Goal: Task Accomplishment & Management: Complete application form

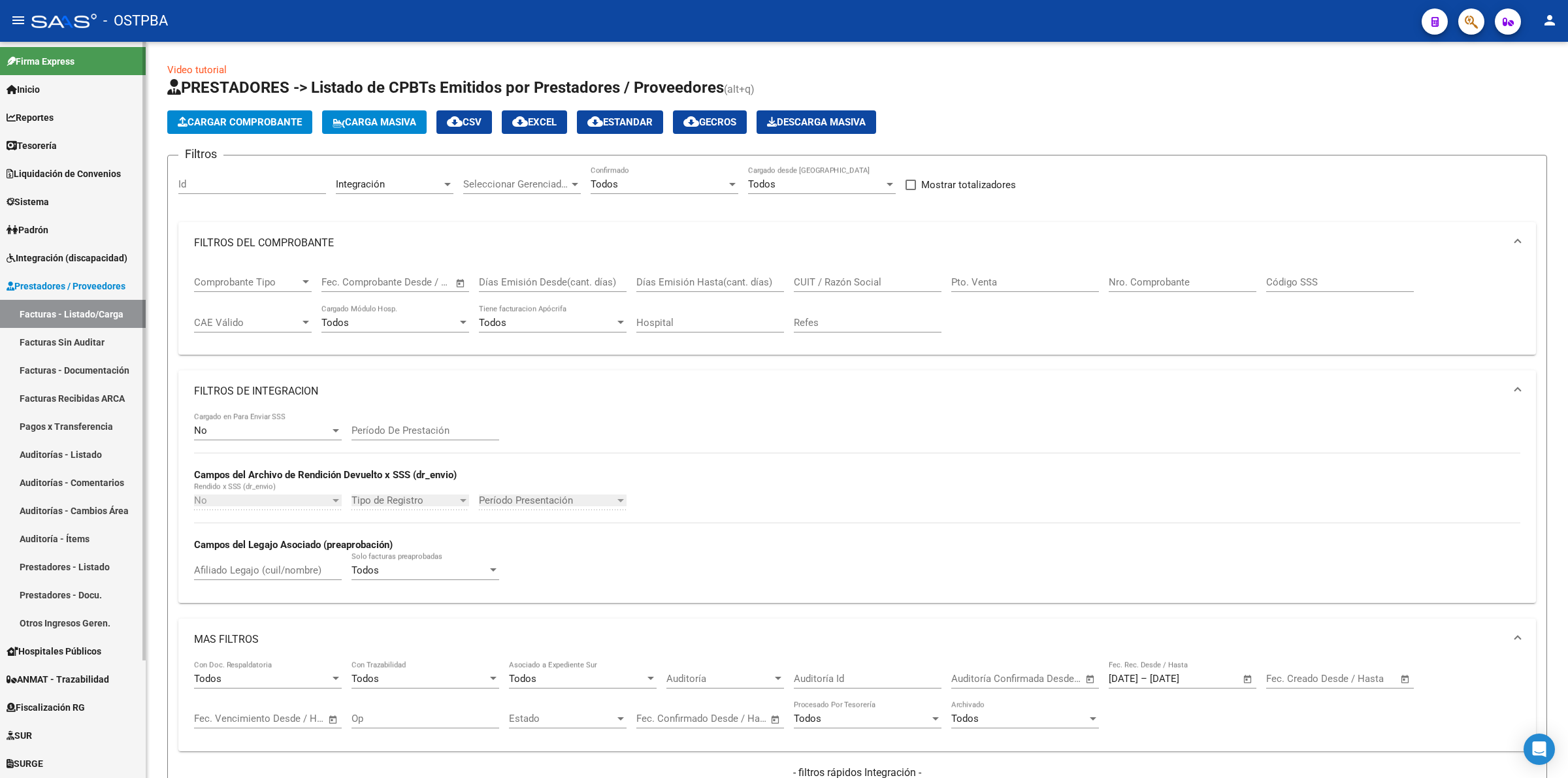
scroll to position [242, 0]
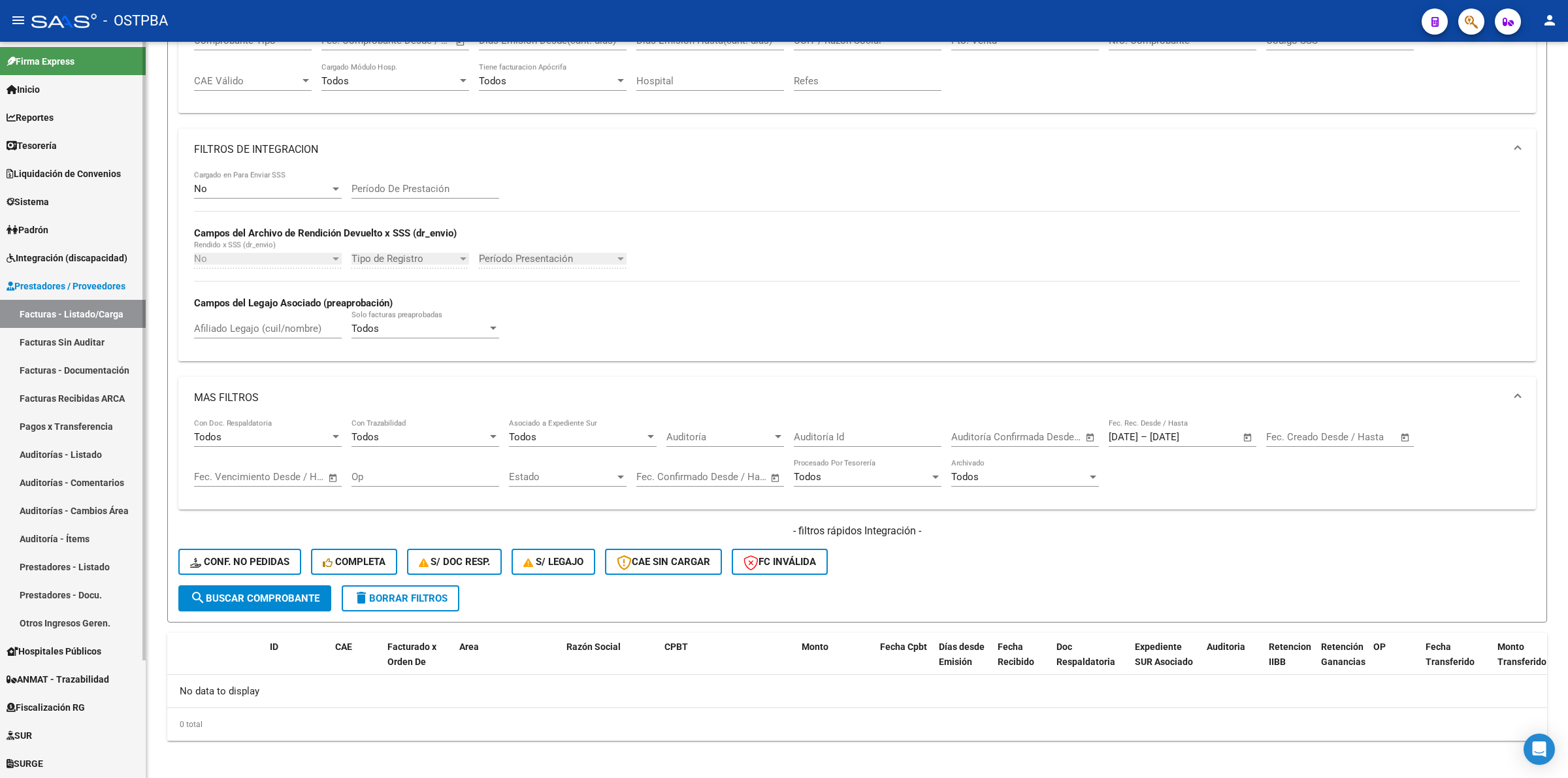
click at [70, 258] on span "Integración (discapacidad)" at bounding box center [67, 258] width 120 height 15
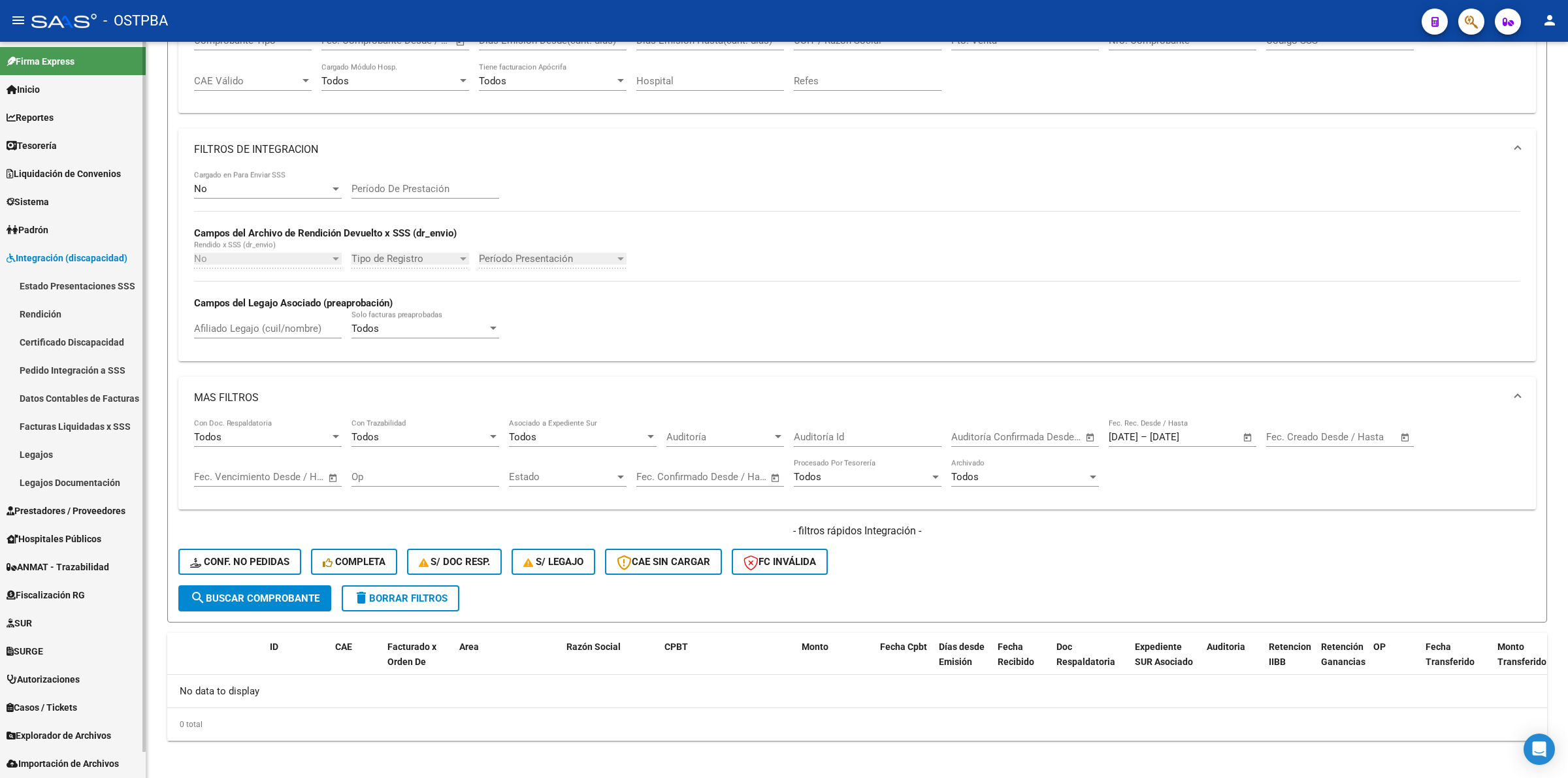
click at [59, 343] on link "Certificado Discapacidad" at bounding box center [73, 342] width 146 height 28
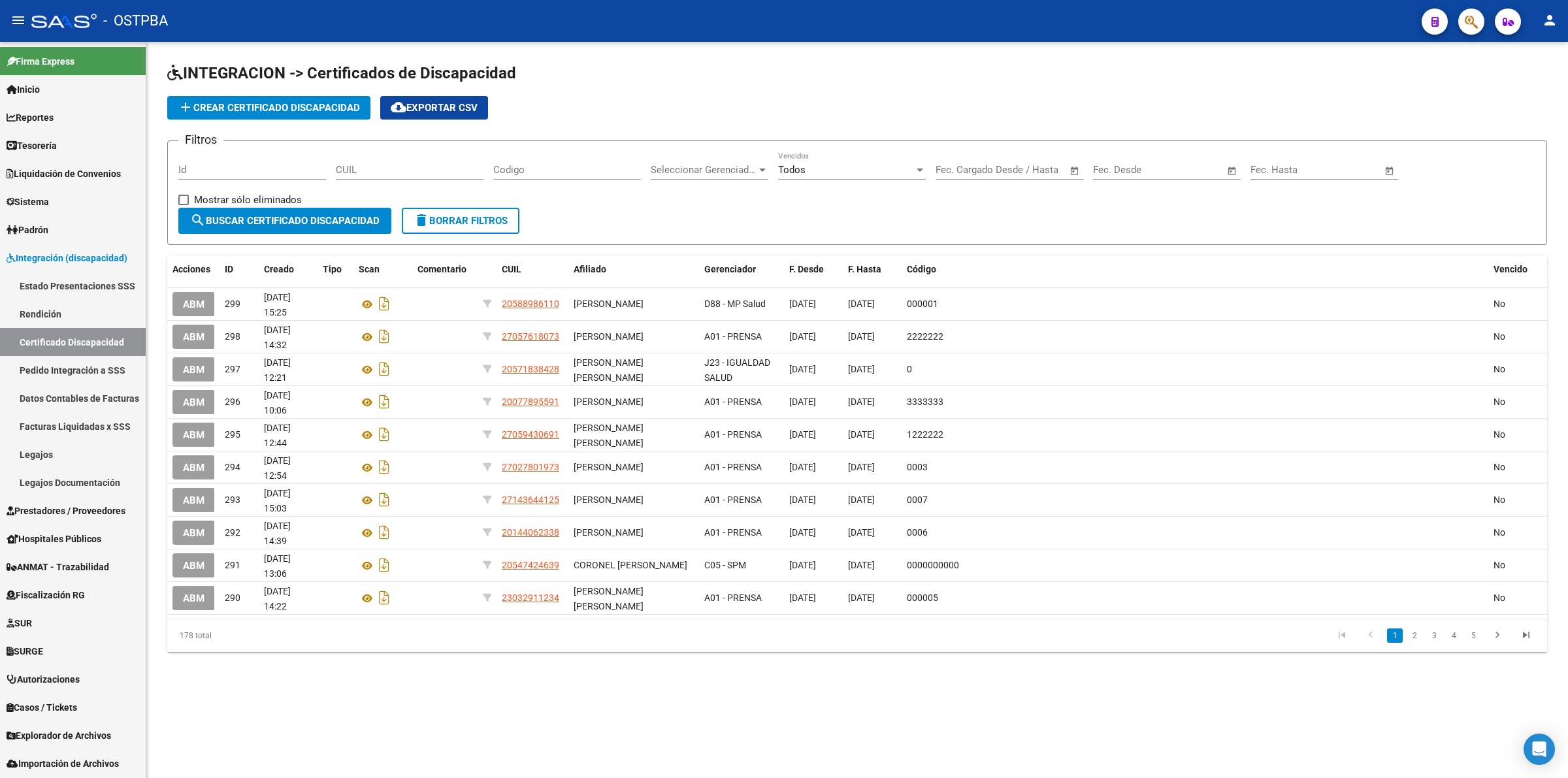
click at [331, 106] on span "add Crear Certificado Discapacidad" at bounding box center [269, 108] width 183 height 12
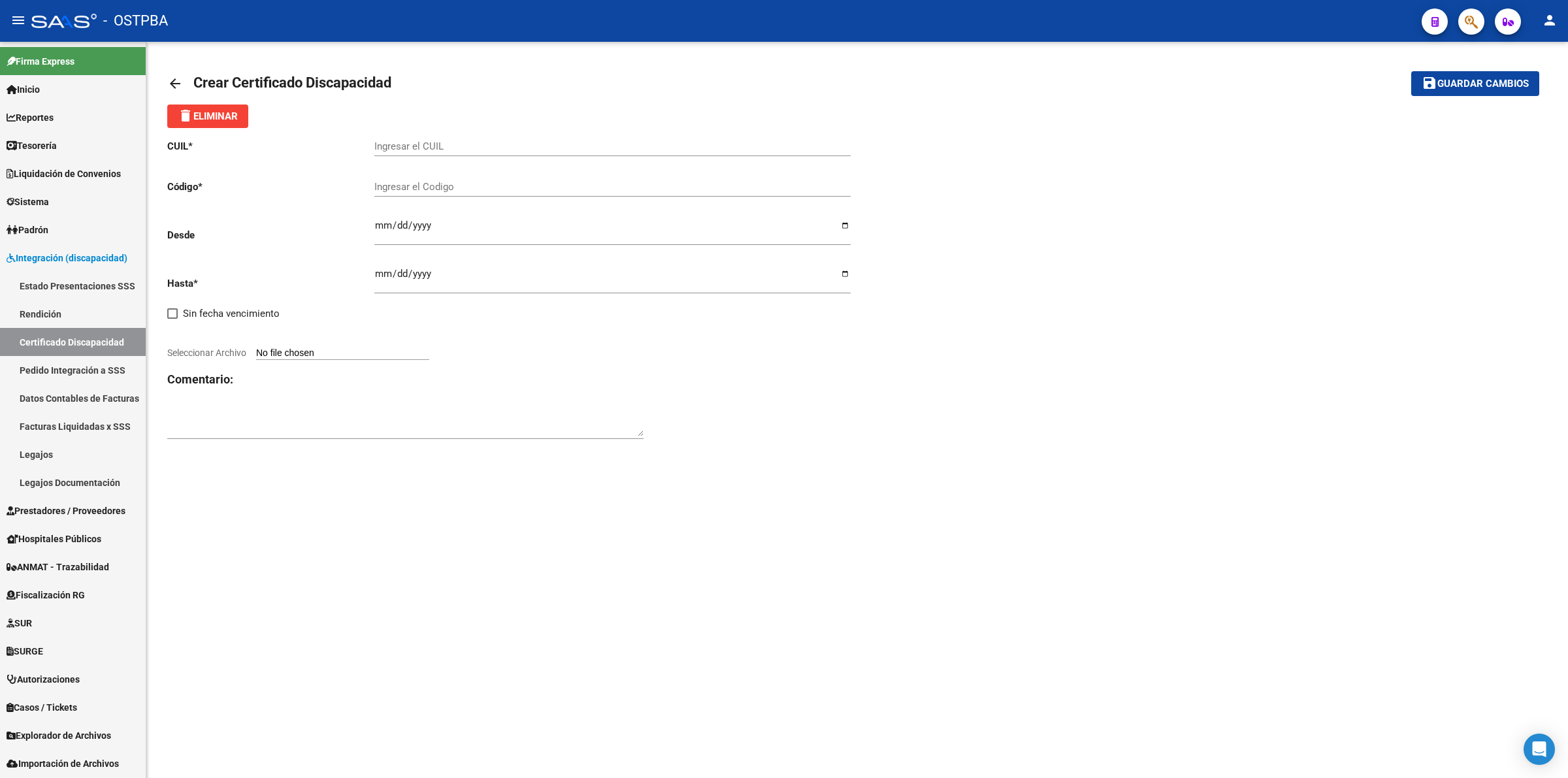
click at [472, 148] on input "Ingresar el CUIL" at bounding box center [612, 146] width 476 height 12
type input "27-56197004-7"
type input "000000001"
click at [380, 229] on input "Ingresar fec. Desde" at bounding box center [612, 230] width 476 height 21
type input "[DATE]"
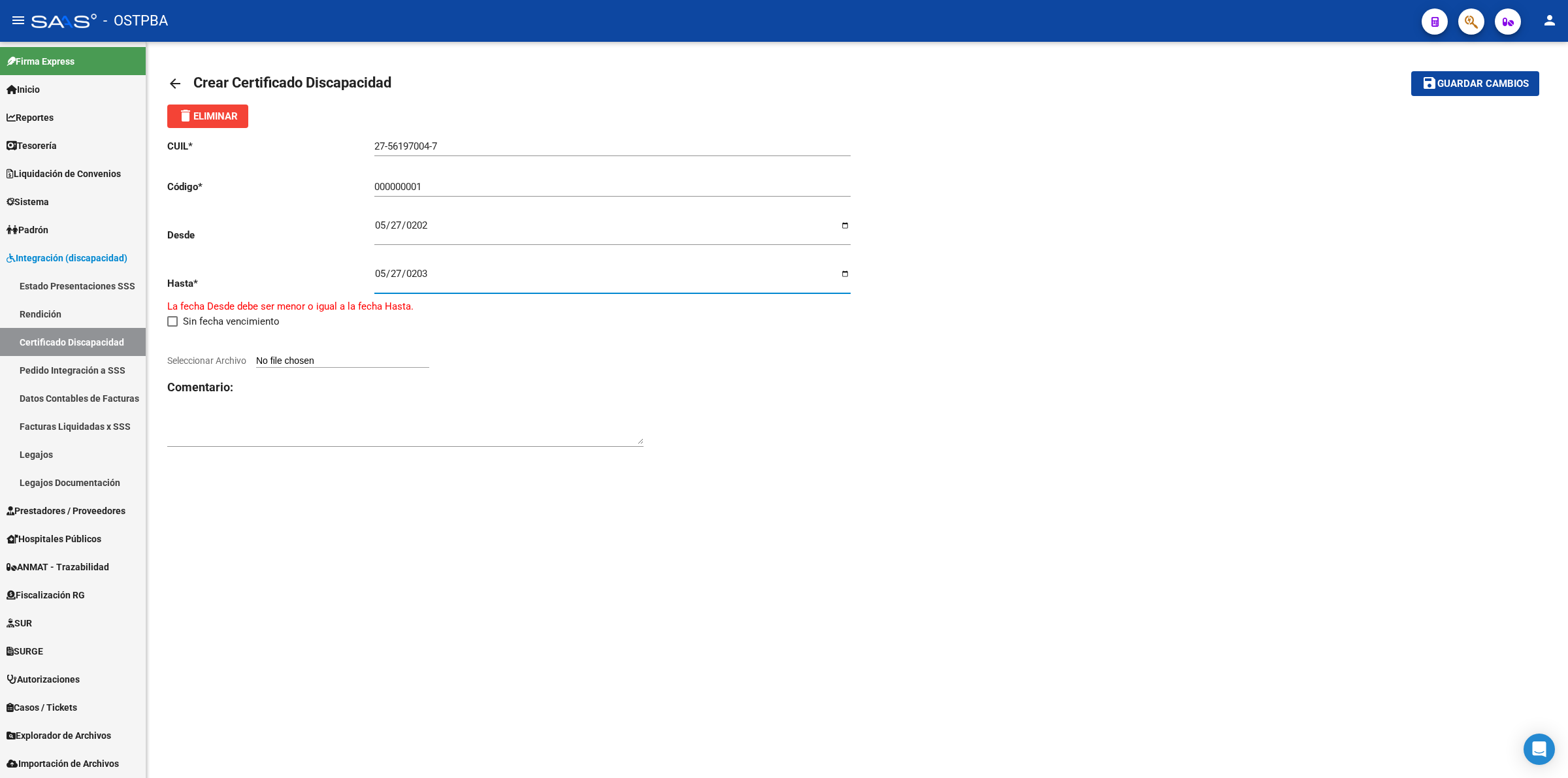
type input "[DATE]"
click at [341, 352] on input "Seleccionar Archivo" at bounding box center [342, 353] width 173 height 13
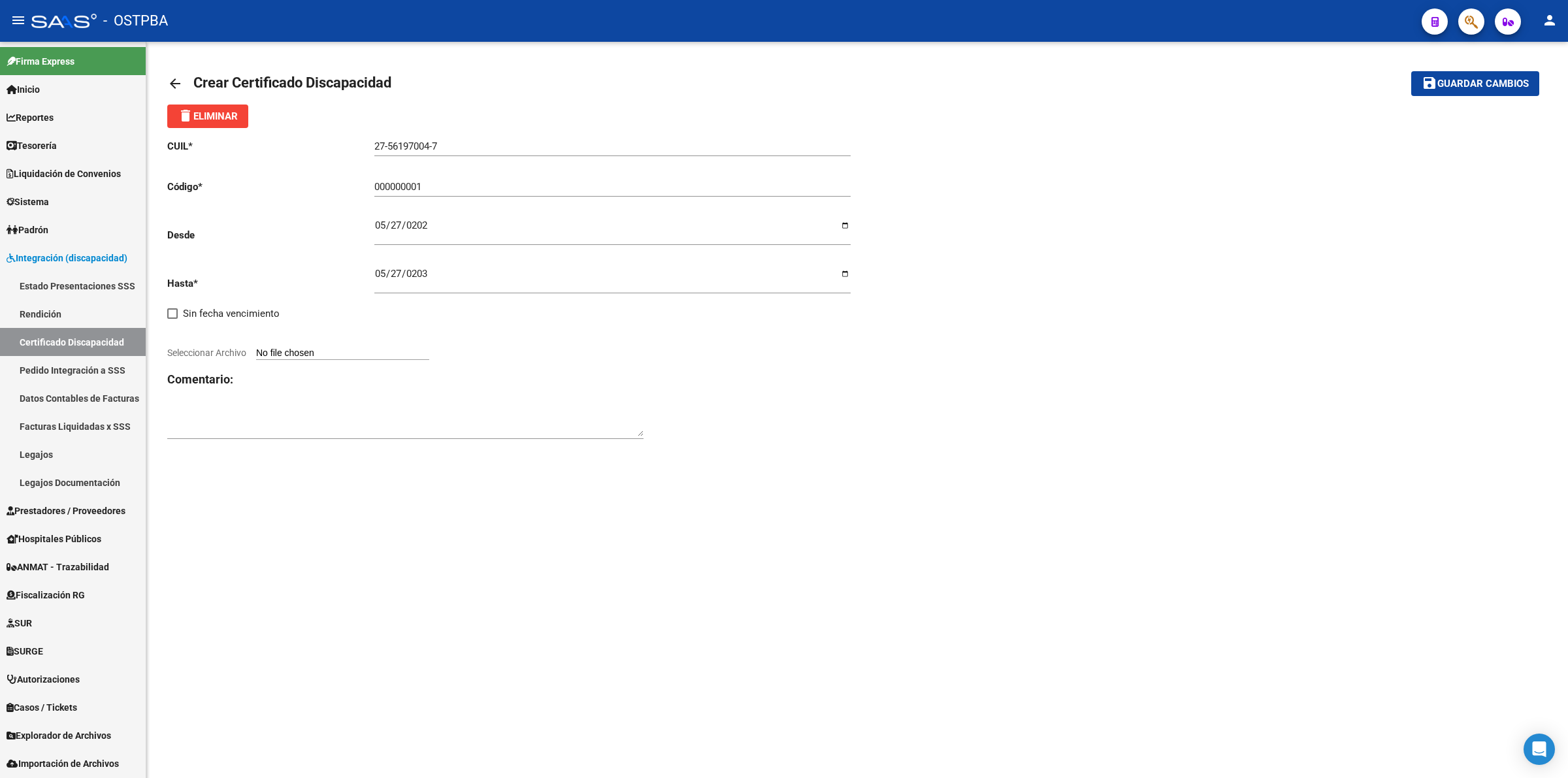
type input "C:\fakepath\CUD.pdf"
click at [1494, 88] on span "Guardar cambios" at bounding box center [1482, 84] width 92 height 12
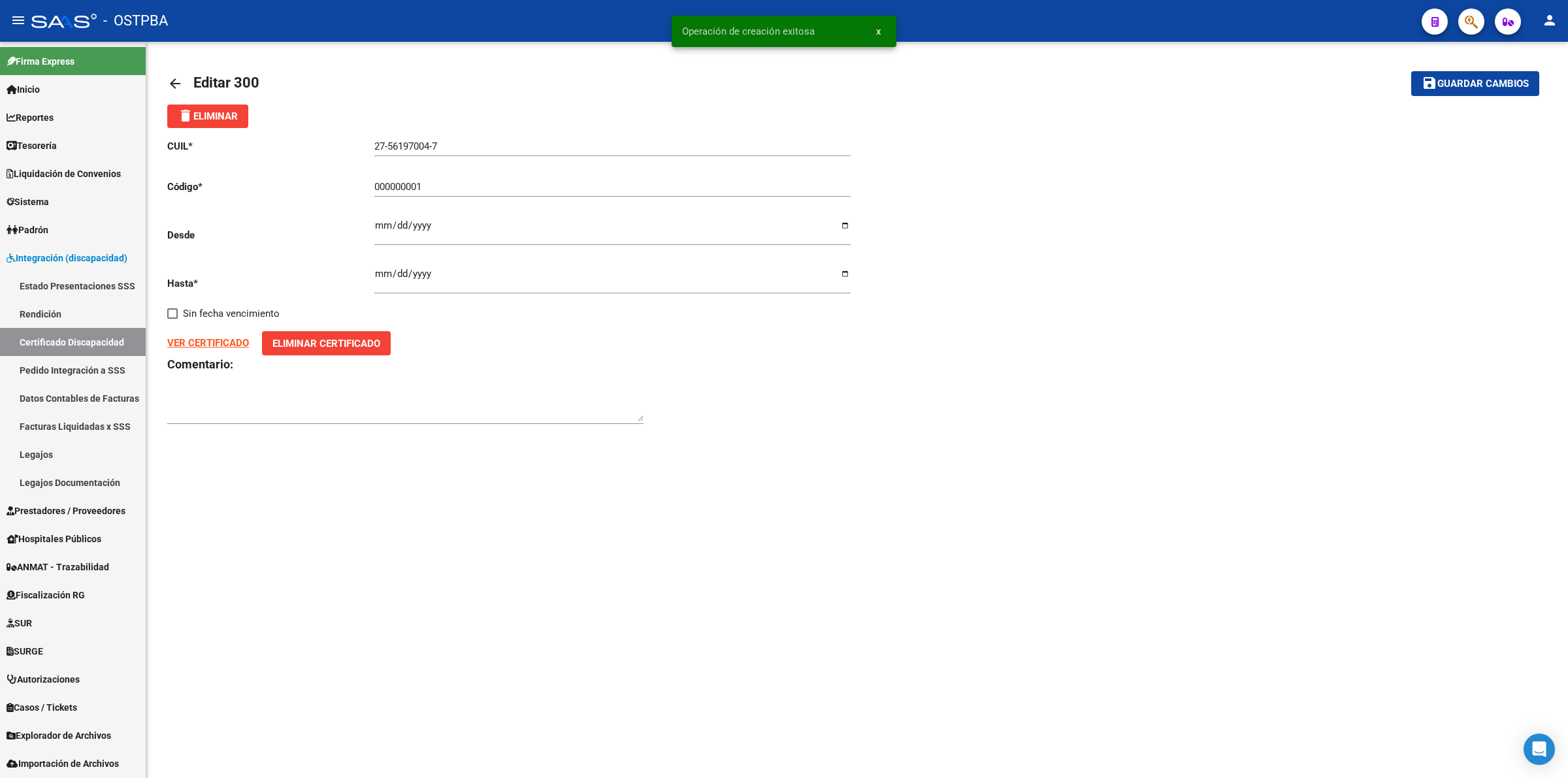
click at [1462, 76] on button "save Guardar cambios" at bounding box center [1475, 83] width 128 height 24
click at [178, 80] on mat-icon "arrow_back" at bounding box center [175, 84] width 16 height 16
click at [174, 79] on mat-icon "arrow_back" at bounding box center [175, 84] width 16 height 16
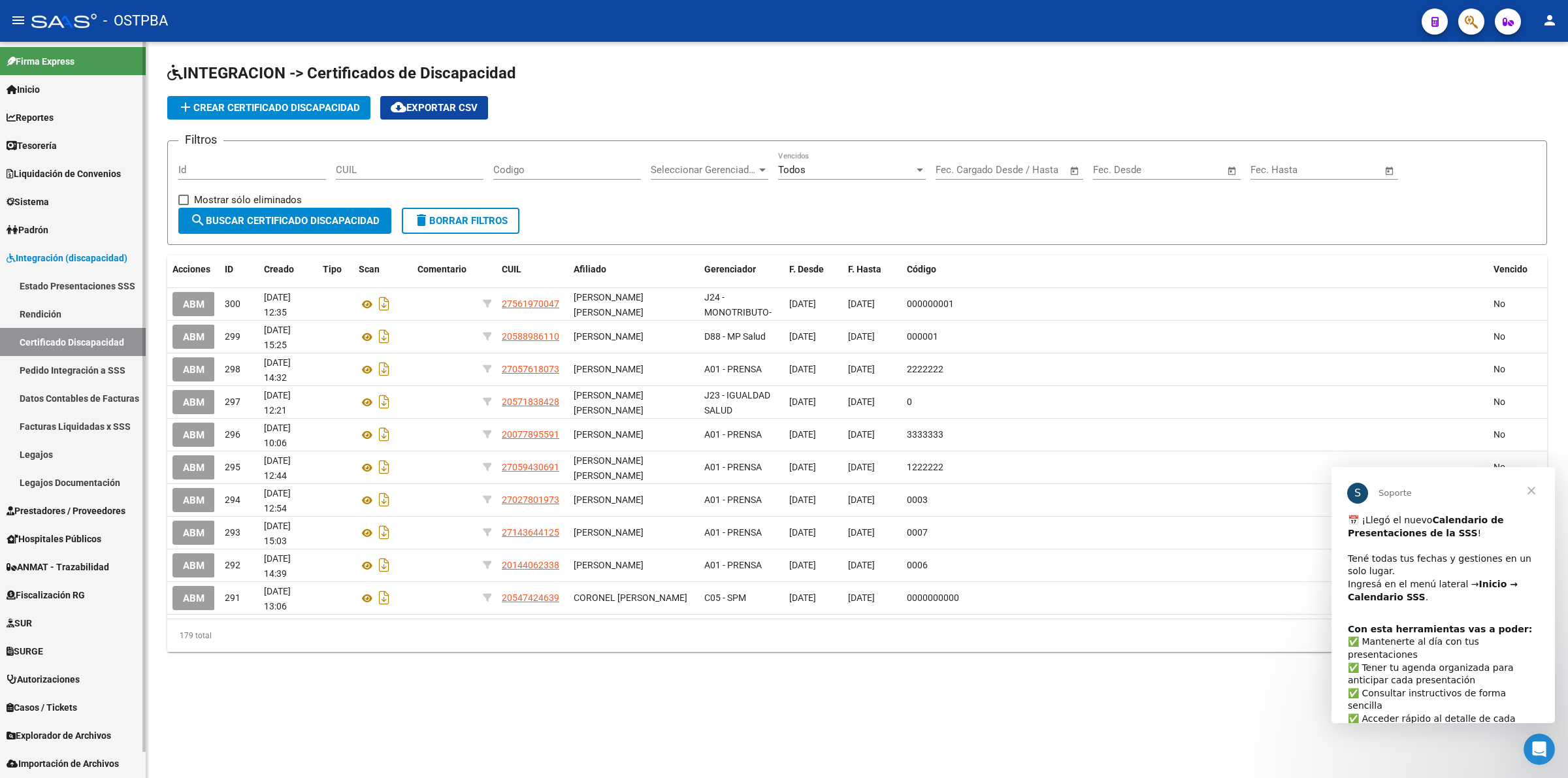
click at [49, 448] on link "Legajos" at bounding box center [73, 454] width 146 height 28
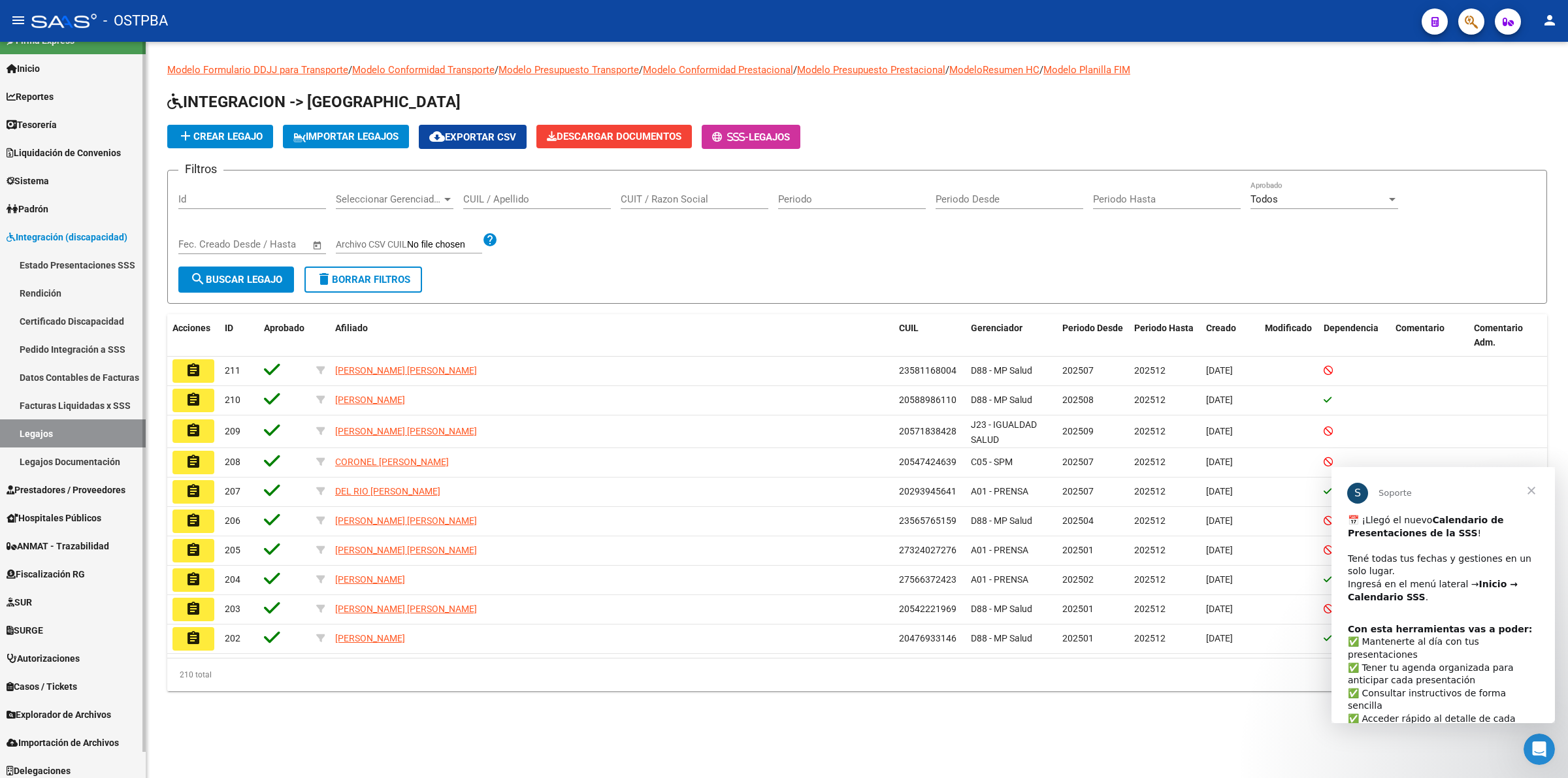
scroll to position [27, 0]
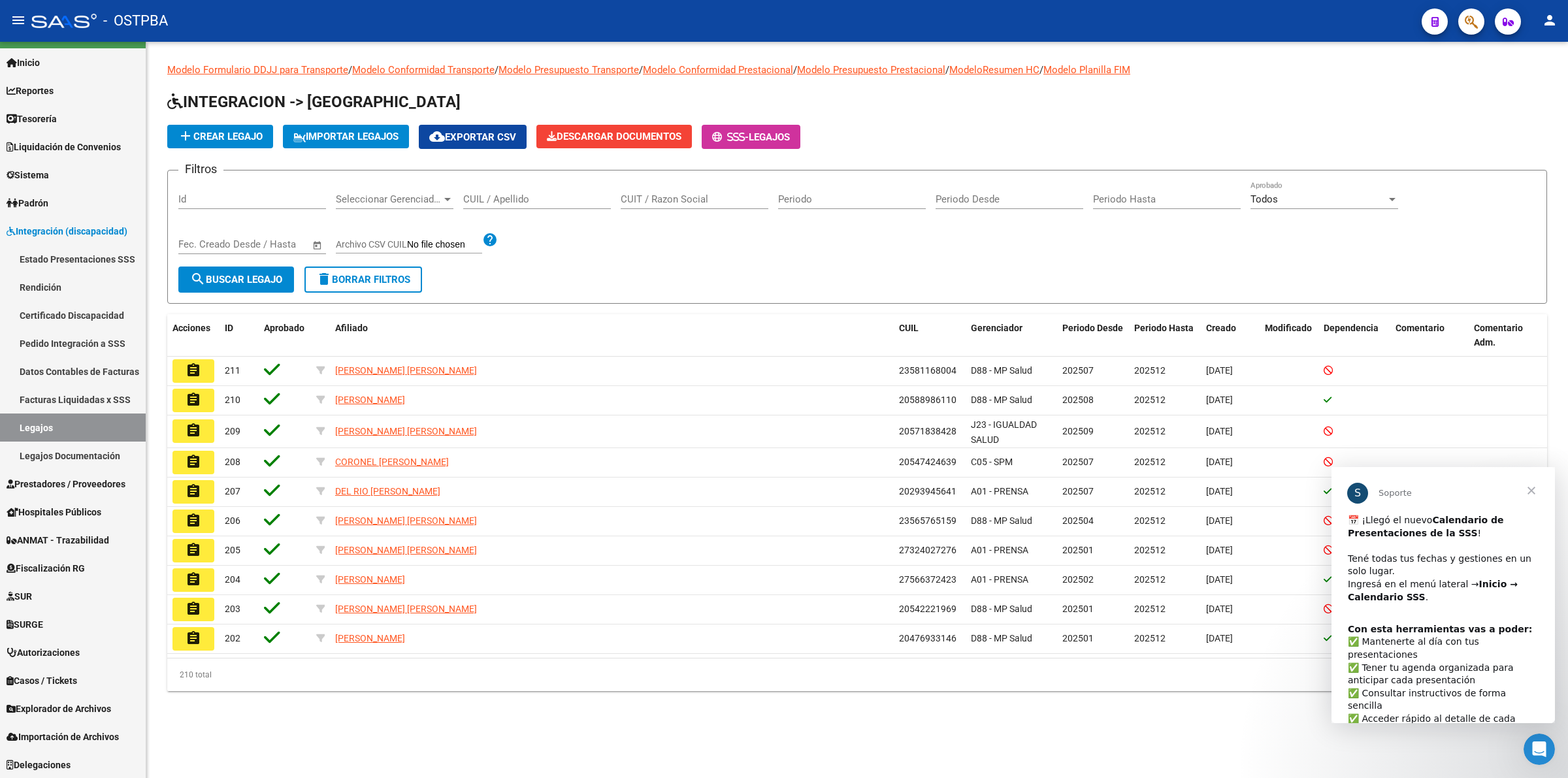
click at [17, 14] on mat-icon "menu" at bounding box center [19, 21] width 16 height 16
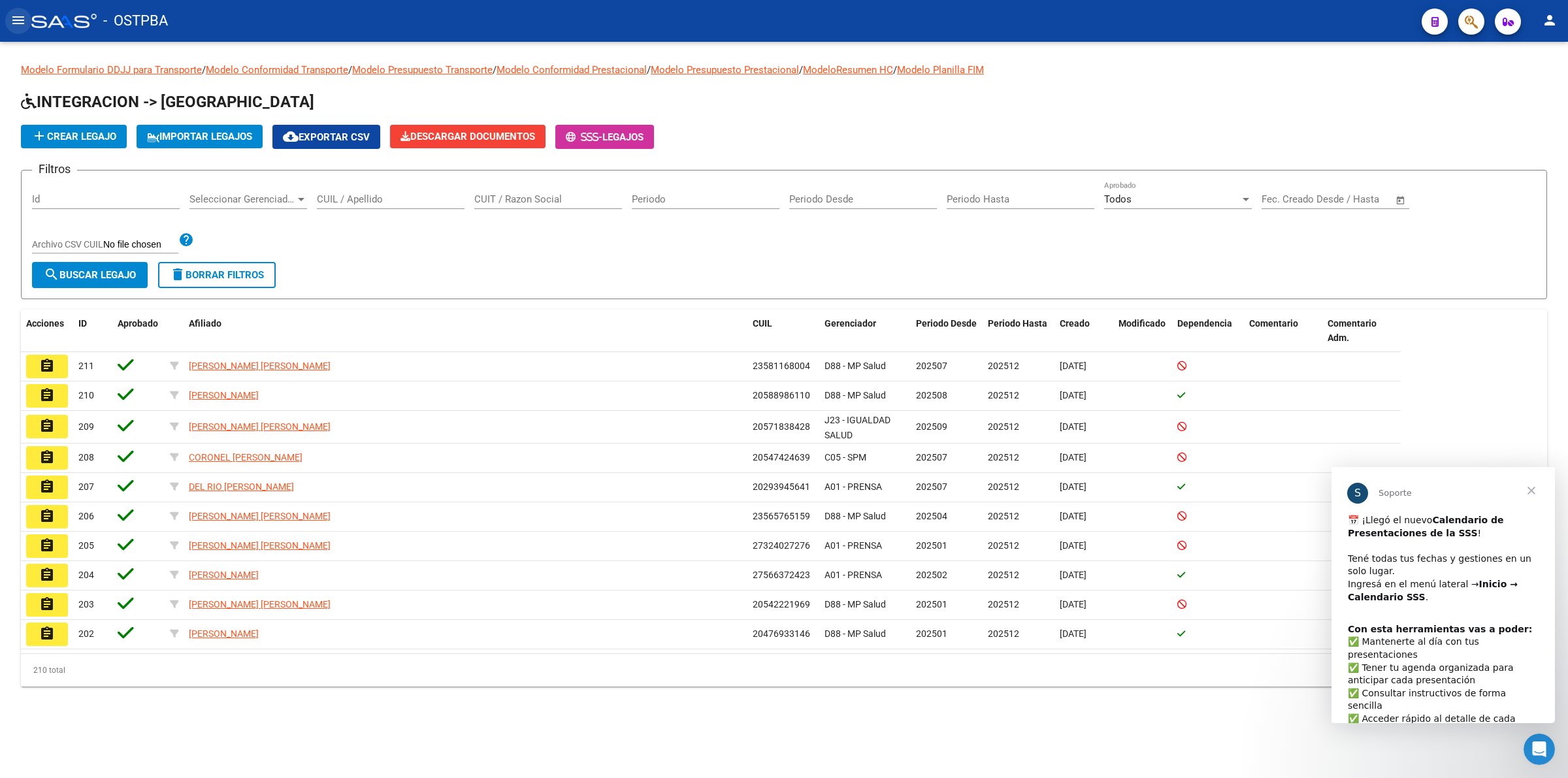
click at [17, 14] on mat-icon "menu" at bounding box center [19, 21] width 16 height 16
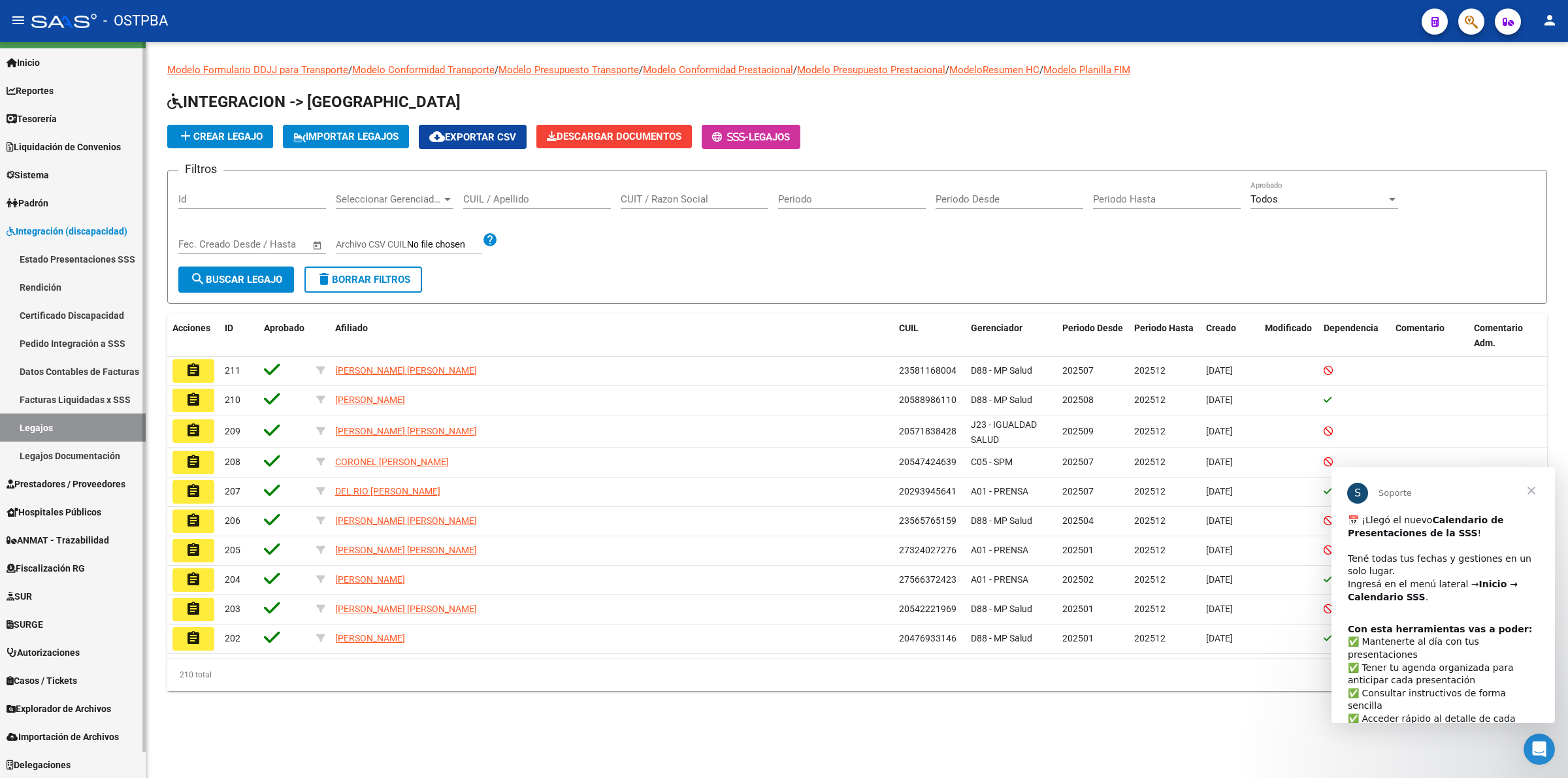
click at [35, 64] on span "Inicio" at bounding box center [24, 62] width 34 height 15
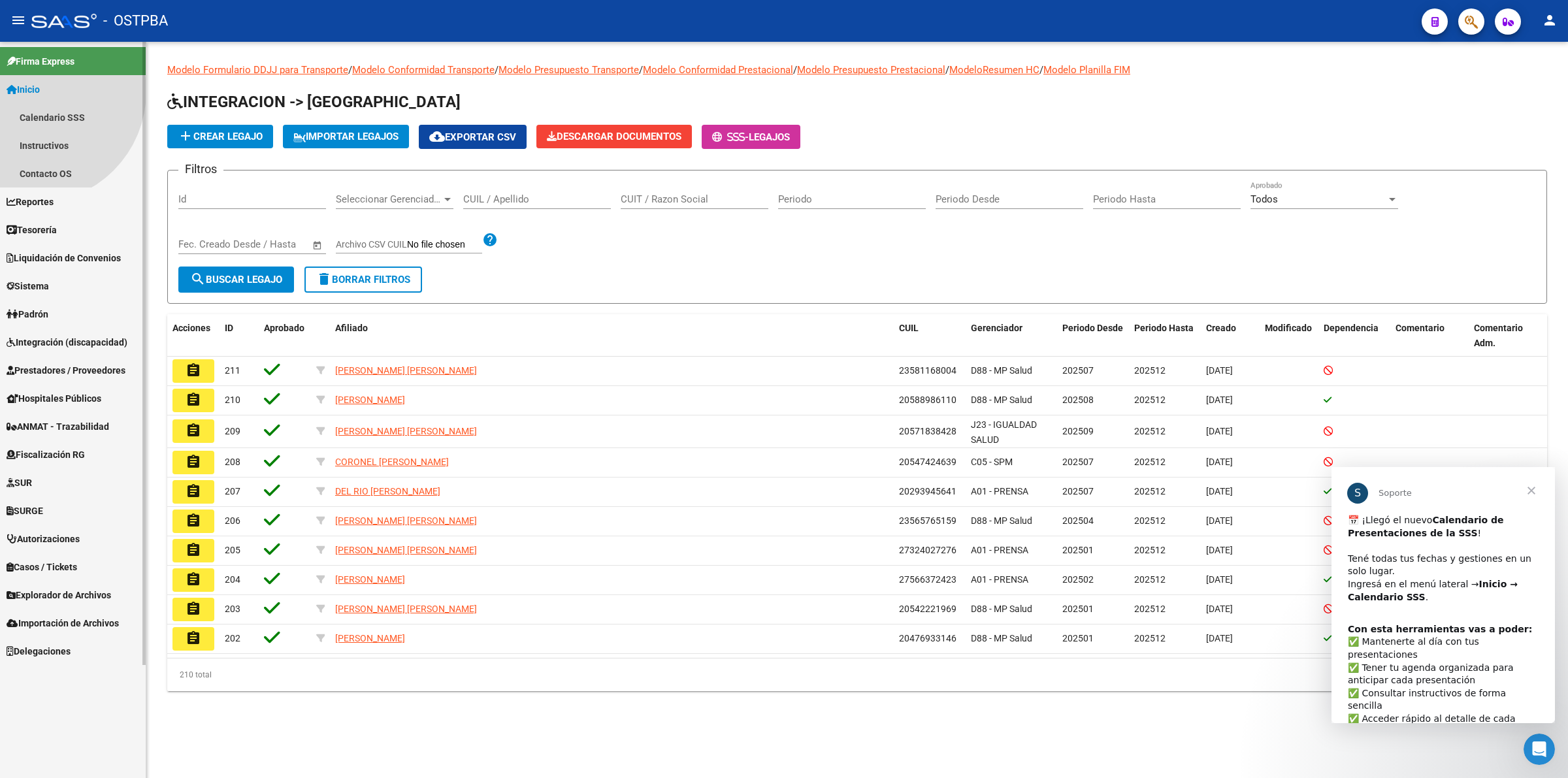
scroll to position [0, 0]
click at [59, 113] on link "Calendario SSS" at bounding box center [73, 117] width 146 height 28
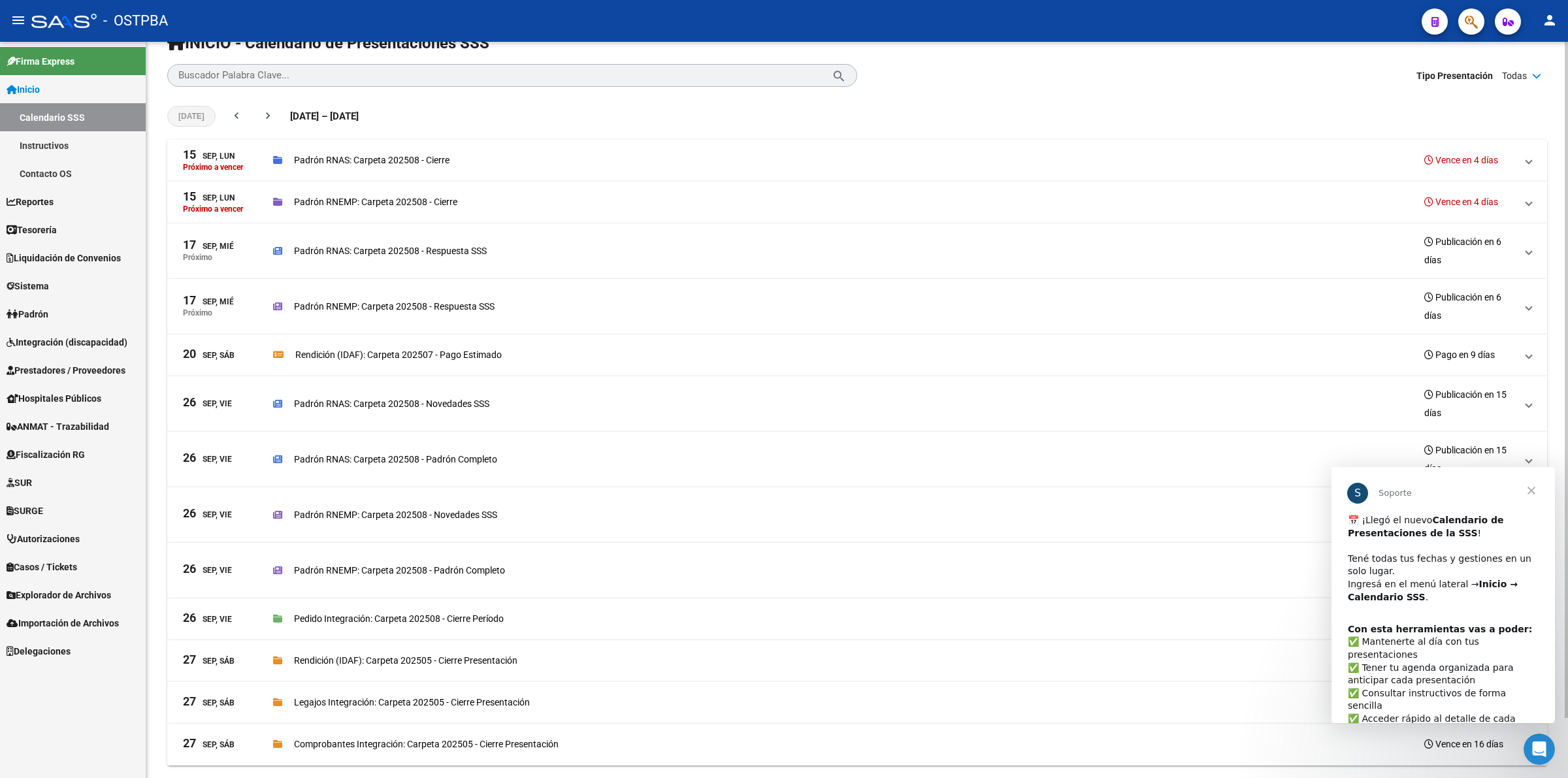
scroll to position [65, 0]
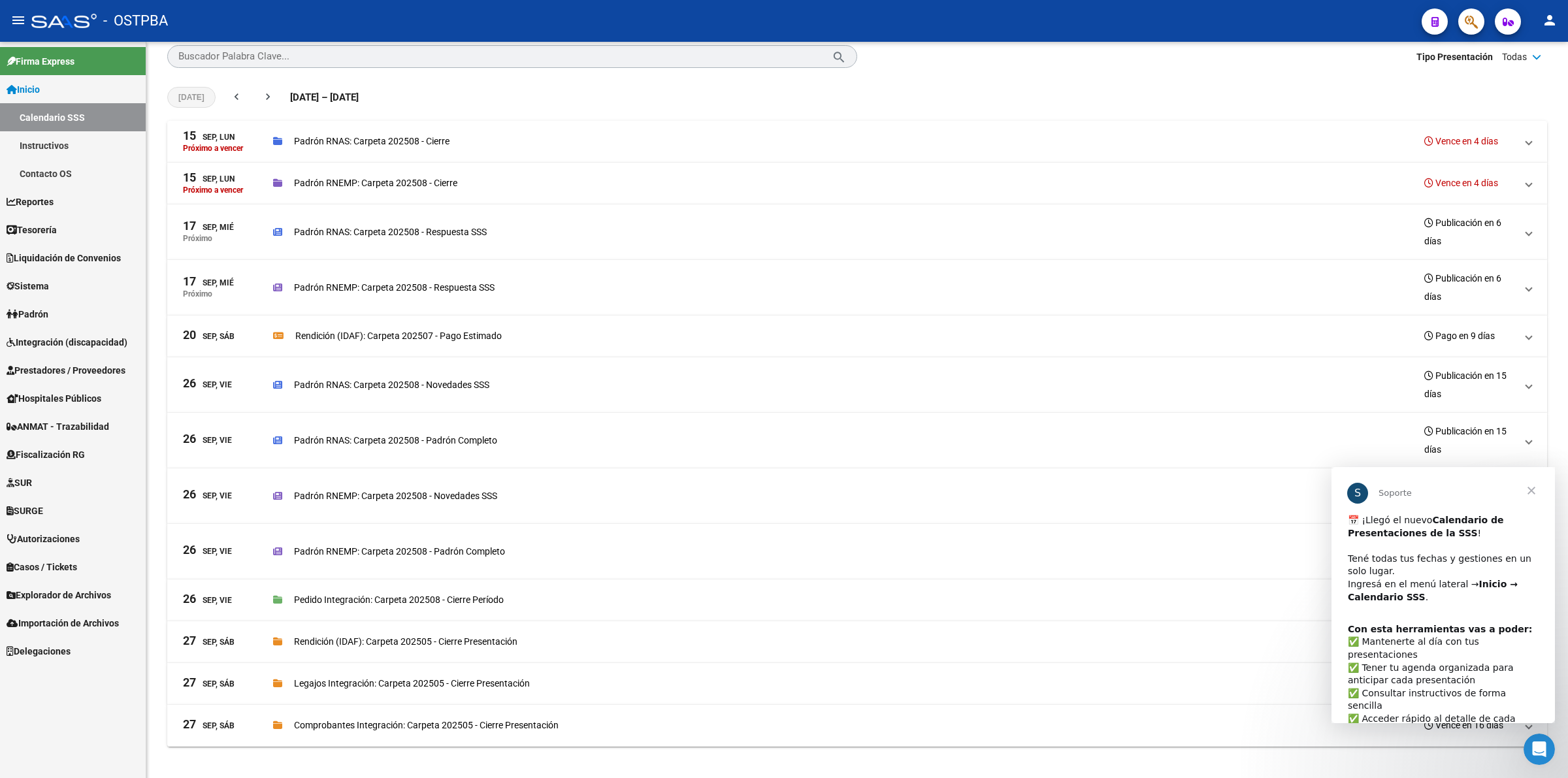
click at [1536, 489] on span "Cerrar" at bounding box center [1531, 491] width 47 height 47
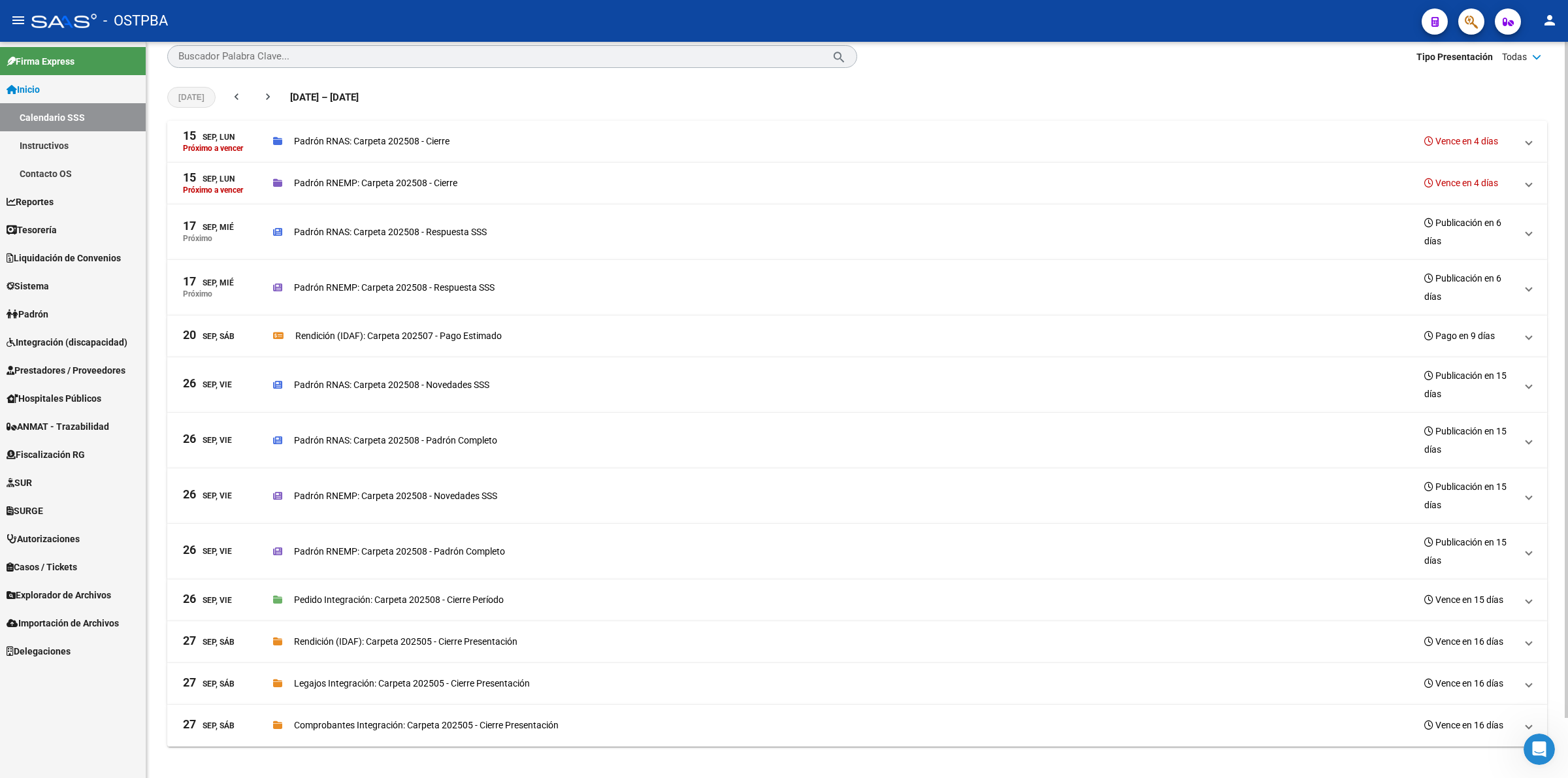
scroll to position [0, 0]
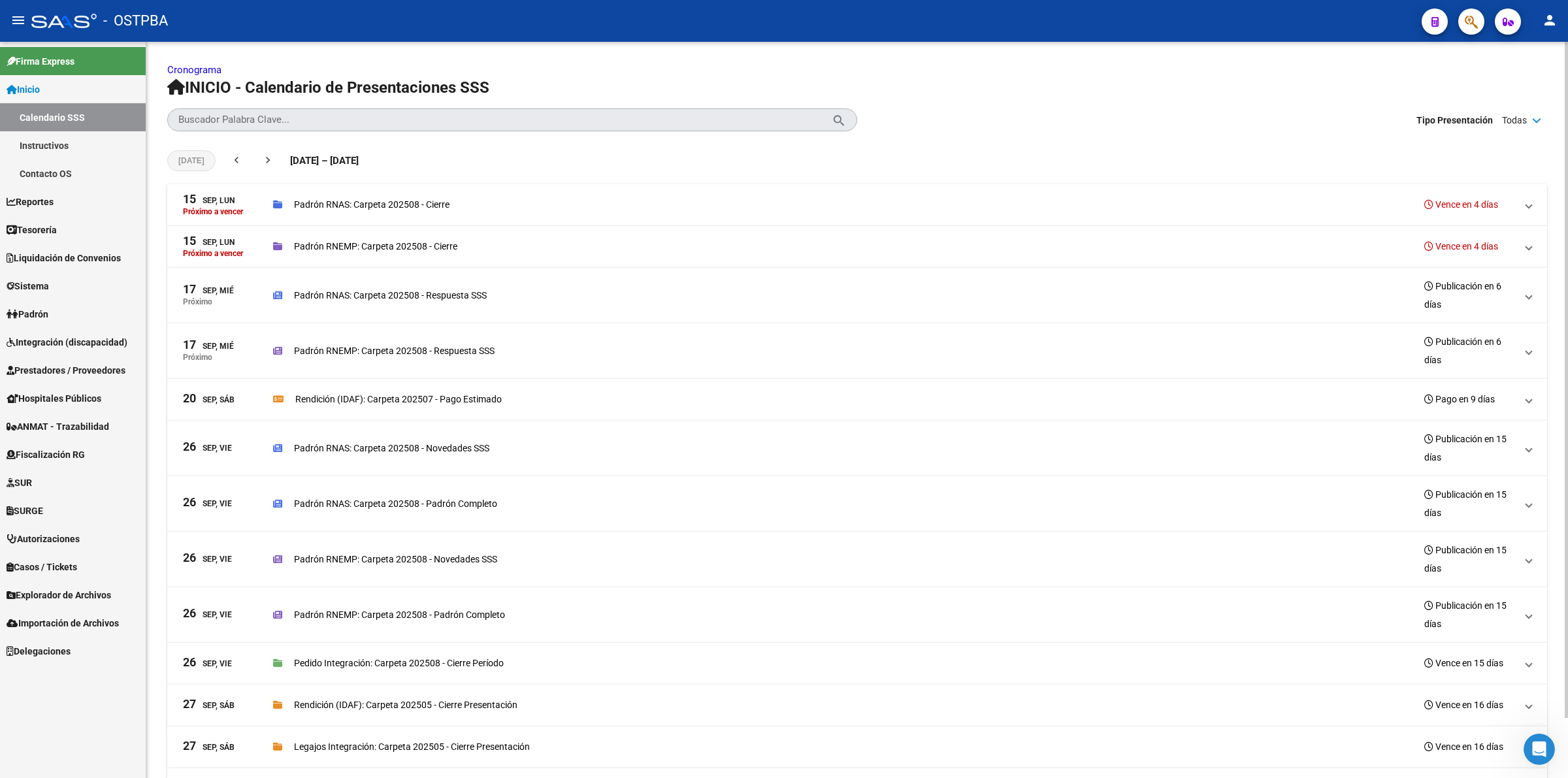
click at [481, 121] on input "Buscador Palabra Clave..." at bounding box center [506, 120] width 654 height 12
click at [230, 158] on mat-icon "chevron_left" at bounding box center [236, 159] width 13 height 13
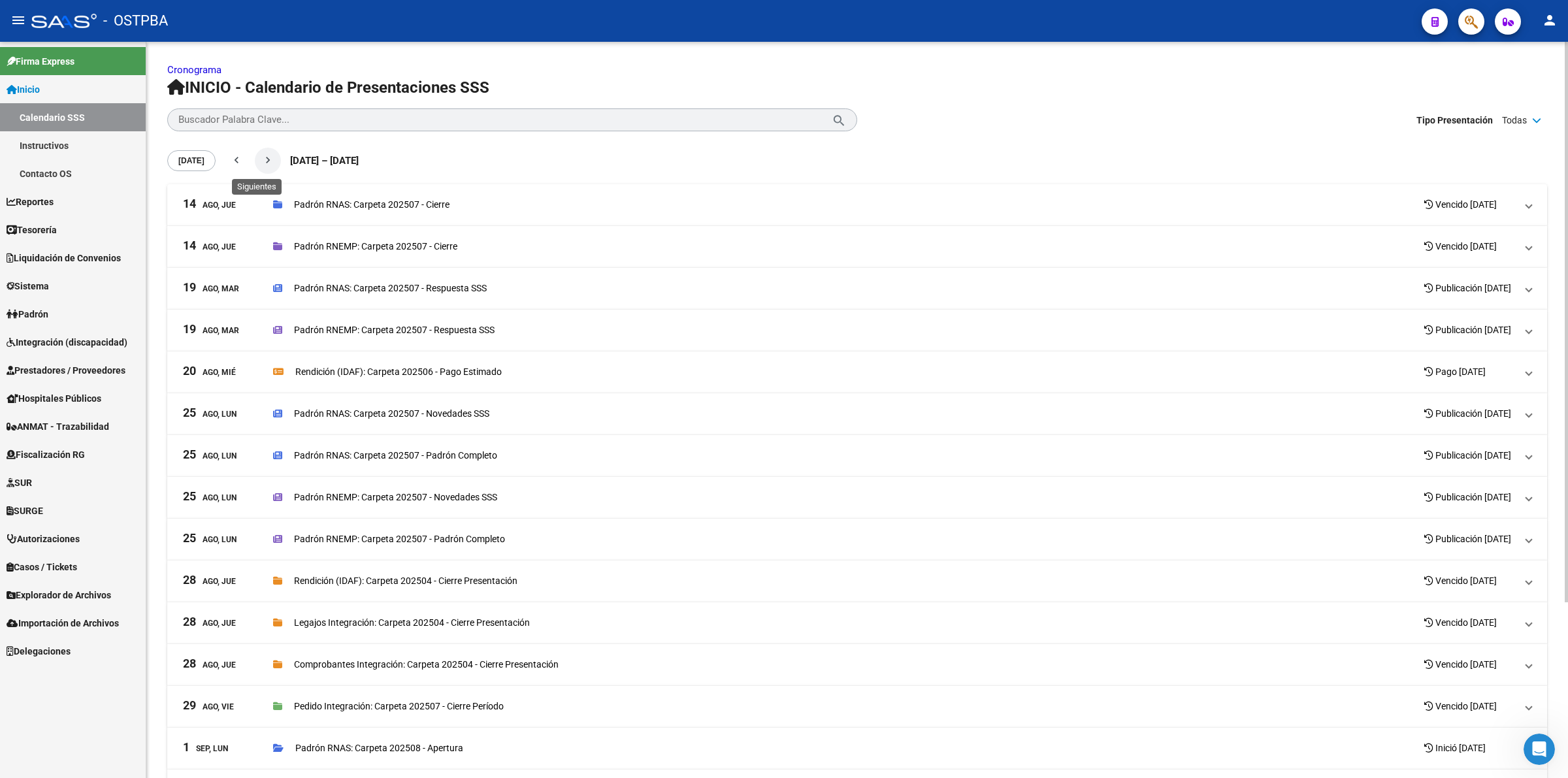
click at [264, 158] on button "chevron_right" at bounding box center [268, 161] width 26 height 26
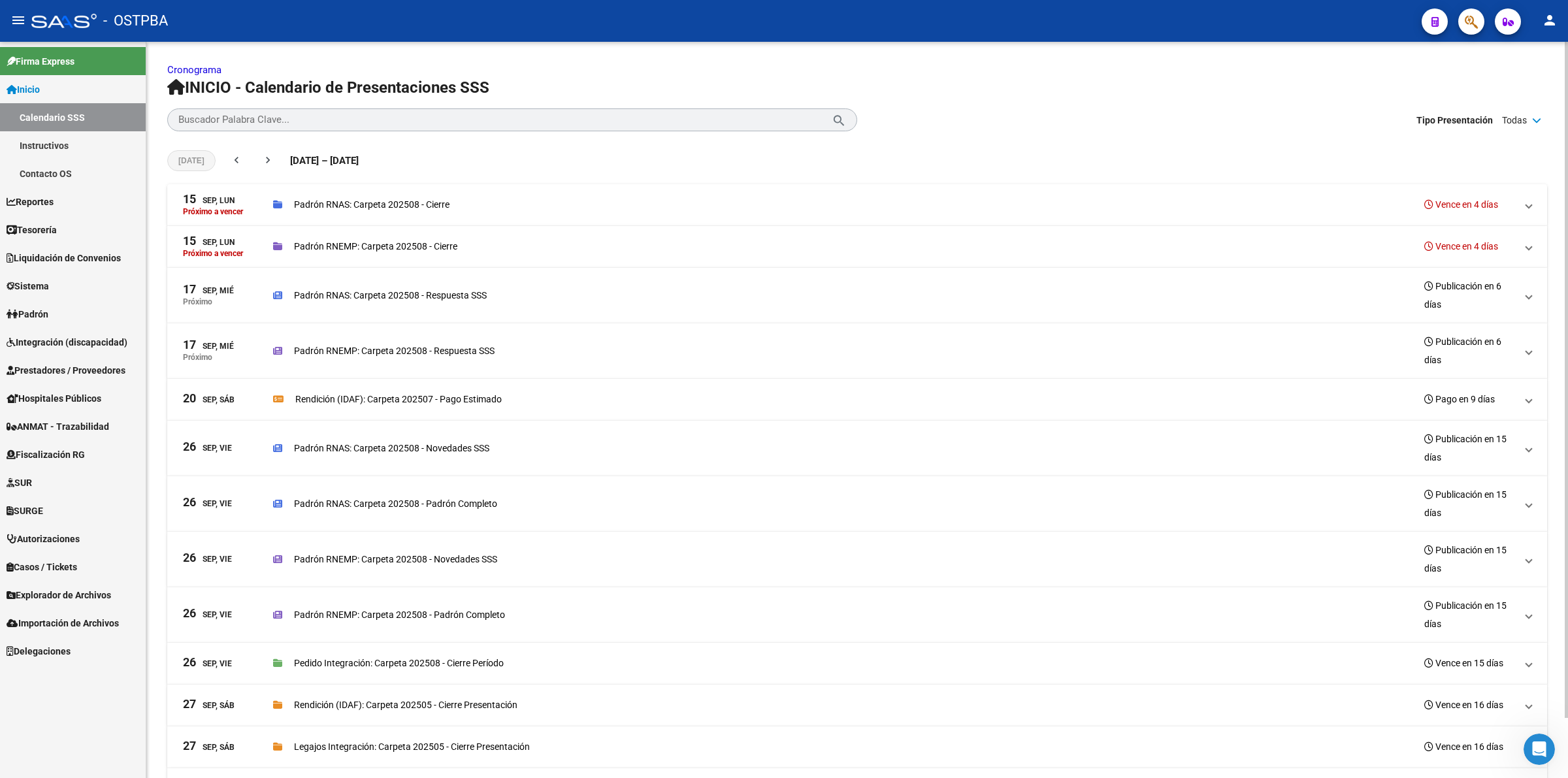
click at [374, 106] on div "INICIO - Calendario de Presentaciones SSS Buscador Palabra Clave... search clos…" at bounding box center [856, 104] width 1379 height 54
click at [370, 119] on input "Buscador Palabra Clave..." at bounding box center [506, 120] width 654 height 12
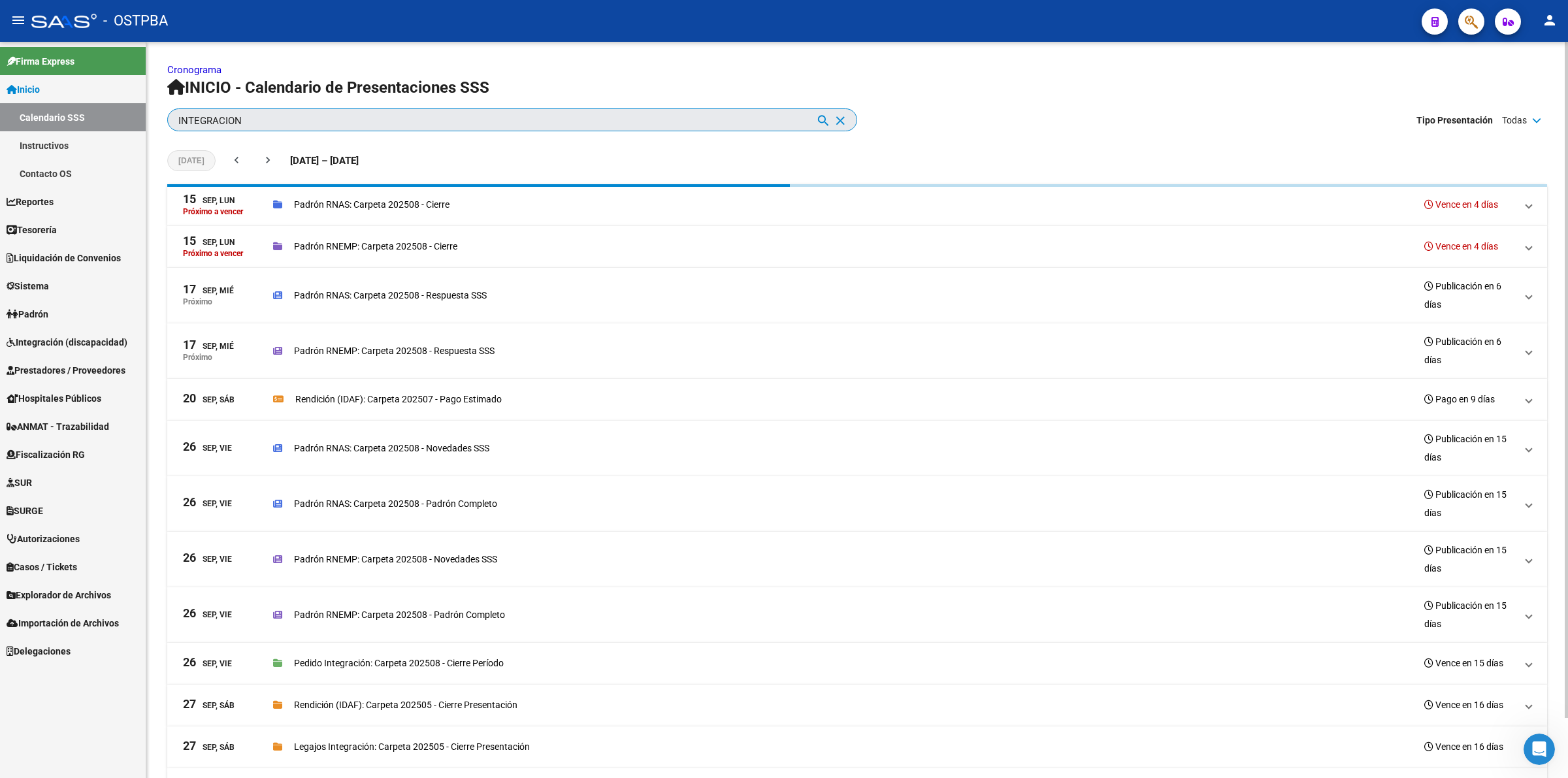
type input "INTEGRACION"
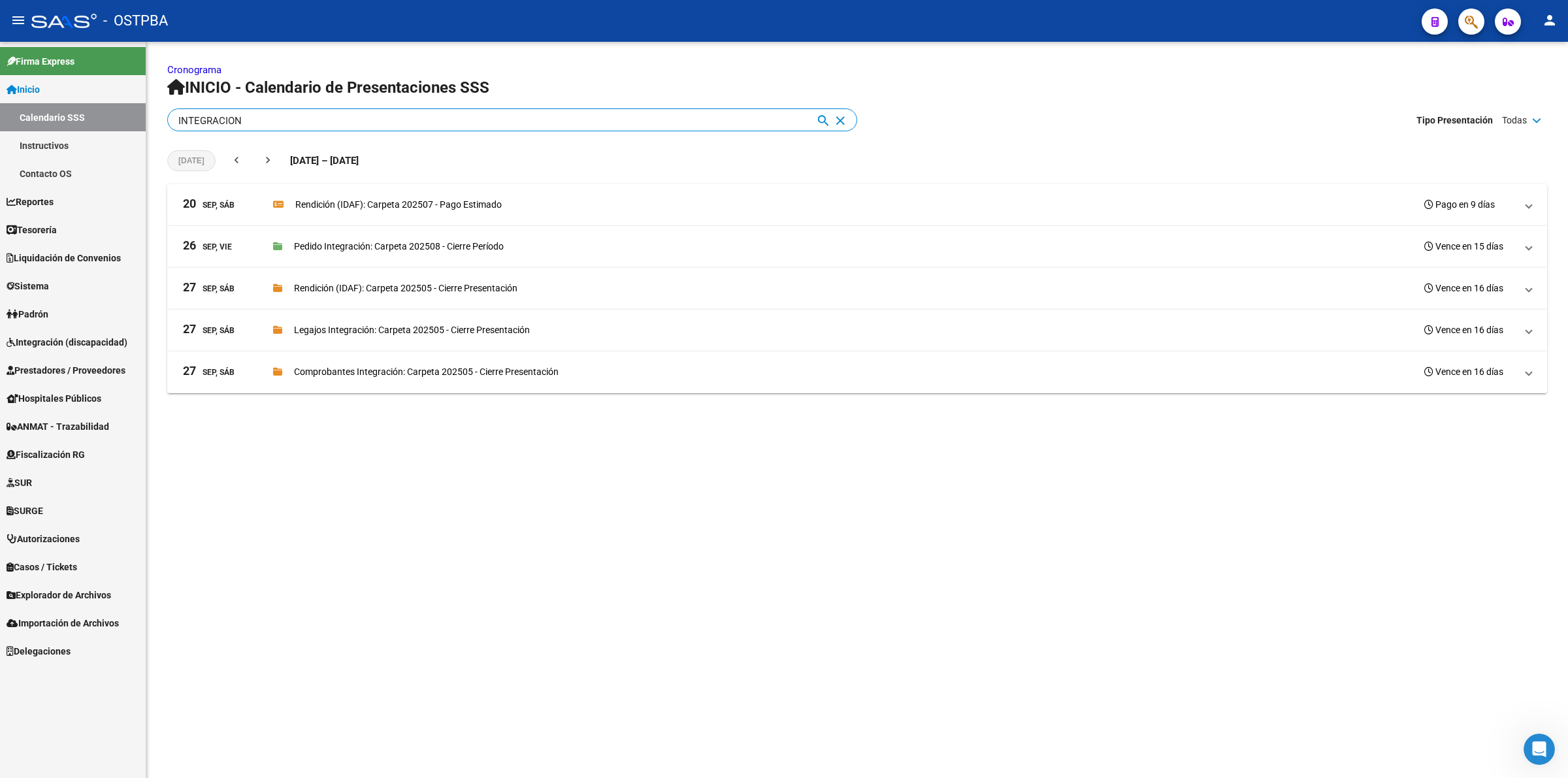
click at [49, 280] on span "Sistema" at bounding box center [28, 285] width 42 height 15
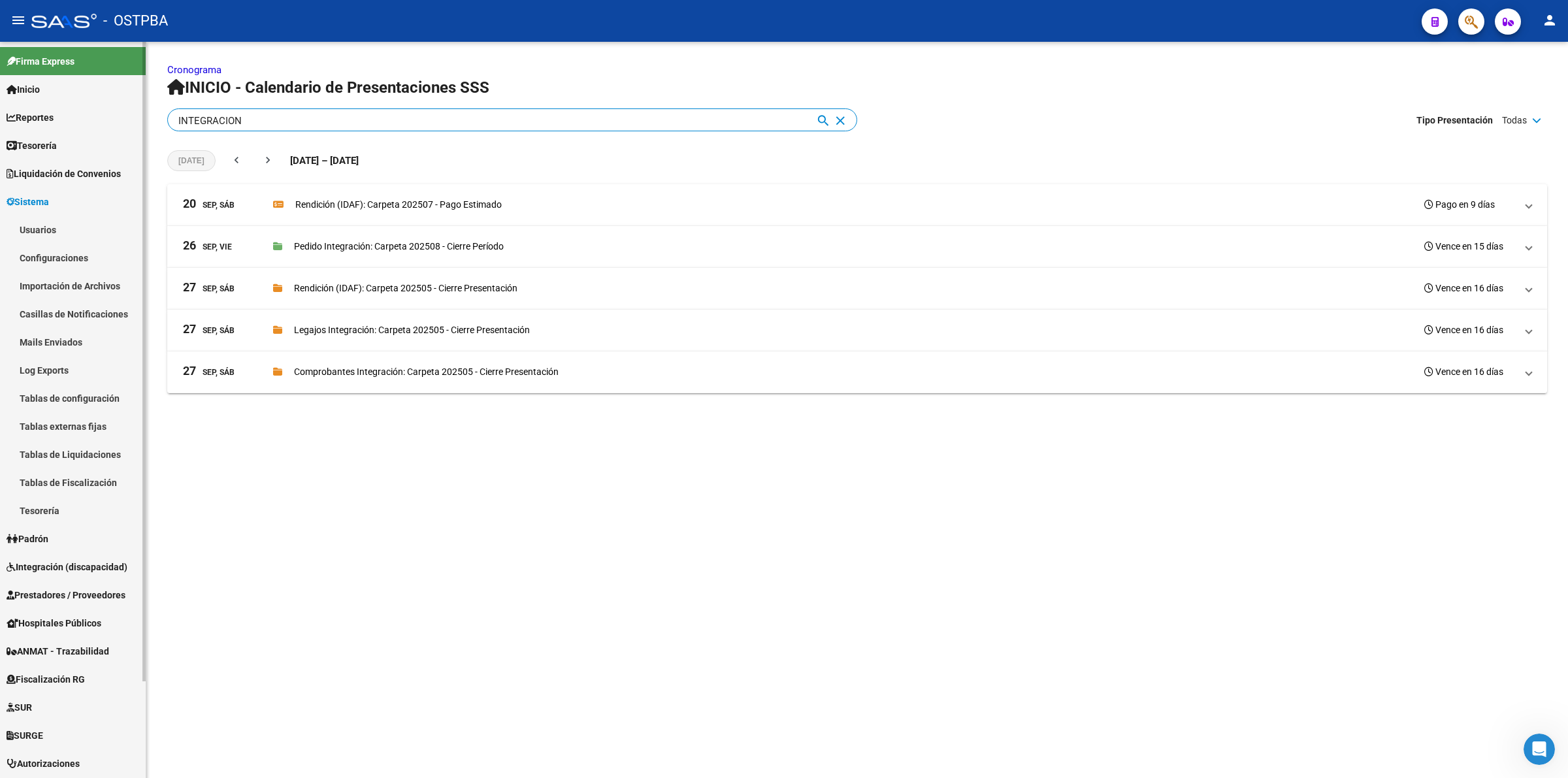
click at [63, 563] on span "Integración (discapacidad)" at bounding box center [67, 567] width 120 height 15
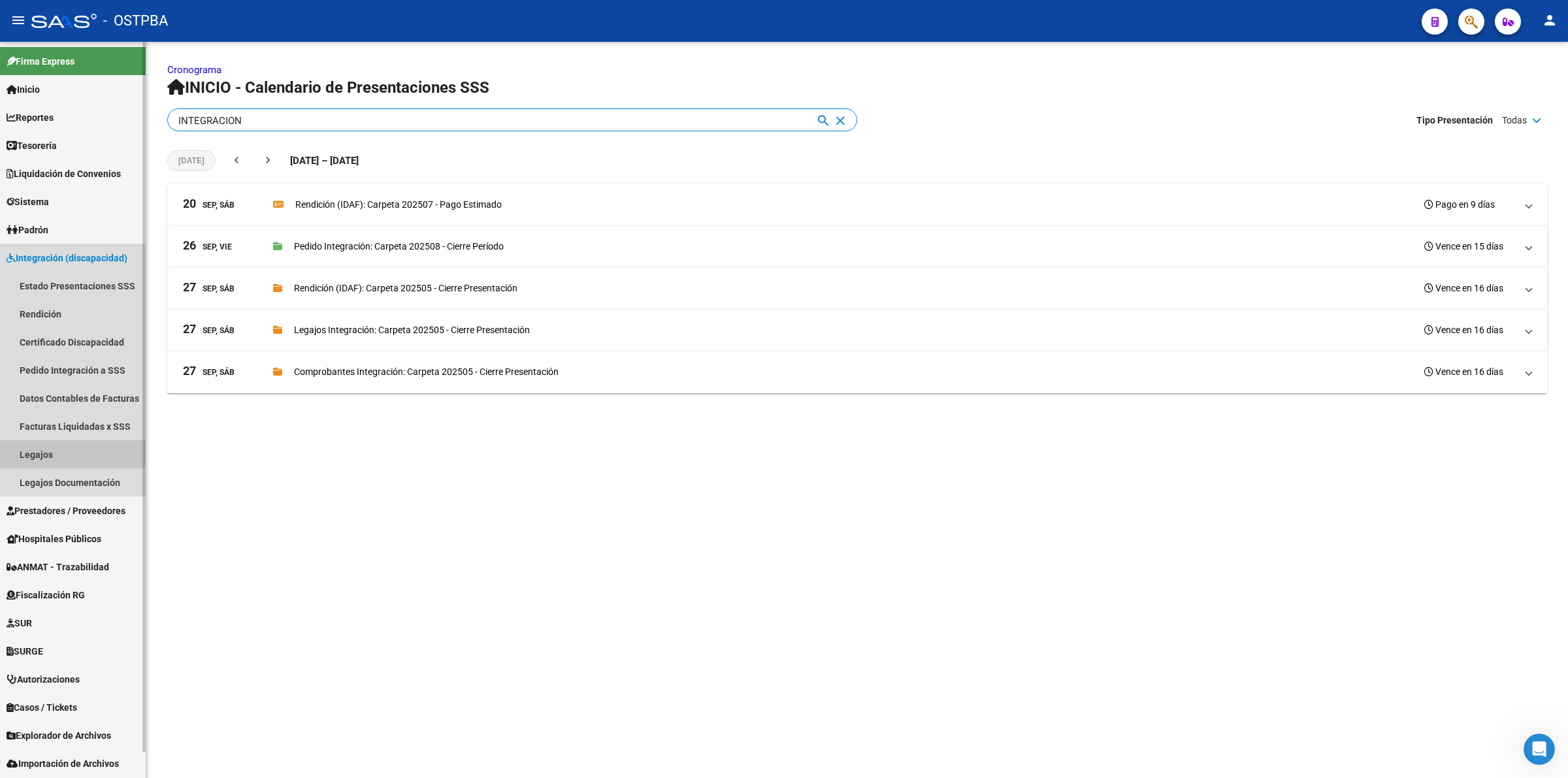
click at [51, 452] on link "Legajos" at bounding box center [73, 454] width 146 height 28
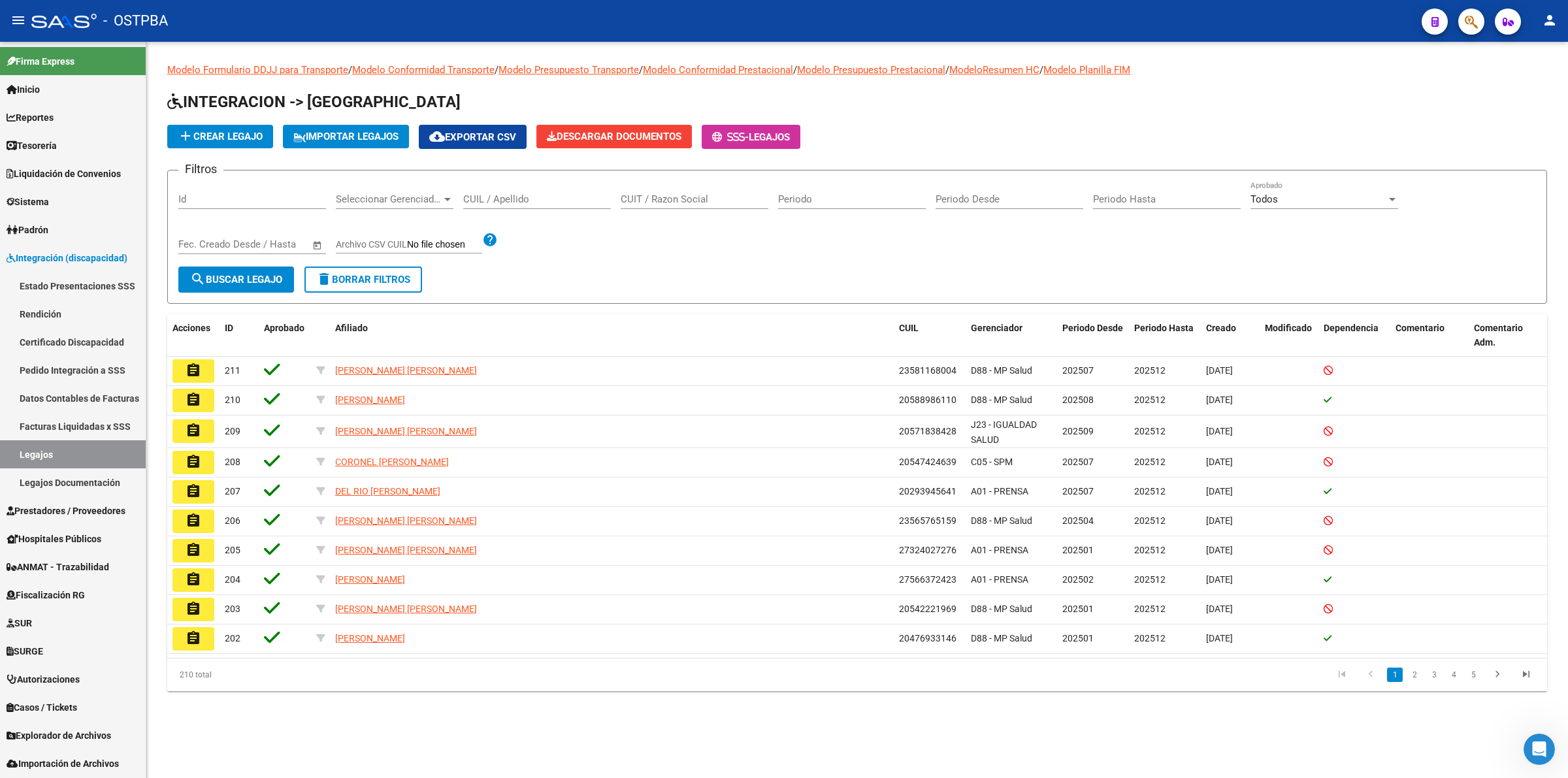
click at [242, 132] on span "add Crear Legajo" at bounding box center [220, 136] width 85 height 12
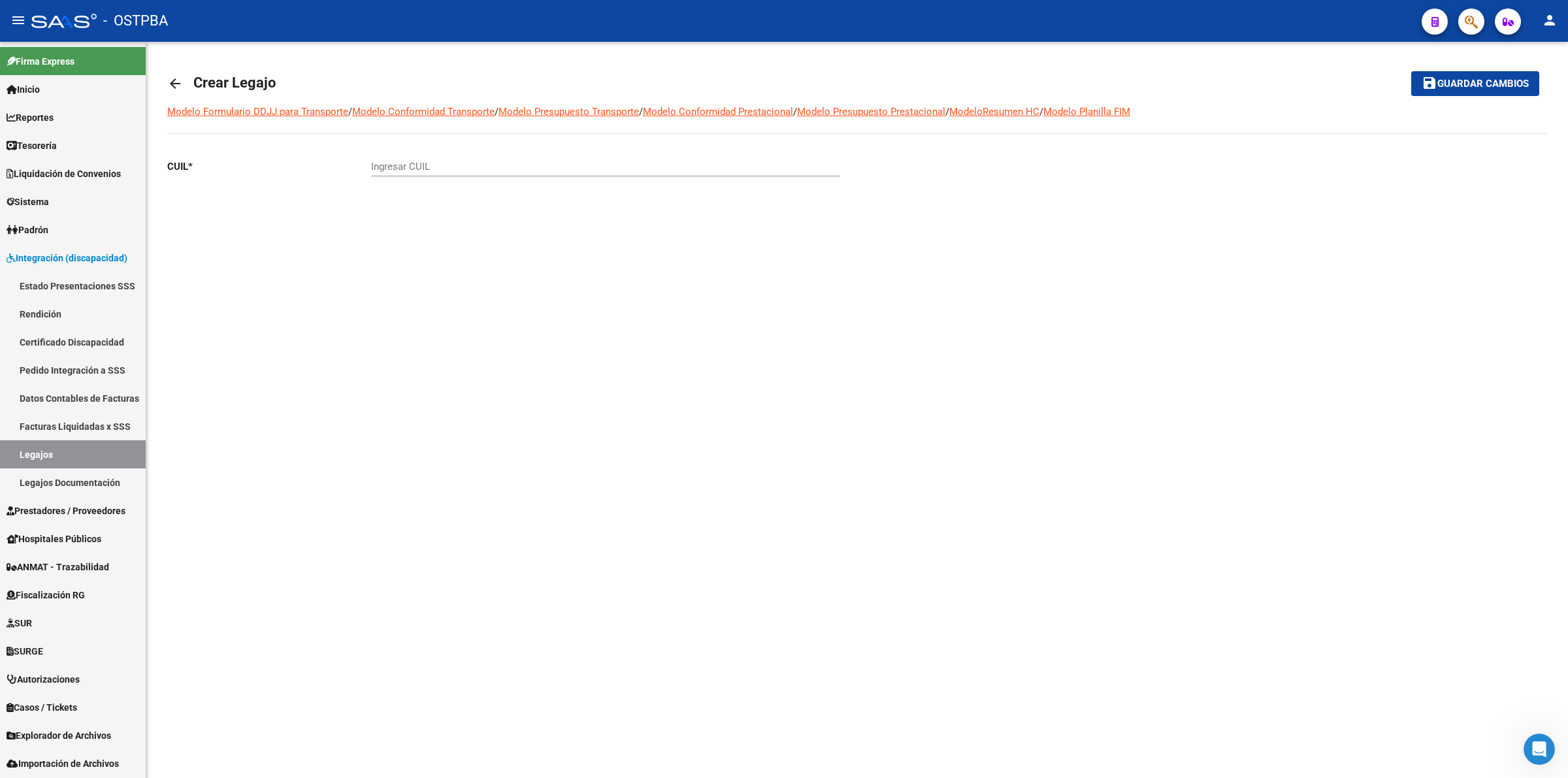
click at [432, 165] on input "Ingresar CUIL" at bounding box center [605, 167] width 469 height 12
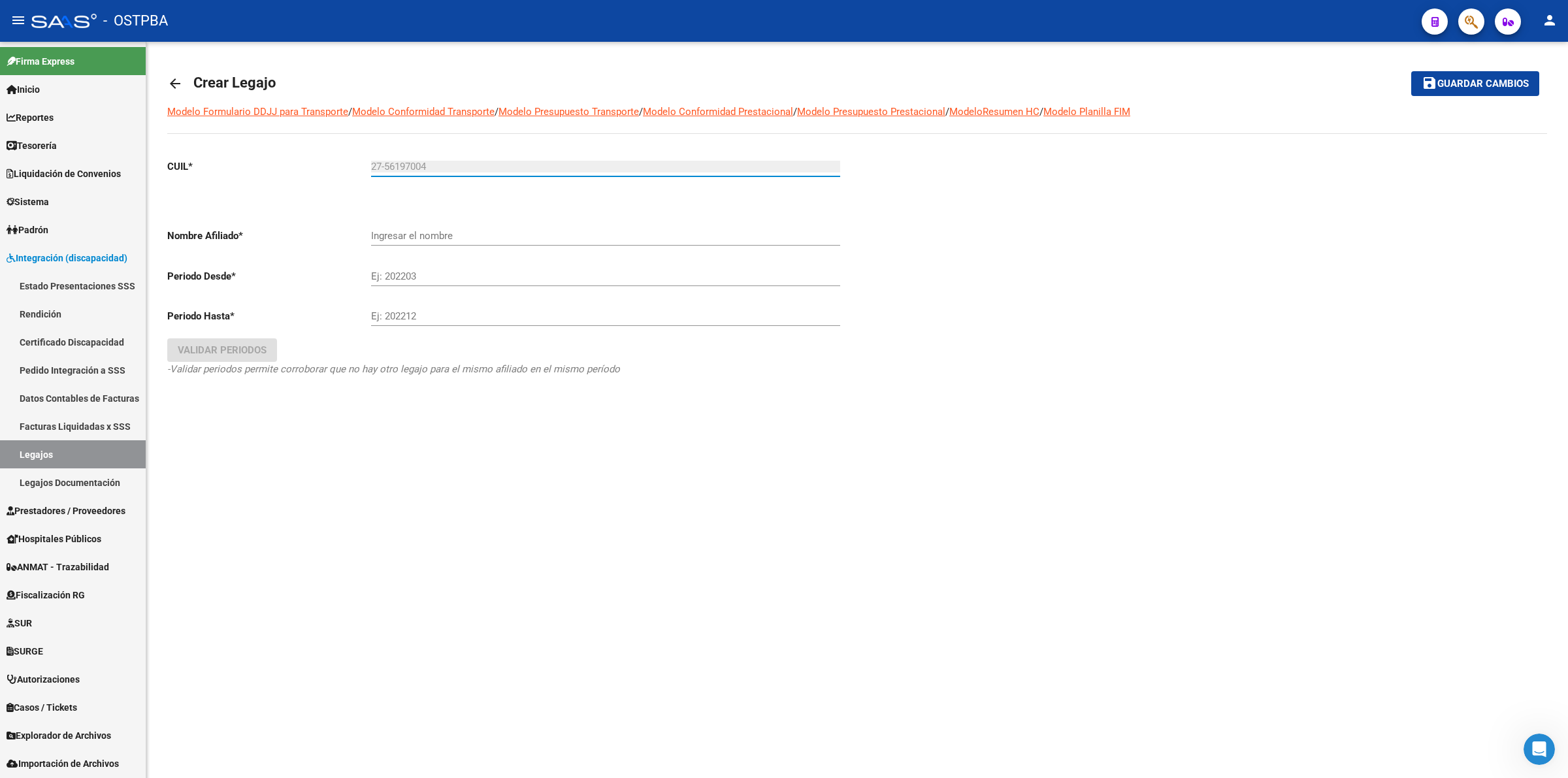
type input "27-56197004-7"
type input "[PERSON_NAME] [PERSON_NAME]"
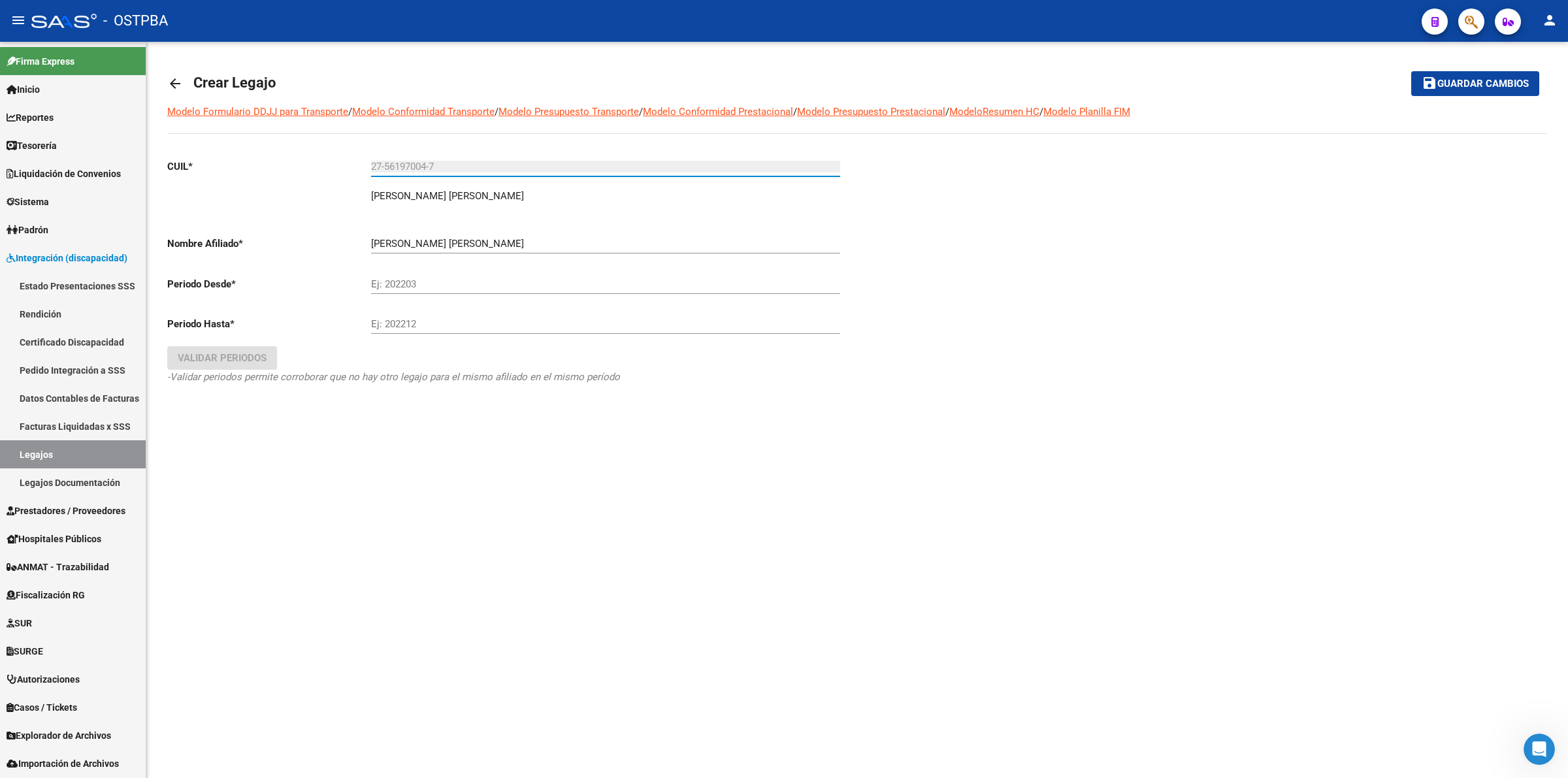
type input "27-56197004-7"
click at [434, 279] on input "Ej: 202203" at bounding box center [605, 284] width 469 height 12
type input "202508"
click at [428, 328] on input "Ej: 202212" at bounding box center [605, 324] width 469 height 12
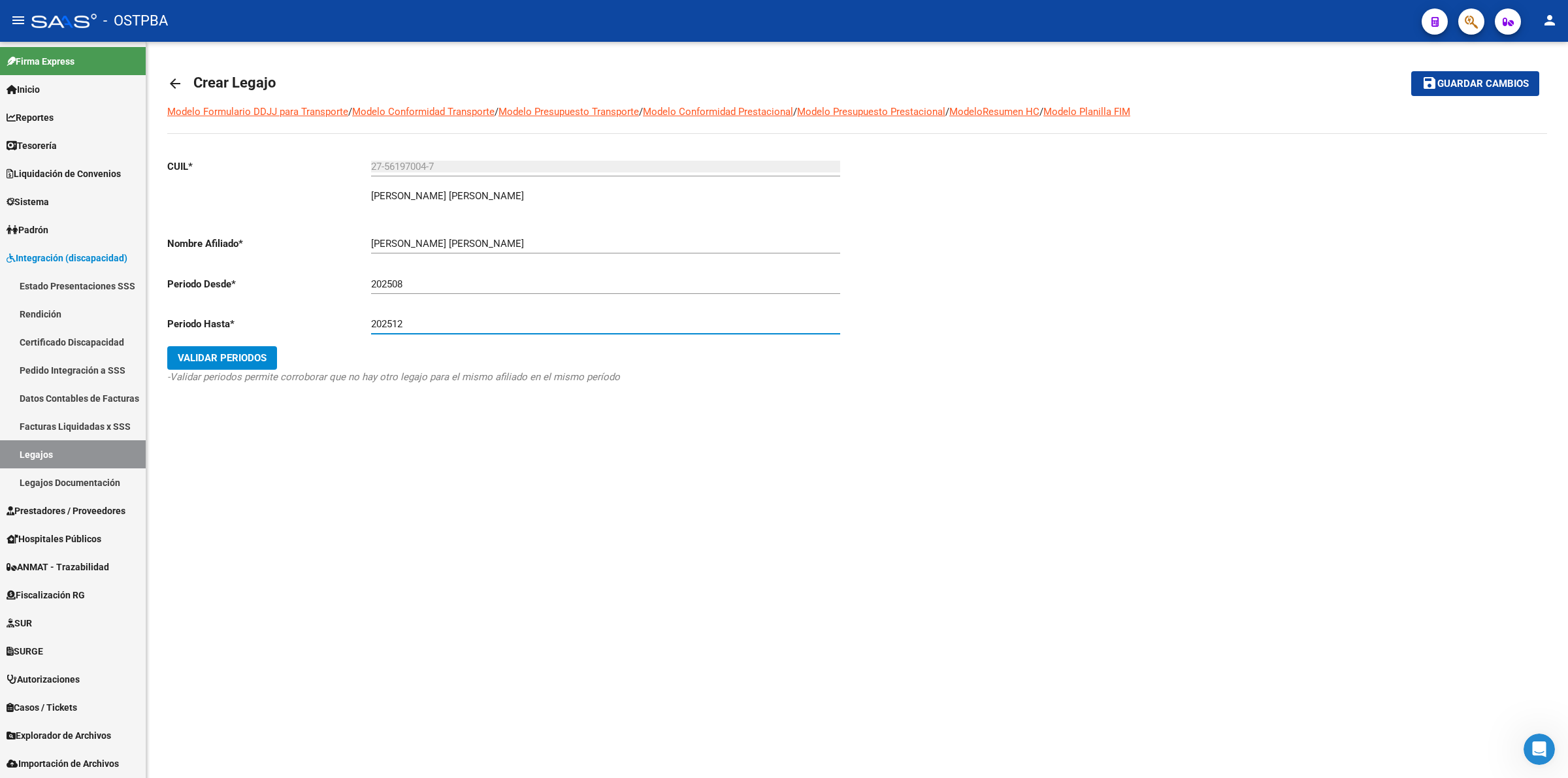
type input "202512"
click at [230, 358] on span "Validar Periodos" at bounding box center [222, 358] width 89 height 12
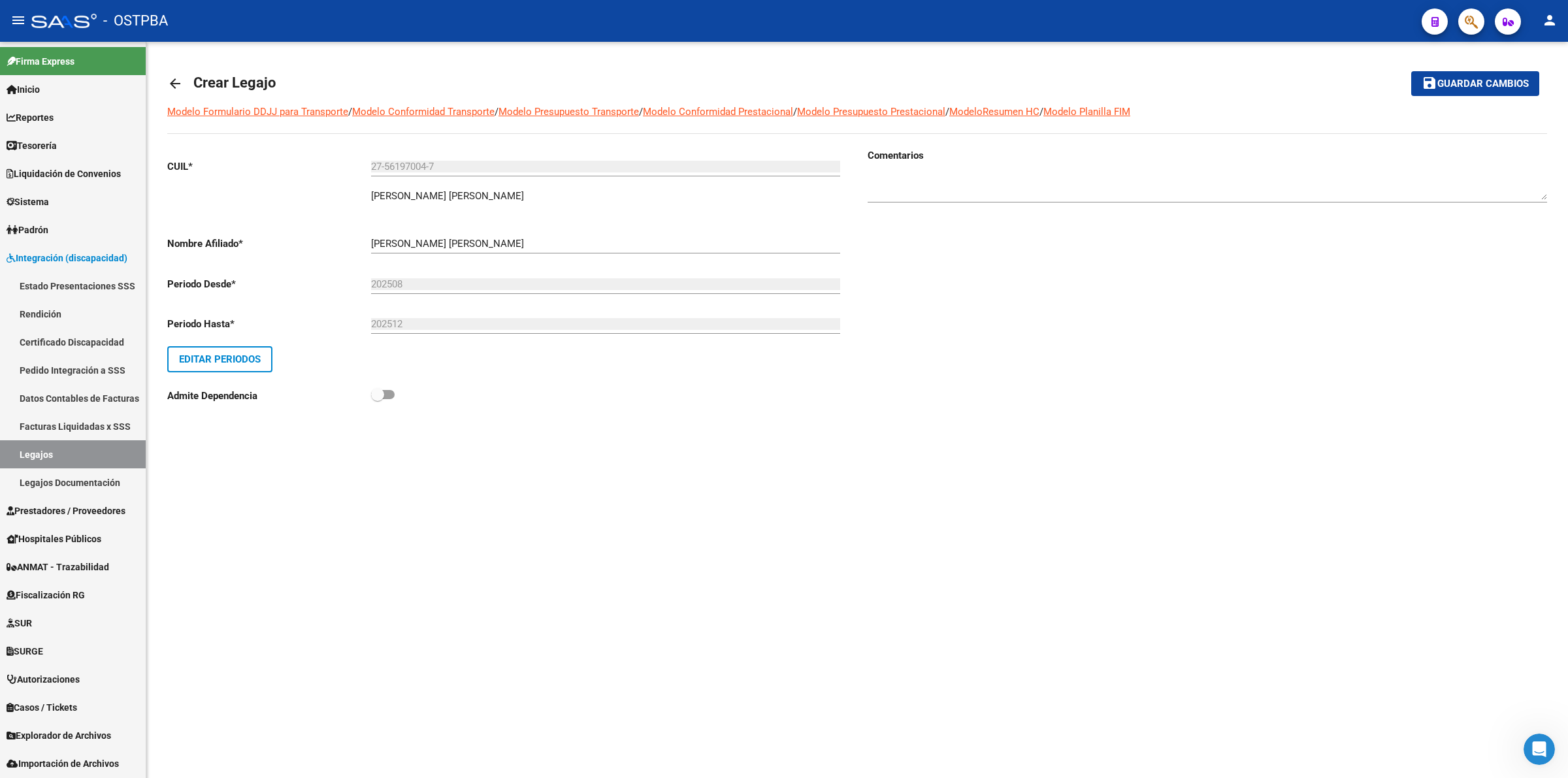
click at [1483, 86] on span "Guardar cambios" at bounding box center [1482, 84] width 92 height 12
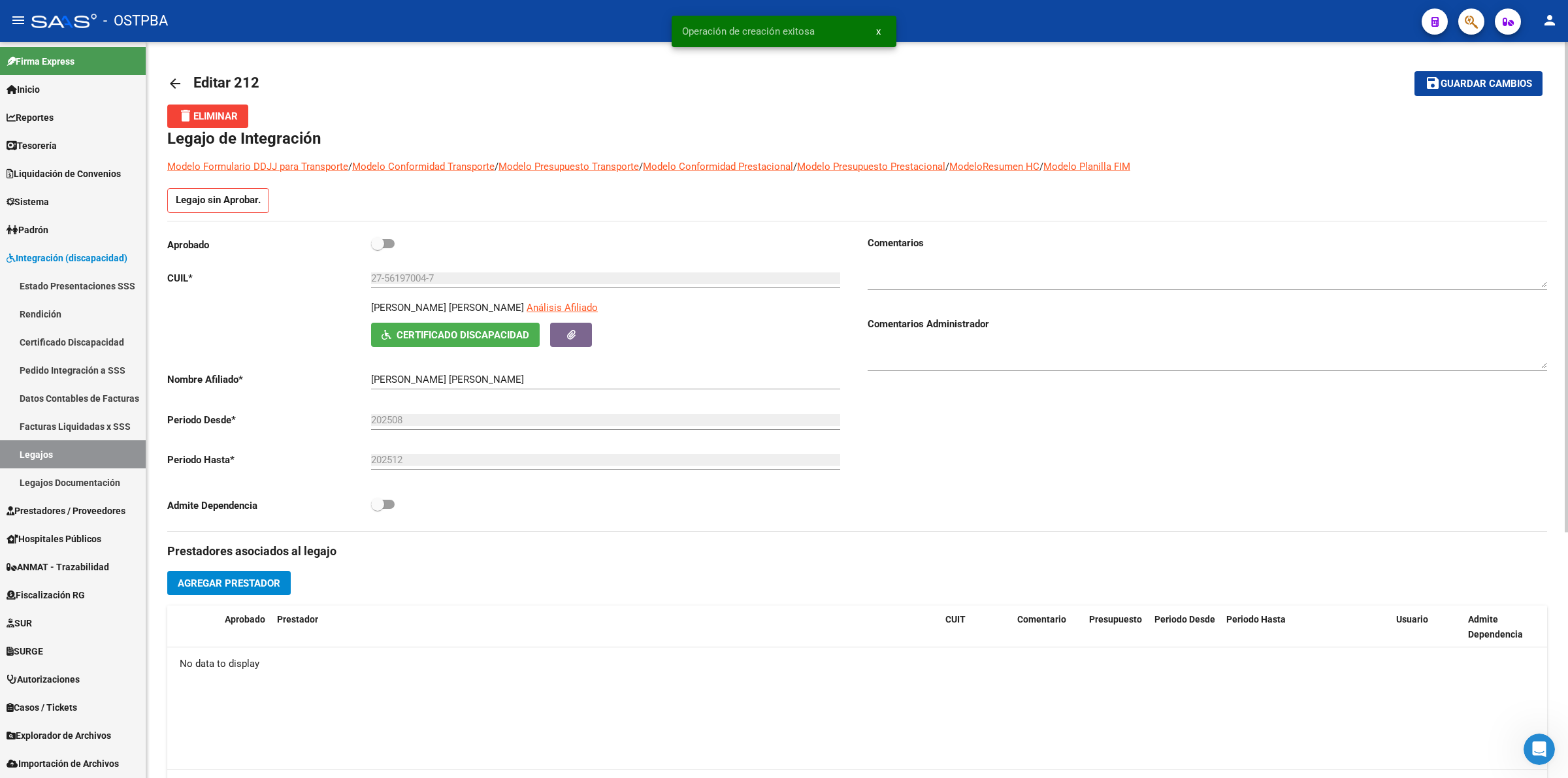
click at [392, 244] on span at bounding box center [383, 243] width 24 height 9
click at [377, 248] on input "checkbox" at bounding box center [377, 248] width 1 height 1
checkbox input "true"
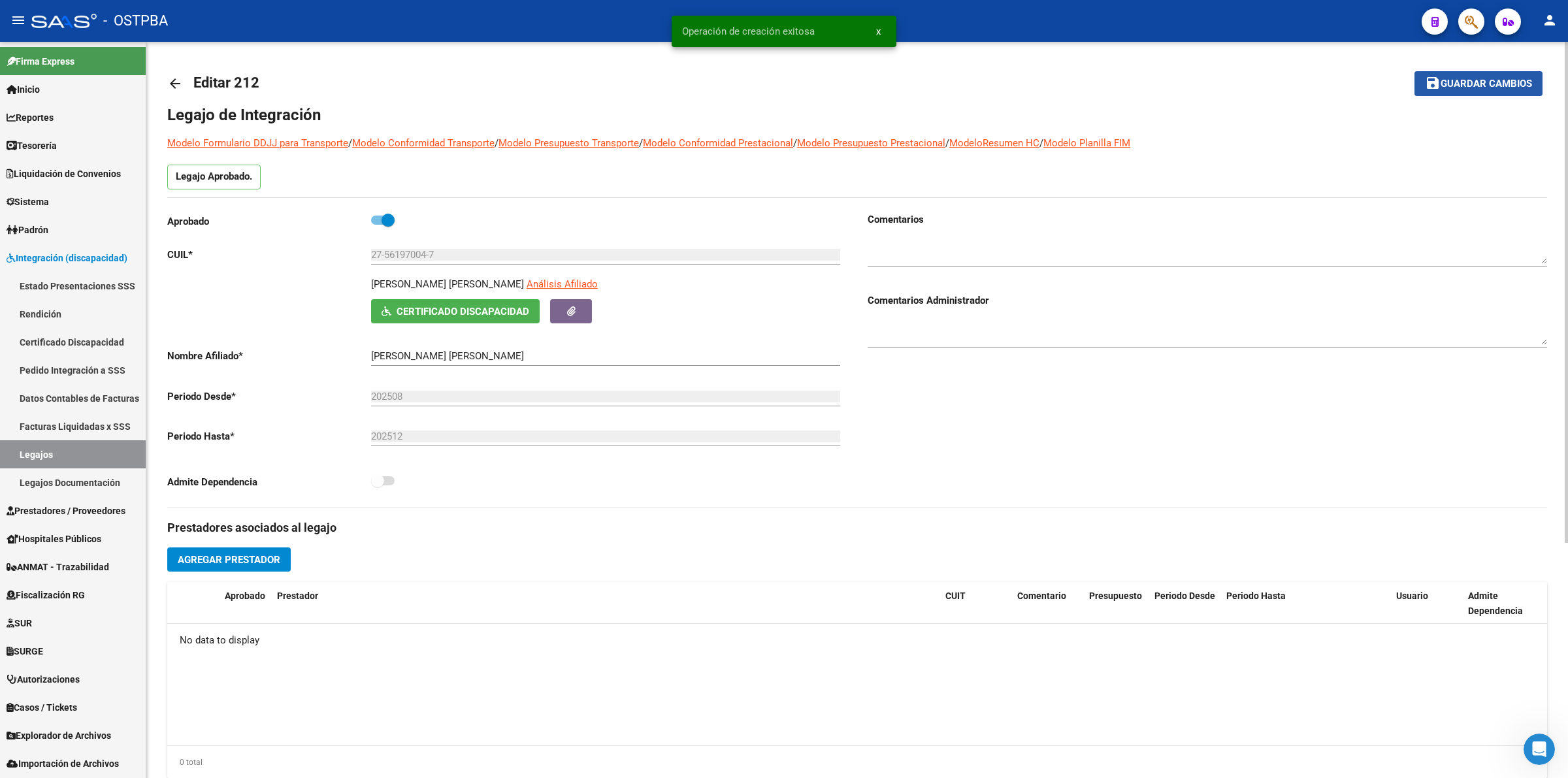
click at [1494, 80] on span "Guardar cambios" at bounding box center [1486, 84] width 92 height 12
click at [262, 556] on span "Agregar Prestador" at bounding box center [229, 560] width 103 height 12
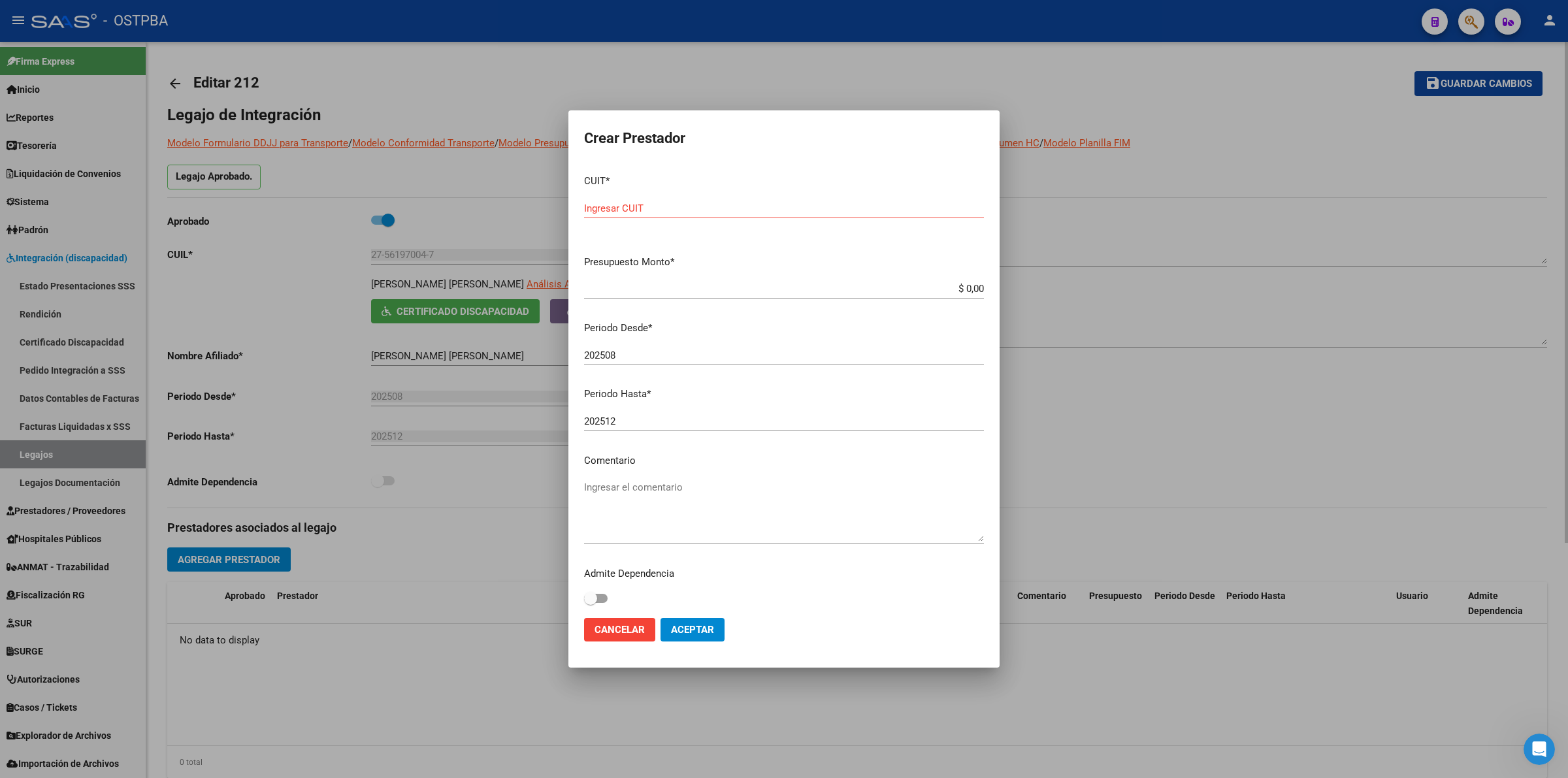
drag, startPoint x: 377, startPoint y: 690, endPoint x: 404, endPoint y: 700, distance: 28.8
click at [377, 690] on div at bounding box center [784, 389] width 1568 height 778
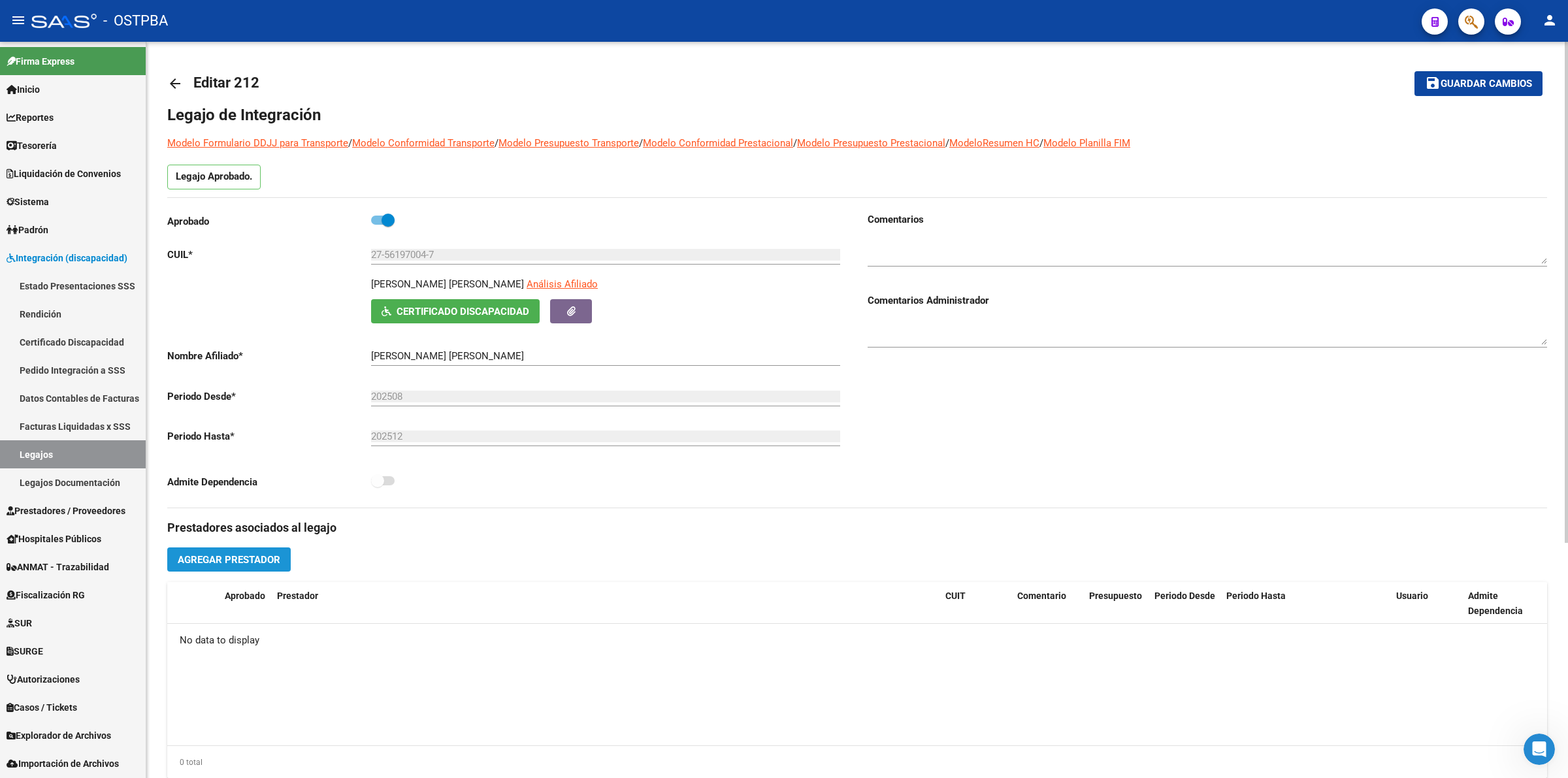
click at [252, 555] on span "Agregar Prestador" at bounding box center [229, 560] width 103 height 12
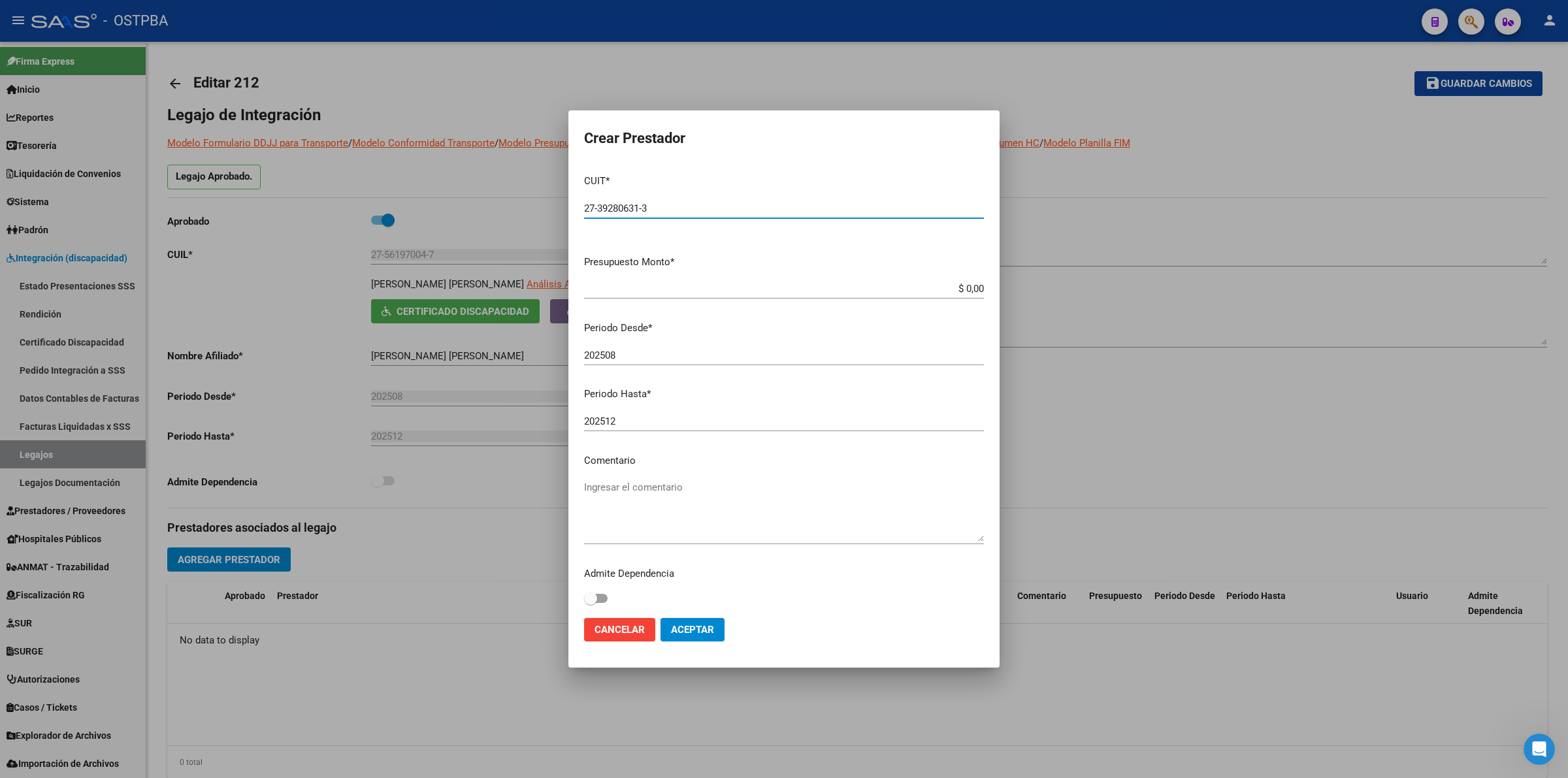
type input "27-39280631-3"
type input "$ 98.964,88"
click at [644, 485] on textarea "Ingresar el comentario" at bounding box center [783, 510] width 400 height 61
type textarea "Psicologia"
click at [696, 632] on span "Aceptar" at bounding box center [692, 630] width 43 height 12
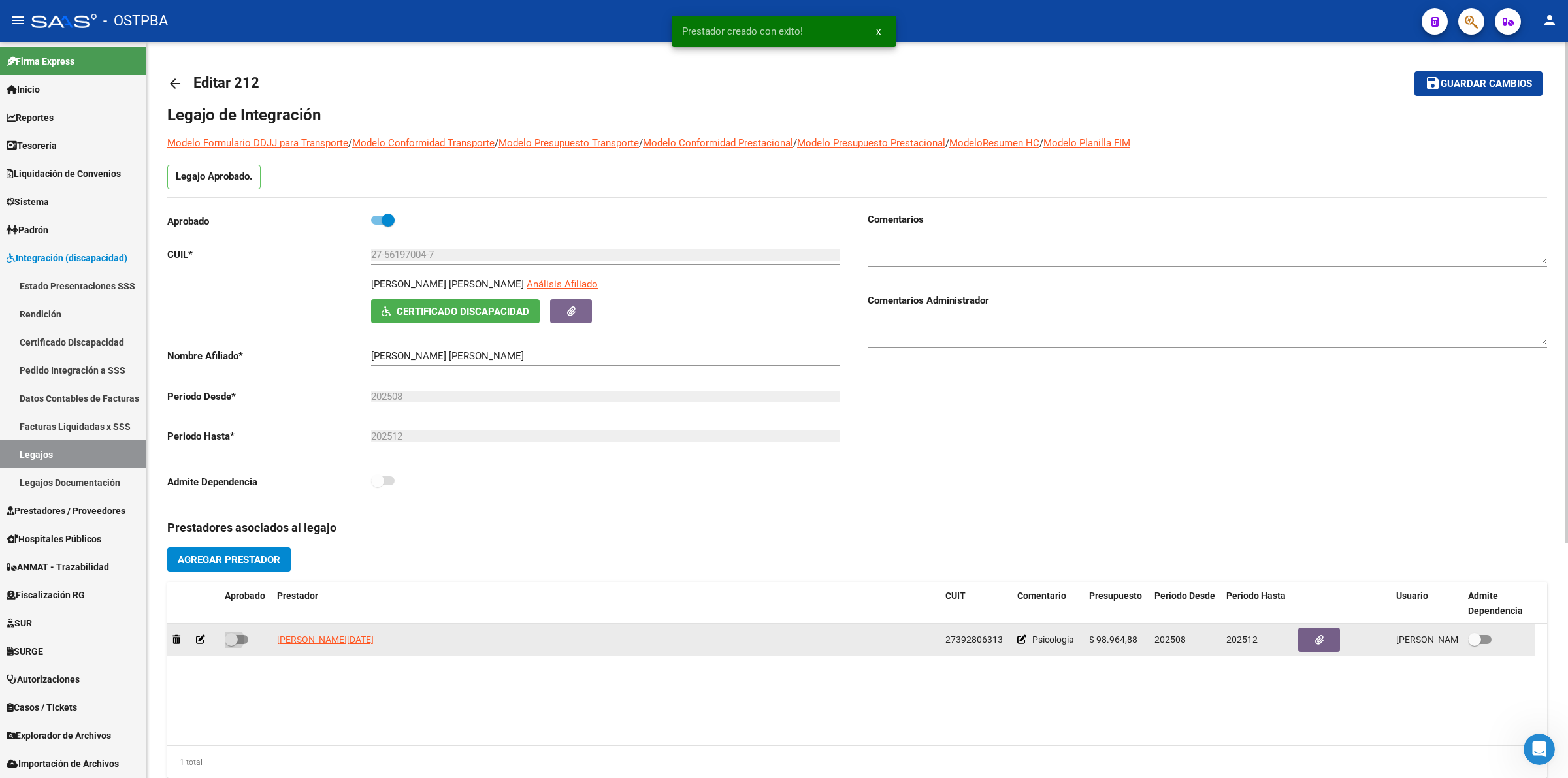
click at [242, 637] on span at bounding box center [237, 639] width 24 height 9
click at [231, 644] on input "checkbox" at bounding box center [231, 644] width 1 height 1
checkbox input "true"
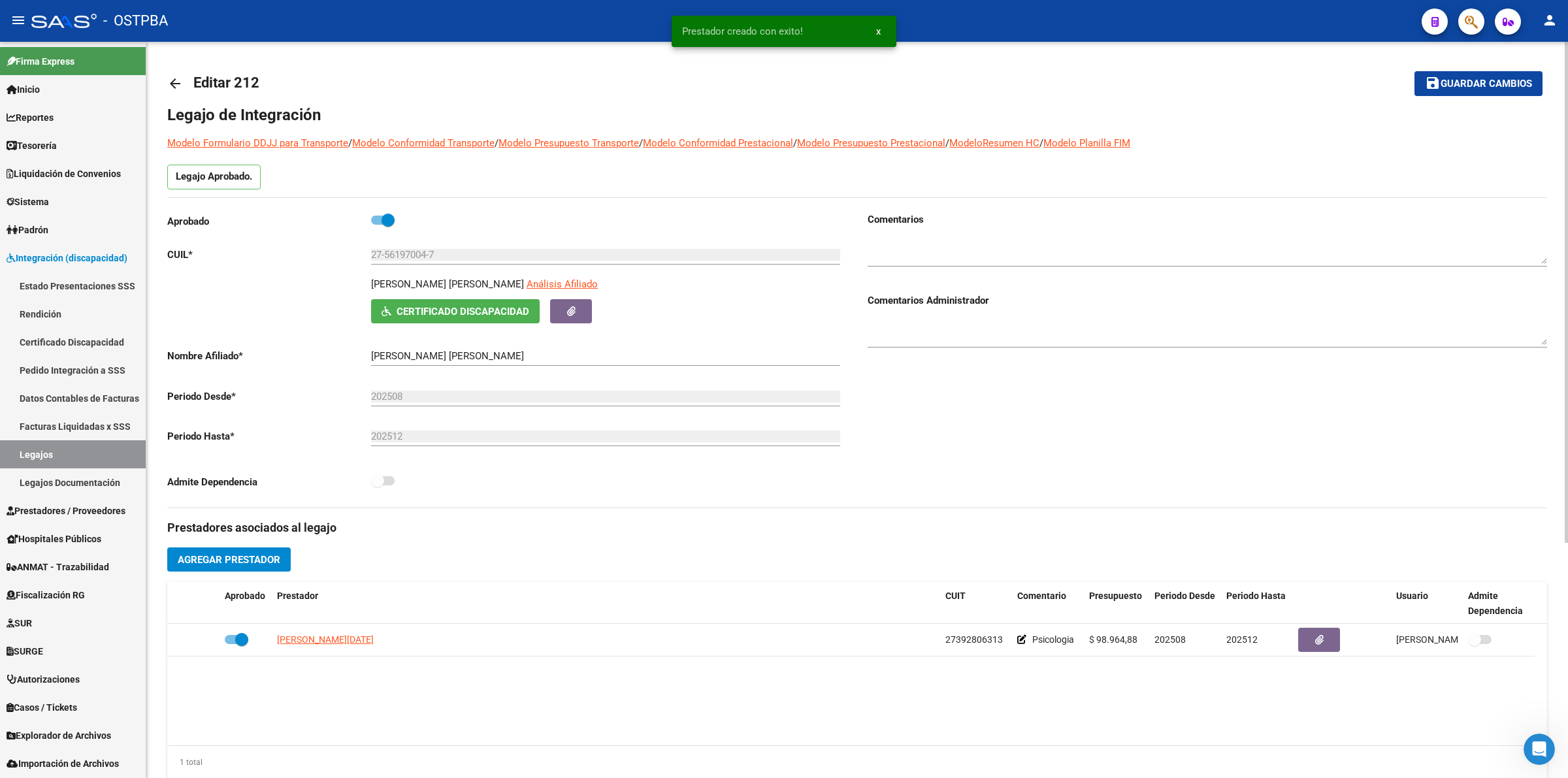
click at [260, 554] on span "Agregar Prestador" at bounding box center [229, 560] width 103 height 12
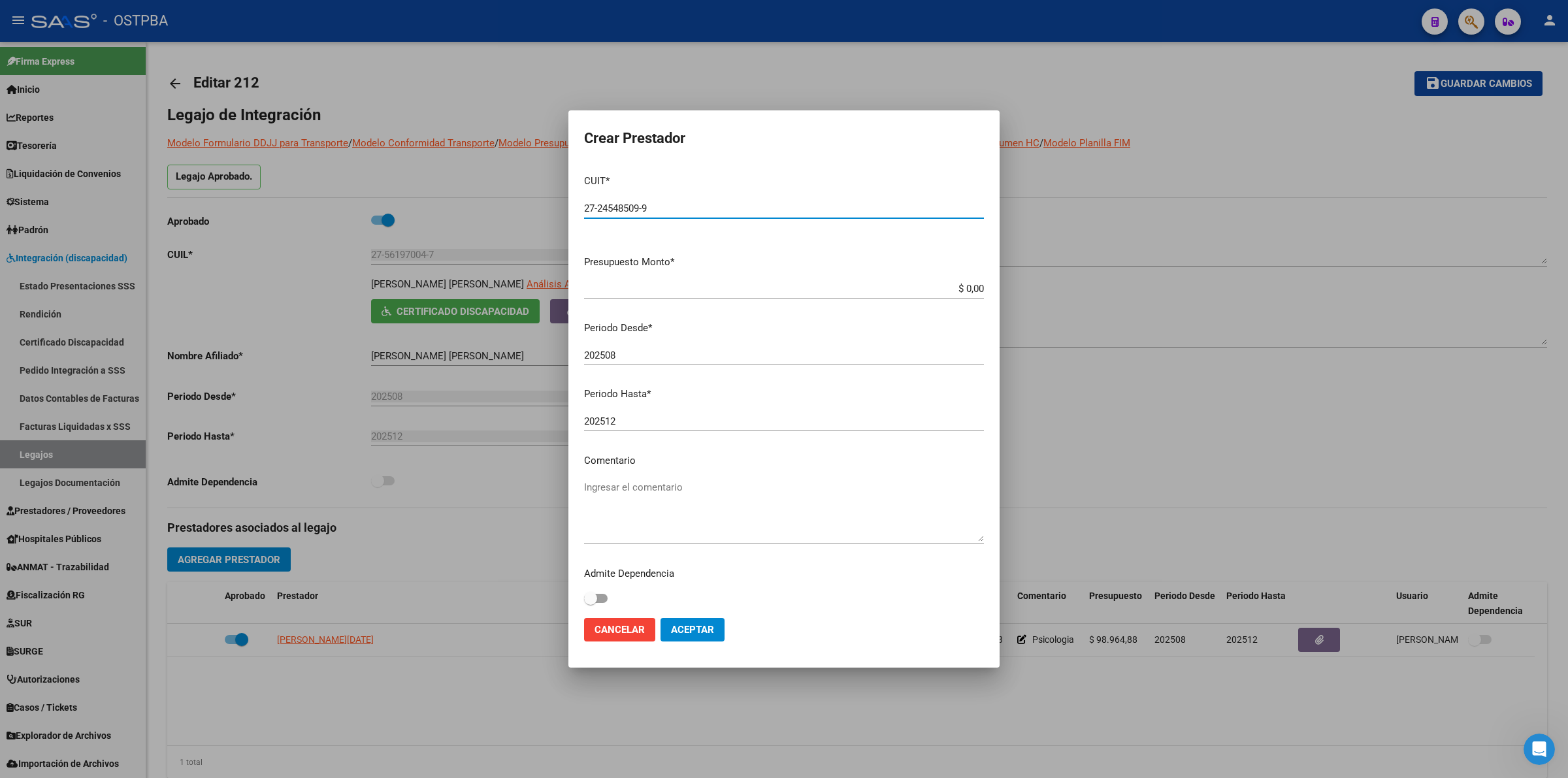
type input "27-24548509-9"
type input "$ 98.964,88"
click at [642, 490] on textarea "Ingresar el comentario" at bounding box center [783, 510] width 400 height 61
type textarea "FONO"
click at [698, 636] on button "Aceptar" at bounding box center [692, 630] width 64 height 24
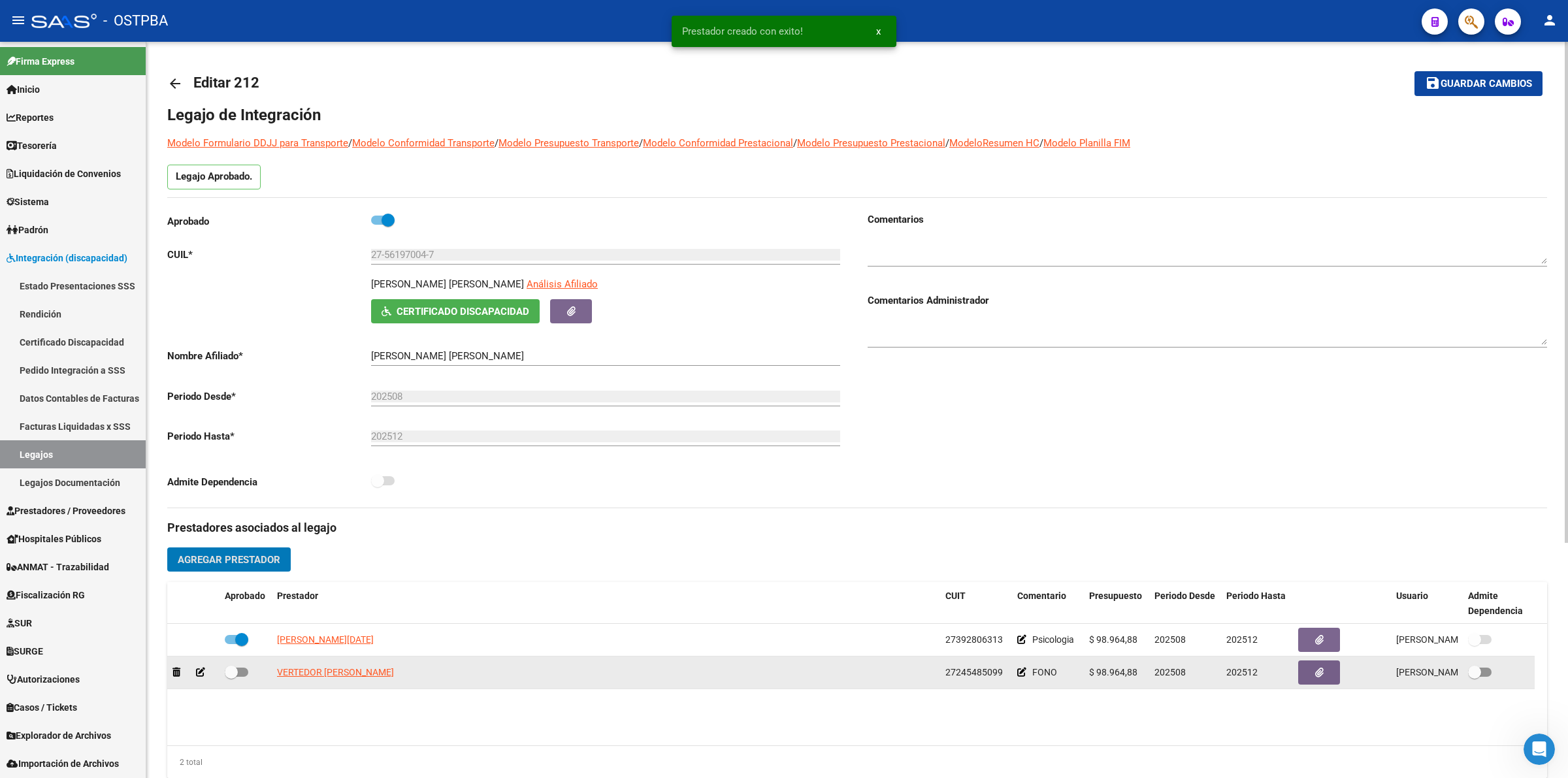
click at [246, 670] on span at bounding box center [237, 671] width 24 height 9
click at [231, 676] on input "checkbox" at bounding box center [231, 676] width 1 height 1
checkbox input "true"
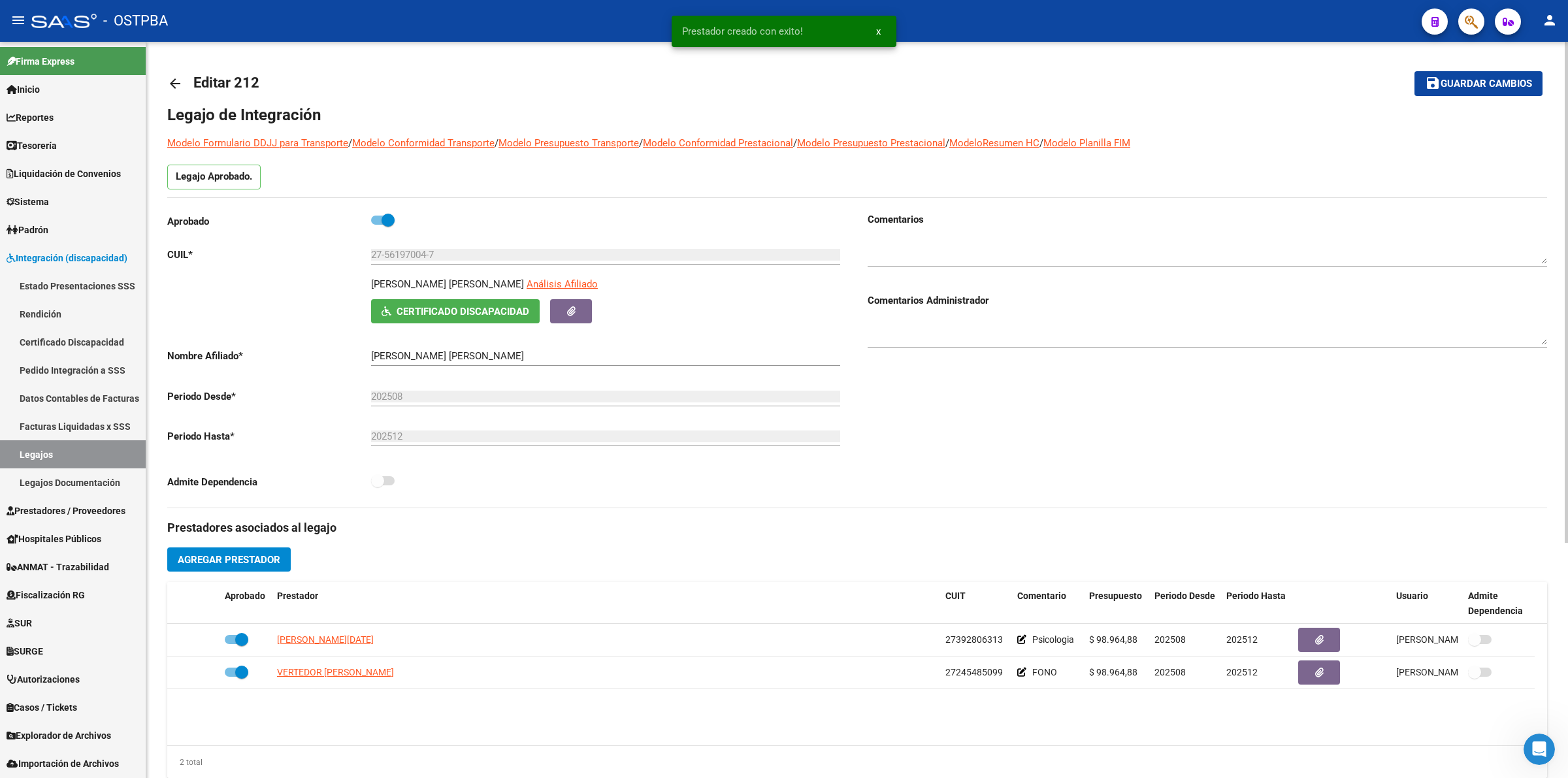
click at [267, 552] on button "Agregar Prestador" at bounding box center [228, 559] width 123 height 24
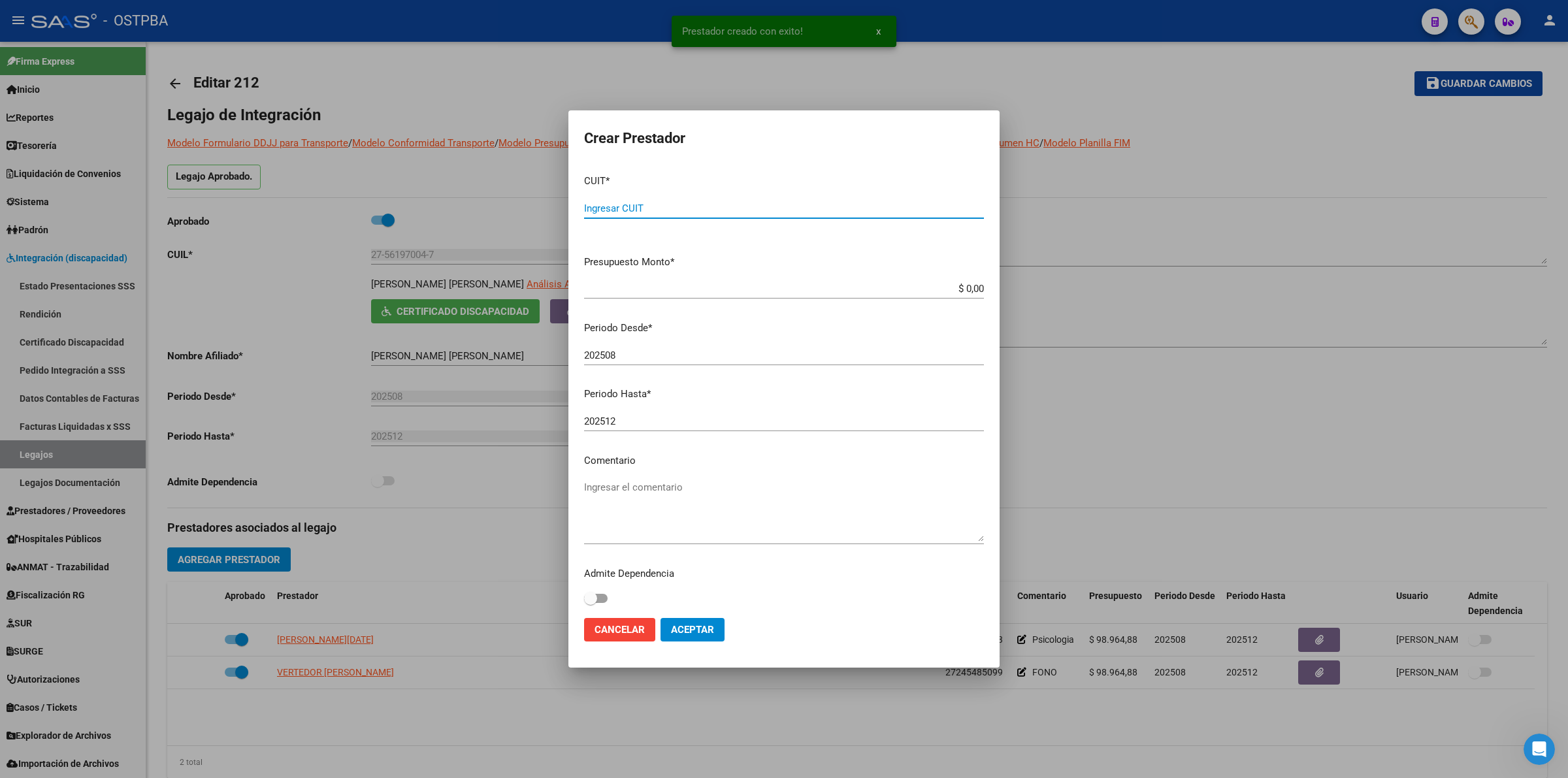
click at [704, 200] on div "Ingresar CUIT" at bounding box center [783, 208] width 400 height 20
type input "27-41580511-5"
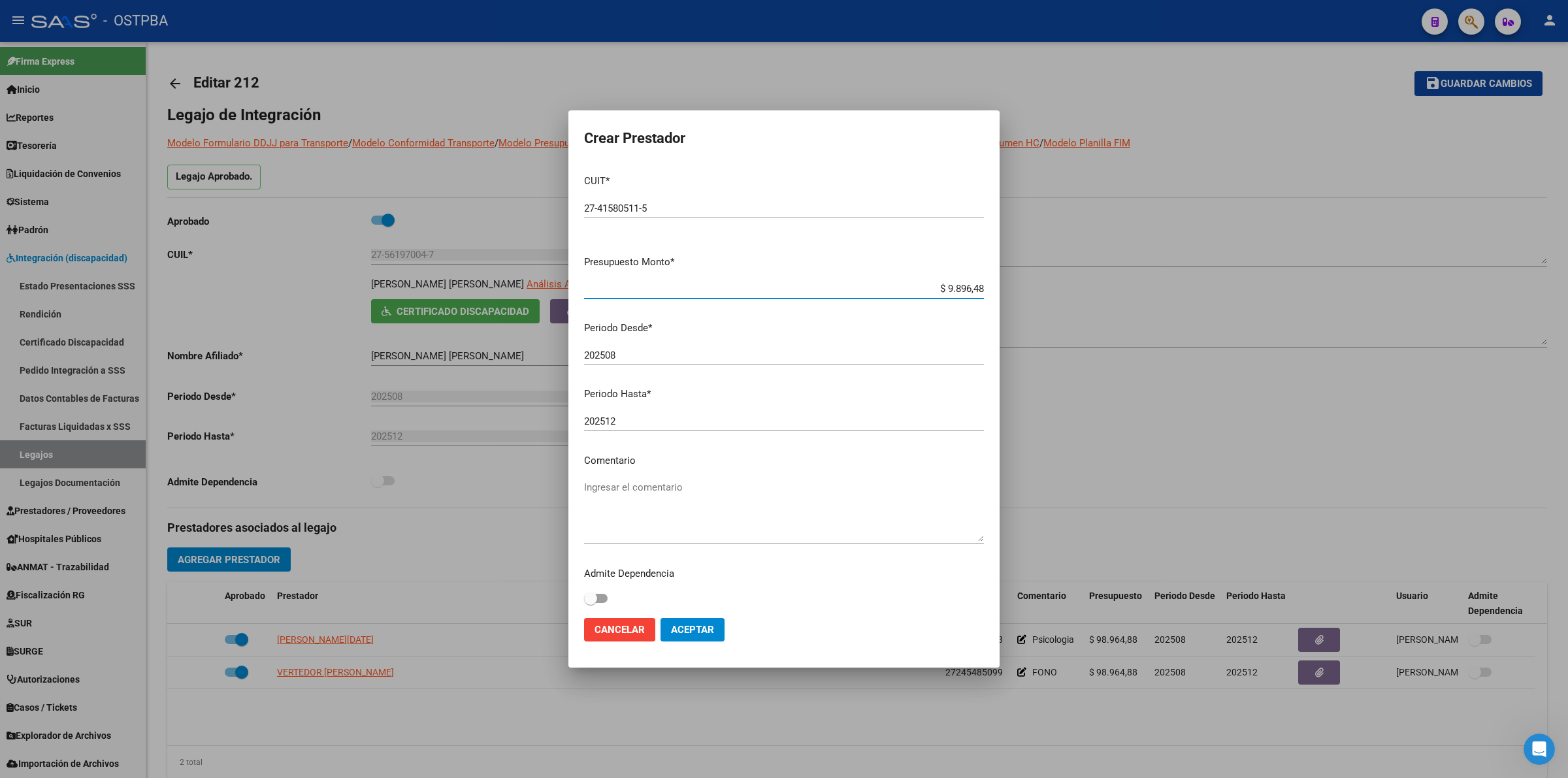
type input "$ 98.964,88"
click at [604, 594] on span at bounding box center [595, 597] width 24 height 9
click at [590, 603] on input "checkbox" at bounding box center [589, 603] width 1 height 1
checkbox input "true"
click at [622, 506] on textarea "Ingresar el comentario" at bounding box center [783, 510] width 400 height 61
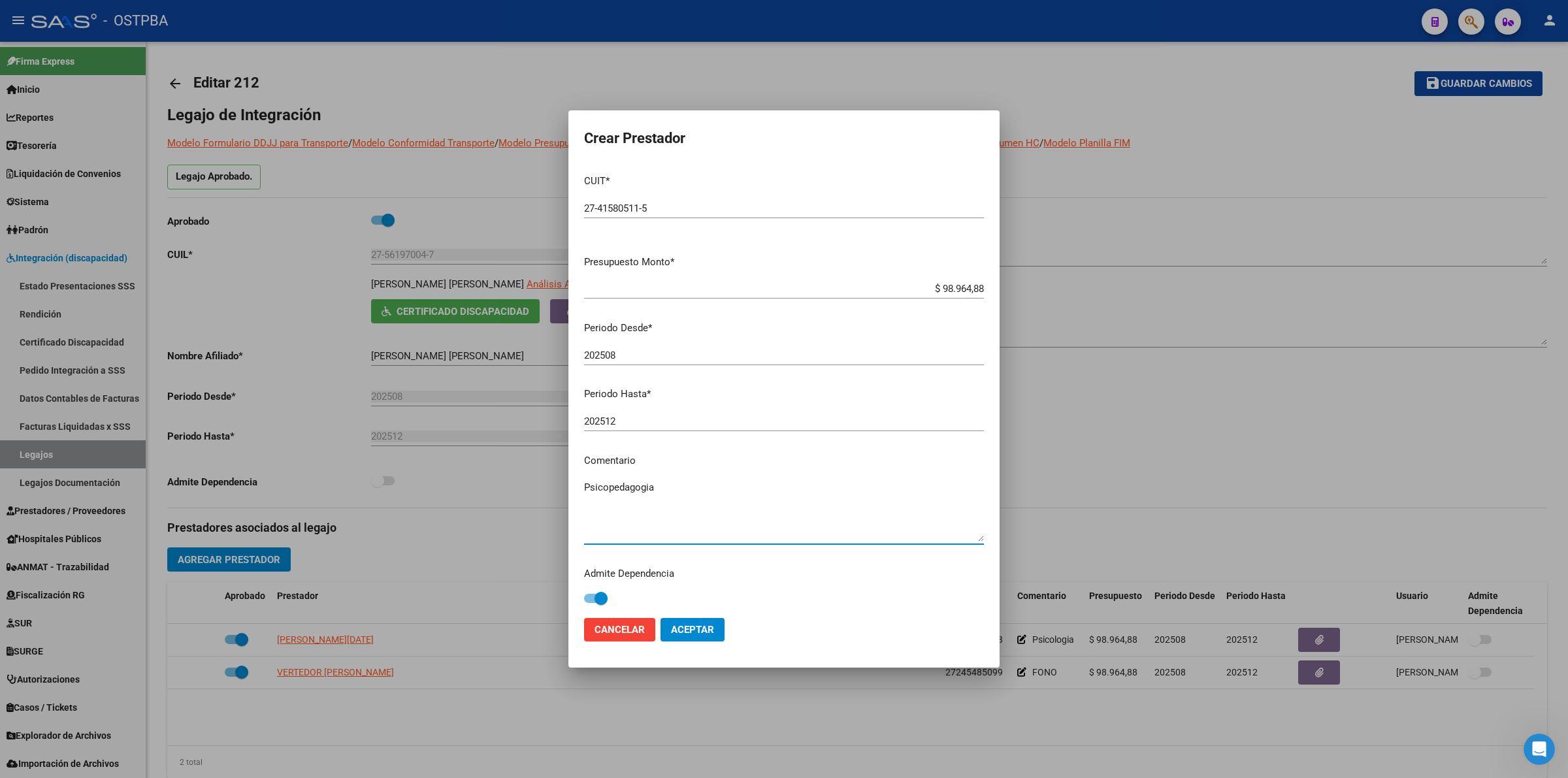
type textarea "Psicopedagogia"
click at [706, 630] on span "Aceptar" at bounding box center [692, 630] width 43 height 12
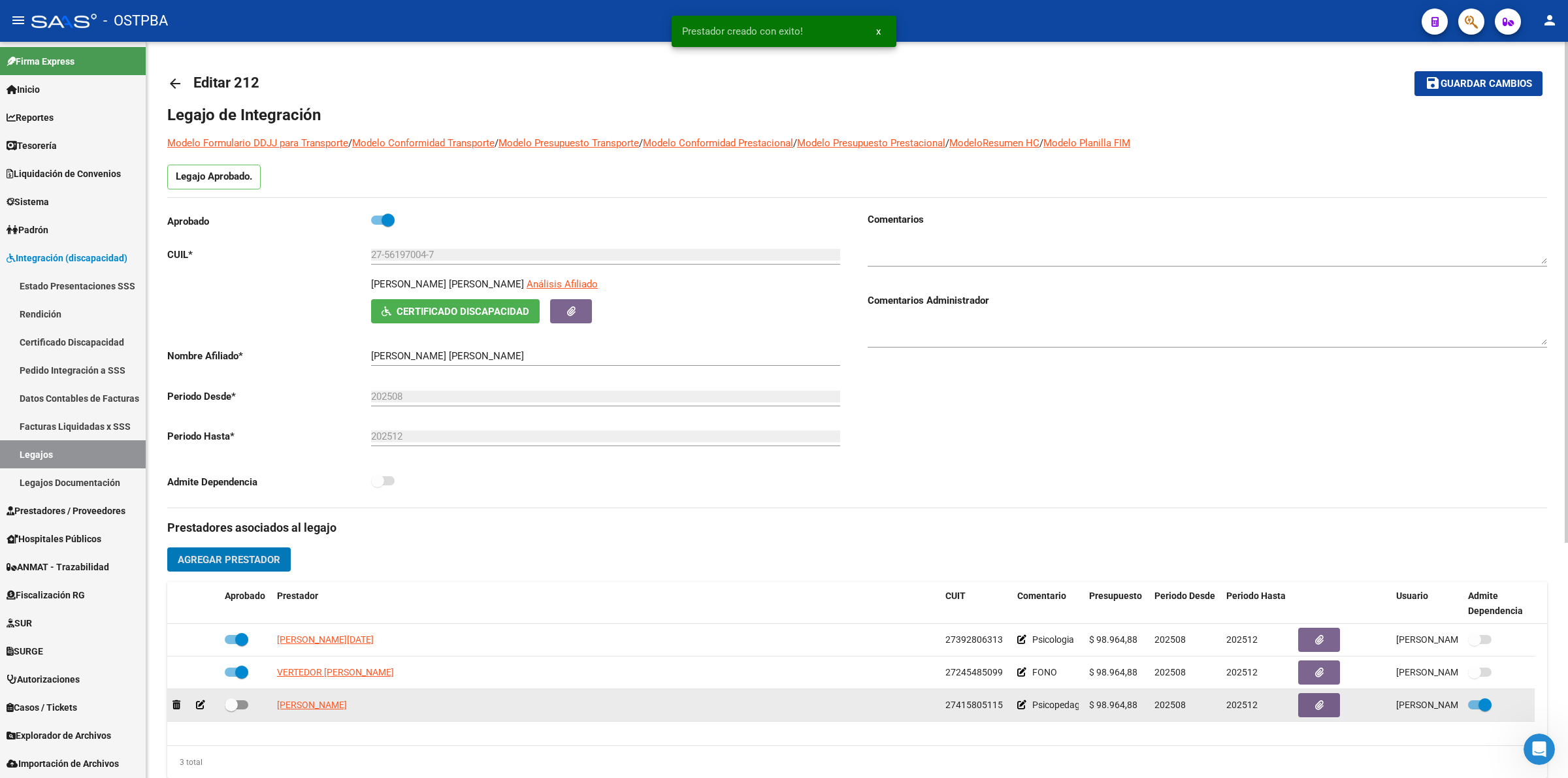
click at [244, 705] on span at bounding box center [237, 704] width 24 height 9
click at [231, 709] on input "checkbox" at bounding box center [231, 709] width 1 height 1
checkbox input "true"
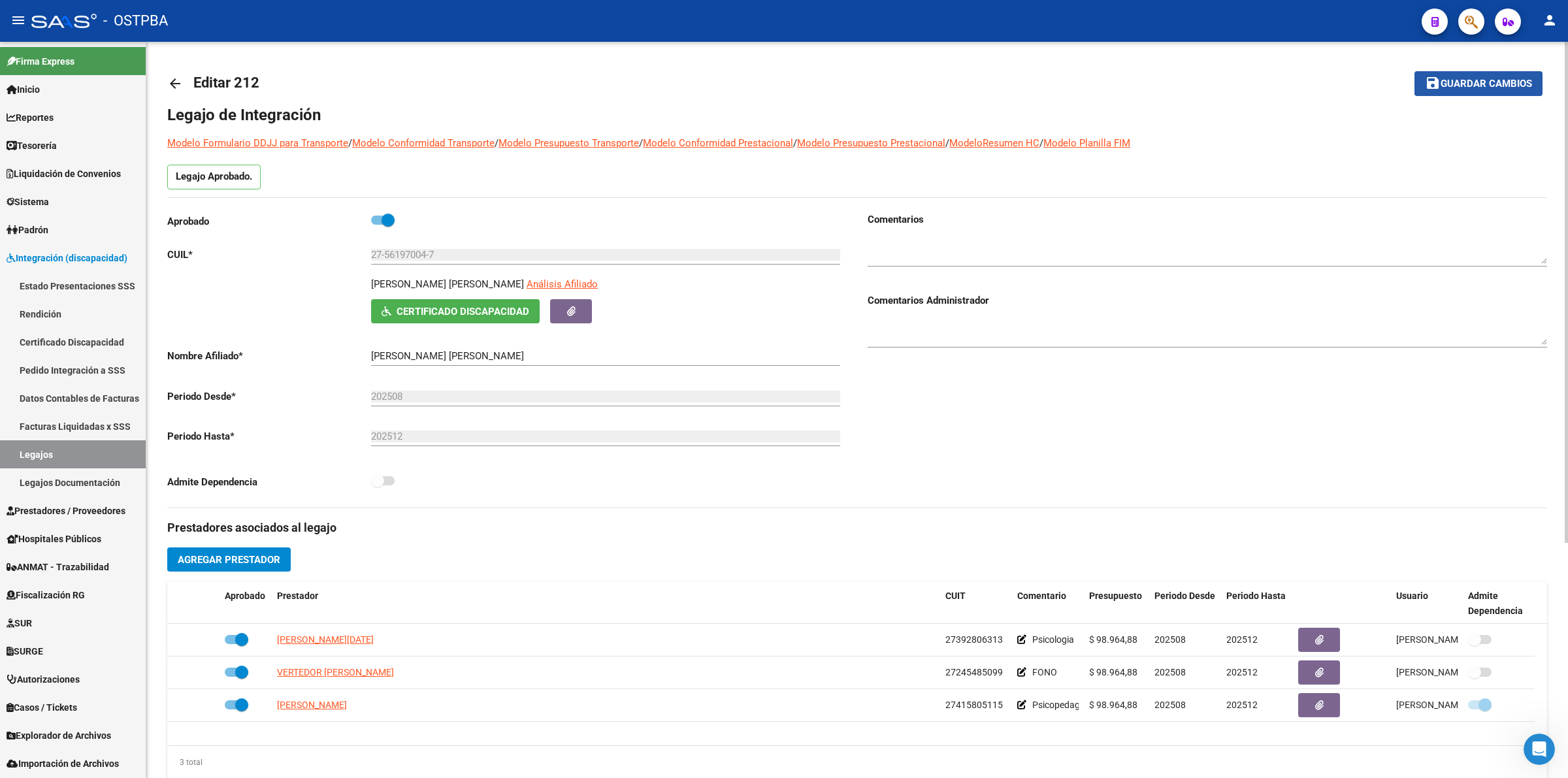
click at [1484, 87] on span "Guardar cambios" at bounding box center [1486, 84] width 92 height 12
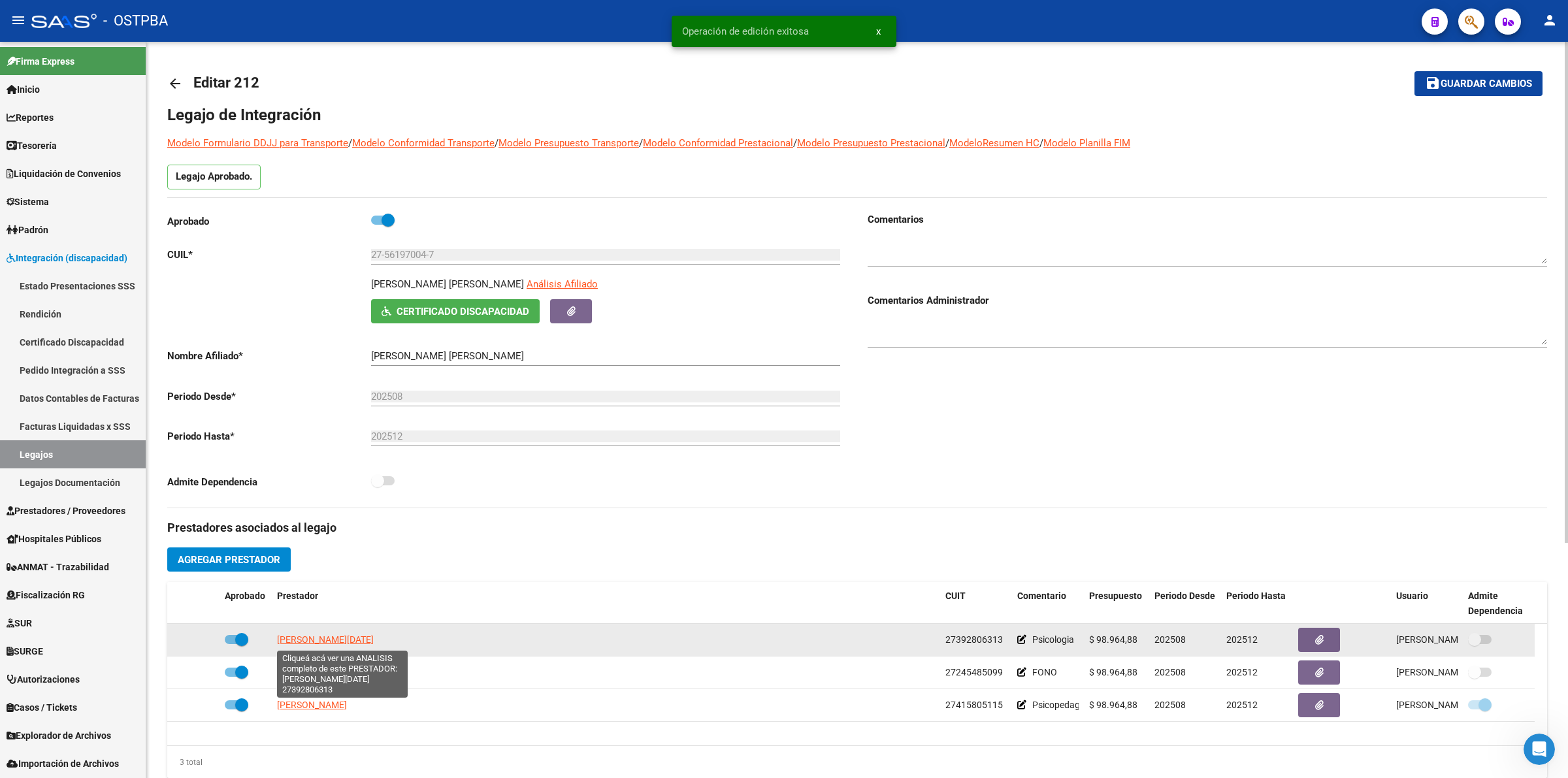
click at [373, 638] on span "[PERSON_NAME][DATE]" at bounding box center [325, 639] width 97 height 11
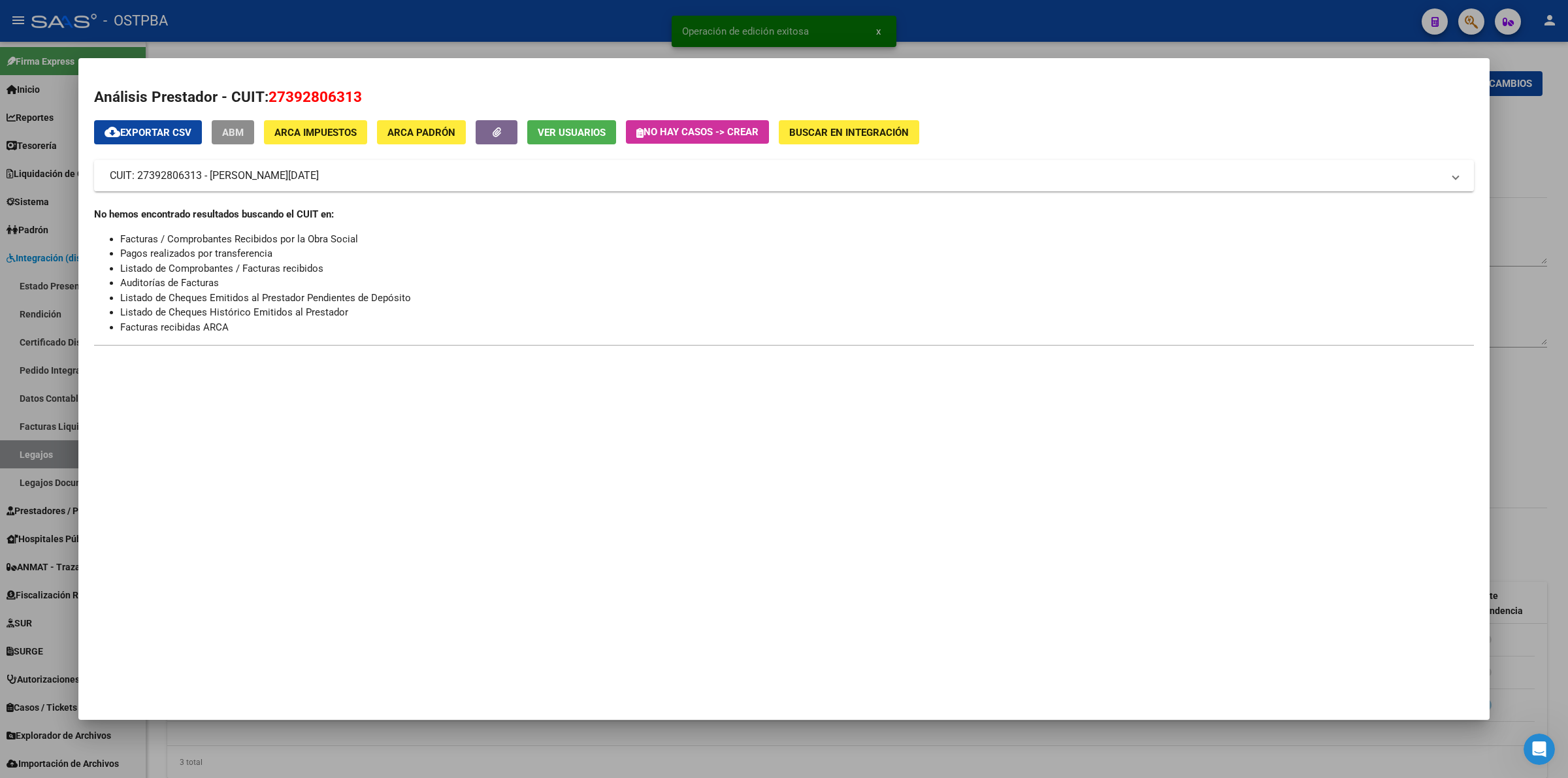
click at [233, 134] on span "ABM" at bounding box center [233, 132] width 22 height 12
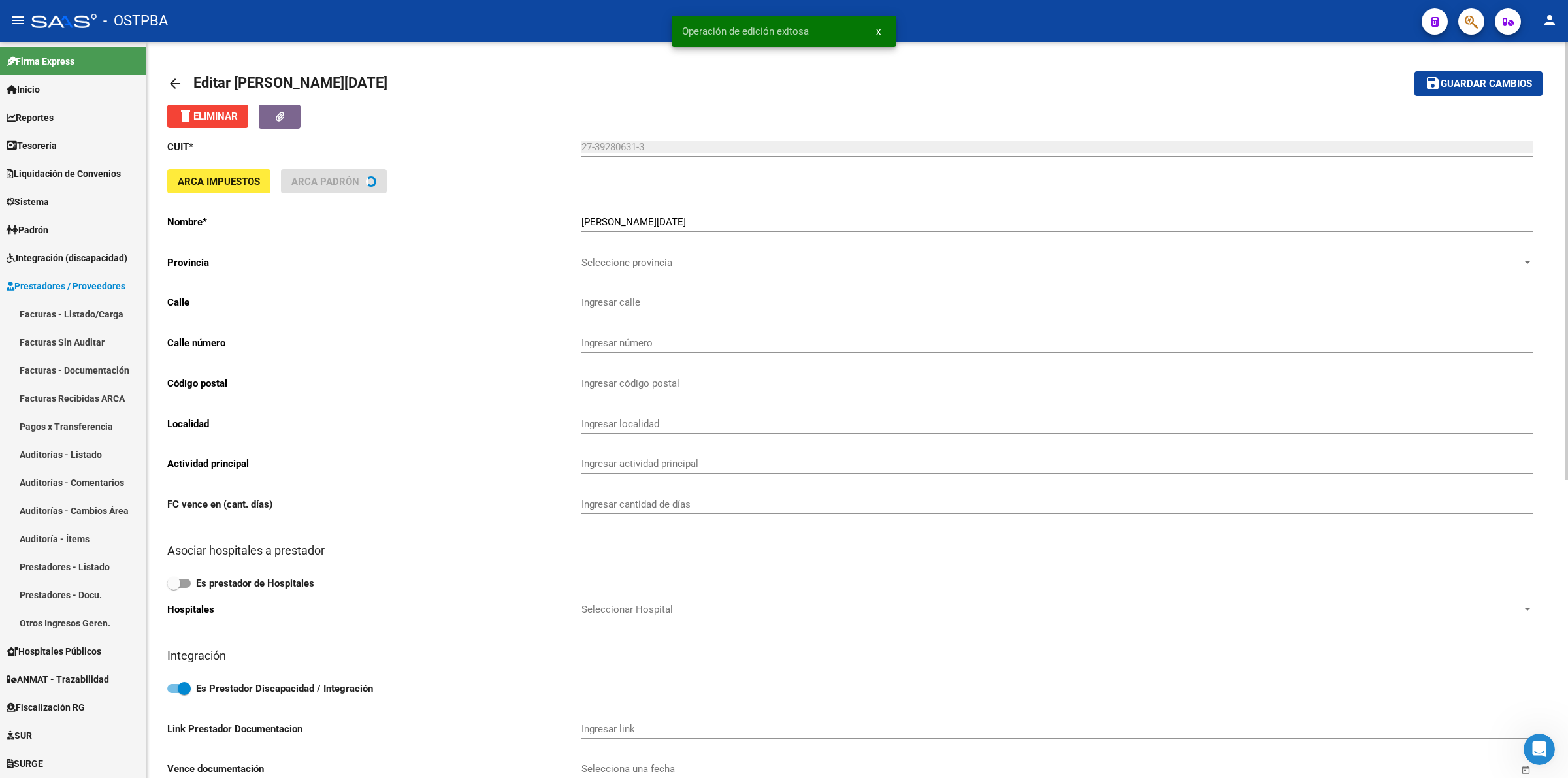
type input "[DATE] Y [DATE]"
type input "1888"
type input "[PERSON_NAME]"
type input "869090"
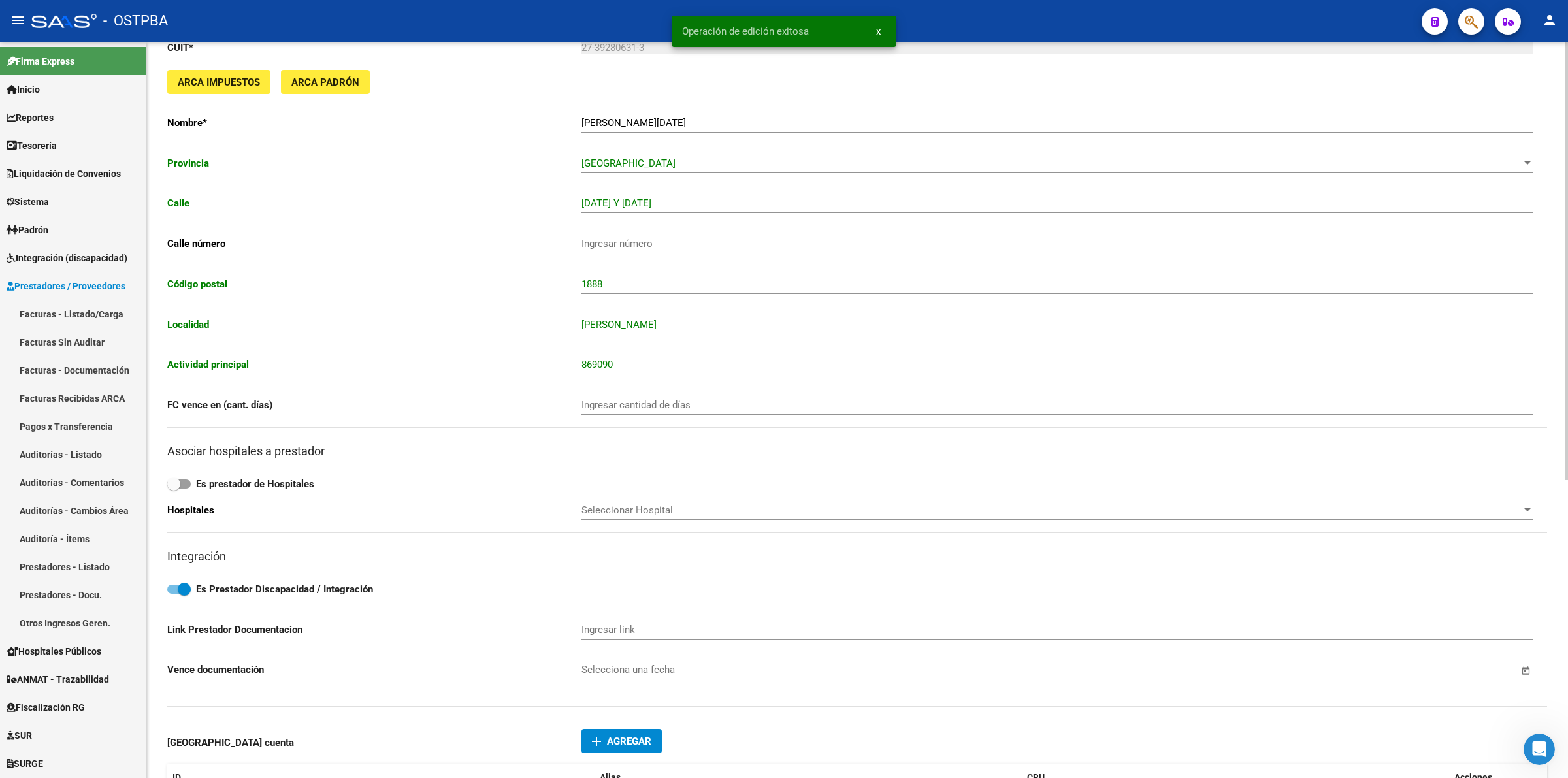
scroll to position [408, 0]
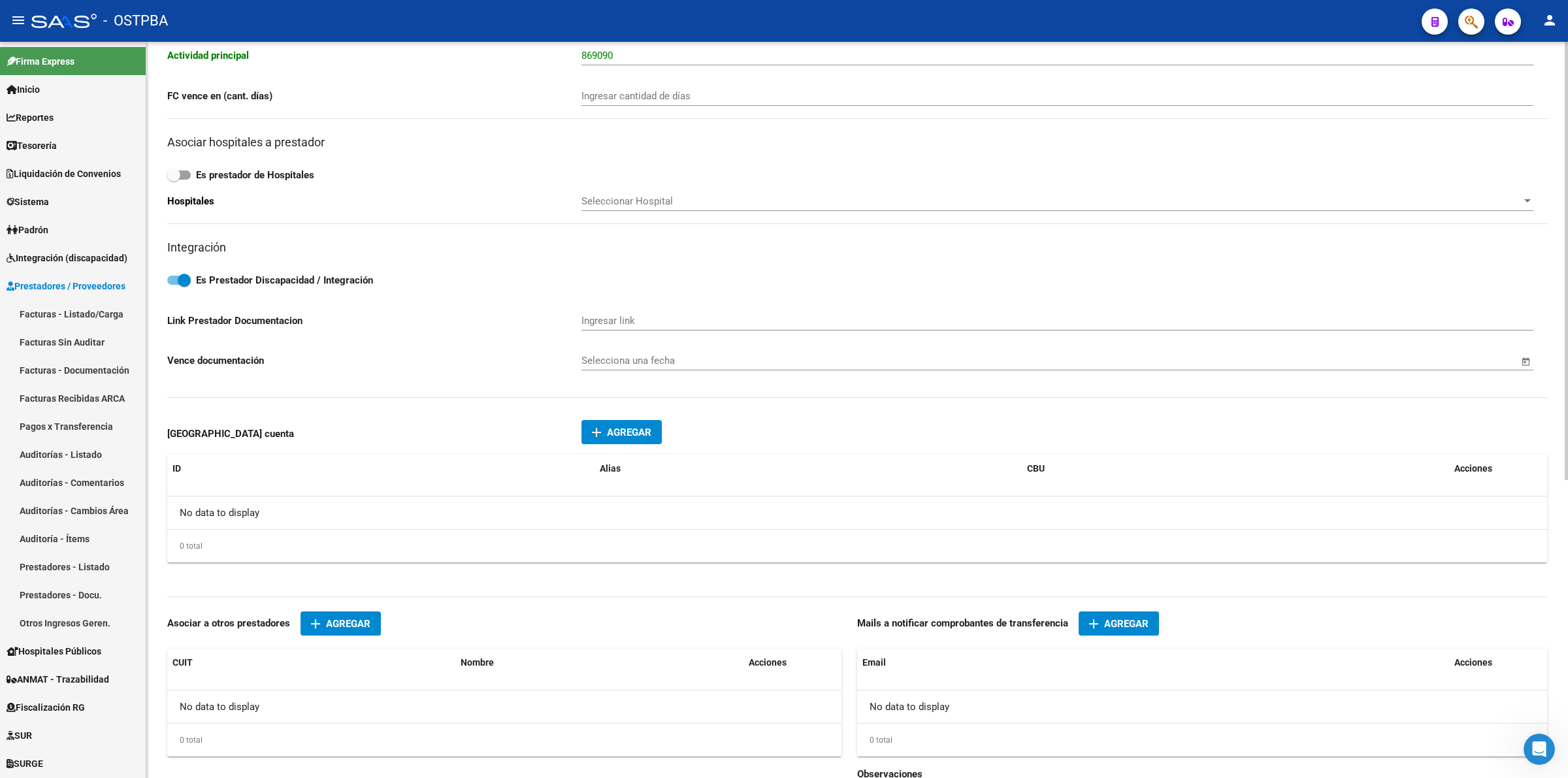
click at [955, 702] on div "No data to display" at bounding box center [1202, 706] width 690 height 33
click at [1123, 605] on div "CUIT * 27-39280631-3 Ingresar cuit ARCA Impuestos ARCA Padrón Nombre * [PERSON_…" at bounding box center [856, 166] width 1379 height 891
click at [1118, 618] on span "Agregar" at bounding box center [1126, 624] width 44 height 12
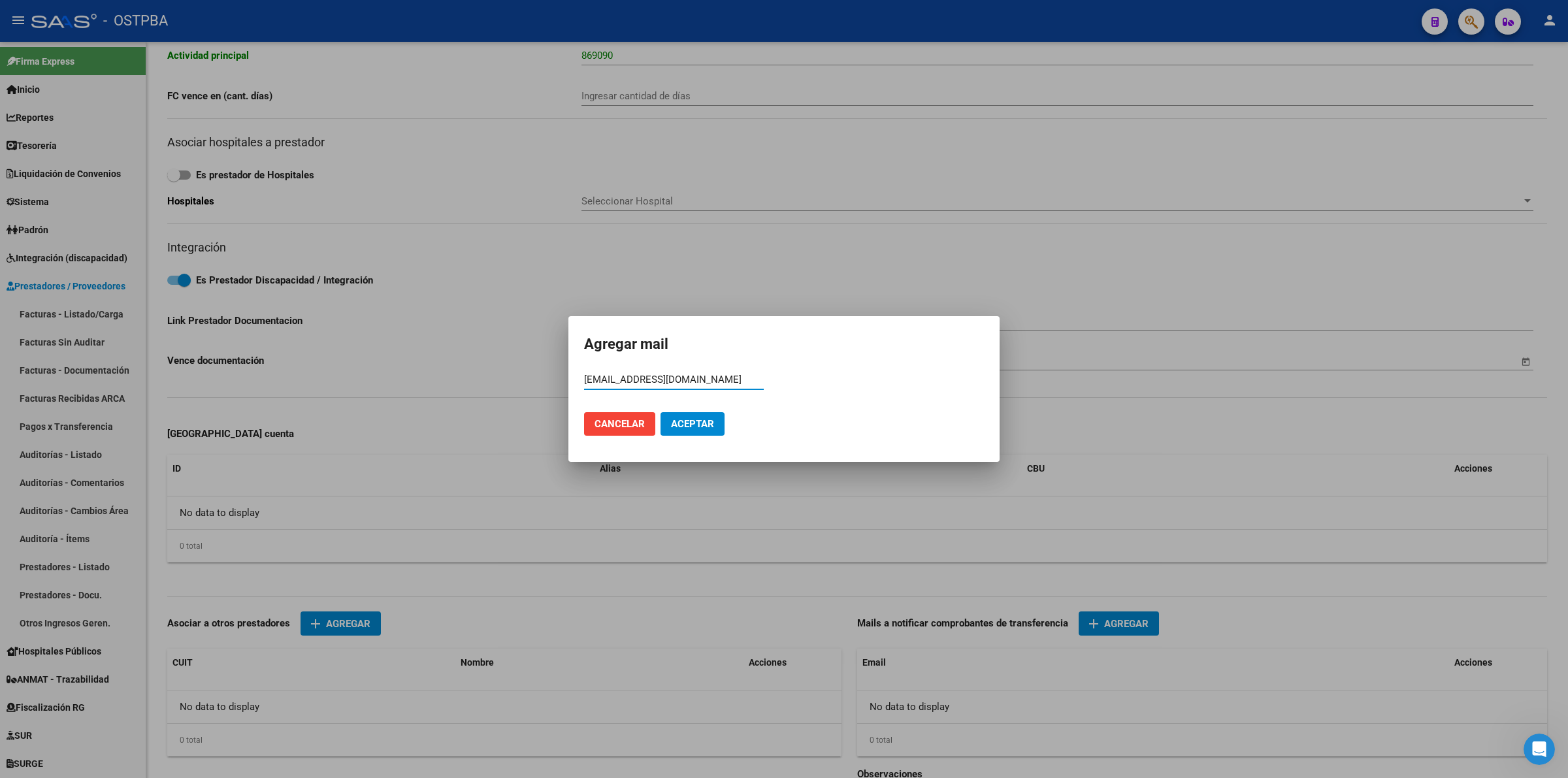
type input "[EMAIL_ADDRESS][DOMAIN_NAME]"
click at [691, 426] on span "Aceptar" at bounding box center [692, 424] width 43 height 12
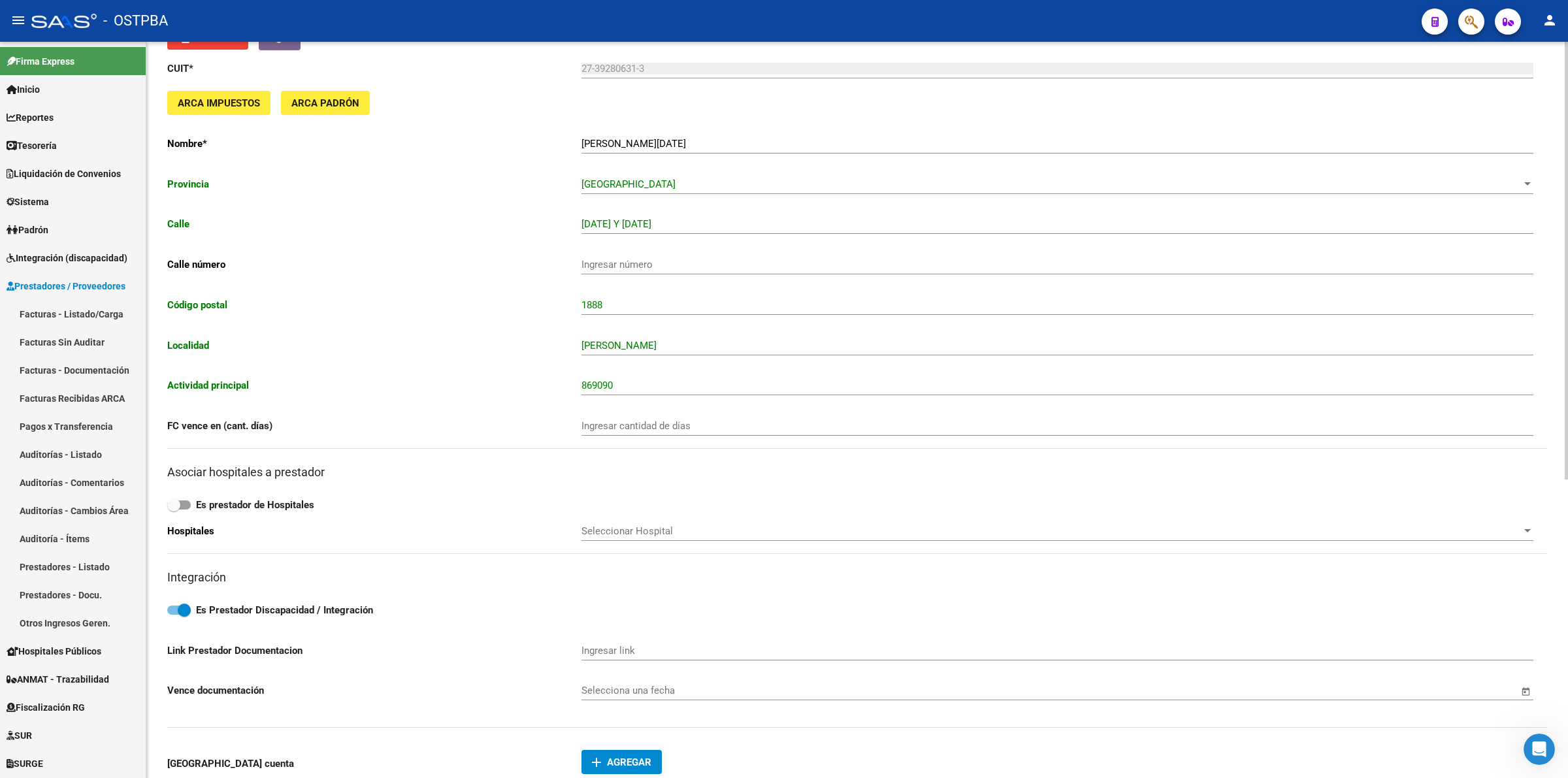
scroll to position [0, 0]
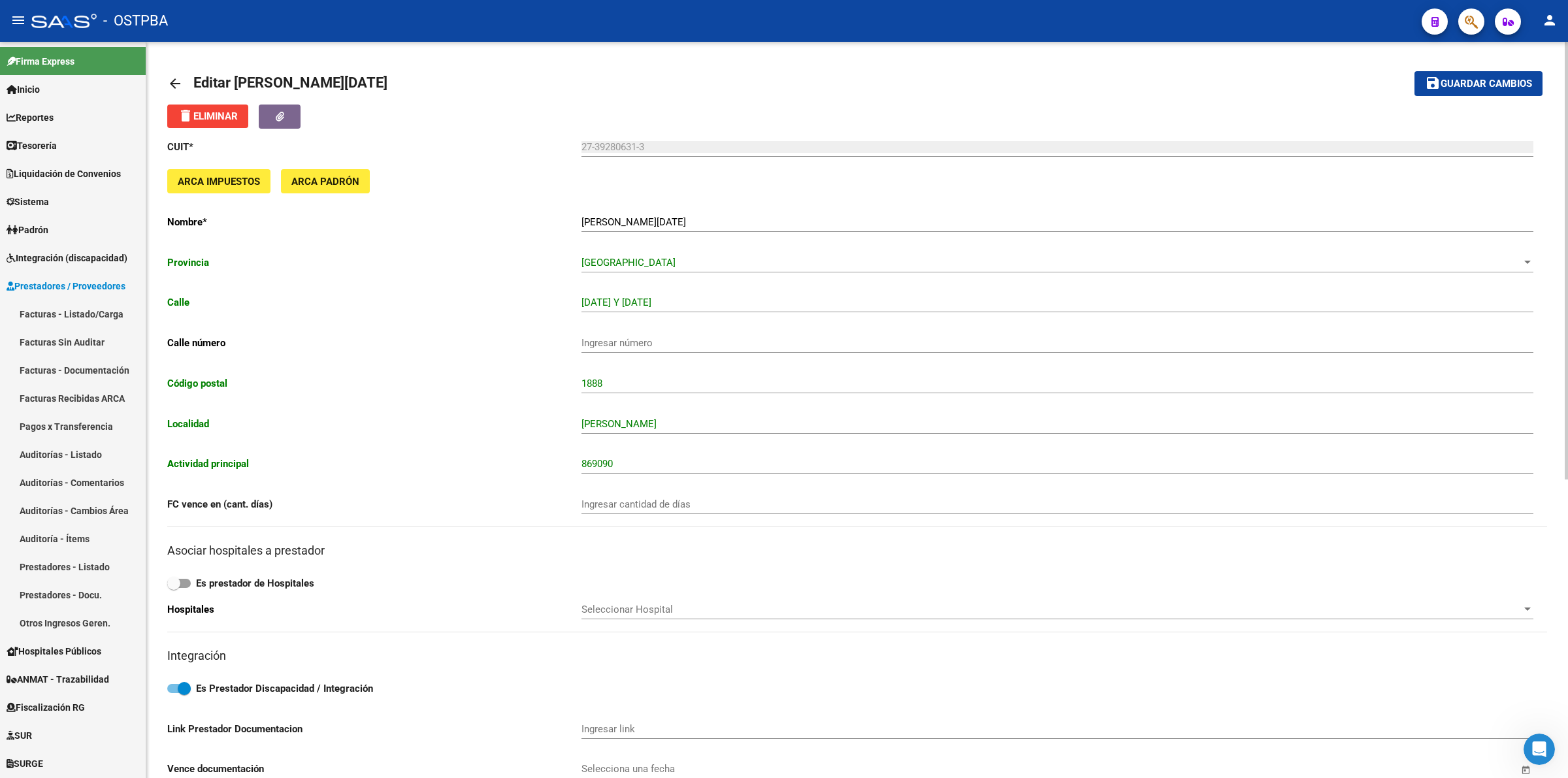
click at [1519, 82] on span "Guardar cambios" at bounding box center [1486, 84] width 92 height 12
click at [171, 76] on mat-icon "arrow_back" at bounding box center [175, 84] width 16 height 16
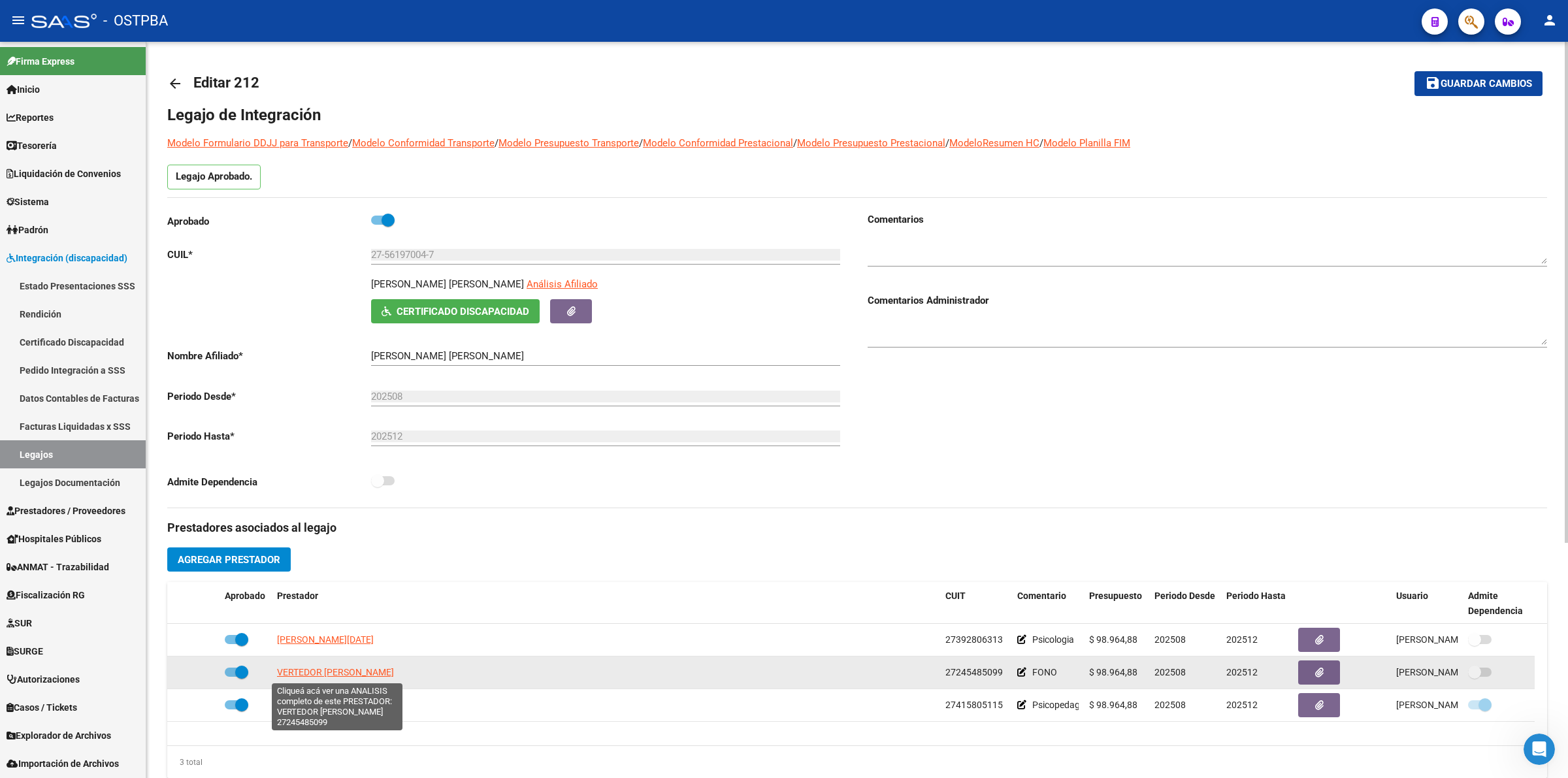
click at [318, 668] on span "VERTEDOR [PERSON_NAME]" at bounding box center [335, 671] width 117 height 11
type textarea "27245485099"
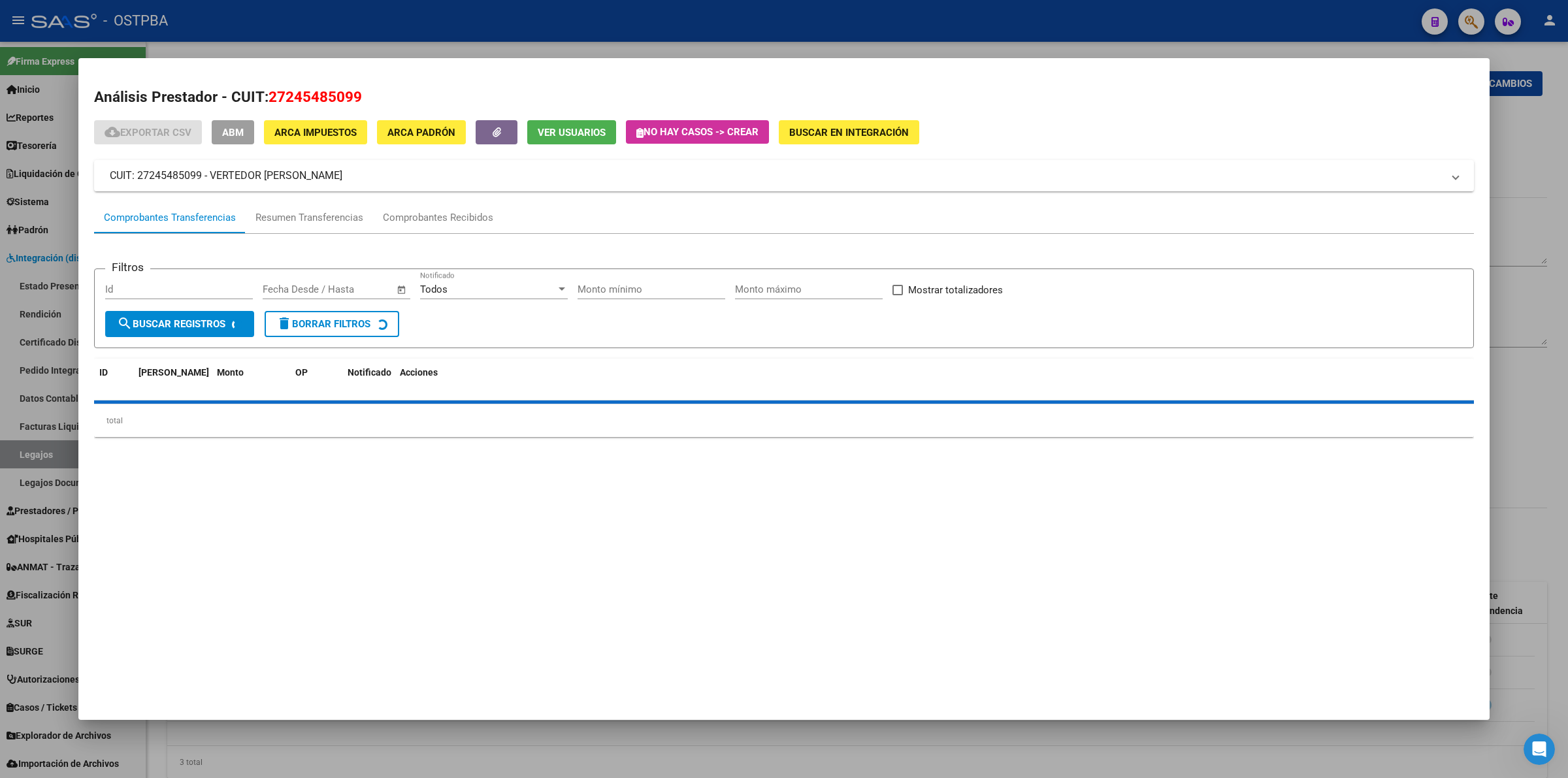
click at [244, 130] on span "ABM" at bounding box center [233, 132] width 22 height 12
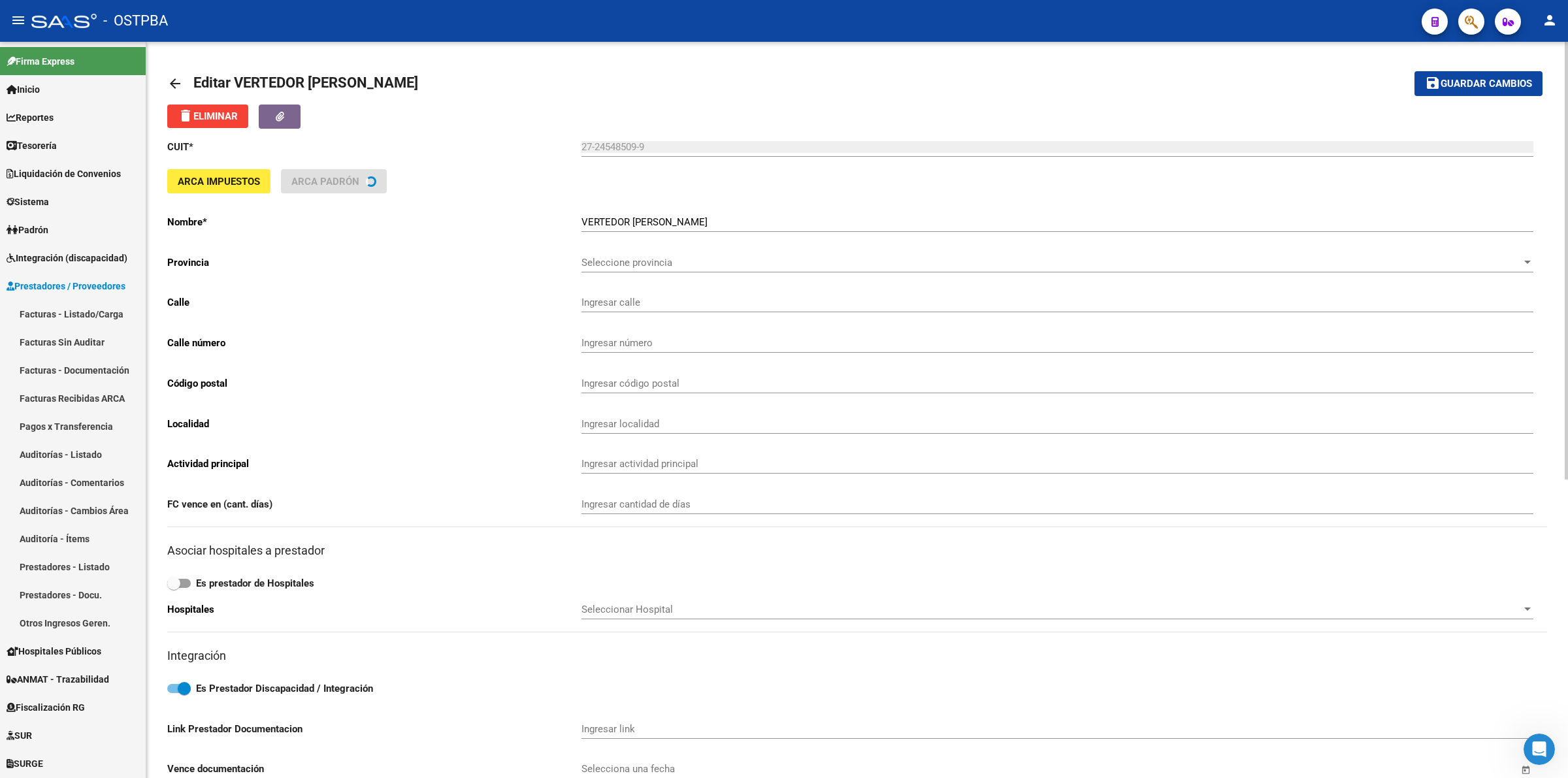
type input "AV. [GEOGRAPHIC_DATA]"
type input "841"
type input "1888"
type input "[PERSON_NAME]"
type input "869090"
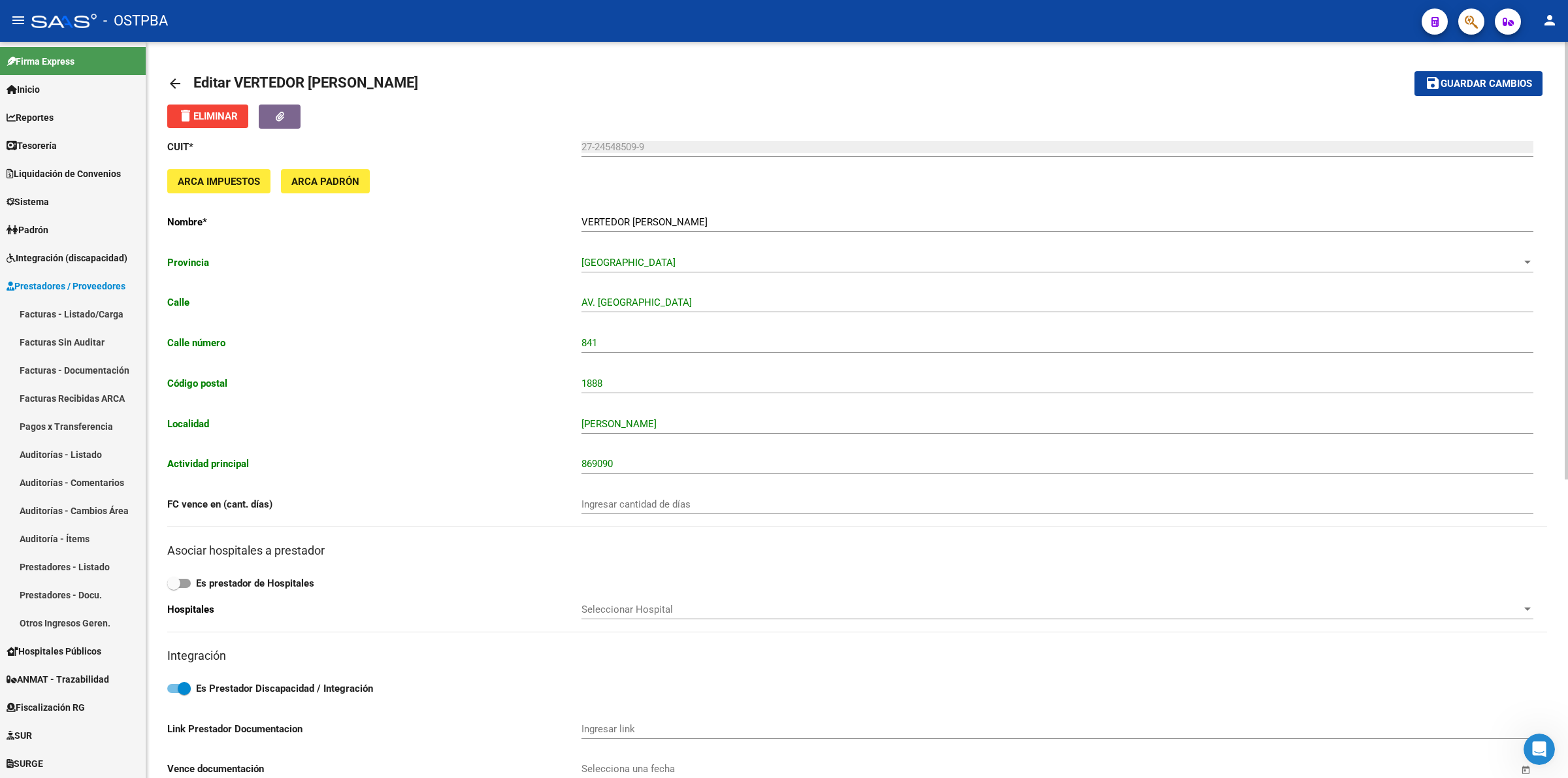
click at [187, 83] on link "arrow_back" at bounding box center [180, 83] width 26 height 31
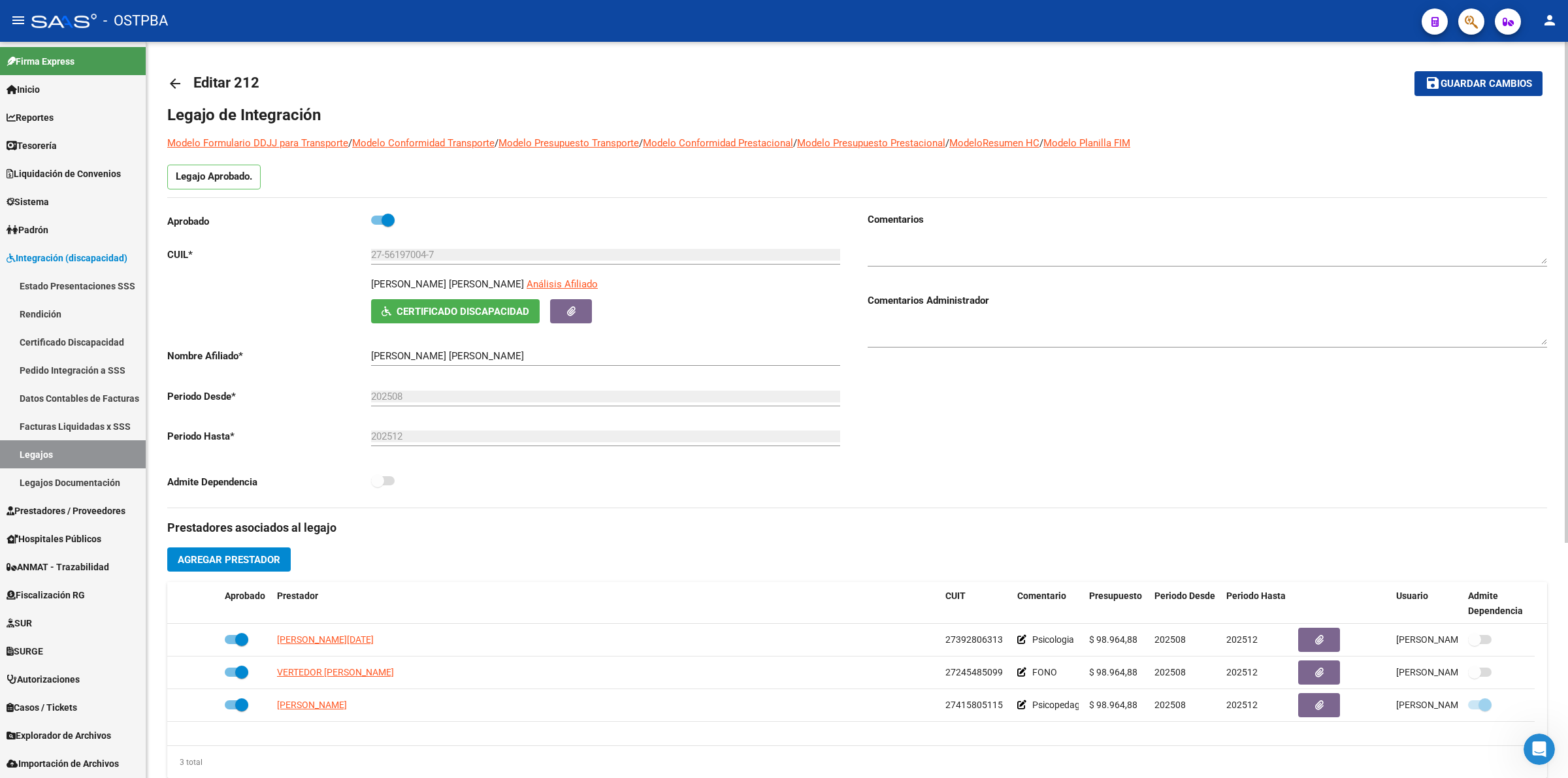
click at [1473, 86] on span "Guardar cambios" at bounding box center [1486, 84] width 92 height 12
click at [180, 74] on link "arrow_back" at bounding box center [180, 83] width 26 height 31
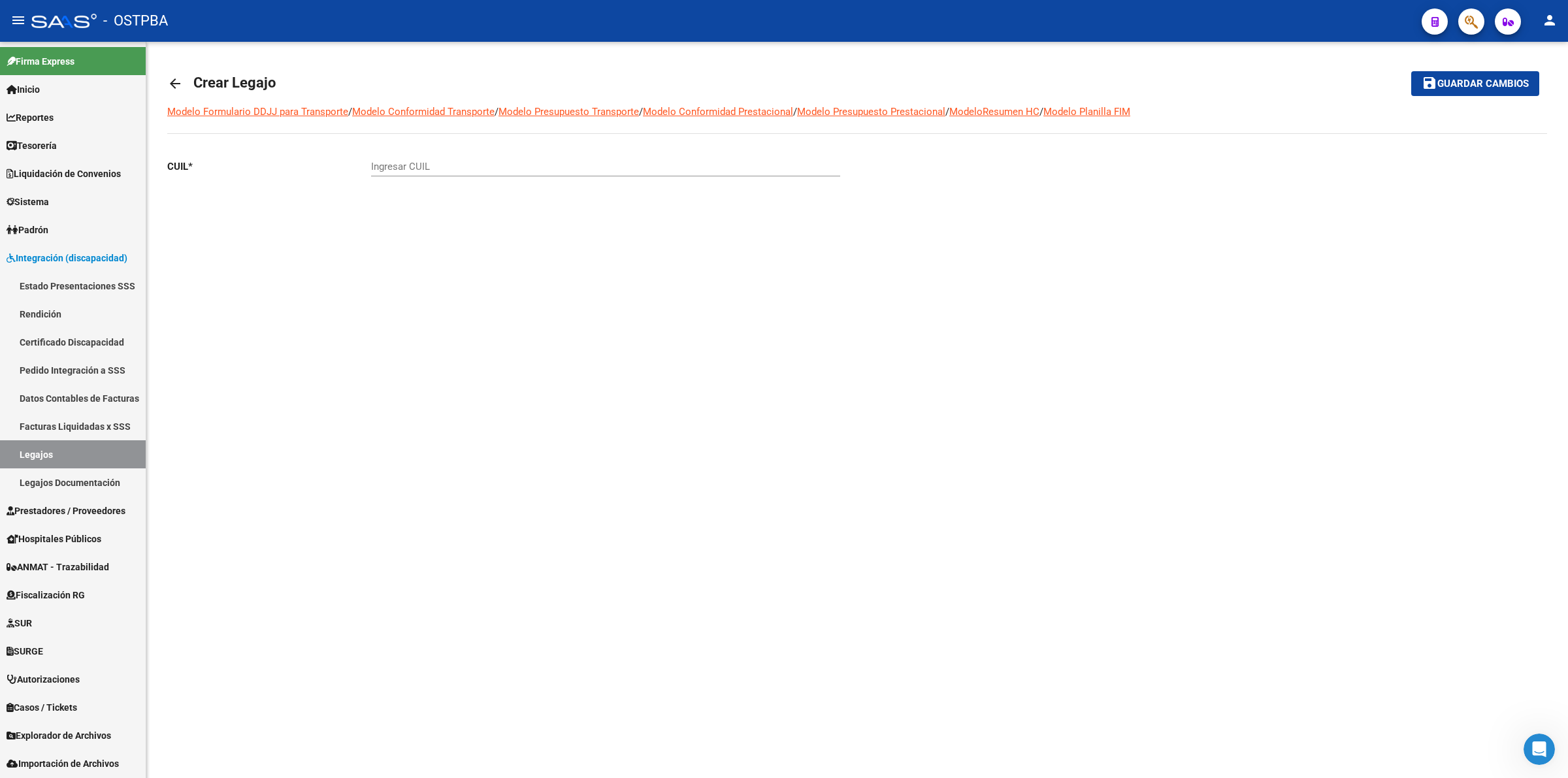
click at [170, 80] on mat-icon "arrow_back" at bounding box center [175, 84] width 16 height 16
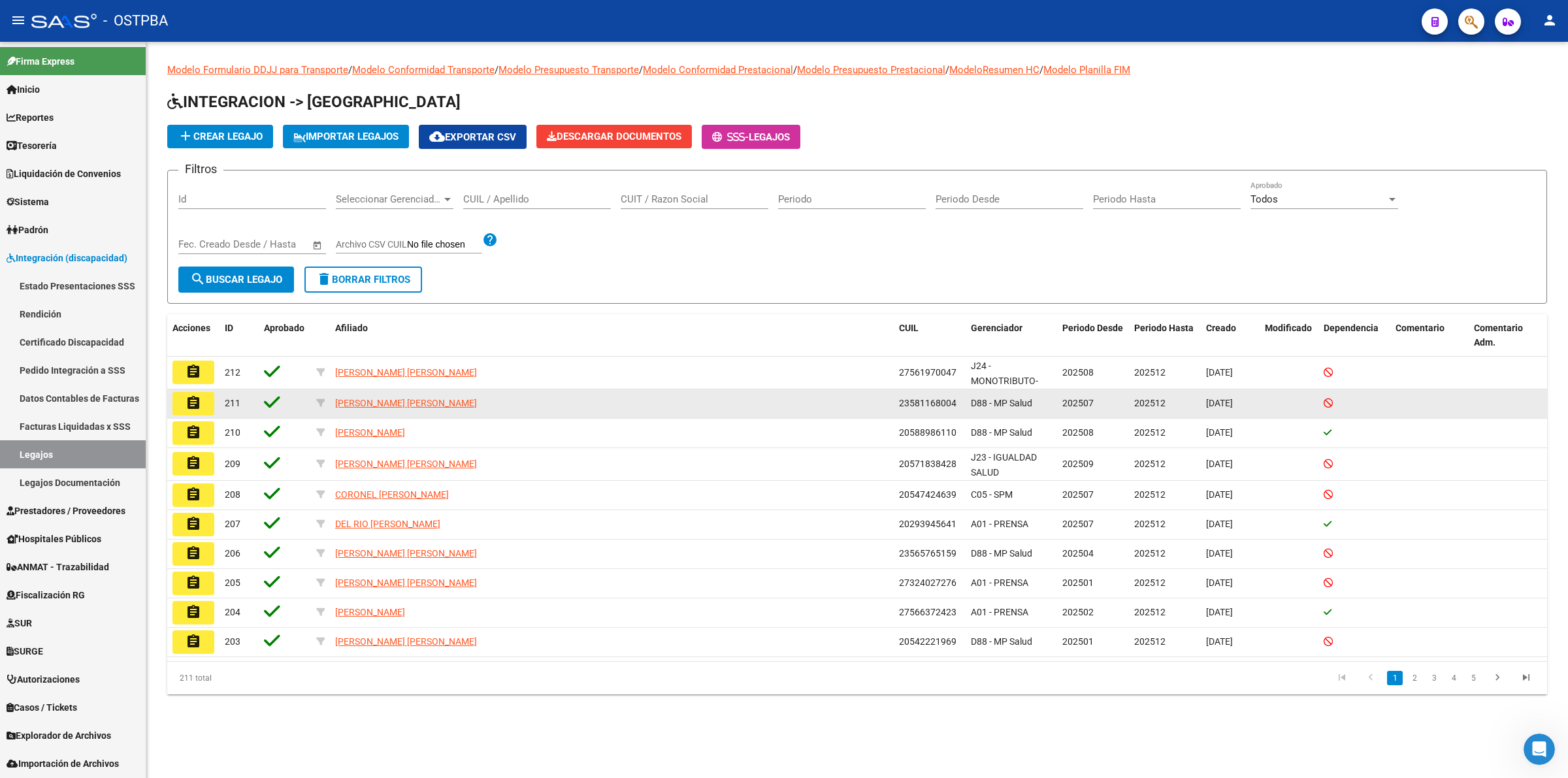
click at [205, 399] on button "assignment" at bounding box center [194, 404] width 41 height 24
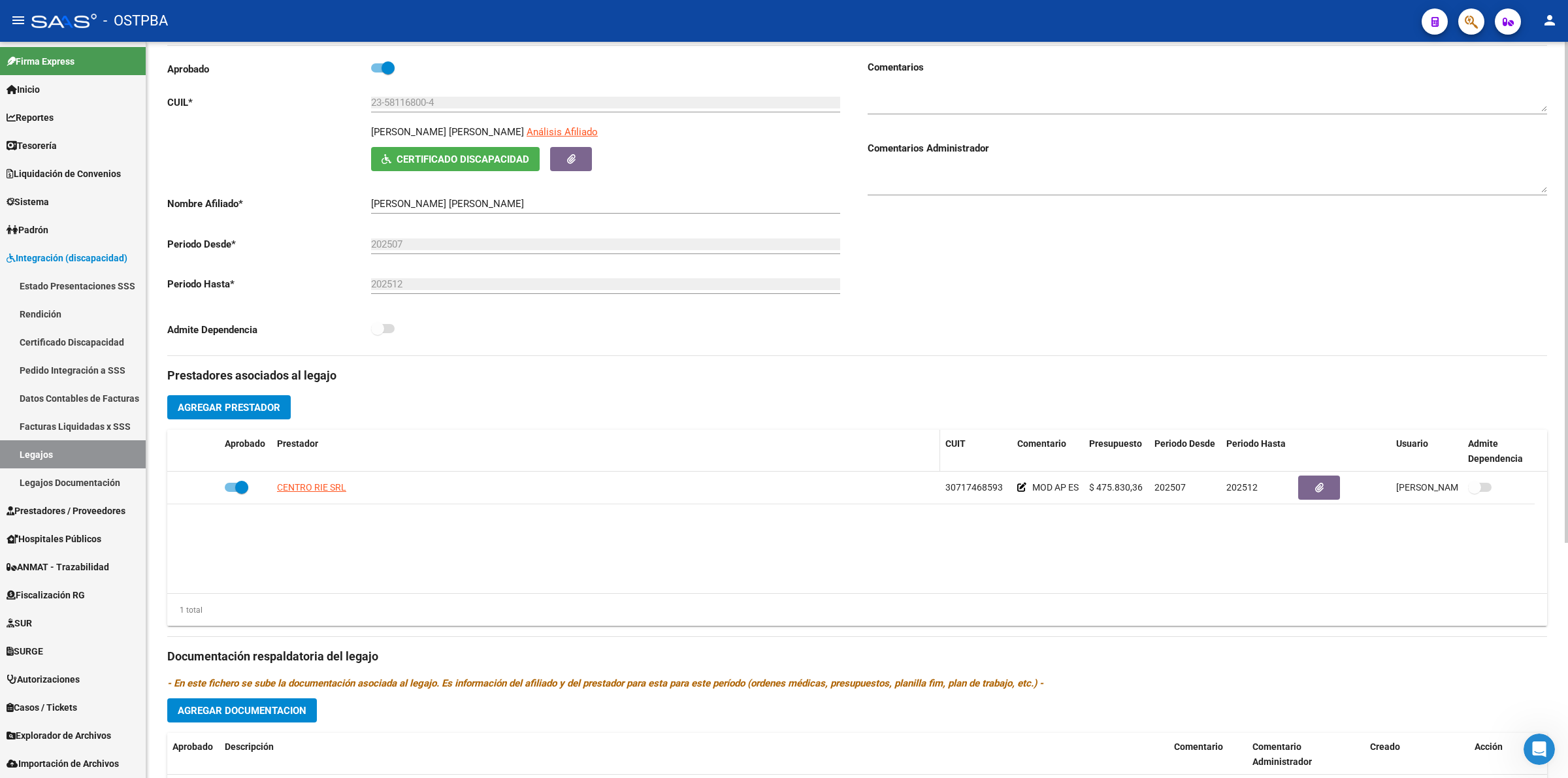
scroll to position [163, 0]
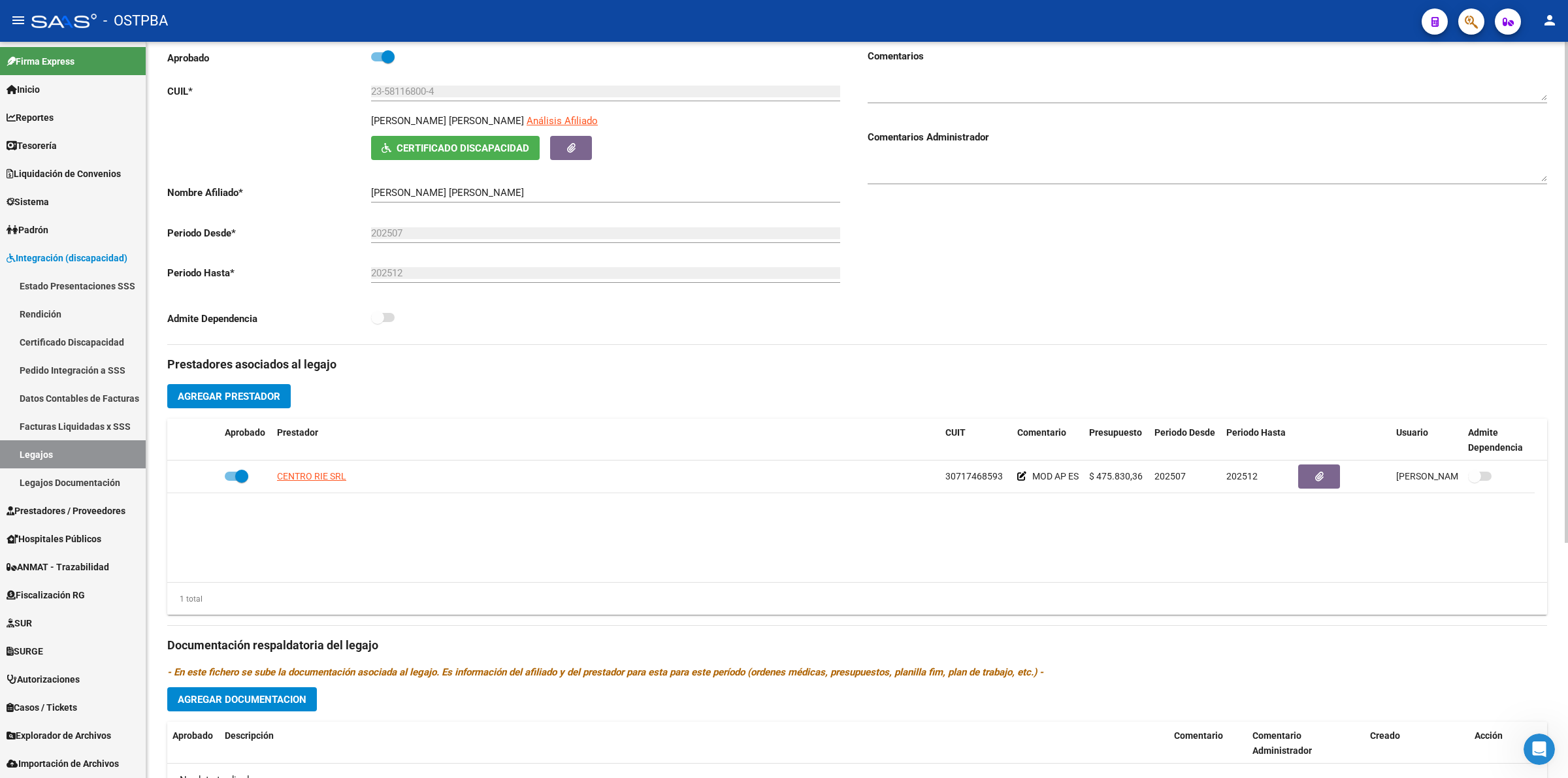
click at [272, 397] on span "Agregar Prestador" at bounding box center [229, 397] width 103 height 12
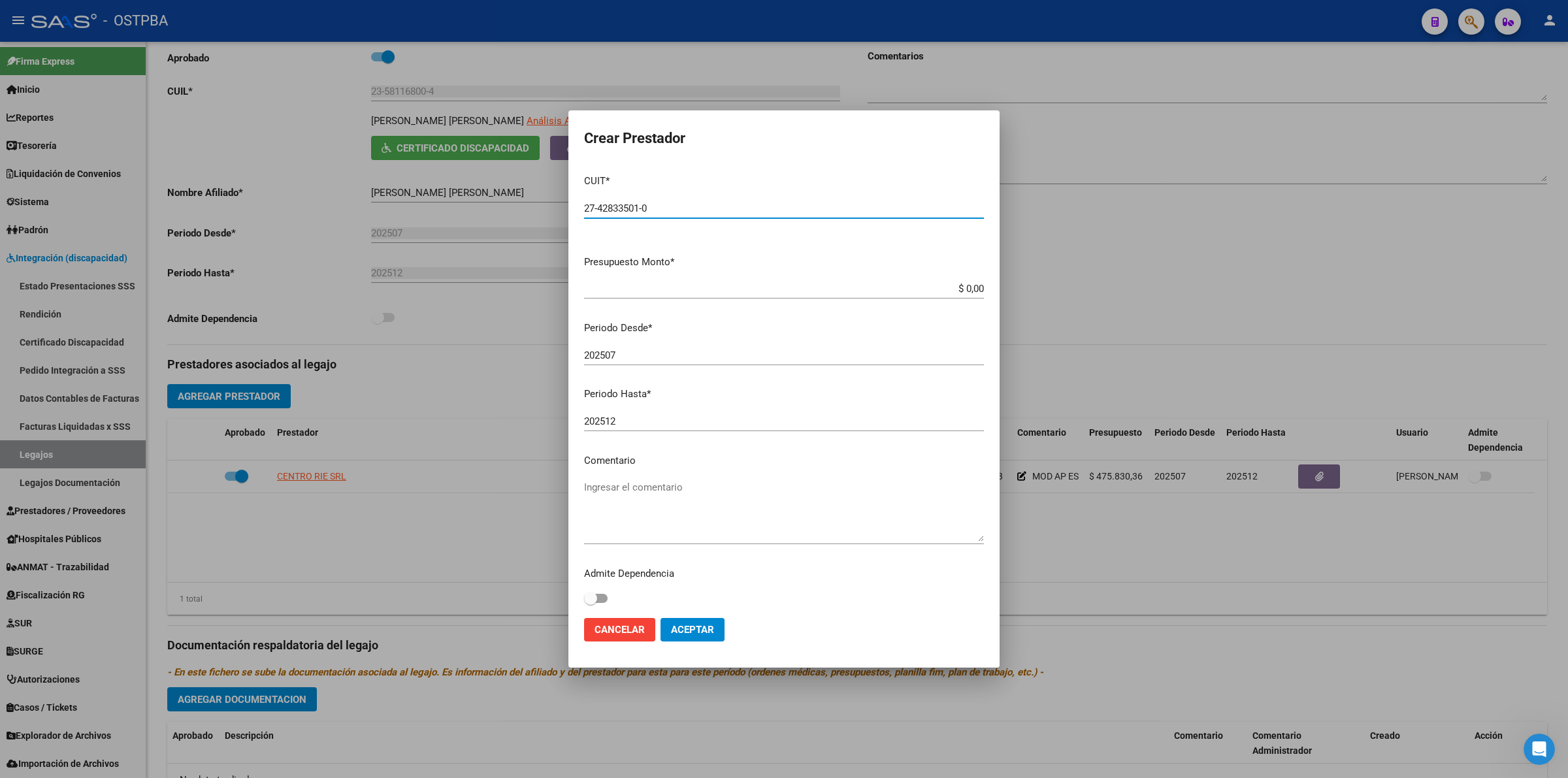
drag, startPoint x: 667, startPoint y: 201, endPoint x: 408, endPoint y: 189, distance: 259.3
click at [408, 189] on div "Crear Prestador CUIT * 27-42833501-0 Ingresar CUIT ARCA Padrón Presupuesto Mont…" at bounding box center [784, 389] width 1568 height 778
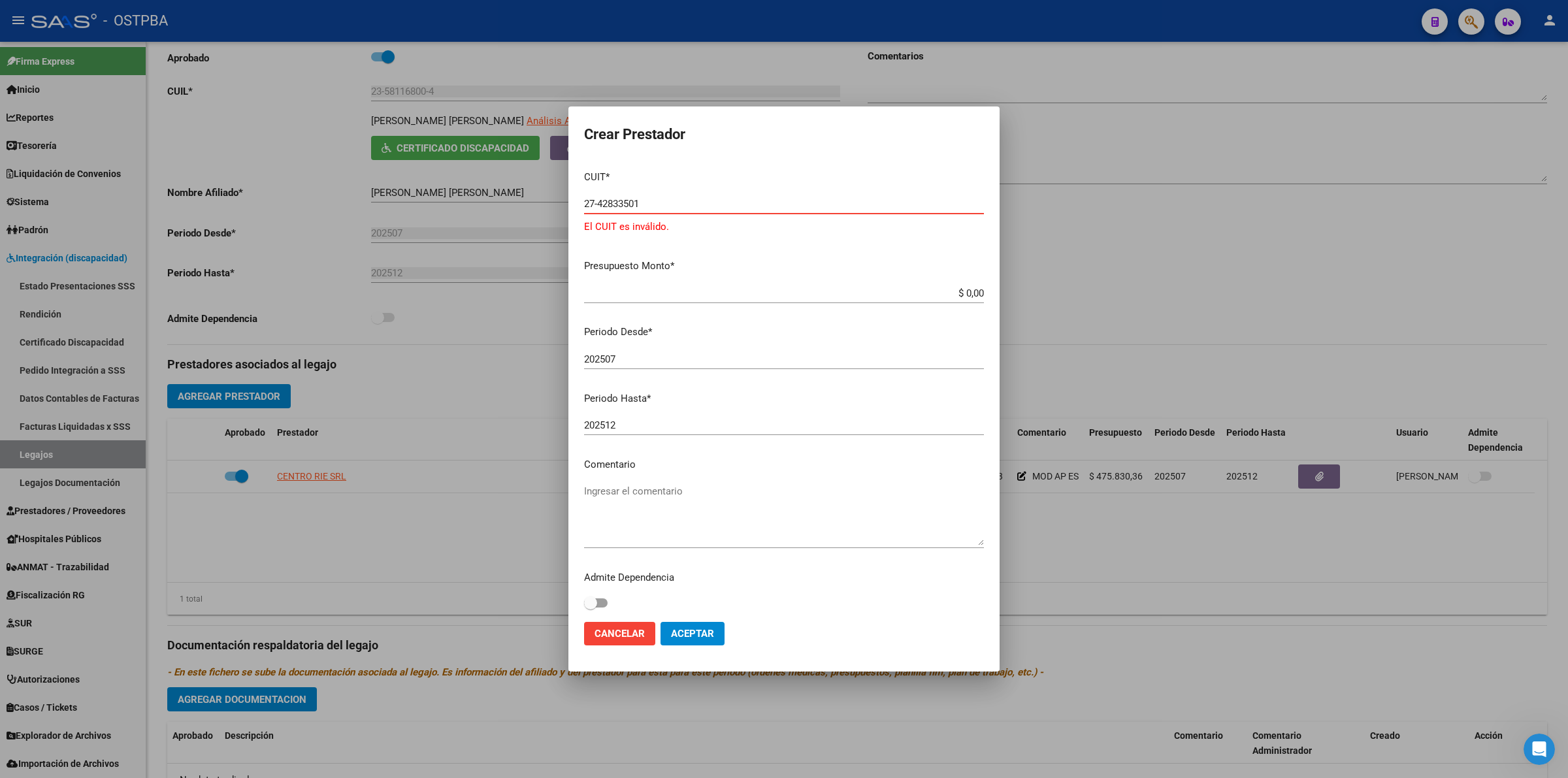
type input "27-42833501-0"
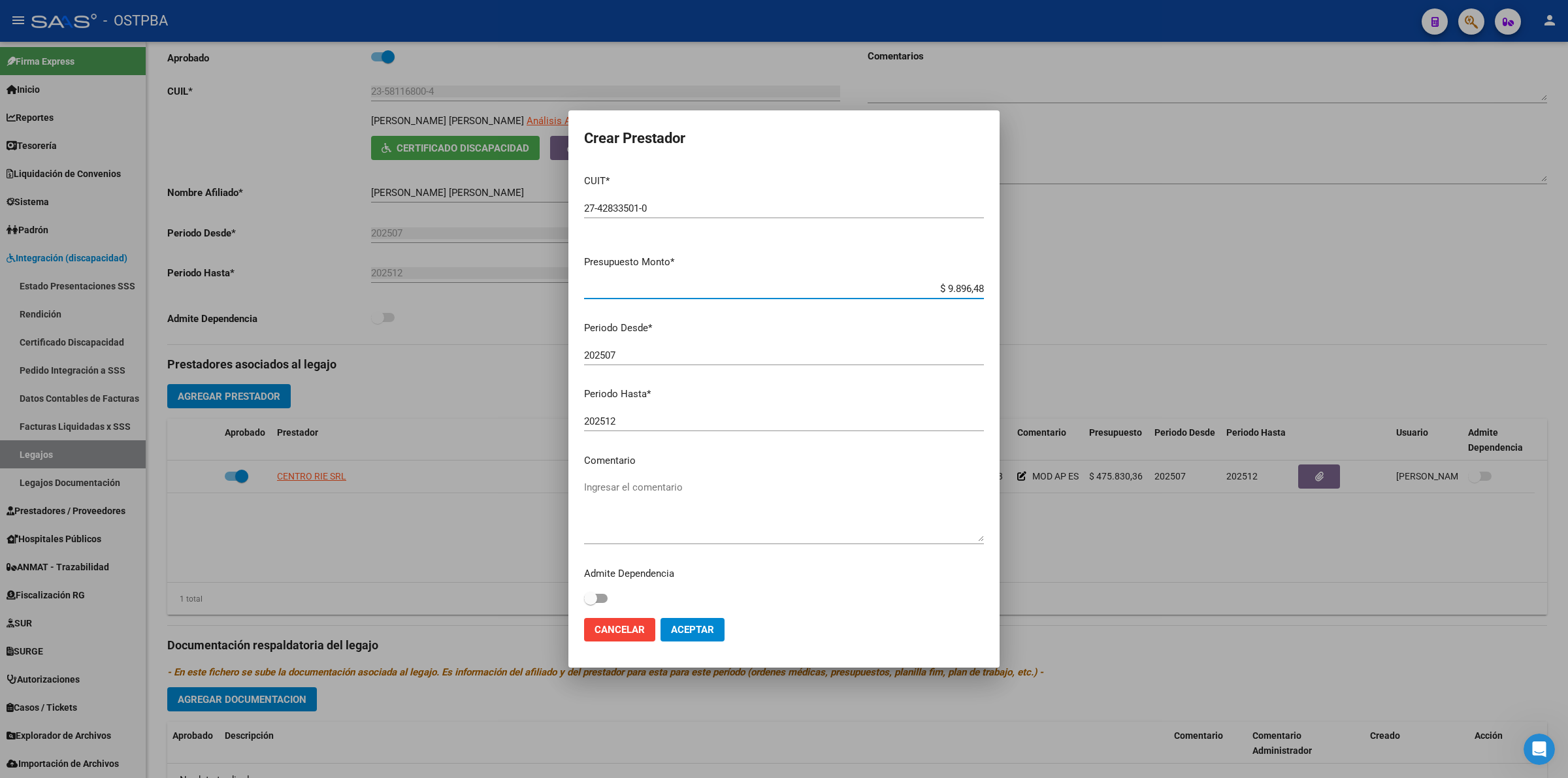
type input "$ 98.964,88"
click at [625, 490] on textarea "Ingresar el comentario" at bounding box center [783, 510] width 400 height 61
type textarea "Psicologia"
click at [704, 634] on span "Aceptar" at bounding box center [692, 630] width 43 height 12
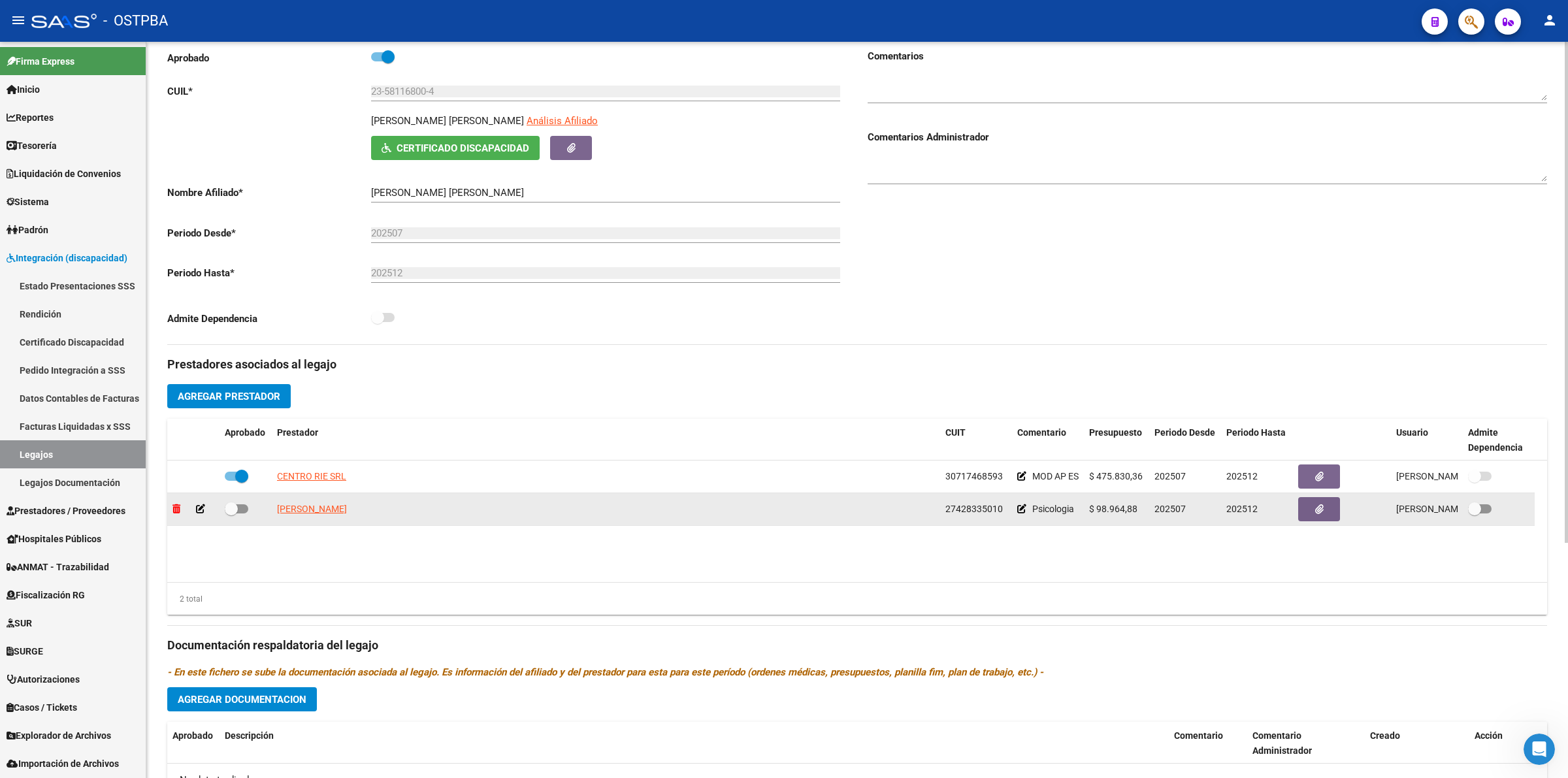
click at [174, 507] on icon at bounding box center [177, 508] width 8 height 9
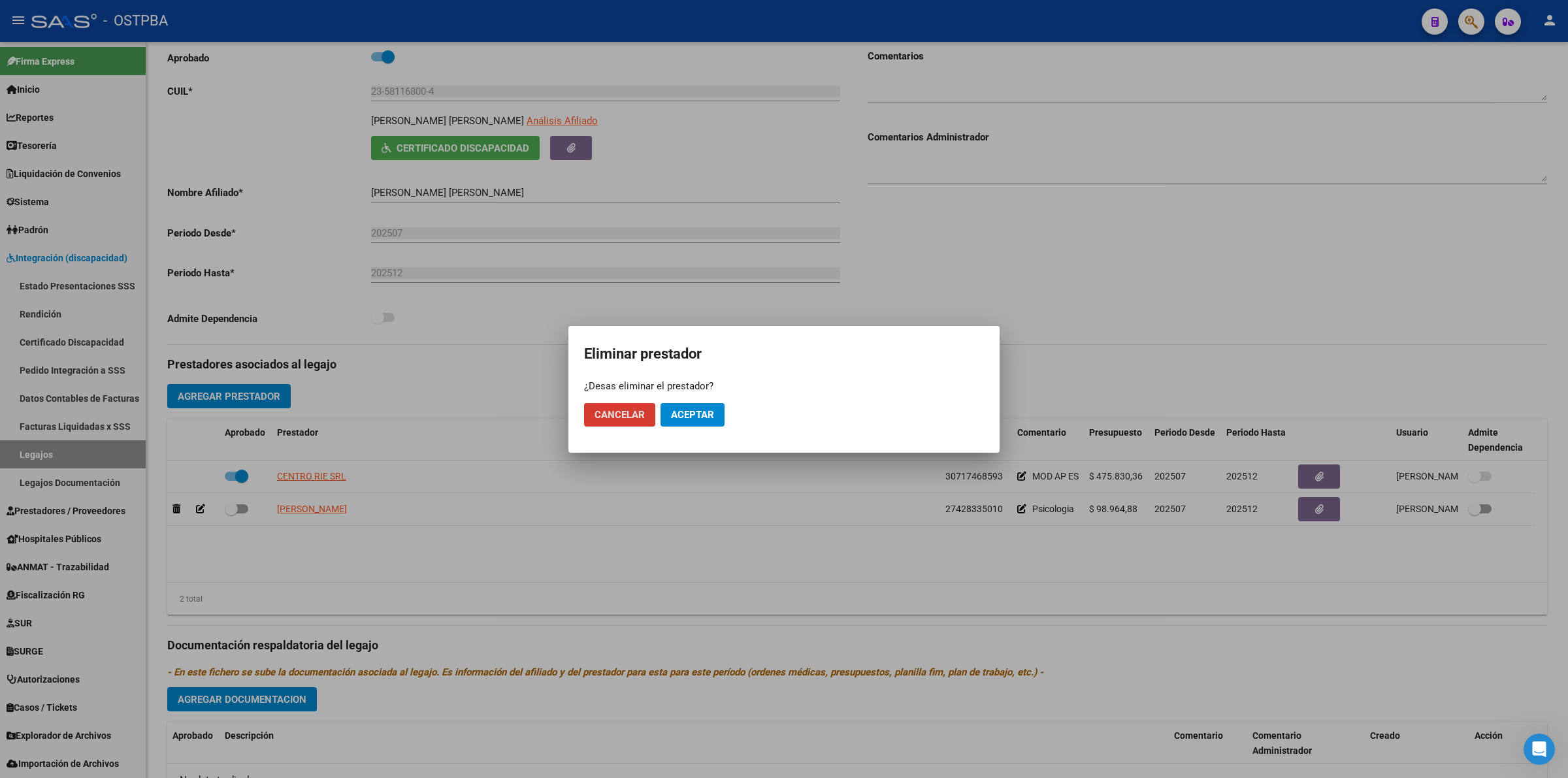
click at [681, 409] on span "Aceptar" at bounding box center [692, 415] width 43 height 12
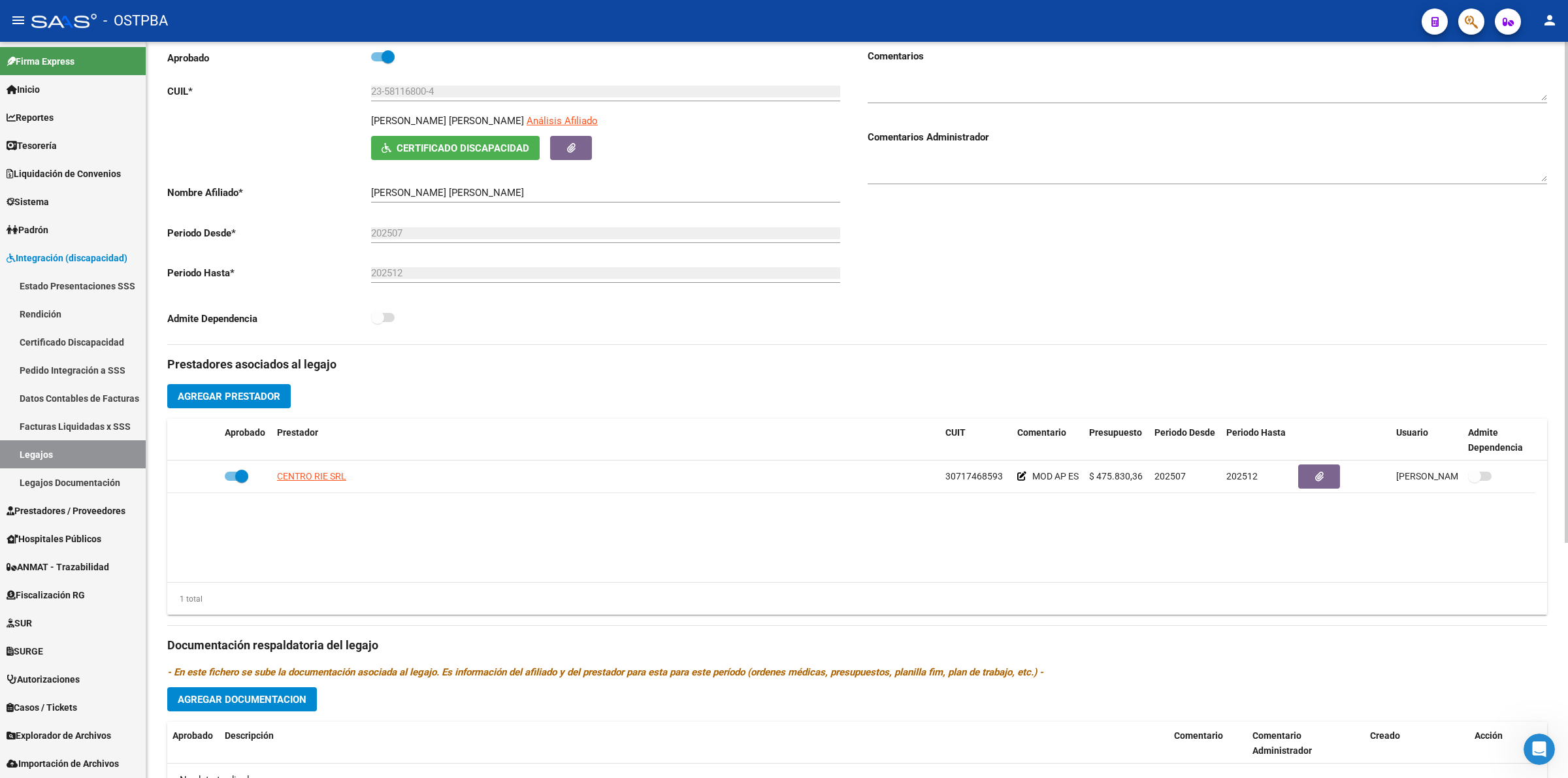
drag, startPoint x: 246, startPoint y: 380, endPoint x: 252, endPoint y: 403, distance: 23.8
click at [247, 380] on div "Prestadores asociados al legajo Agregar Prestador Aprobado Prestador CUIT Comen…" at bounding box center [856, 636] width 1379 height 584
click at [252, 403] on button "Agregar Prestador" at bounding box center [228, 396] width 123 height 24
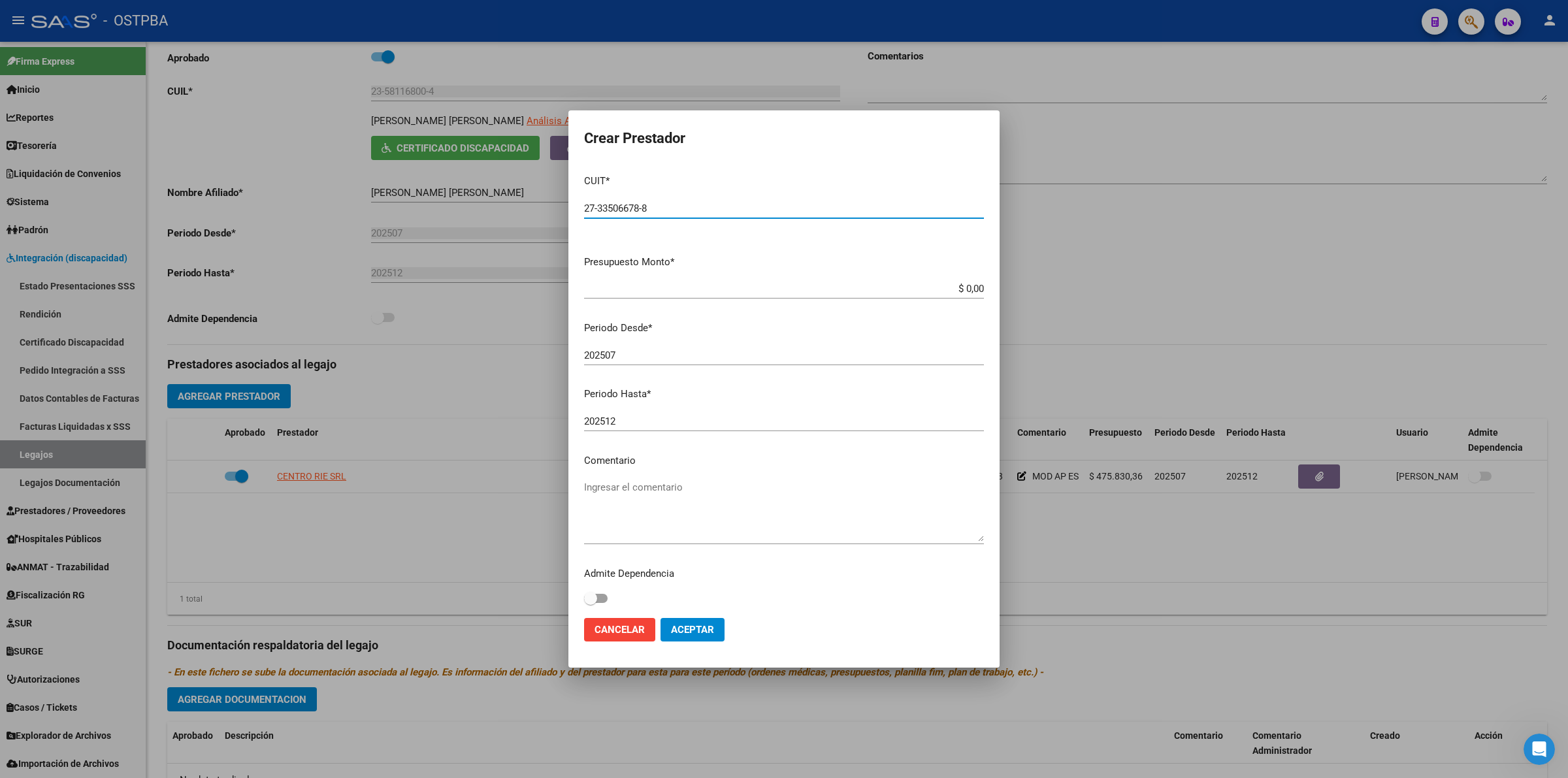
type input "27-33506678-8"
type input "$ 98.964,88"
click at [642, 493] on textarea "Ingresar el comentario" at bounding box center [783, 510] width 400 height 61
type textarea "PSICOLOGIA"
click at [687, 638] on button "Aceptar" at bounding box center [692, 630] width 64 height 24
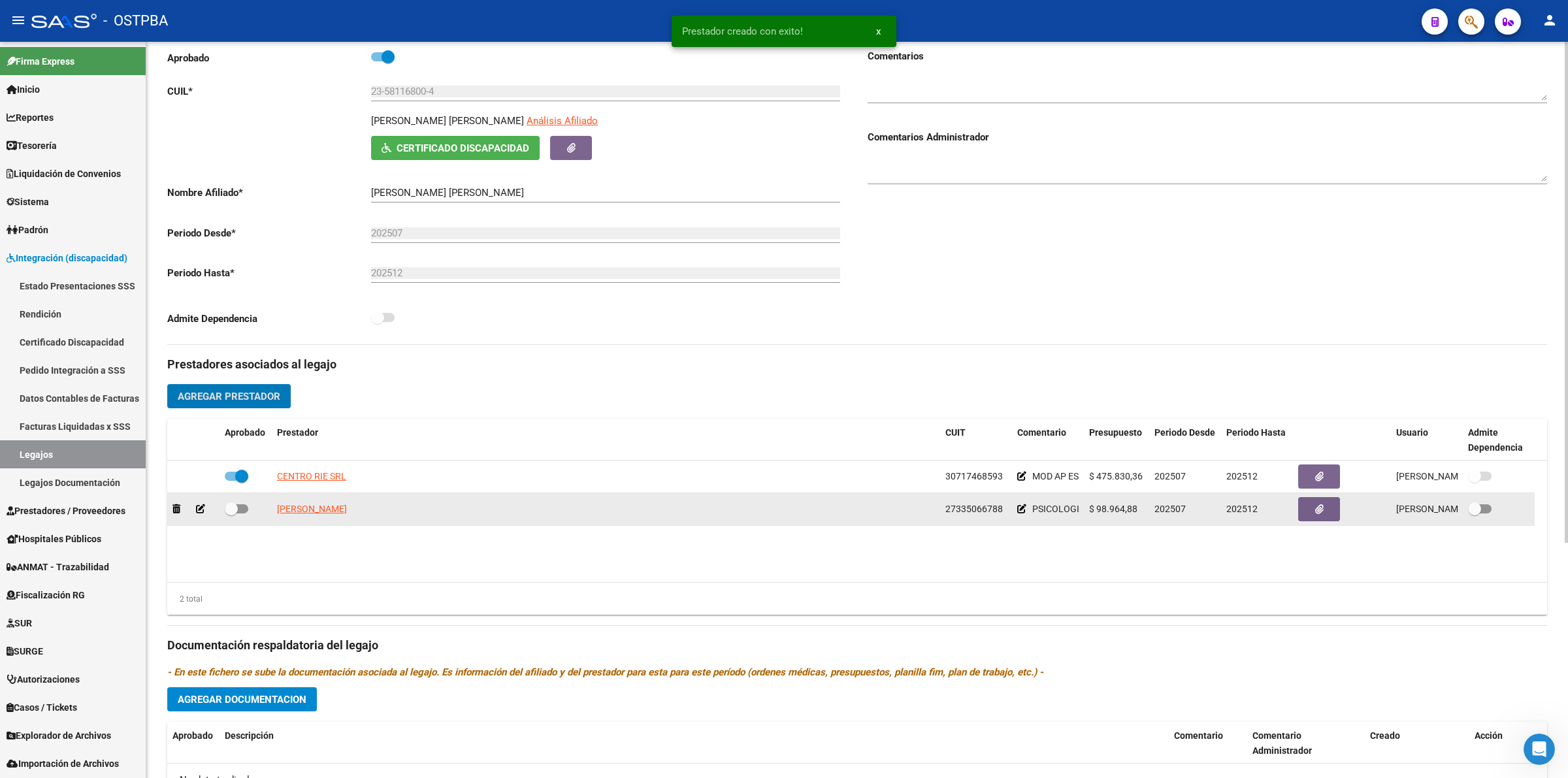
click at [246, 508] on span at bounding box center [237, 508] width 24 height 9
click at [231, 513] on input "checkbox" at bounding box center [231, 513] width 1 height 1
checkbox input "true"
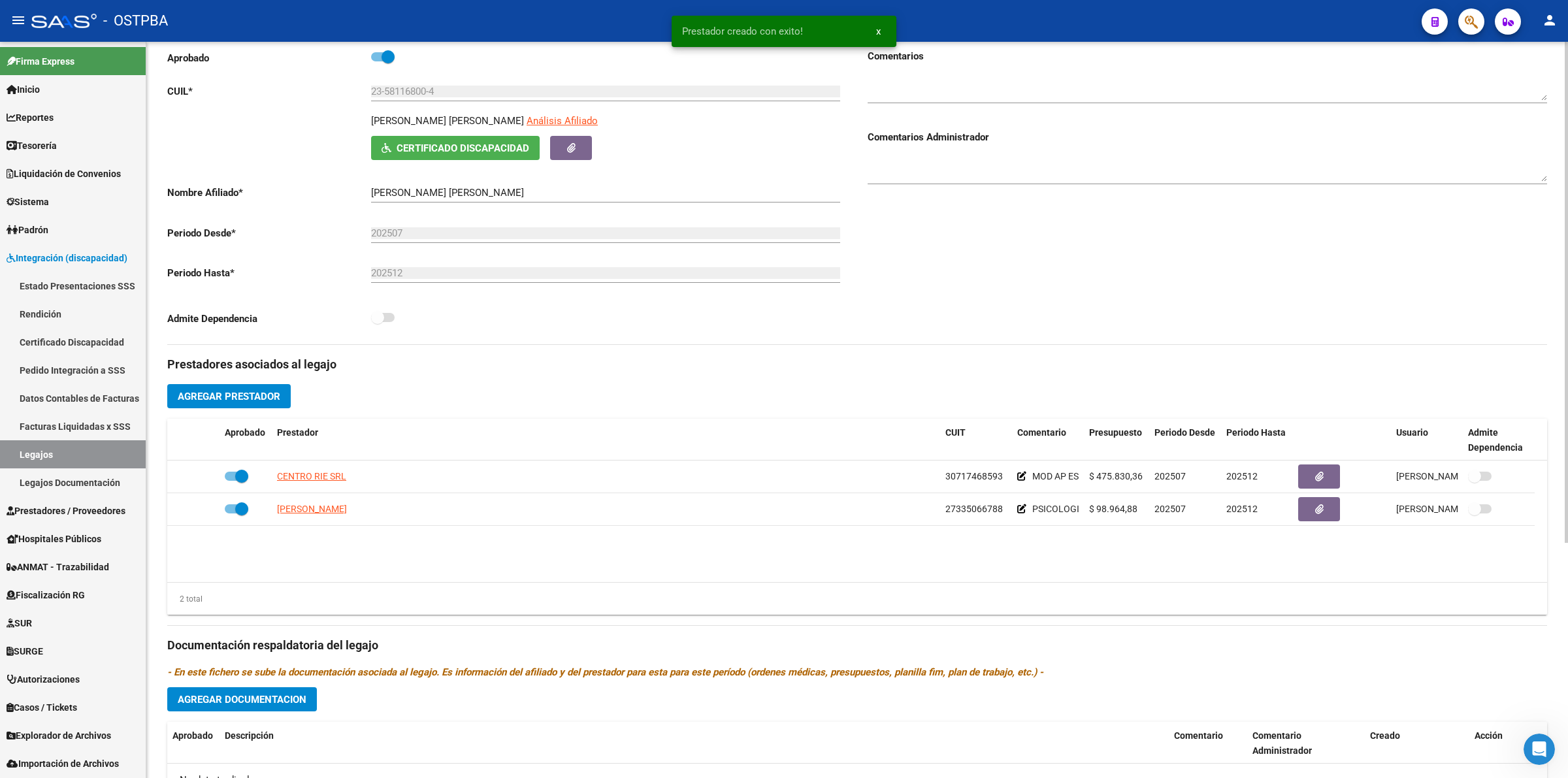
click at [246, 399] on span "Agregar Prestador" at bounding box center [229, 397] width 103 height 12
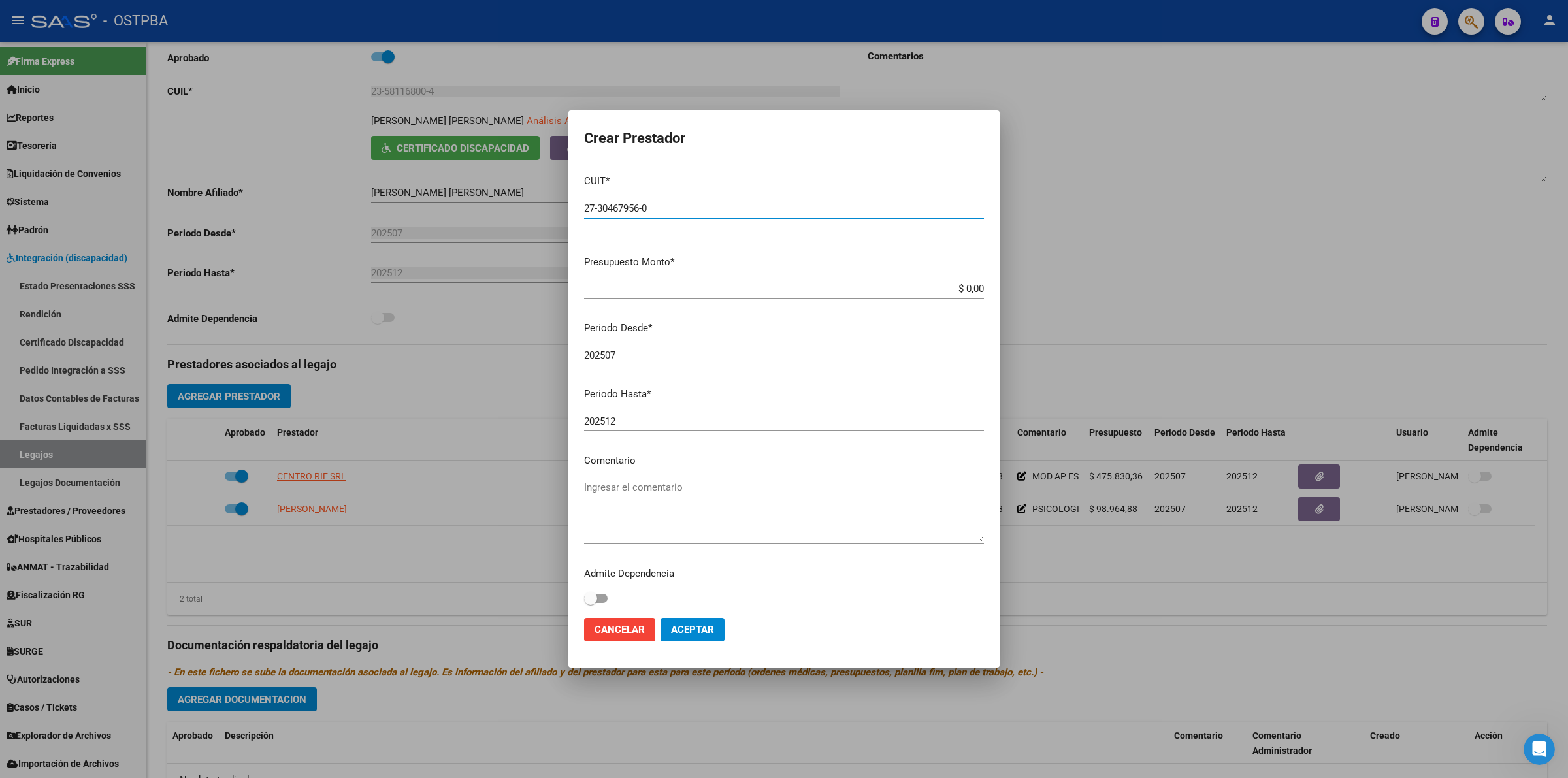
type input "27-30467956-0"
type input "$ 98.964,88"
click at [720, 493] on textarea "Ingresar el comentario" at bounding box center [783, 510] width 400 height 61
type textarea "PSICOPEDAGOGIA"
click at [711, 628] on span "Aceptar" at bounding box center [692, 630] width 43 height 12
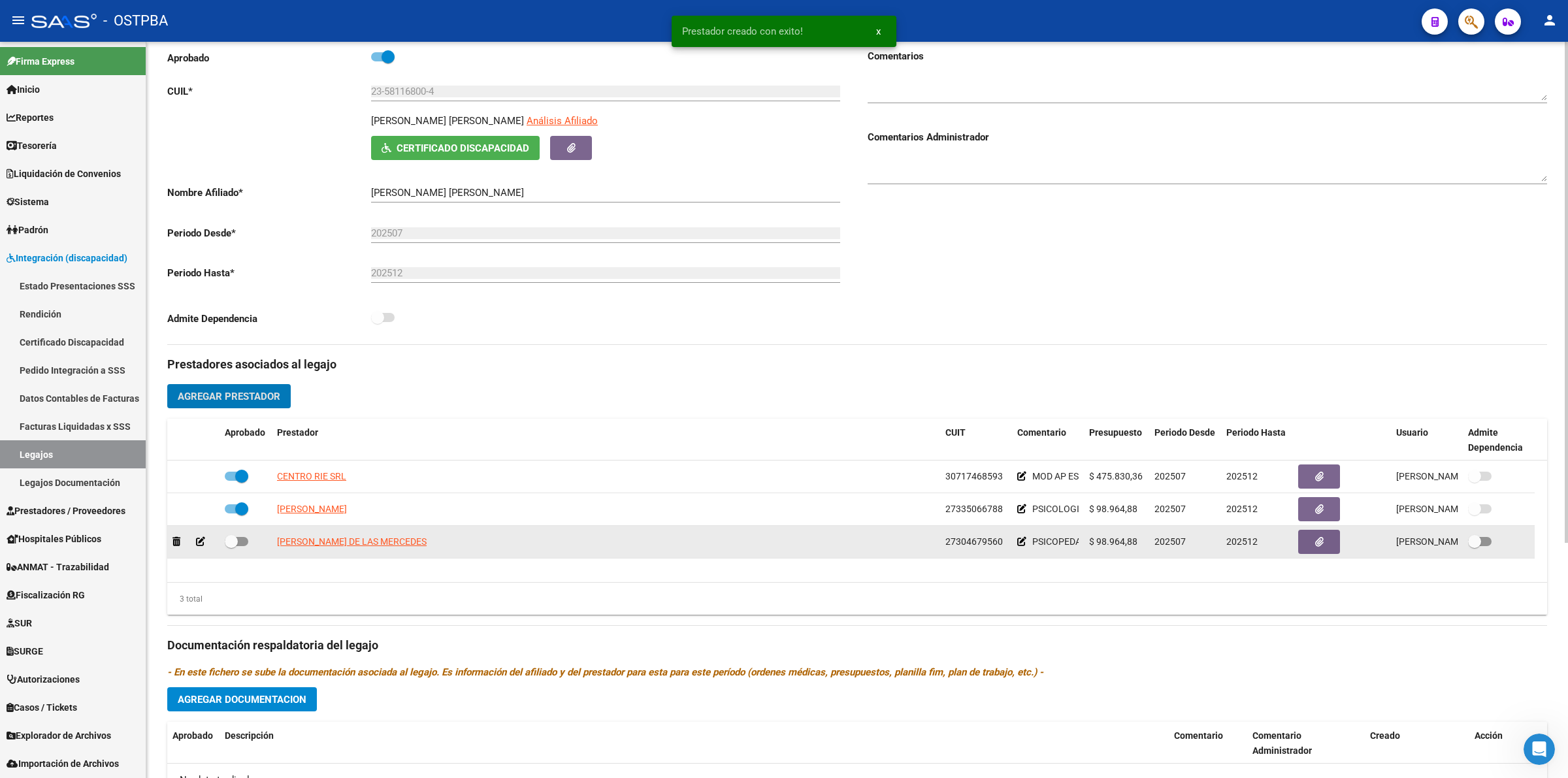
click at [242, 541] on span at bounding box center [237, 541] width 24 height 9
click at [231, 546] on input "checkbox" at bounding box center [231, 546] width 1 height 1
checkbox input "true"
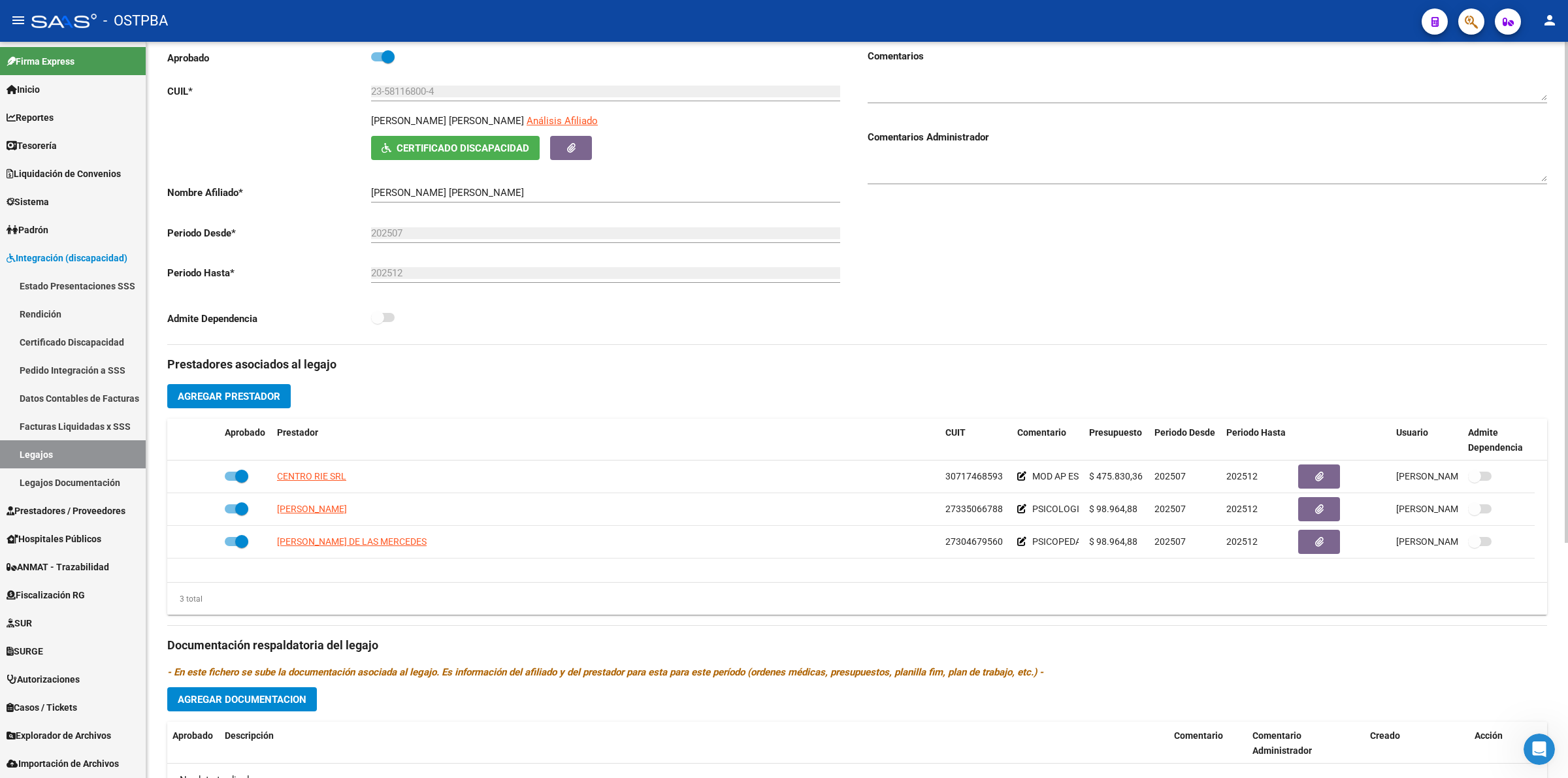
click at [255, 403] on button "Agregar Prestador" at bounding box center [228, 396] width 123 height 24
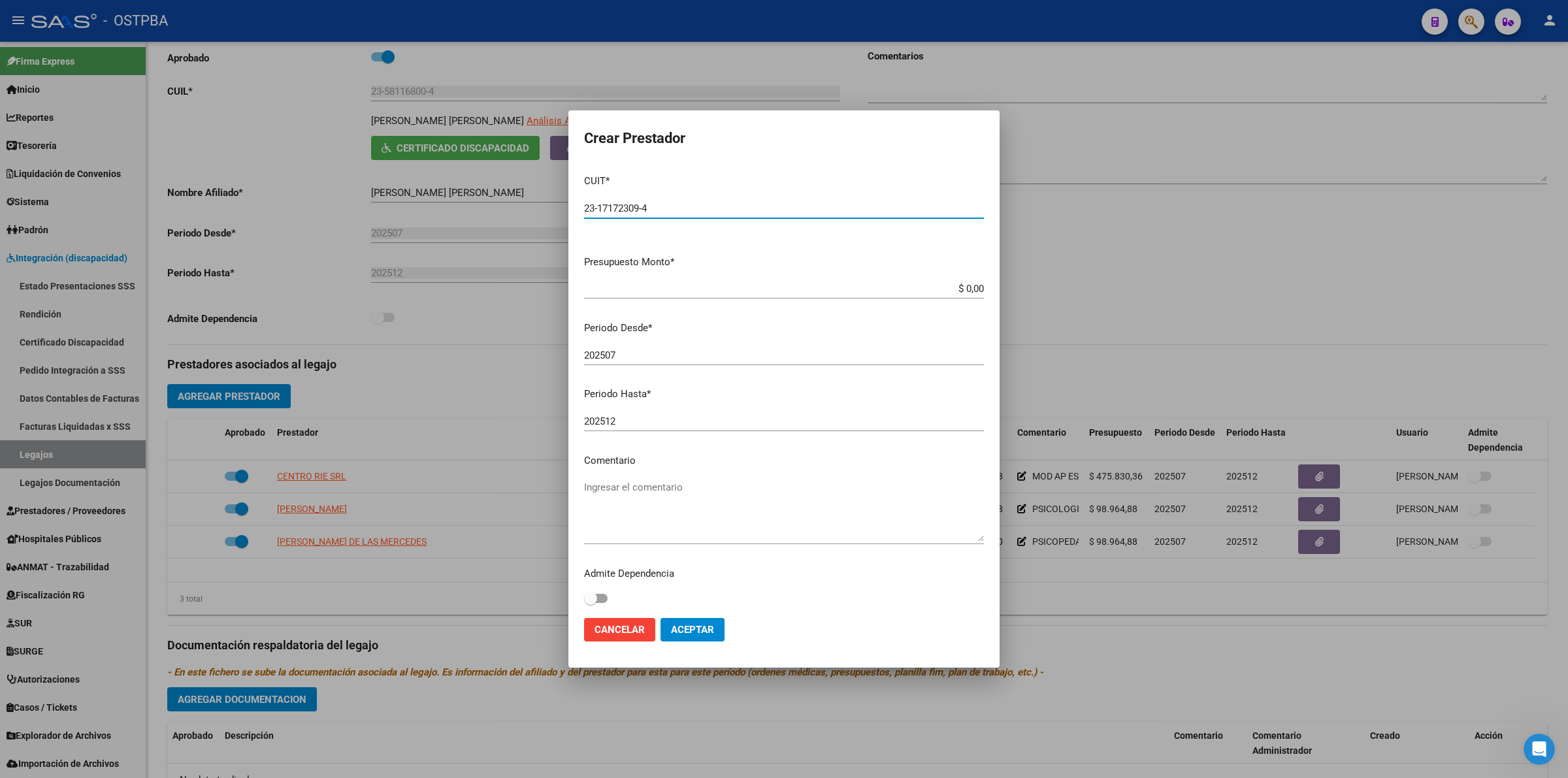
type input "23-17172309-4"
type input "$ 98.964,88"
type textarea "FONO"
click at [693, 635] on button "Aceptar" at bounding box center [692, 630] width 64 height 24
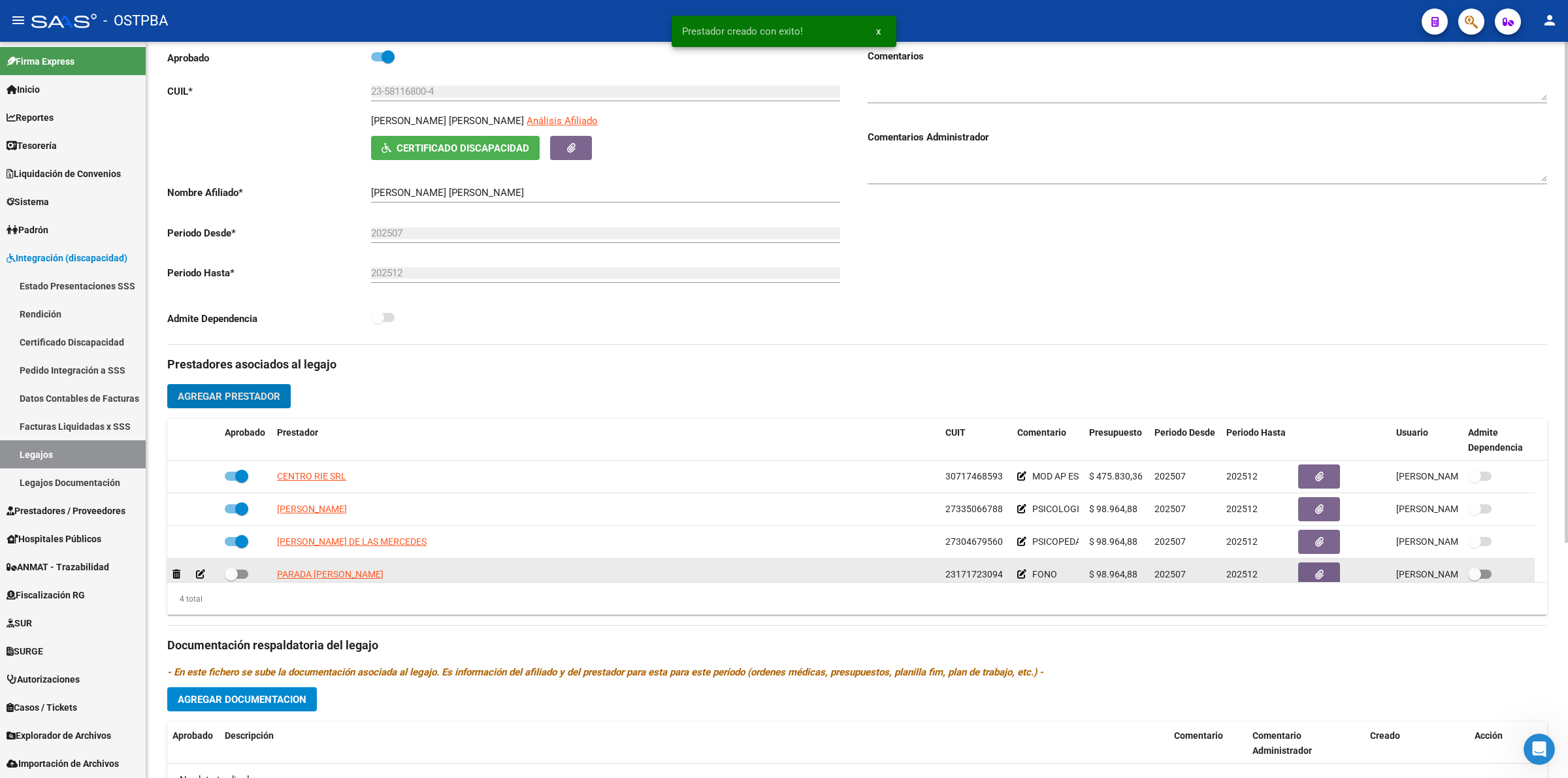
click at [244, 572] on span at bounding box center [237, 574] width 24 height 9
click at [231, 579] on input "checkbox" at bounding box center [231, 579] width 1 height 1
checkbox input "true"
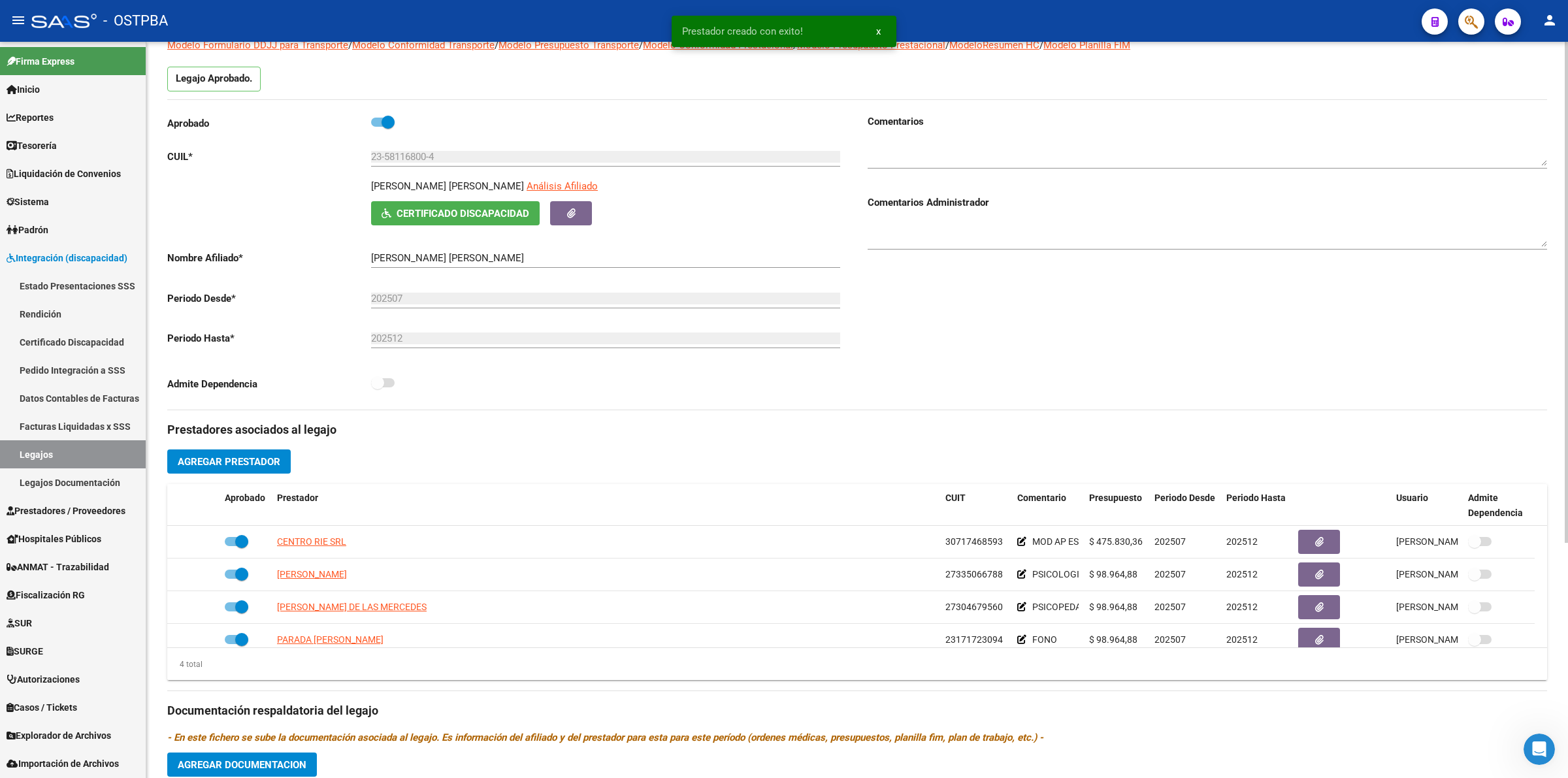
scroll to position [0, 0]
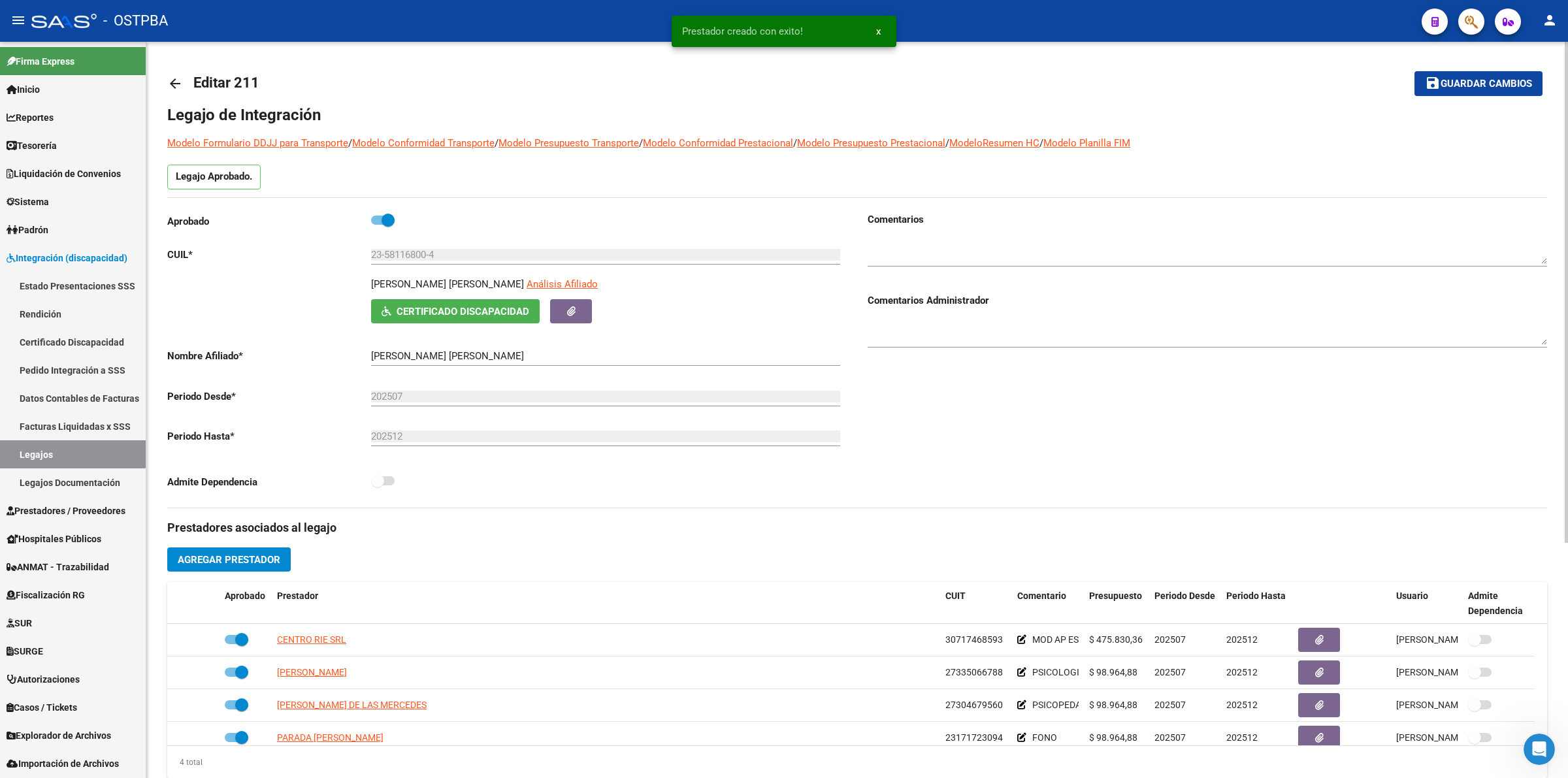
click at [1498, 87] on span "Guardar cambios" at bounding box center [1486, 84] width 92 height 12
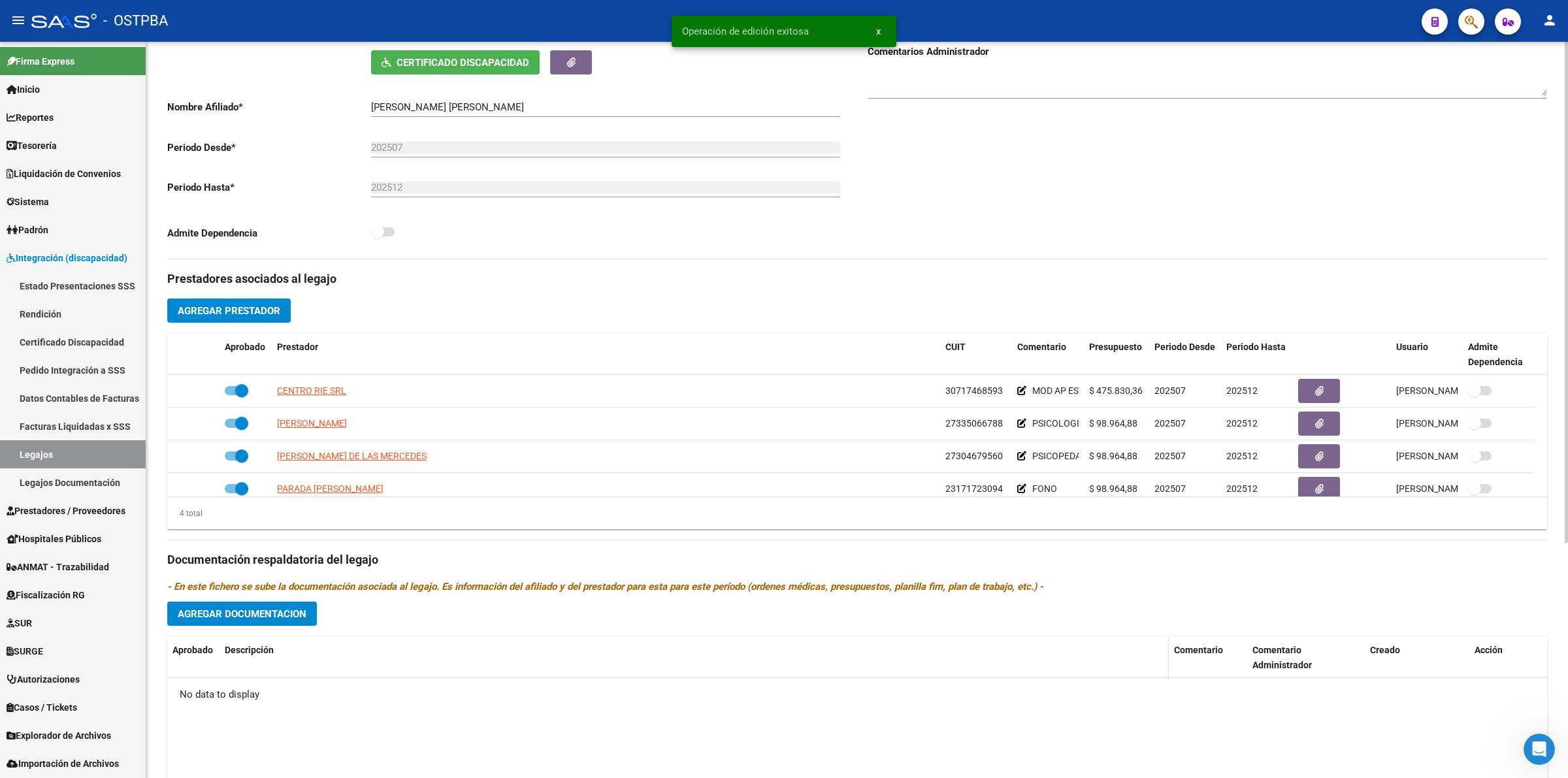
scroll to position [327, 0]
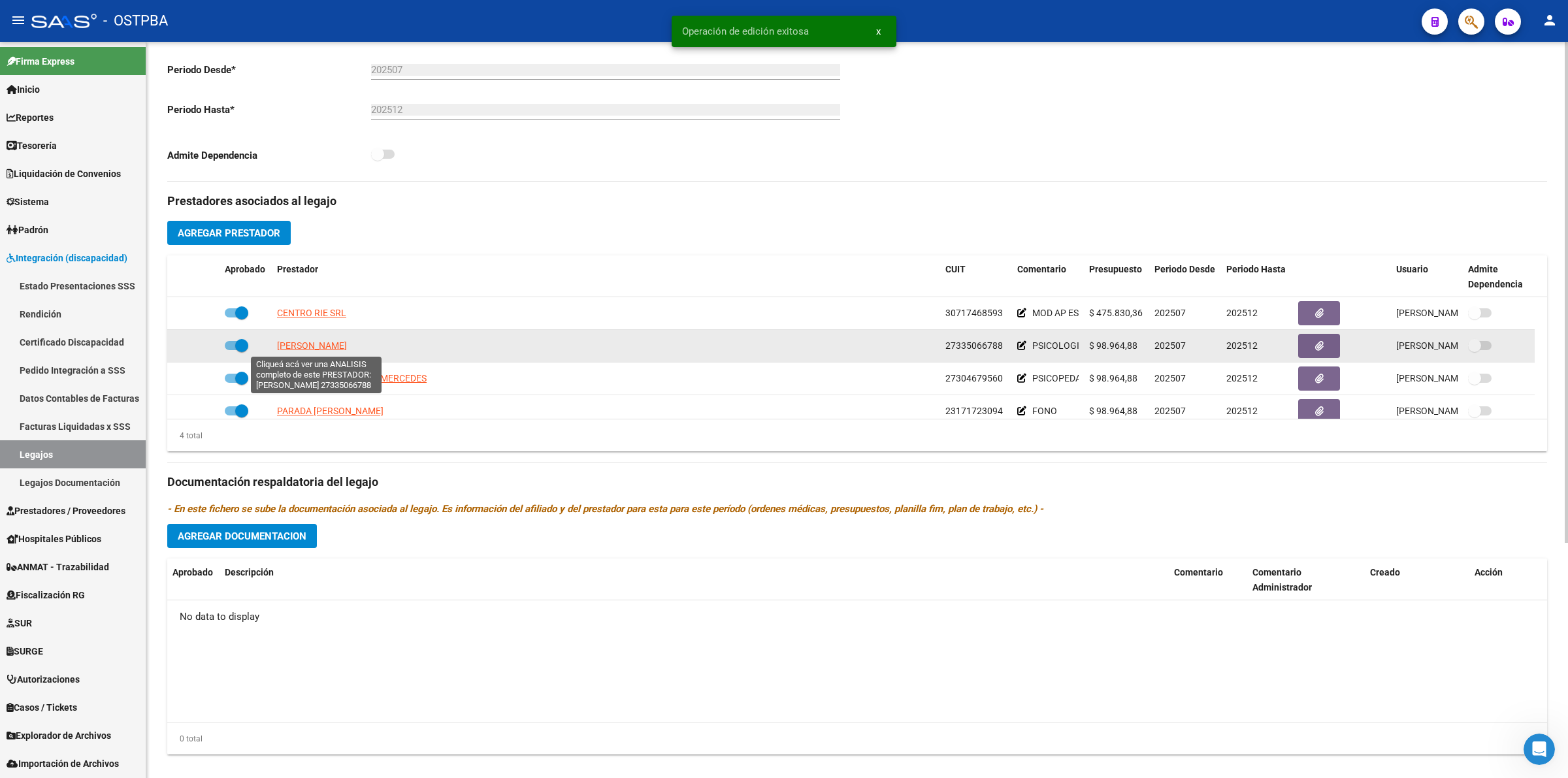
click at [309, 344] on span "[PERSON_NAME]" at bounding box center [311, 346] width 70 height 11
type textarea "27335066788"
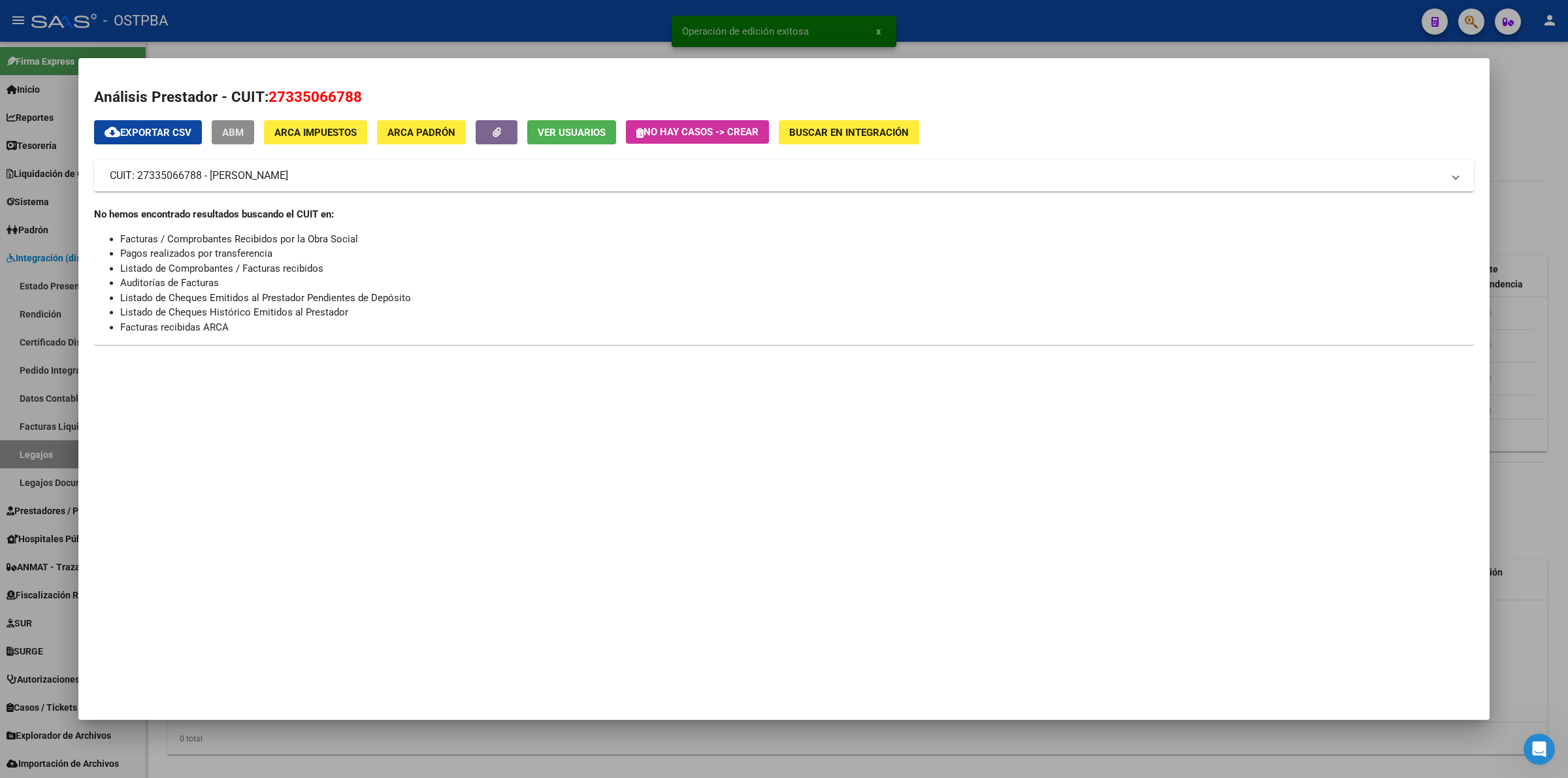
click at [226, 128] on span "ABM" at bounding box center [233, 132] width 22 height 12
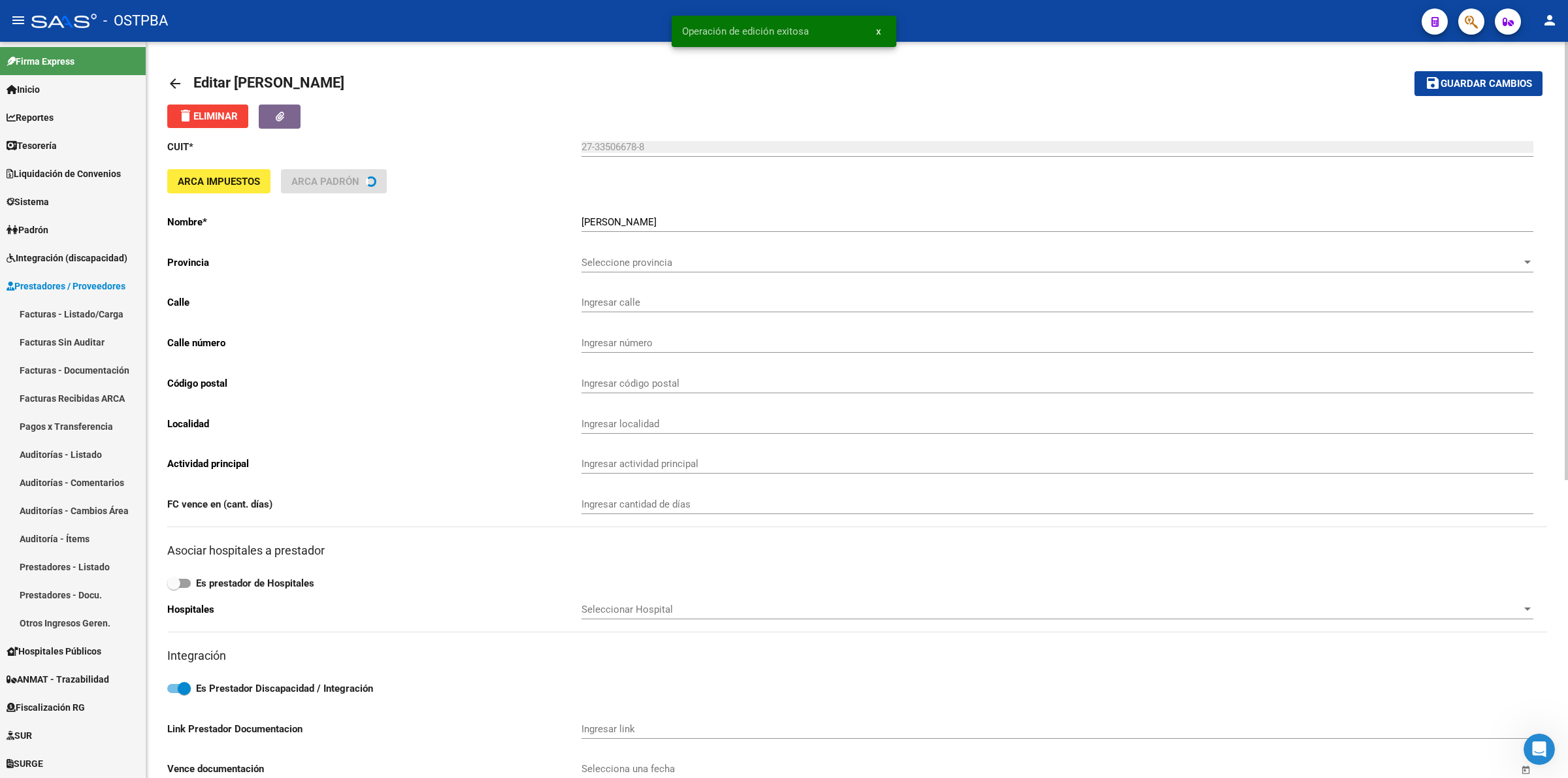
type input "[PERSON_NAME]"
type input "181"
type input "1834"
type input "TEMPERLEY"
type input "869090"
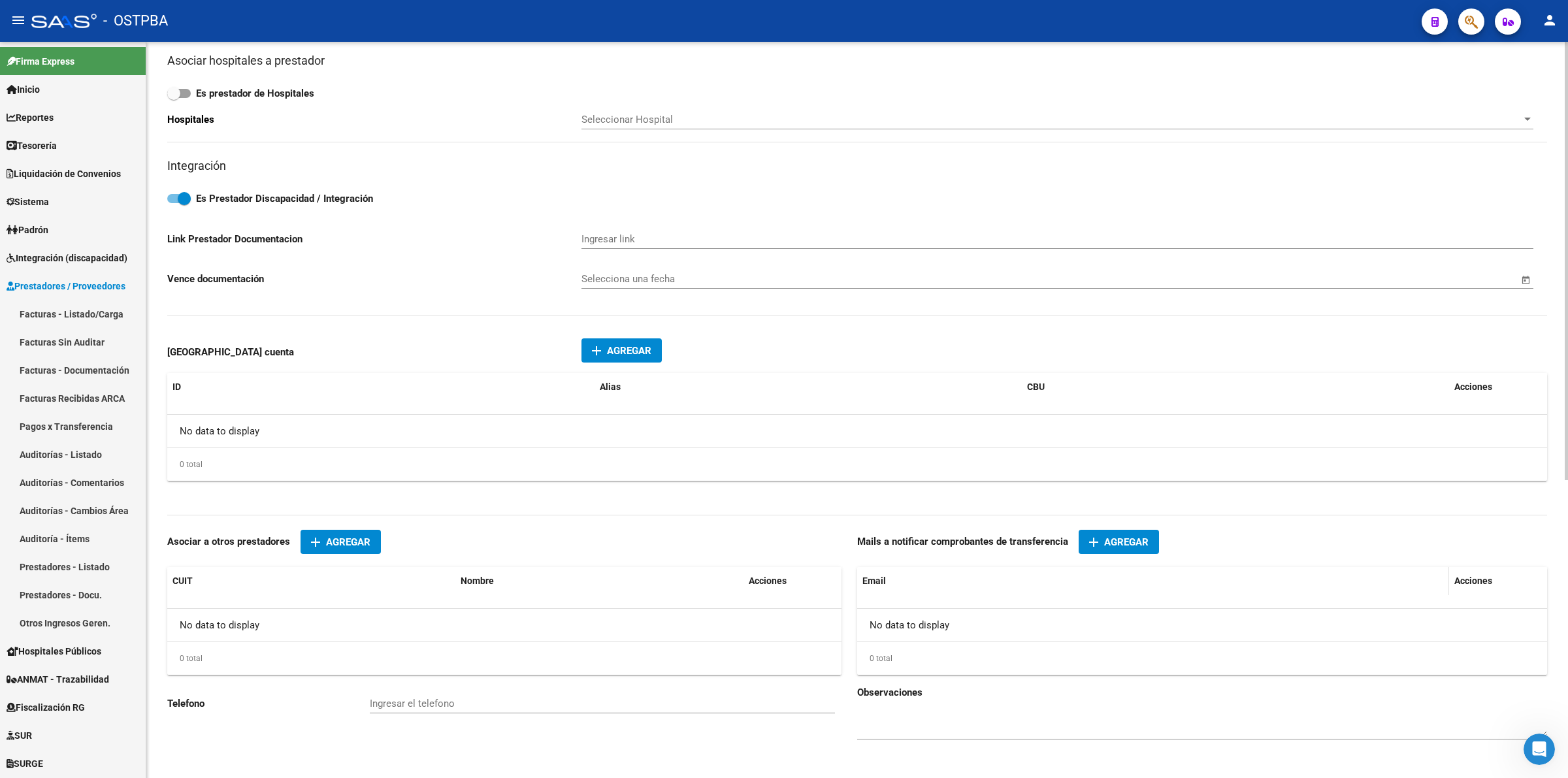
scroll to position [501, 0]
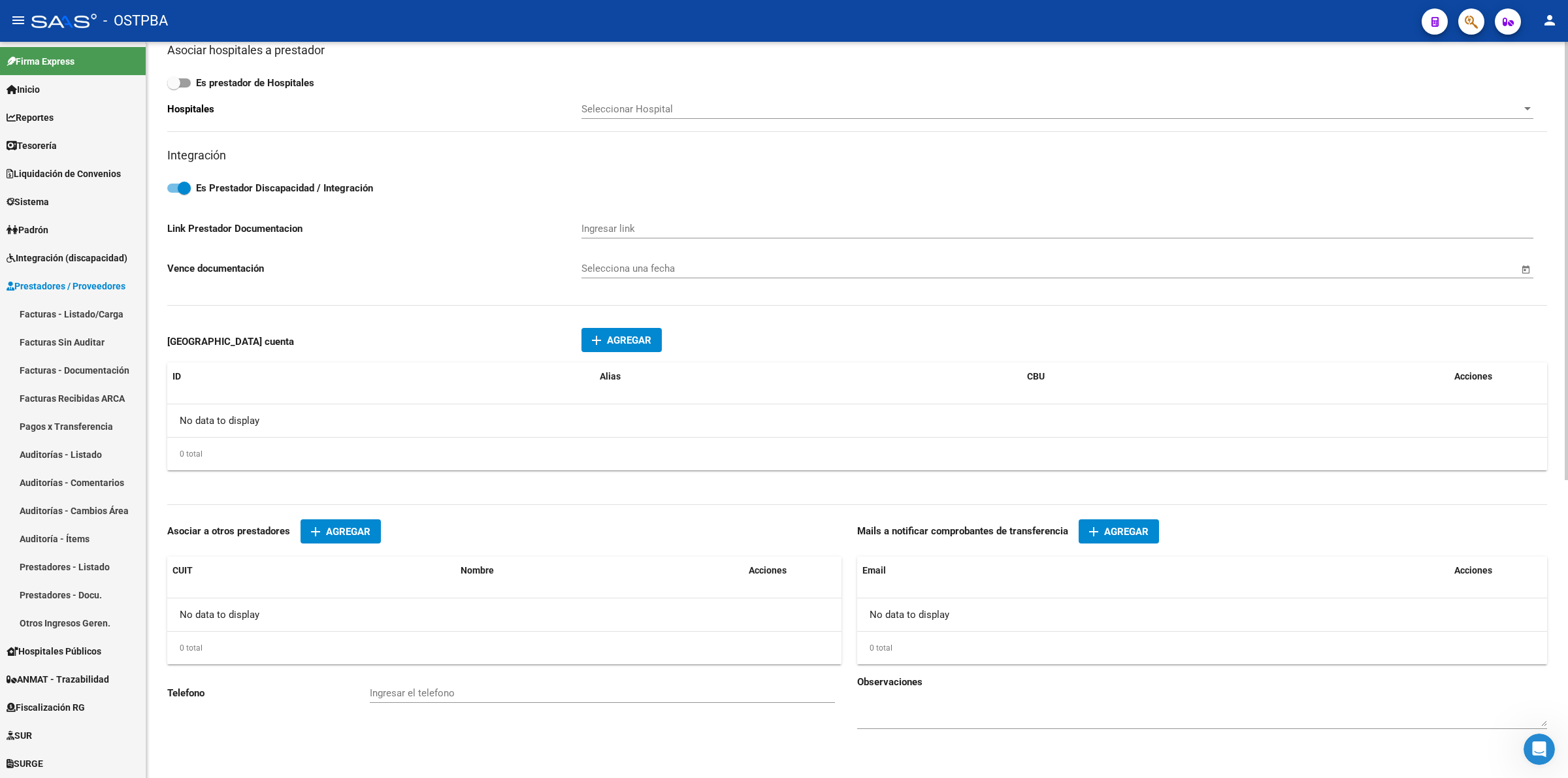
click at [1117, 526] on span "Agregar" at bounding box center [1126, 532] width 44 height 12
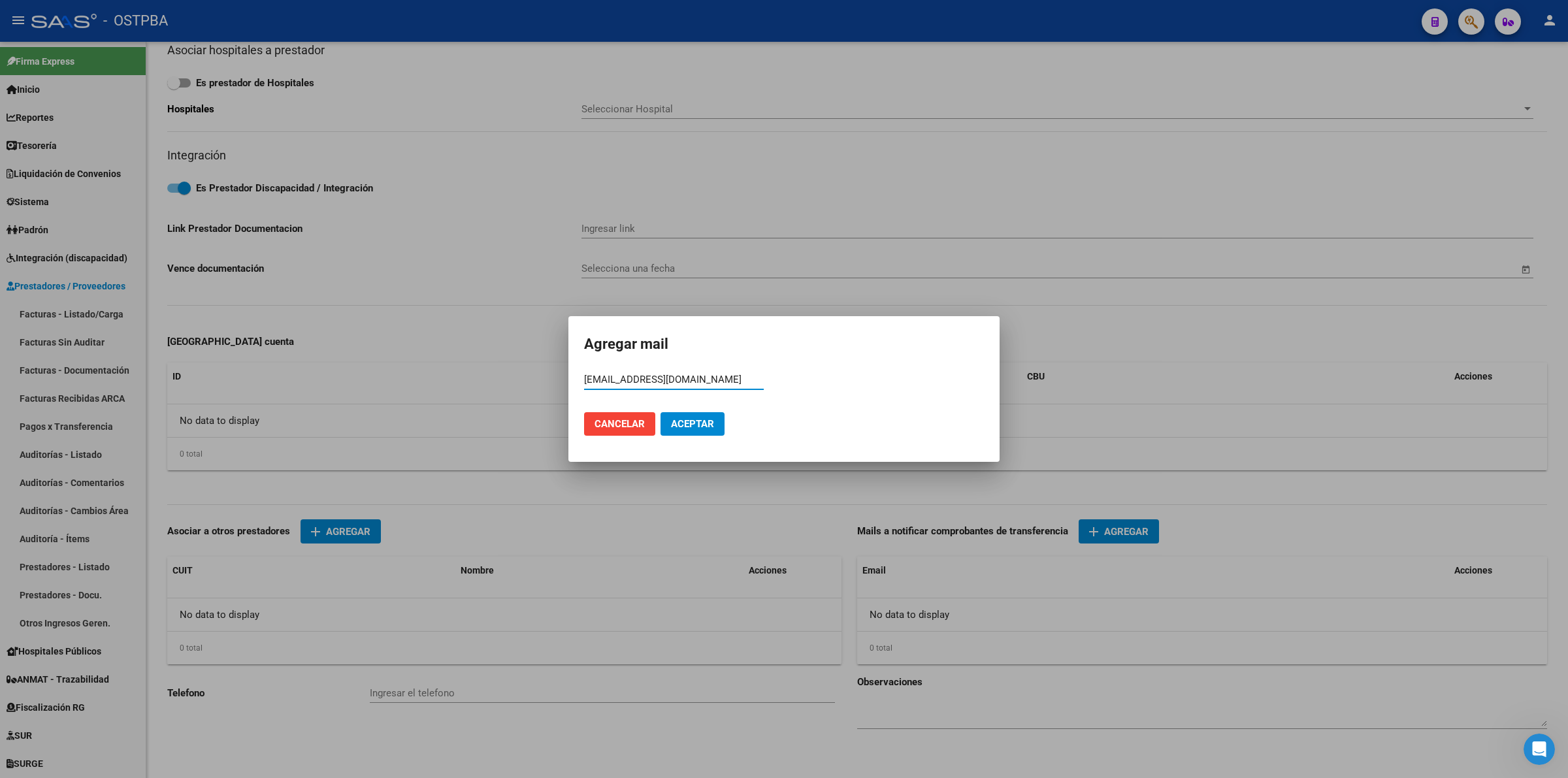
type input "[EMAIL_ADDRESS][DOMAIN_NAME]"
click at [700, 428] on span "Aceptar" at bounding box center [692, 424] width 43 height 12
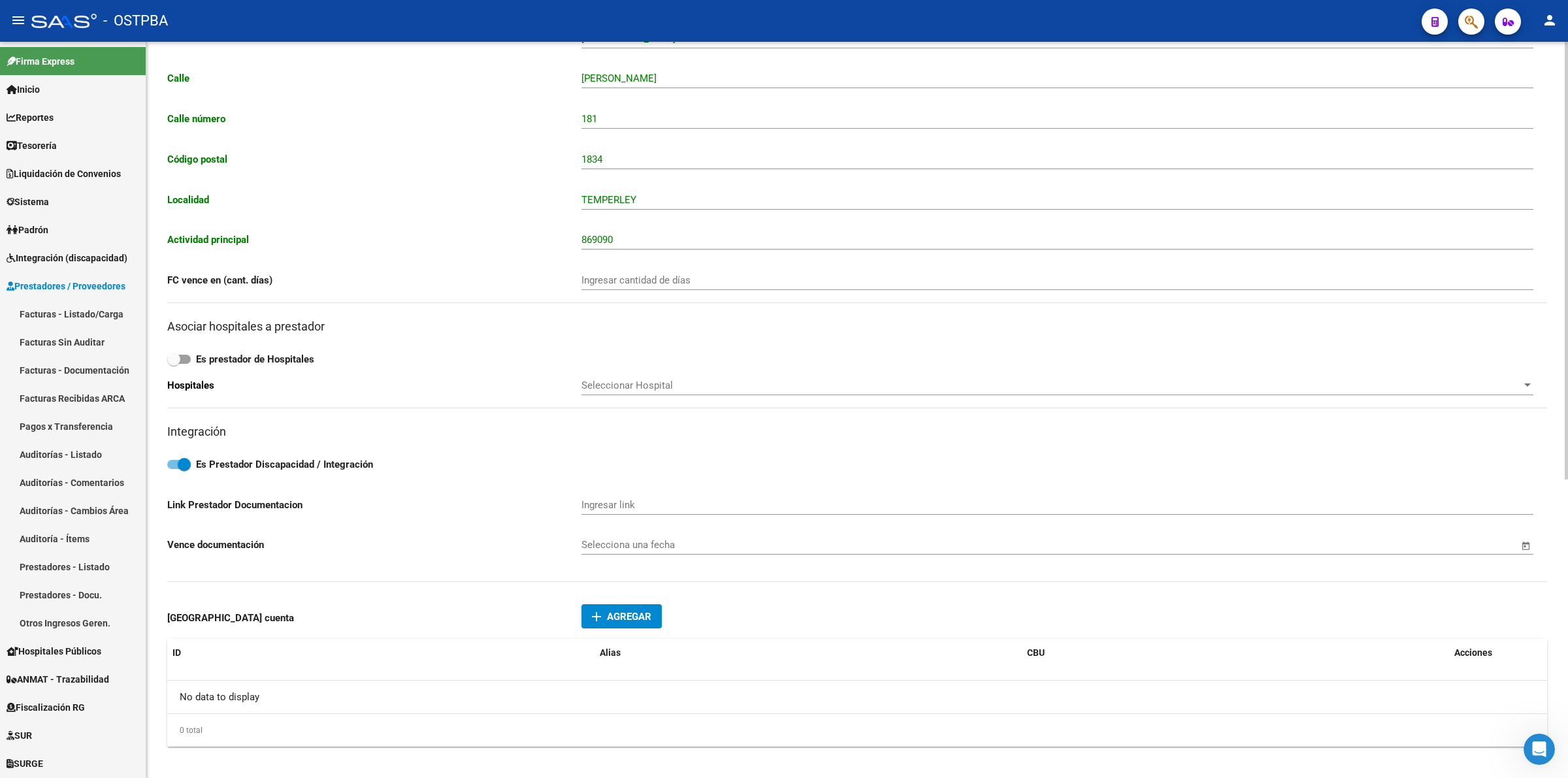
scroll to position [0, 0]
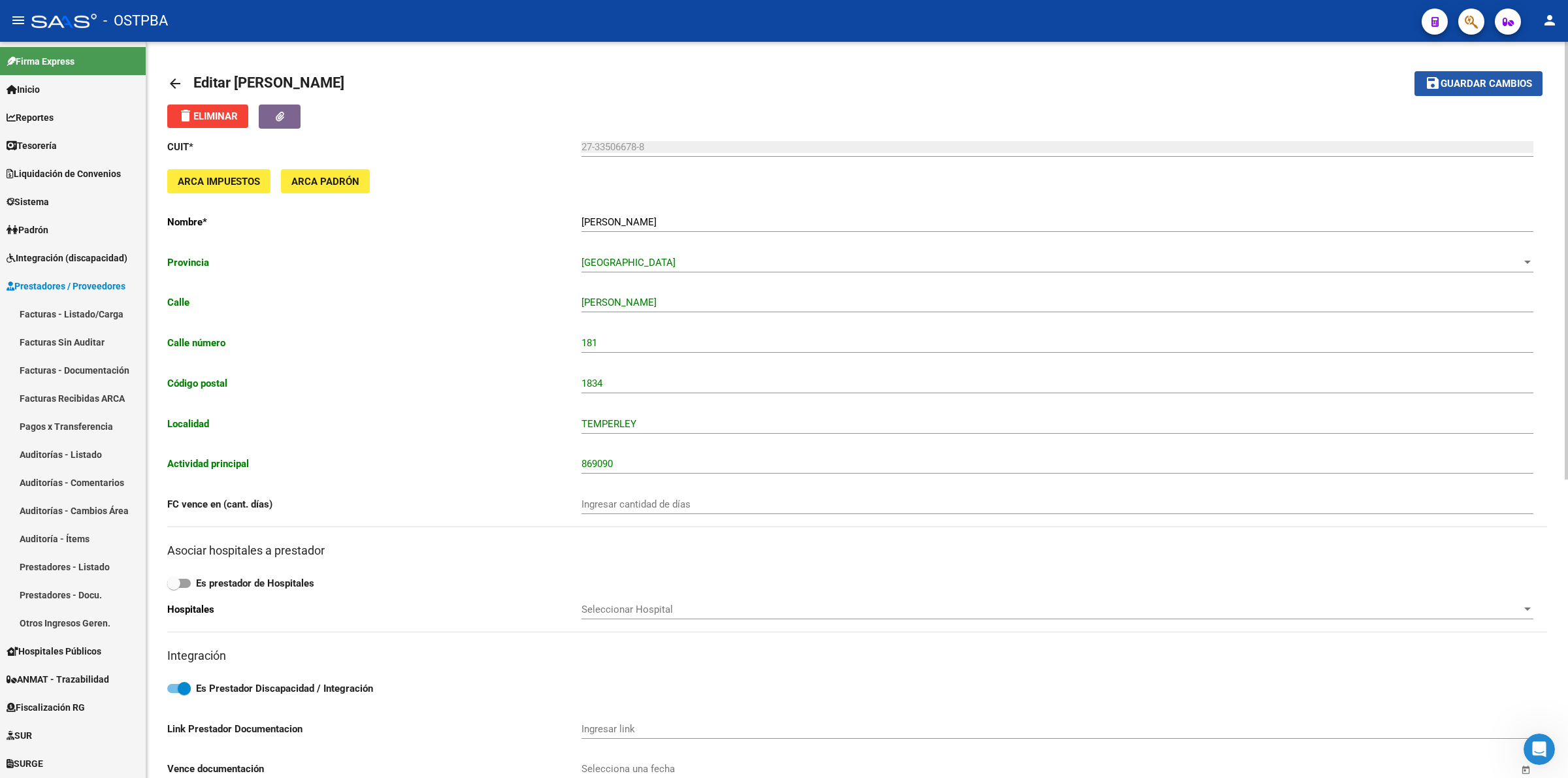
click at [1463, 86] on span "Guardar cambios" at bounding box center [1486, 84] width 92 height 12
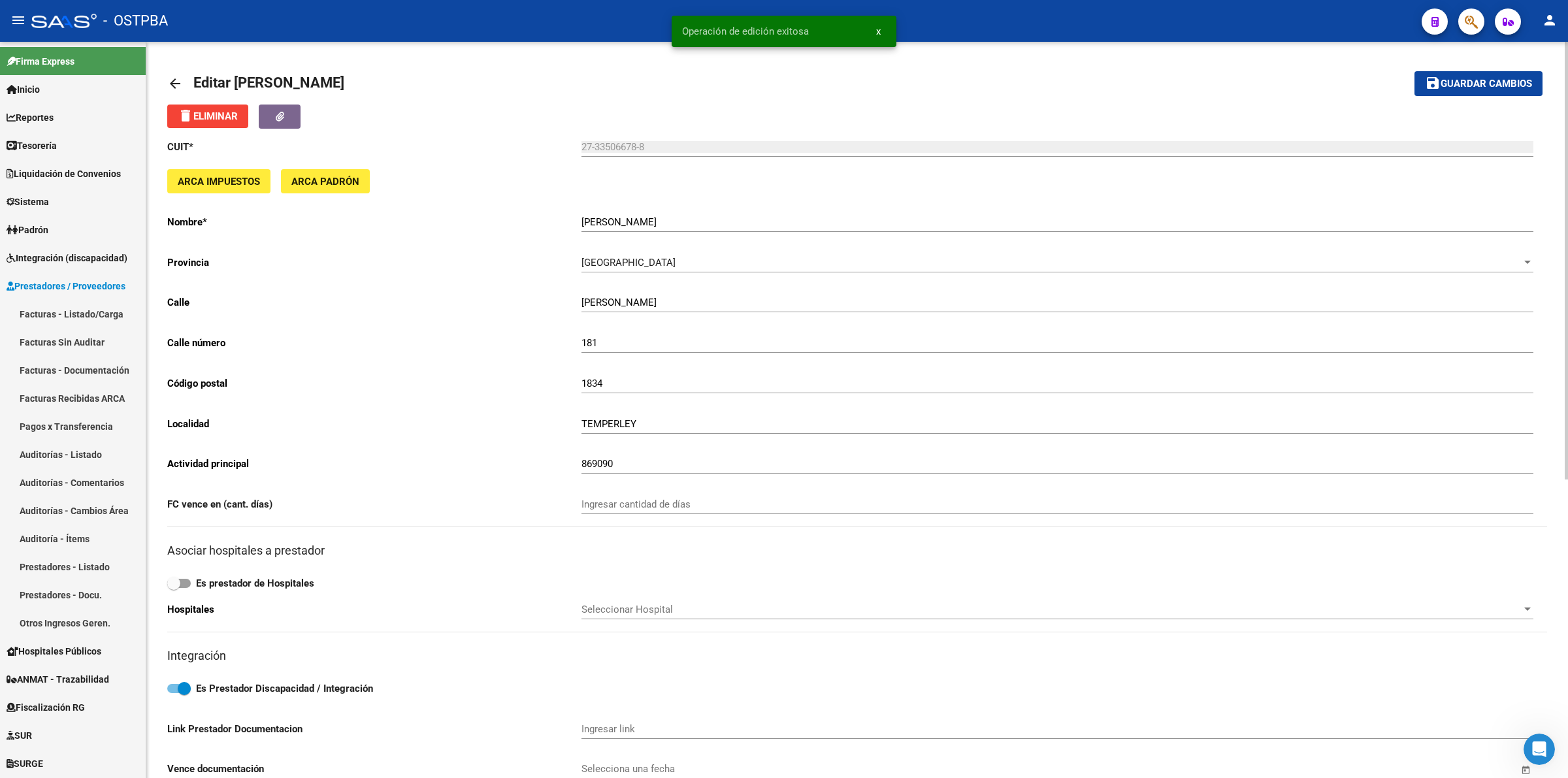
click at [174, 82] on mat-icon "arrow_back" at bounding box center [175, 84] width 16 height 16
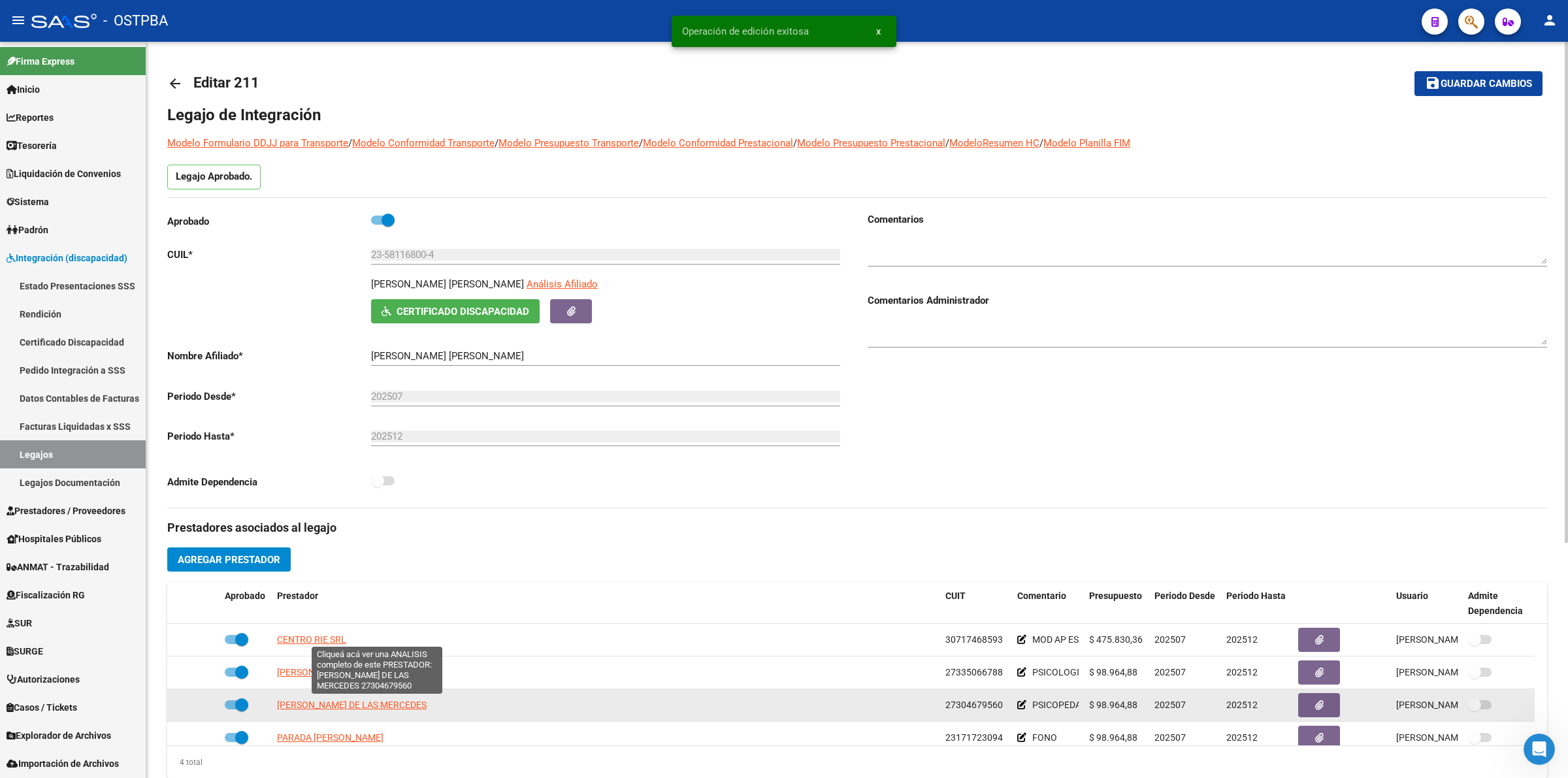
click at [334, 701] on span "[PERSON_NAME] DE LAS MERCEDES" at bounding box center [351, 705] width 149 height 11
type textarea "27304679560"
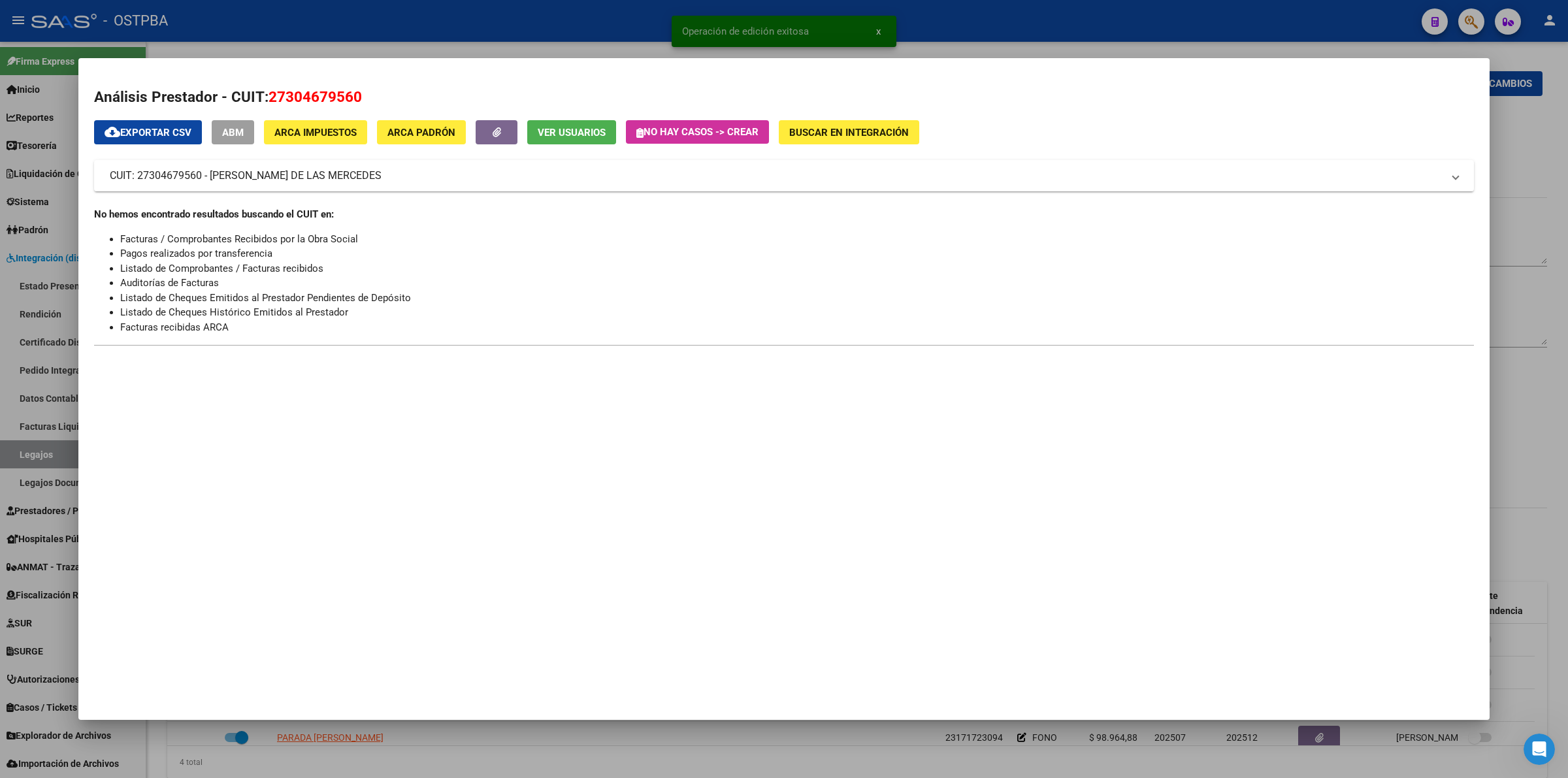
click at [235, 130] on span "ABM" at bounding box center [233, 132] width 22 height 12
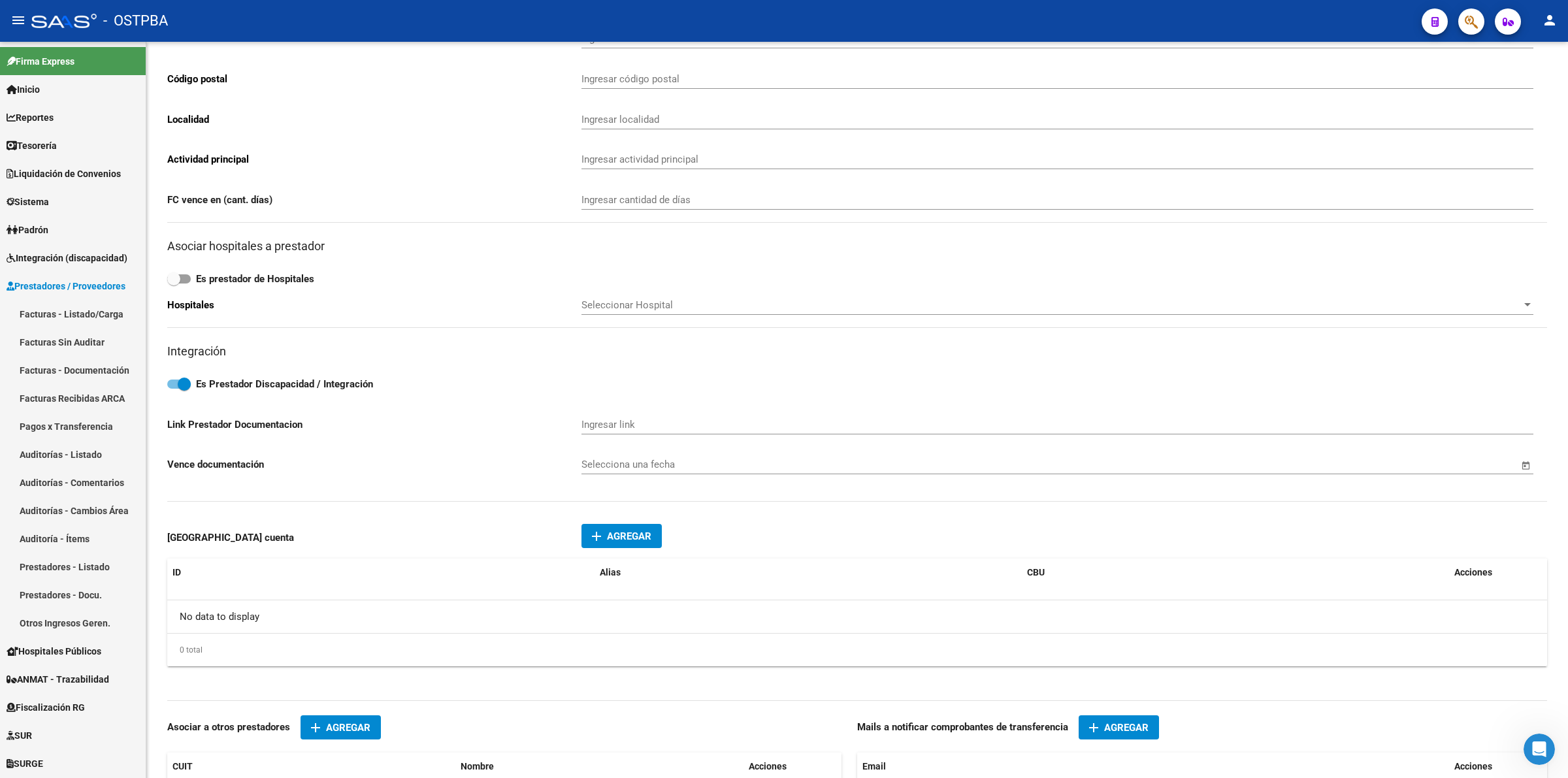
type input "[PERSON_NAME]"
type input "515"
type input "1852"
type input "BURZACO"
type input "869090"
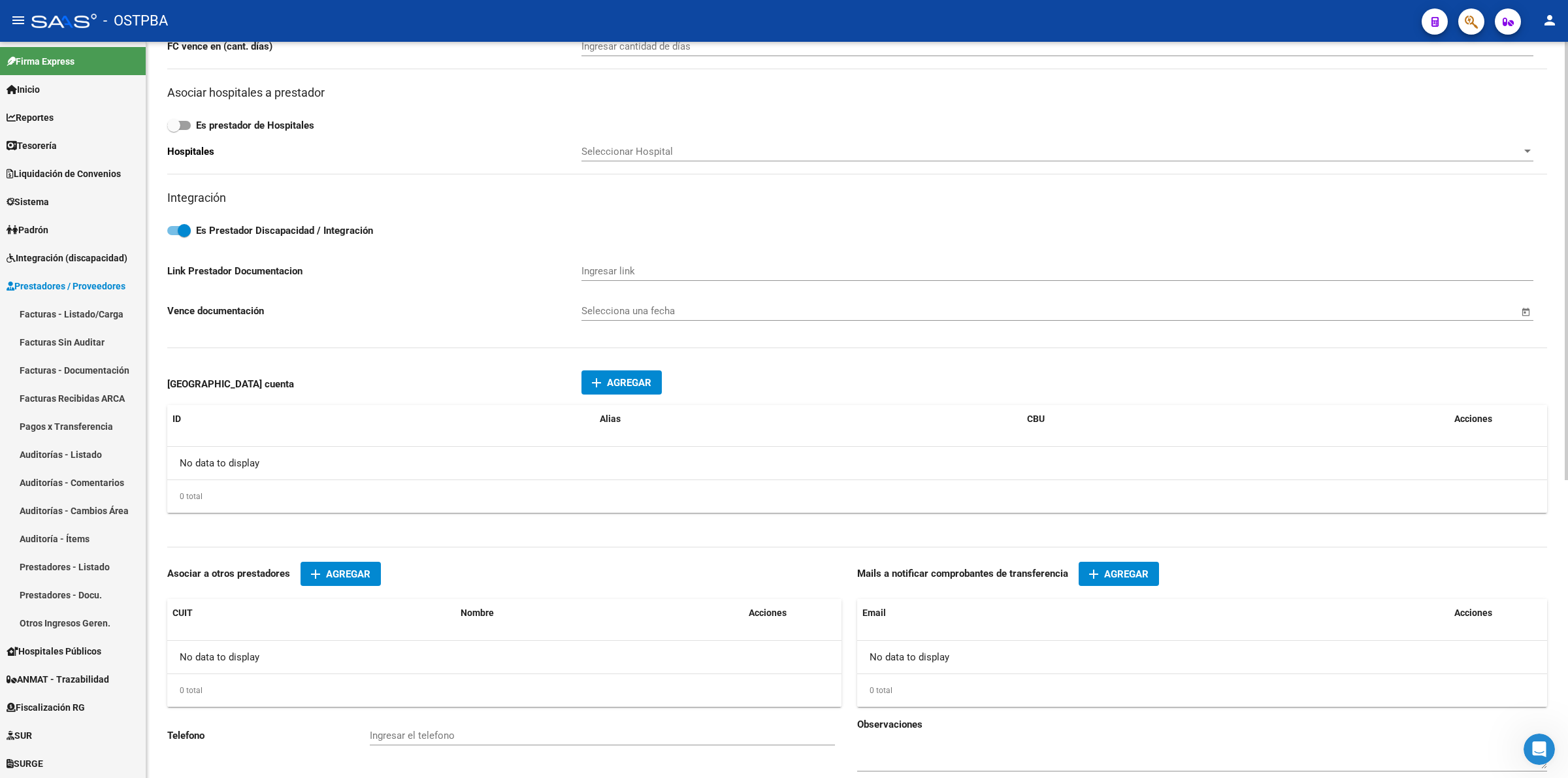
scroll to position [490, 0]
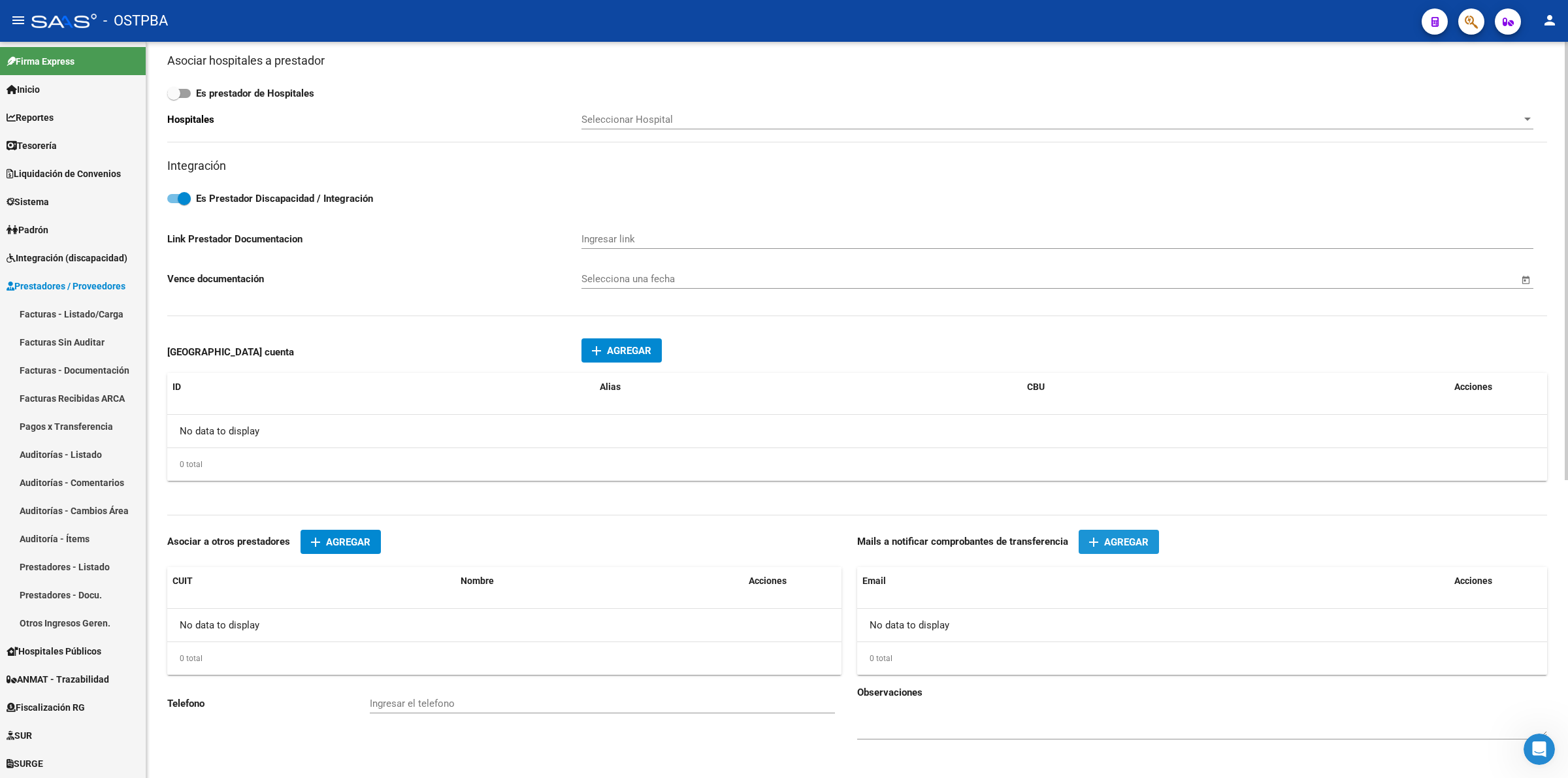
click at [1119, 539] on span "Agregar" at bounding box center [1126, 542] width 44 height 12
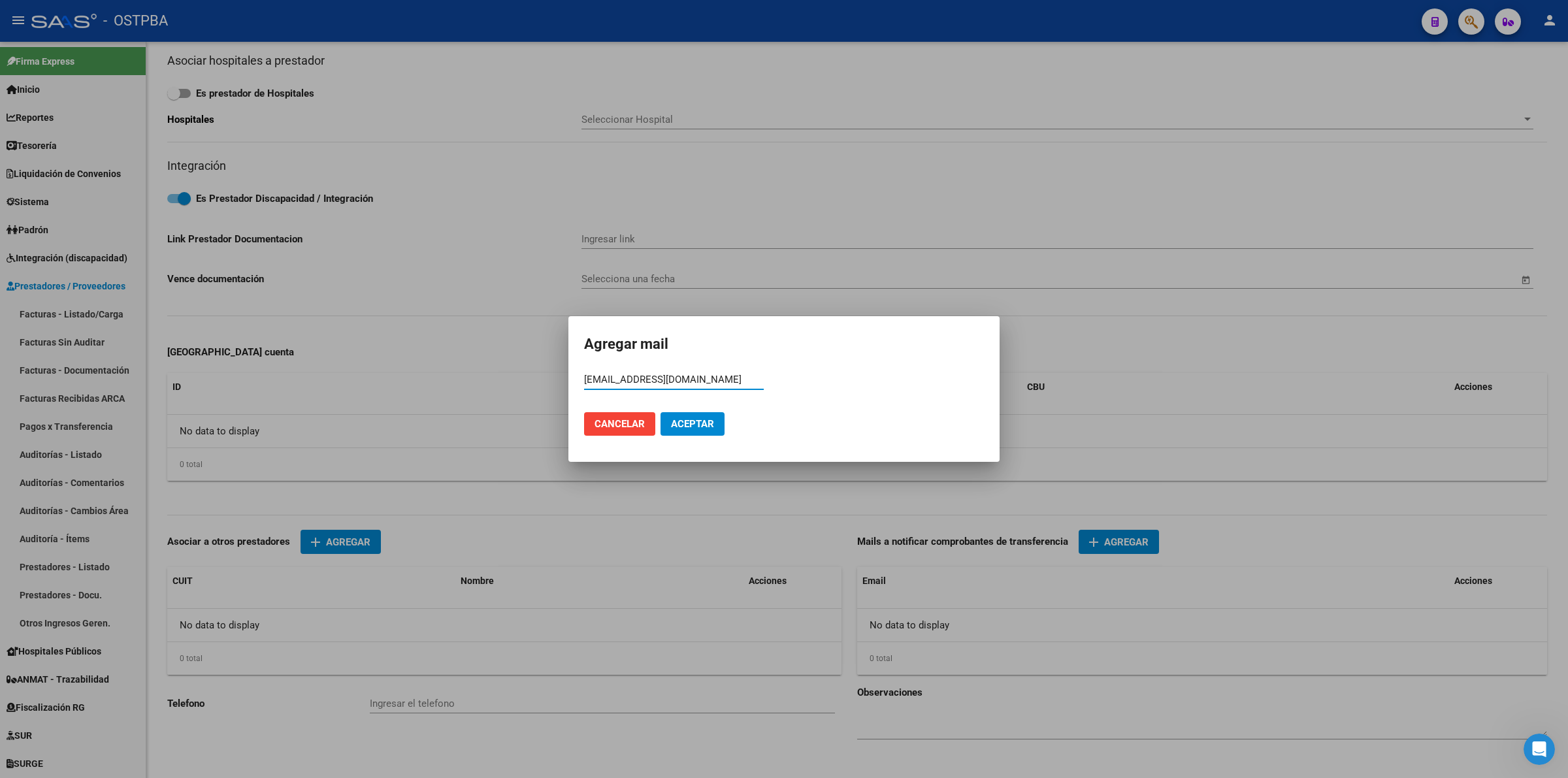
type input "[EMAIL_ADDRESS][DOMAIN_NAME]"
click at [690, 416] on button "Aceptar" at bounding box center [692, 424] width 64 height 24
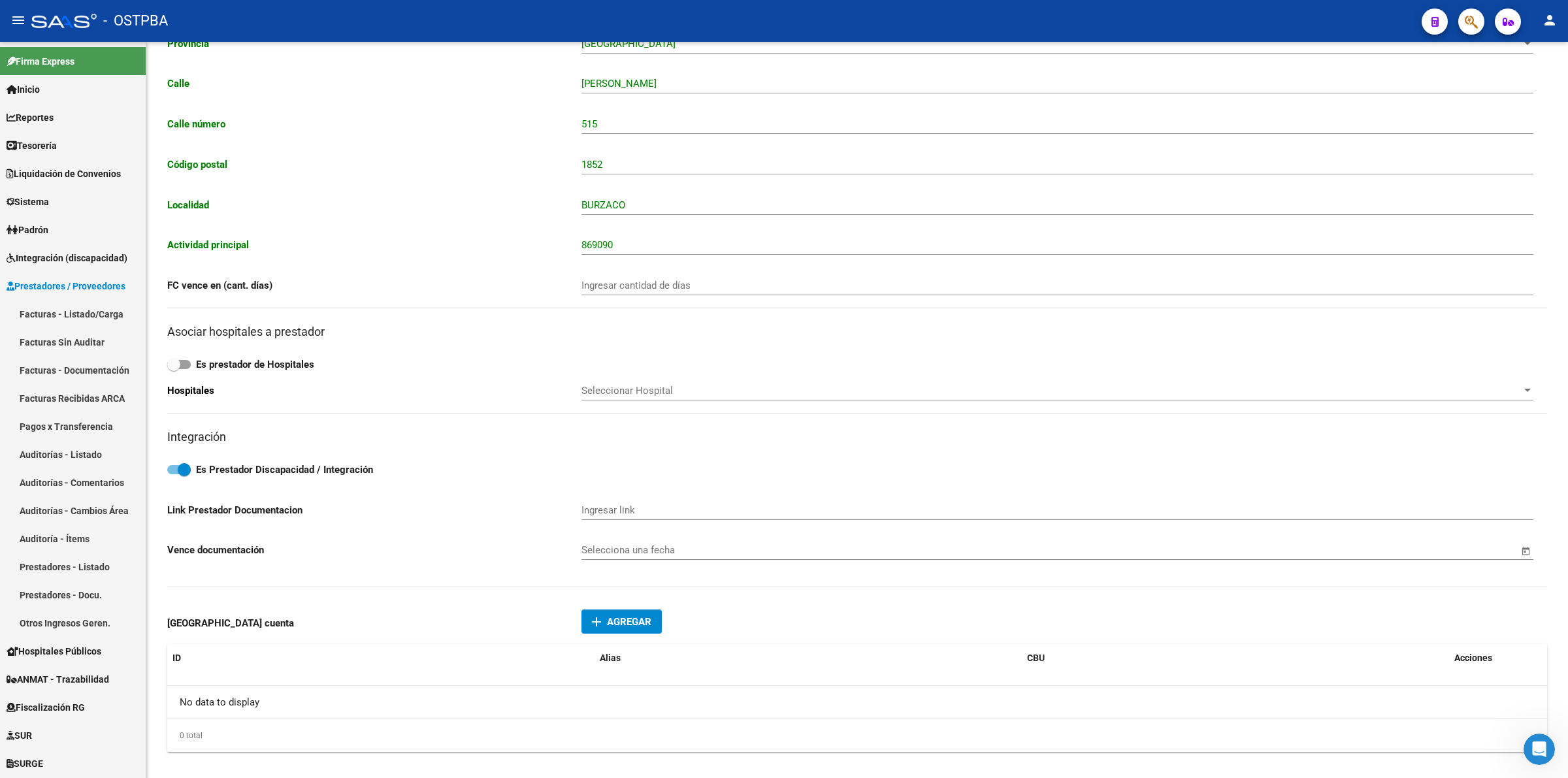
scroll to position [0, 0]
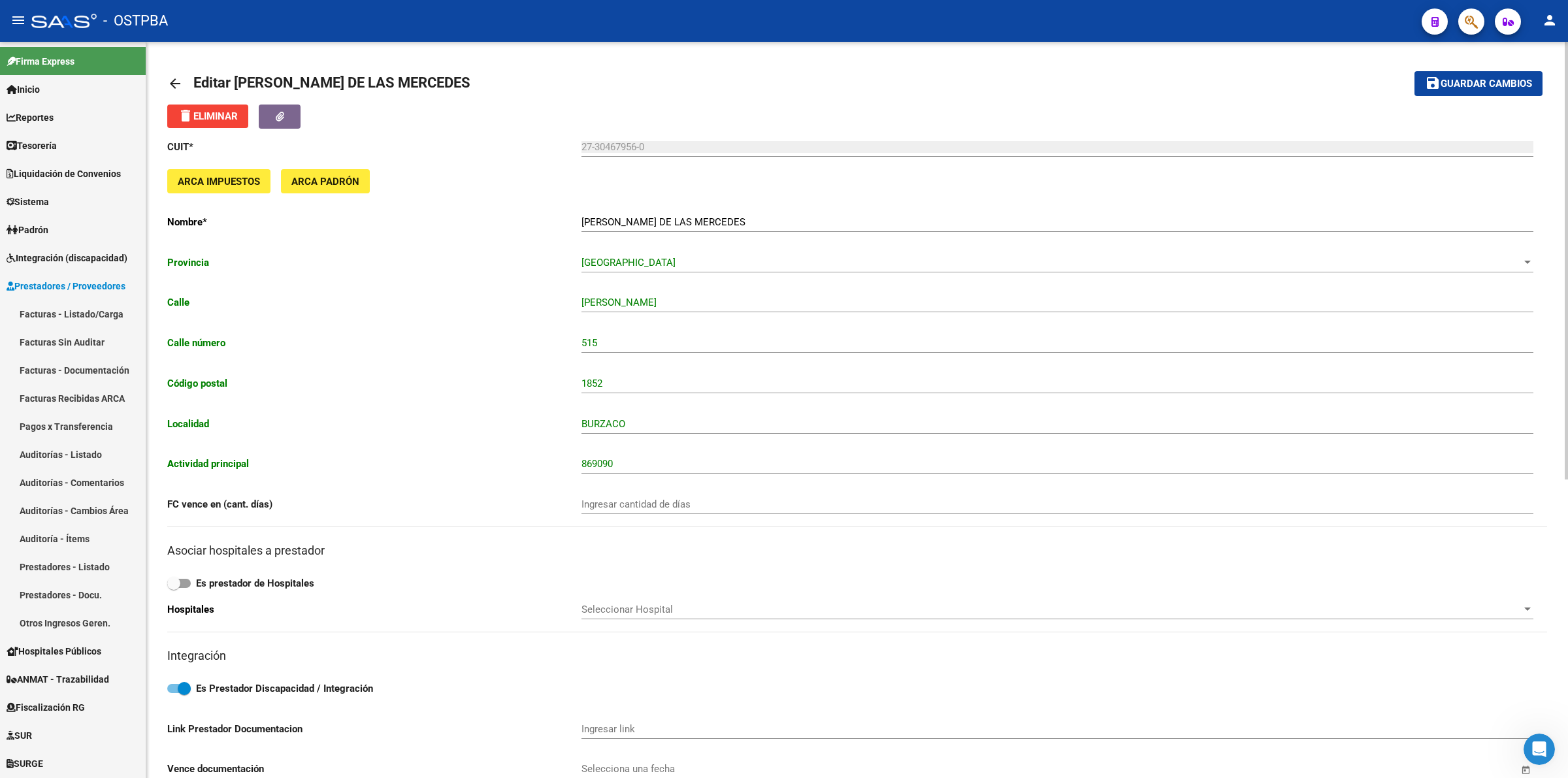
click at [1487, 74] on button "save Guardar cambios" at bounding box center [1478, 83] width 128 height 24
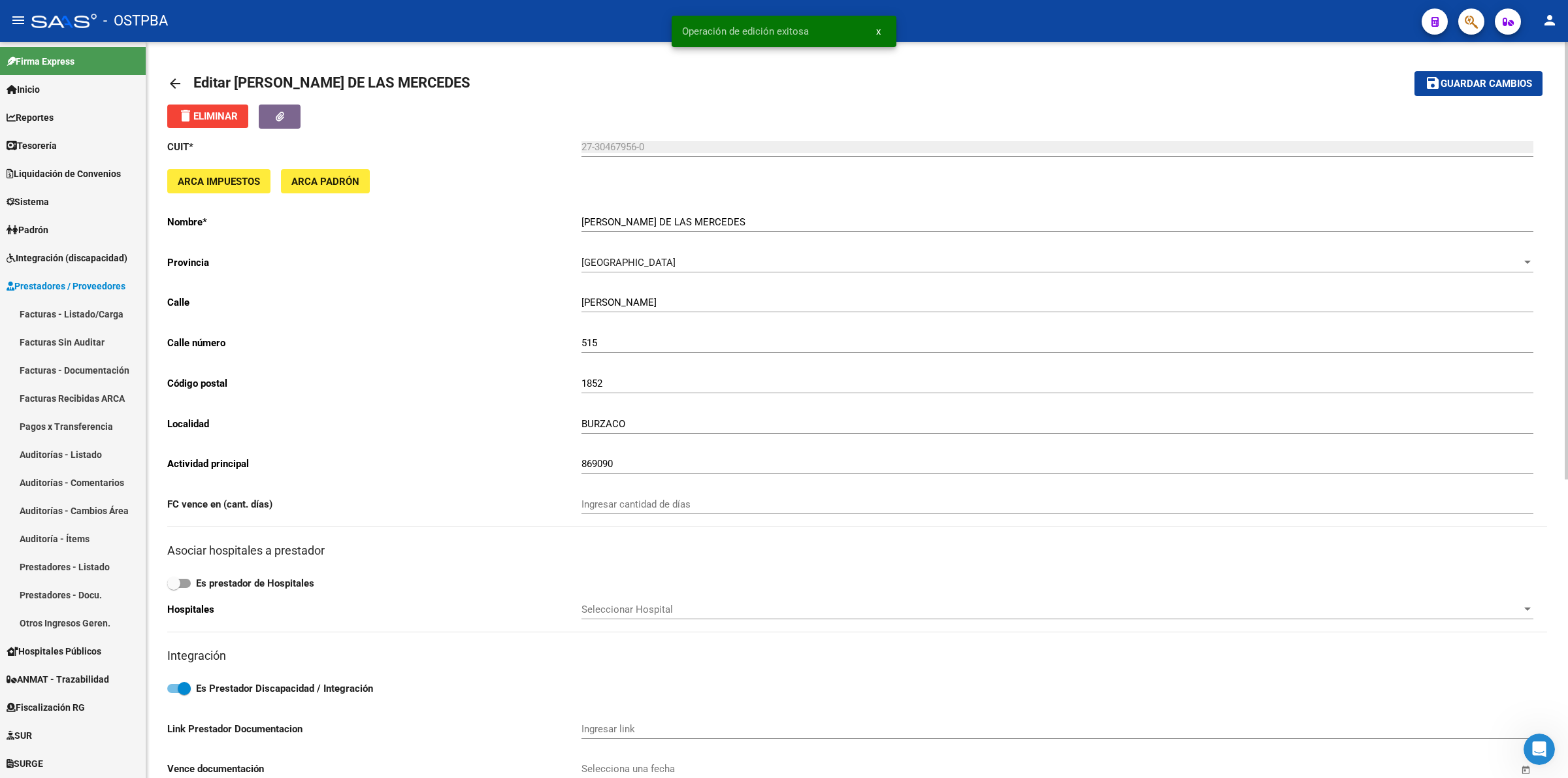
click at [175, 83] on mat-icon "arrow_back" at bounding box center [175, 84] width 16 height 16
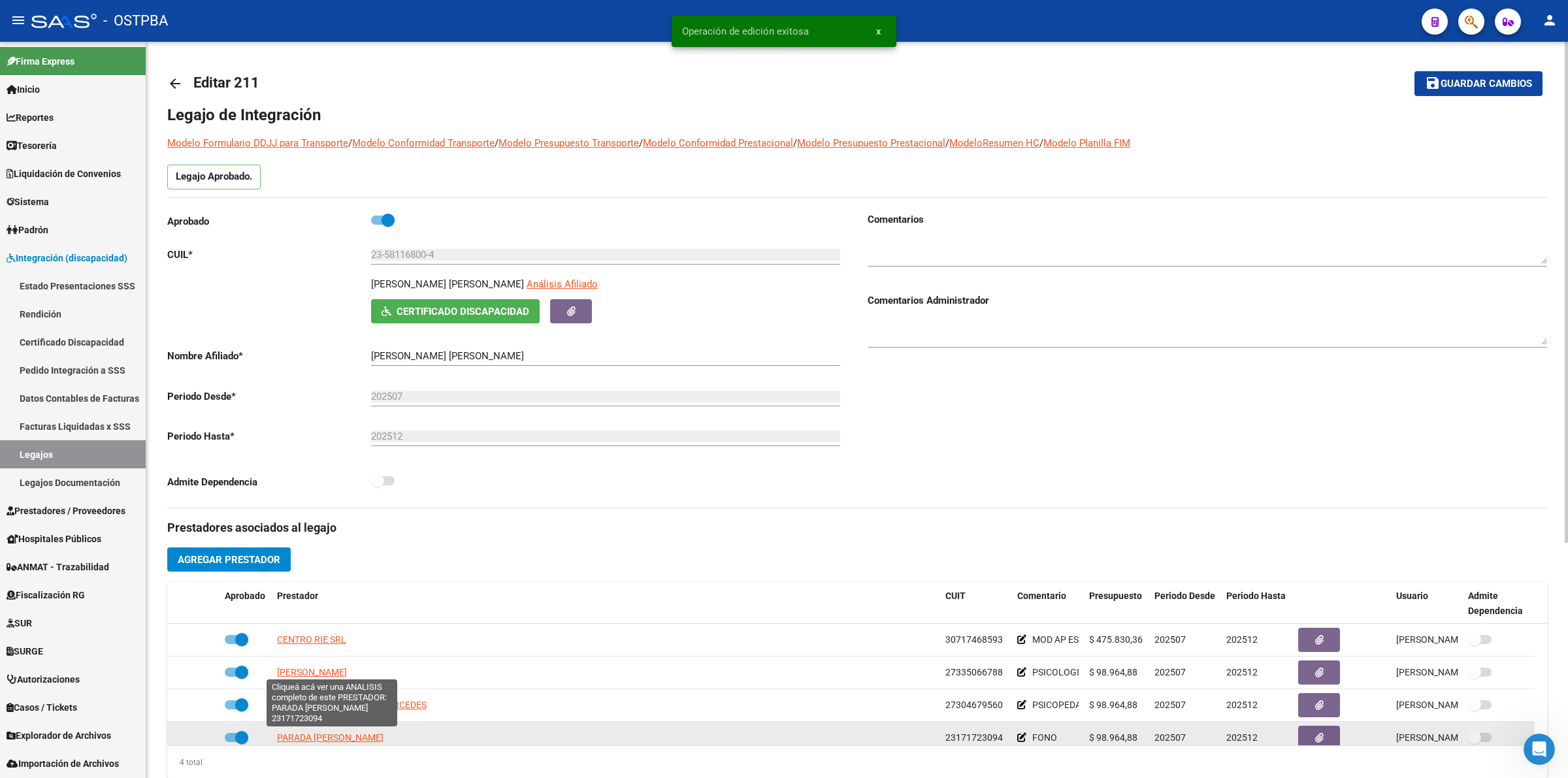
click at [299, 733] on span "PARADA [PERSON_NAME]" at bounding box center [330, 738] width 107 height 11
type textarea "23171723094"
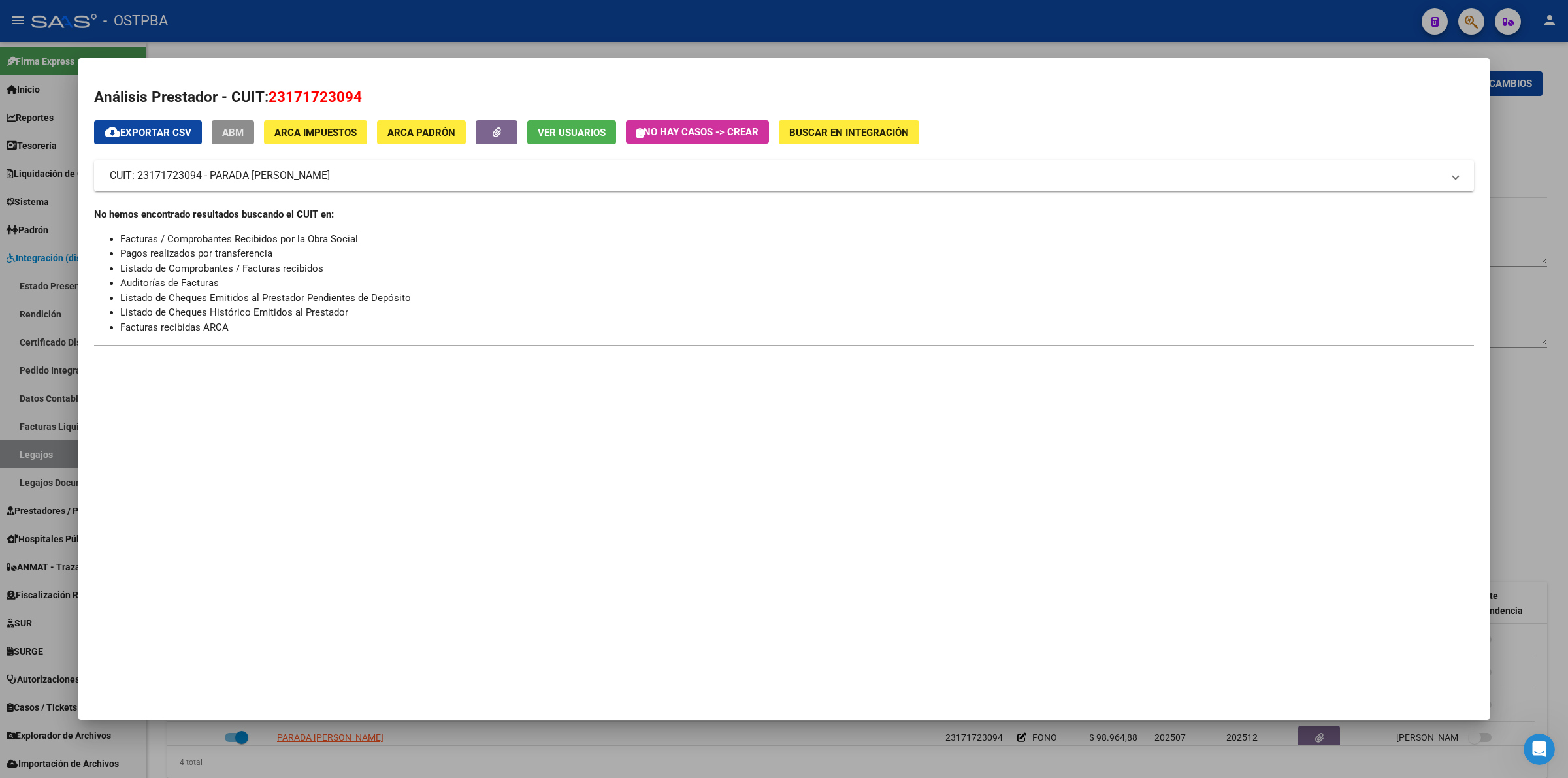
click at [236, 127] on span "ABM" at bounding box center [233, 132] width 22 height 12
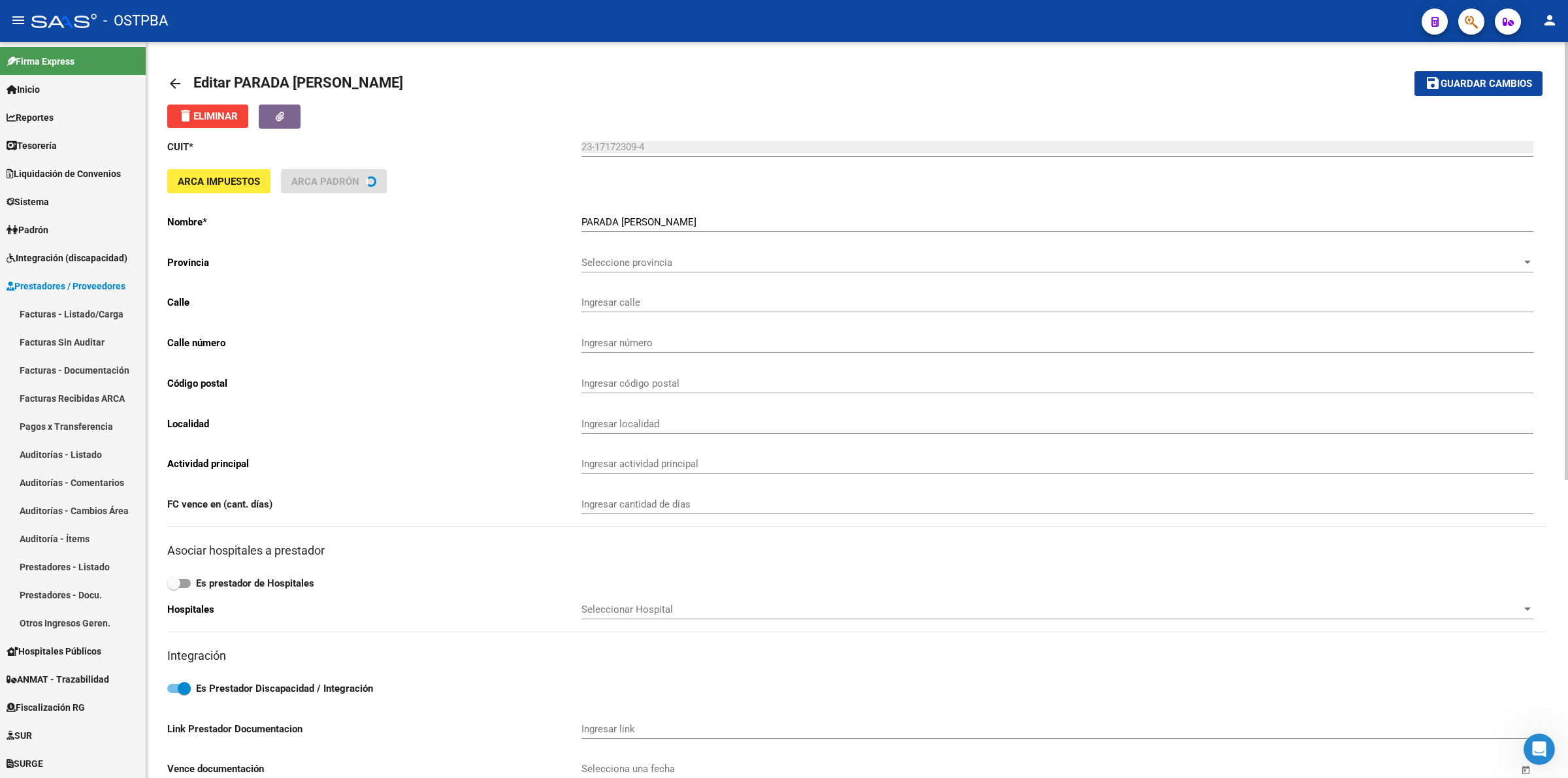
type input "[PERSON_NAME]"
type input "3310"
type input "1826"
type input "REMEDIOS DE ESC"
type input "869090"
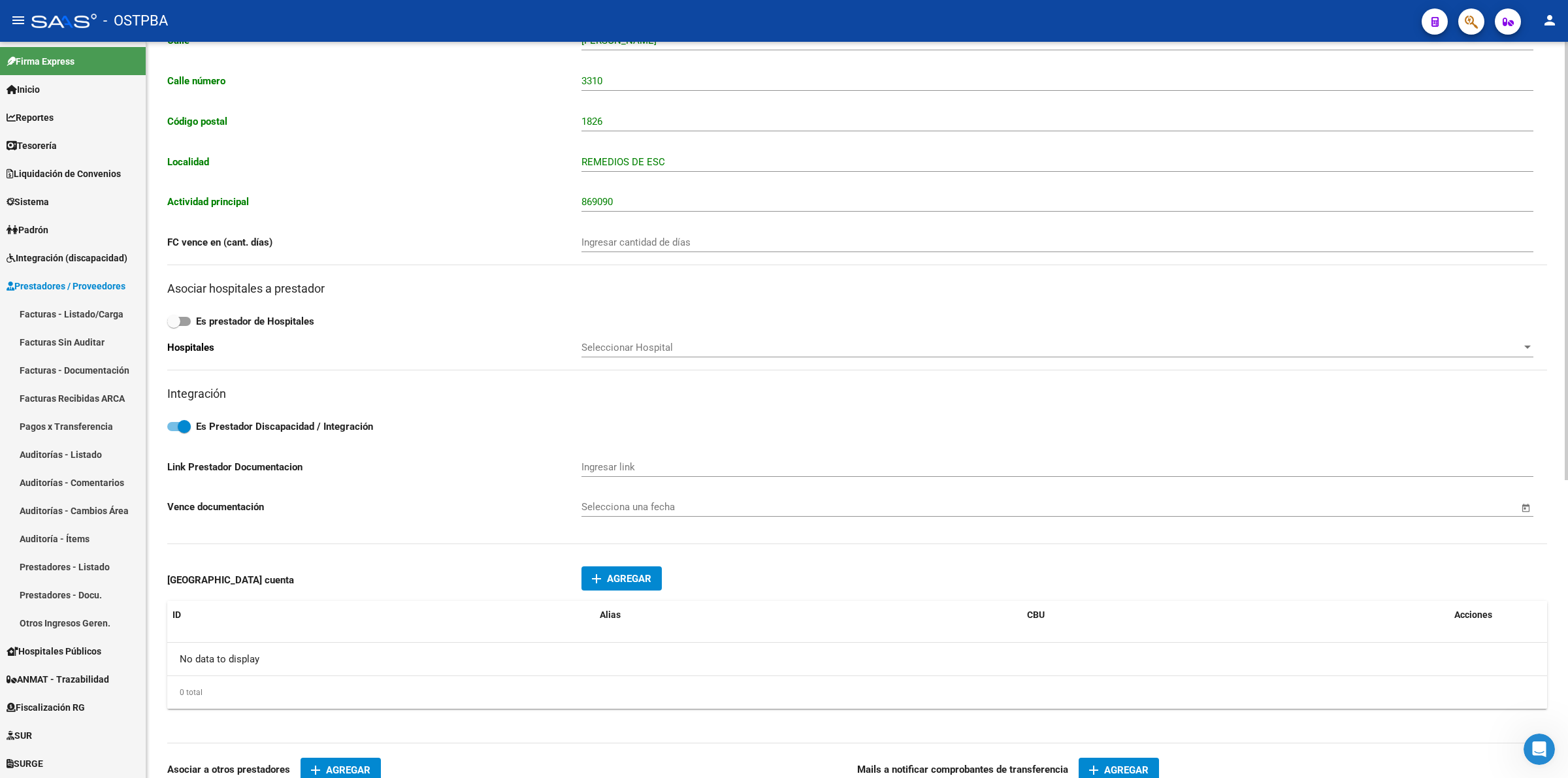
scroll to position [490, 0]
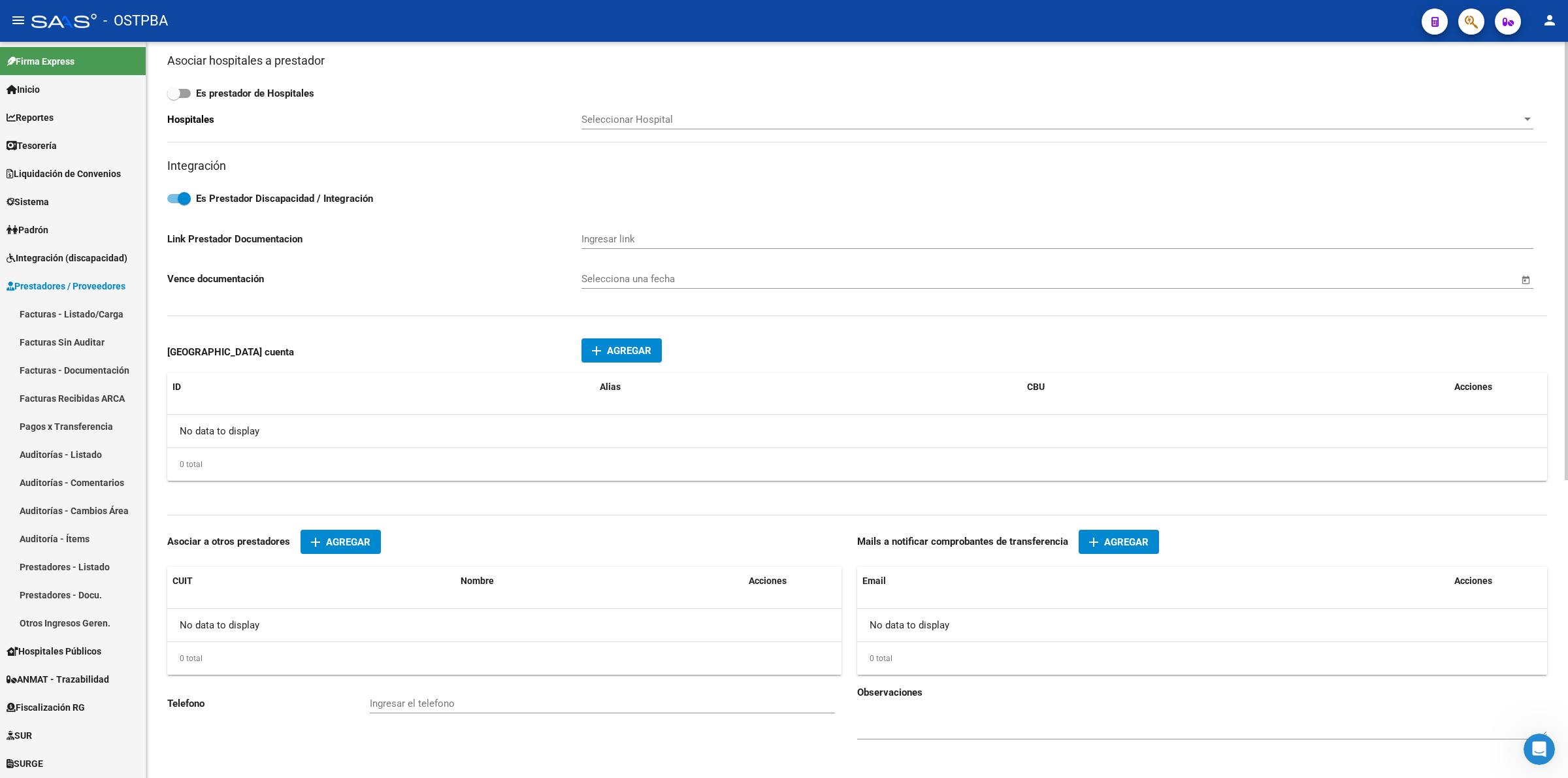
click at [1121, 539] on span "Agregar" at bounding box center [1126, 542] width 44 height 12
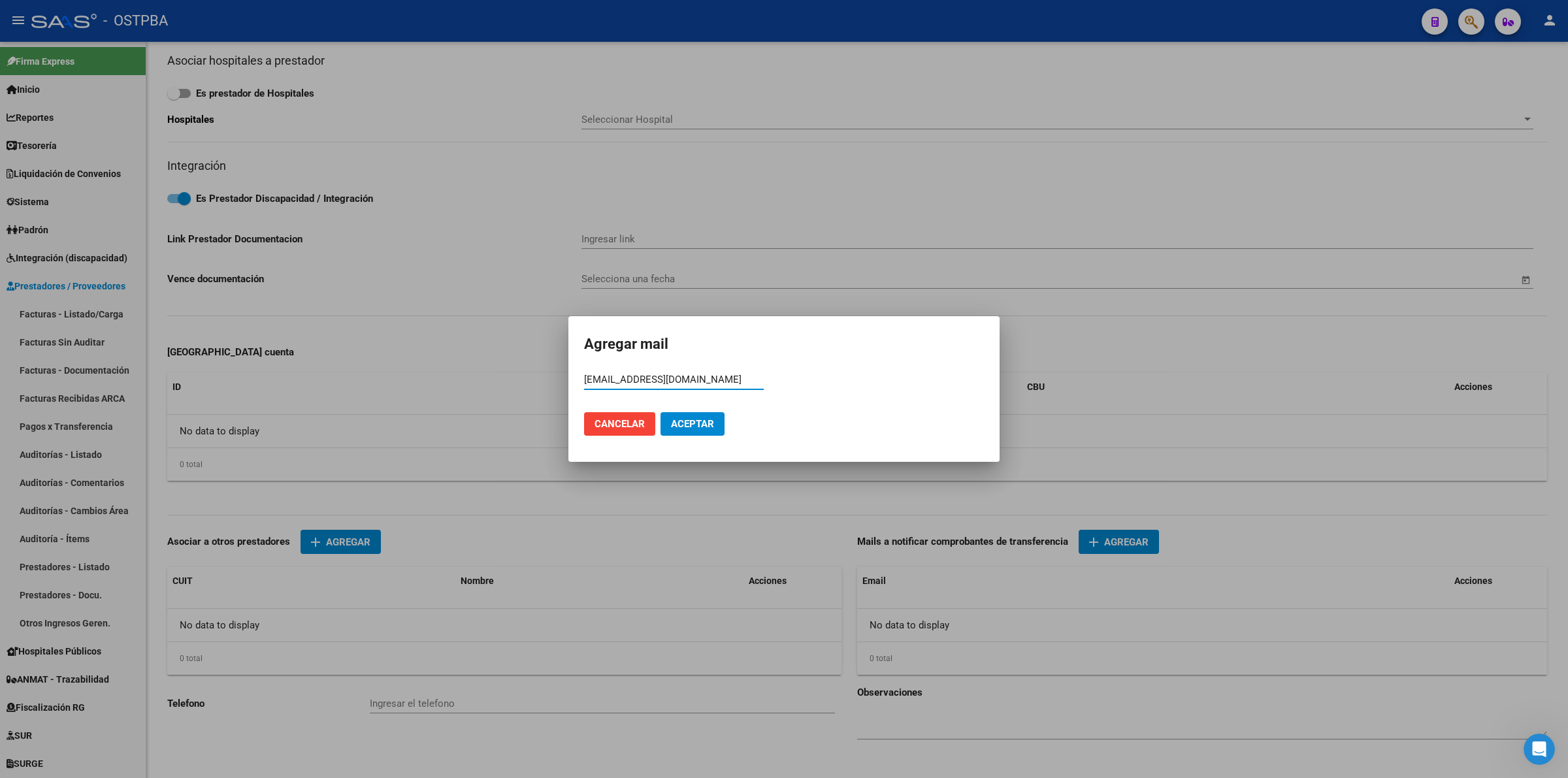
type input "[EMAIL_ADDRESS][DOMAIN_NAME]"
click at [706, 423] on span "Aceptar" at bounding box center [692, 424] width 43 height 12
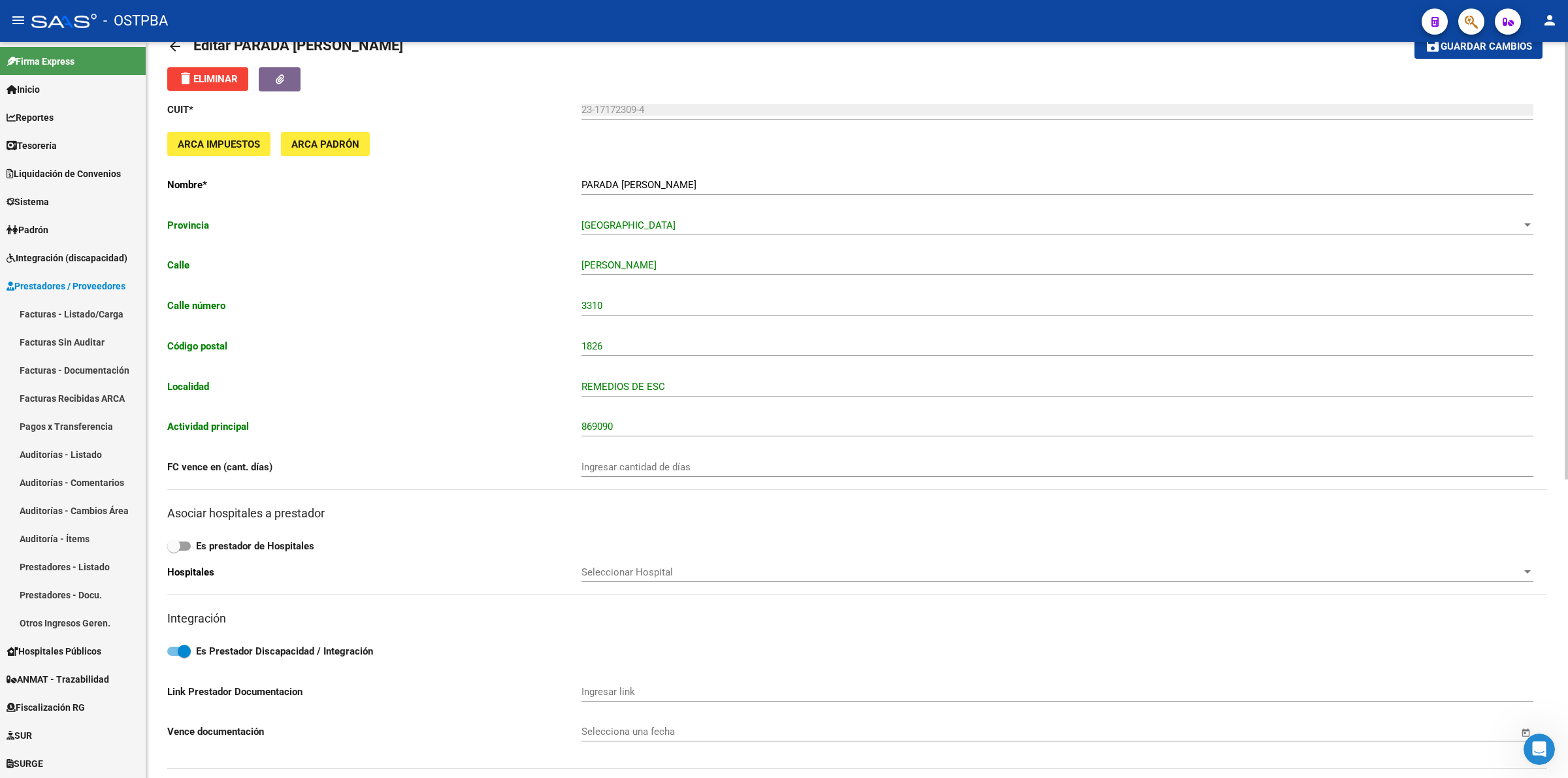
scroll to position [0, 0]
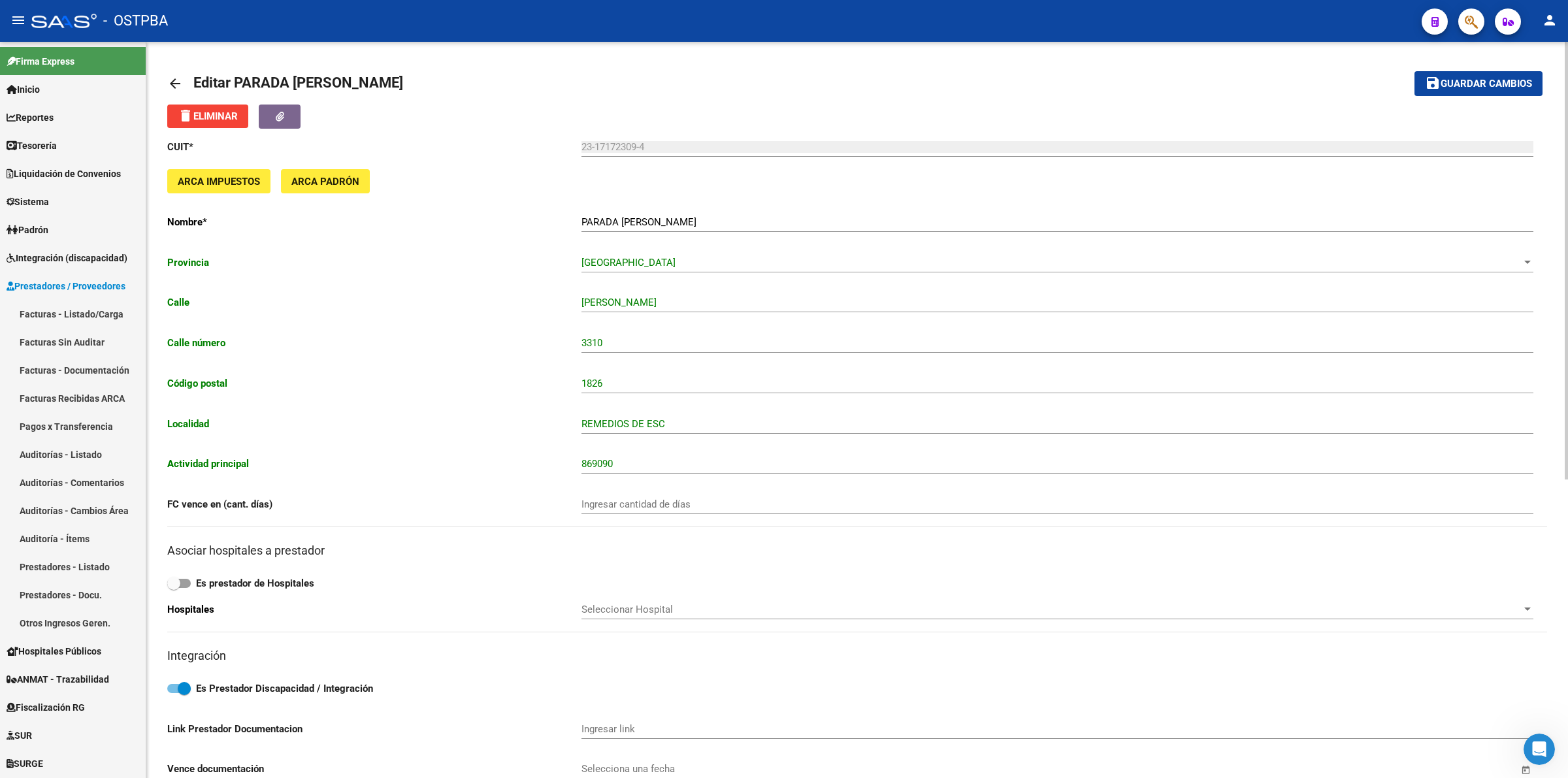
click at [1466, 84] on span "Guardar cambios" at bounding box center [1486, 84] width 92 height 12
click at [90, 257] on span "Integración (discapacidad)" at bounding box center [67, 258] width 120 height 15
click at [80, 282] on span "Prestadores / Proveedores" at bounding box center [66, 285] width 118 height 15
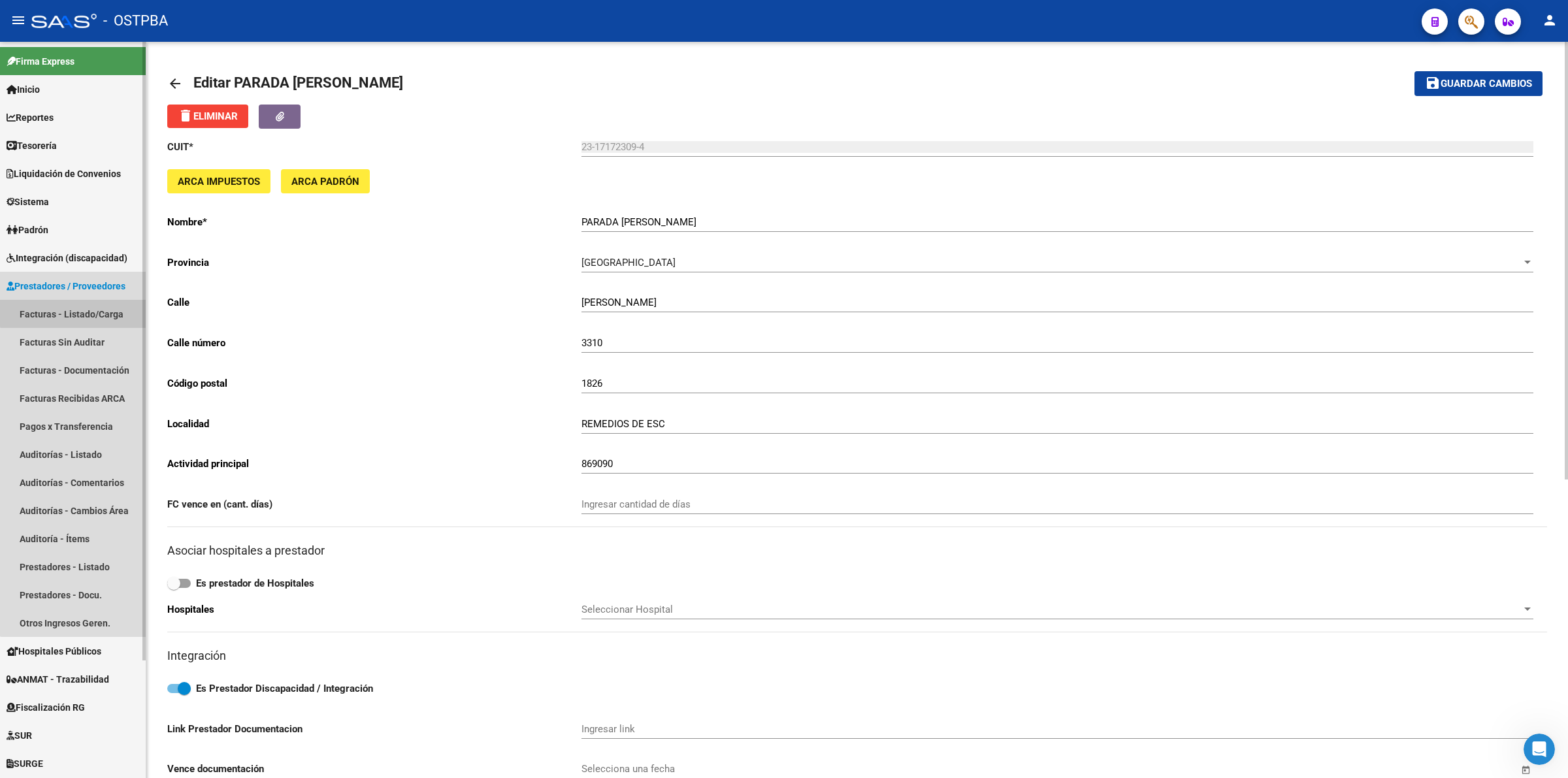
click at [79, 312] on link "Facturas - Listado/Carga" at bounding box center [73, 314] width 146 height 28
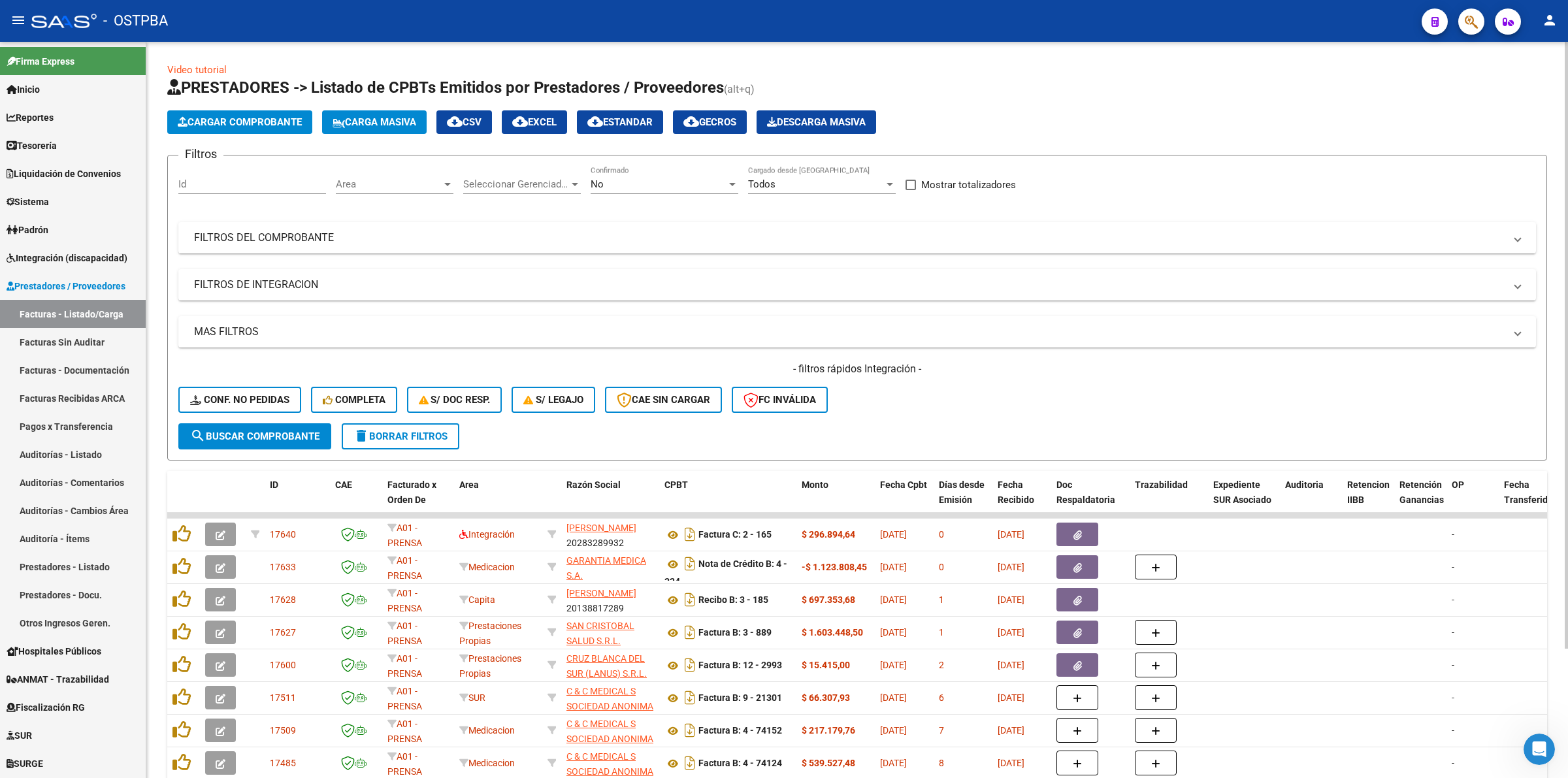
click at [422, 179] on span "Area" at bounding box center [388, 185] width 106 height 12
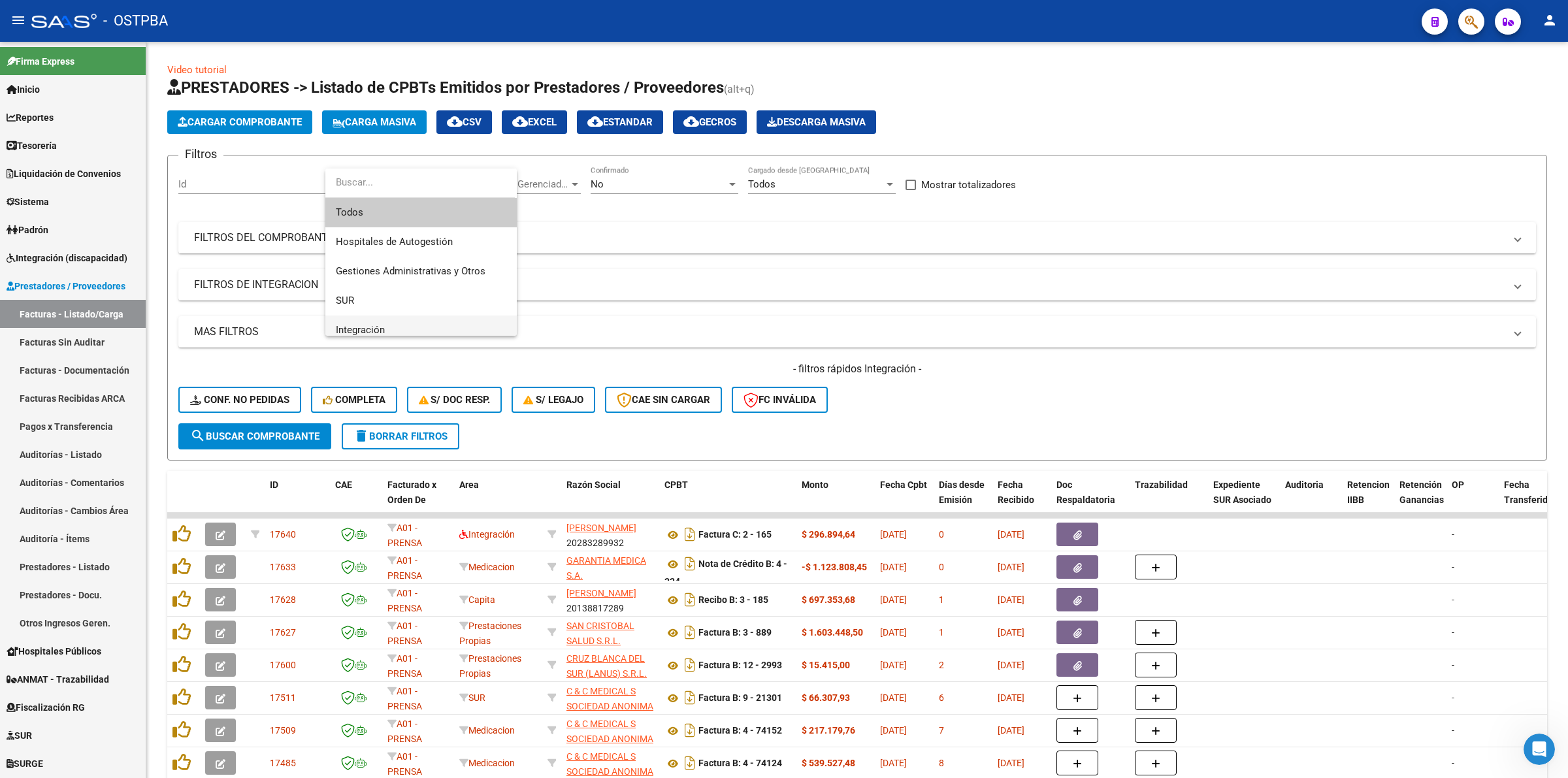
click at [412, 330] on span "Integración" at bounding box center [421, 331] width 171 height 30
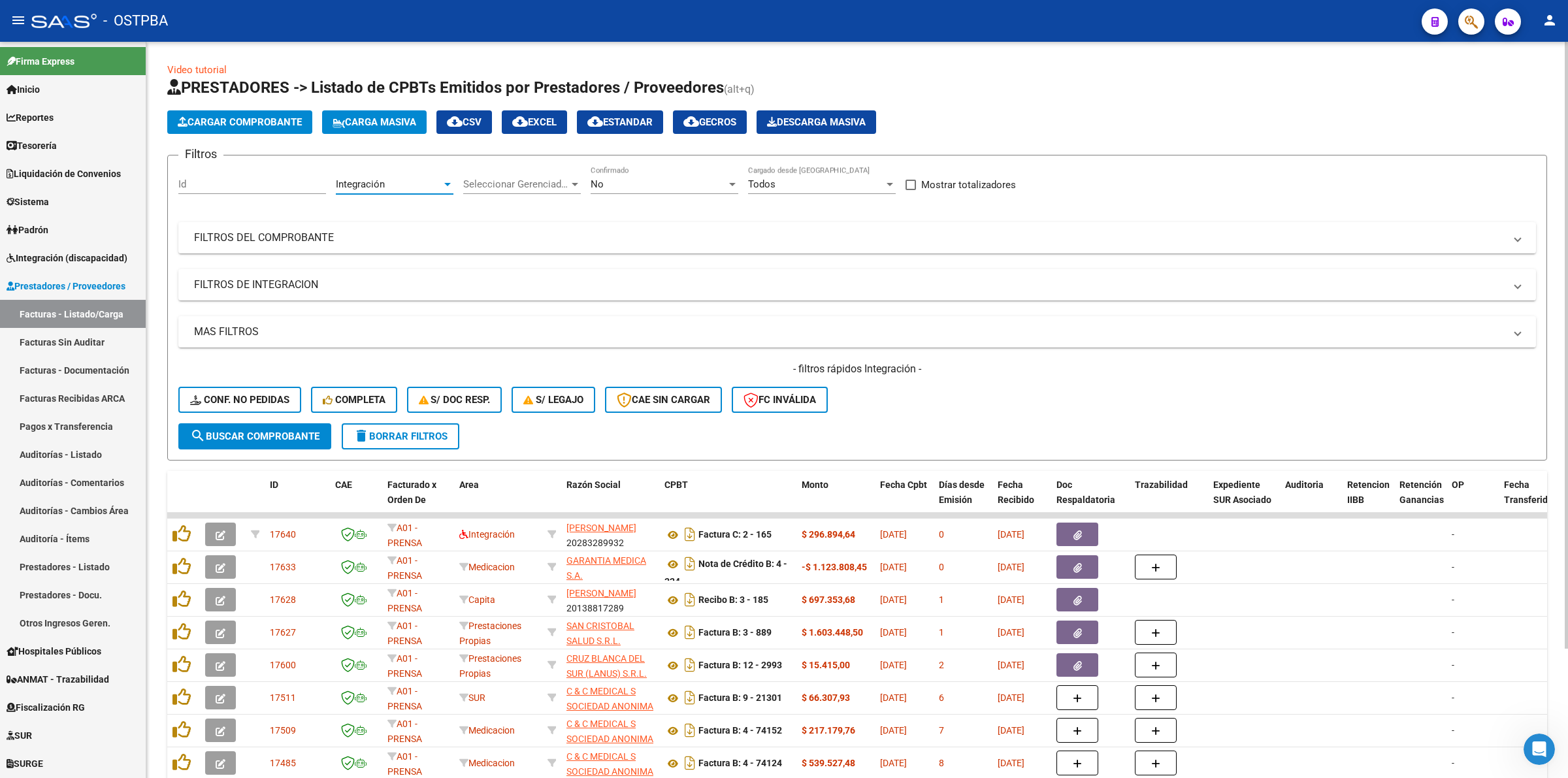
click at [636, 179] on div "No" at bounding box center [659, 185] width 136 height 12
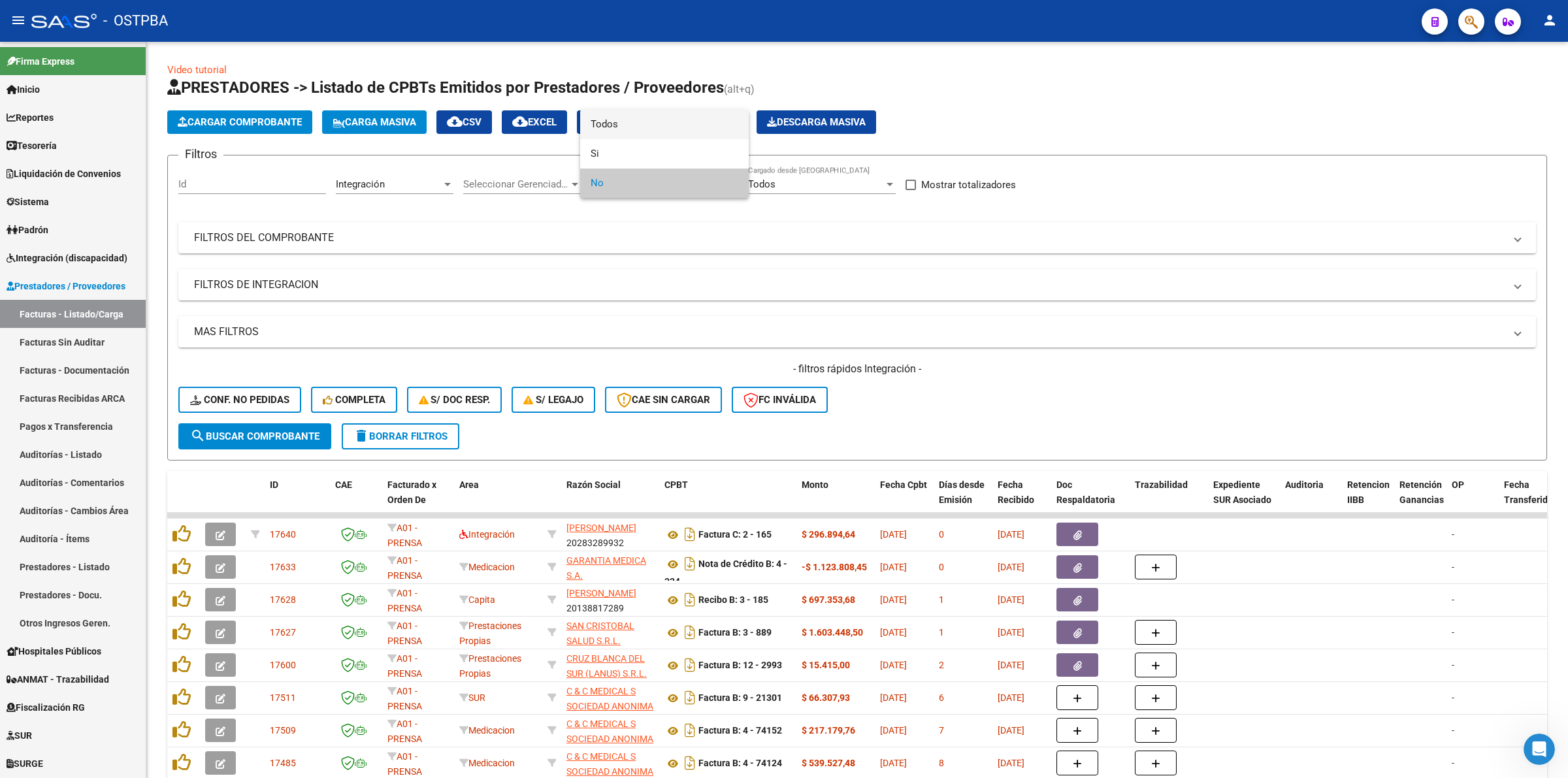
click at [622, 129] on span "Todos" at bounding box center [665, 124] width 148 height 30
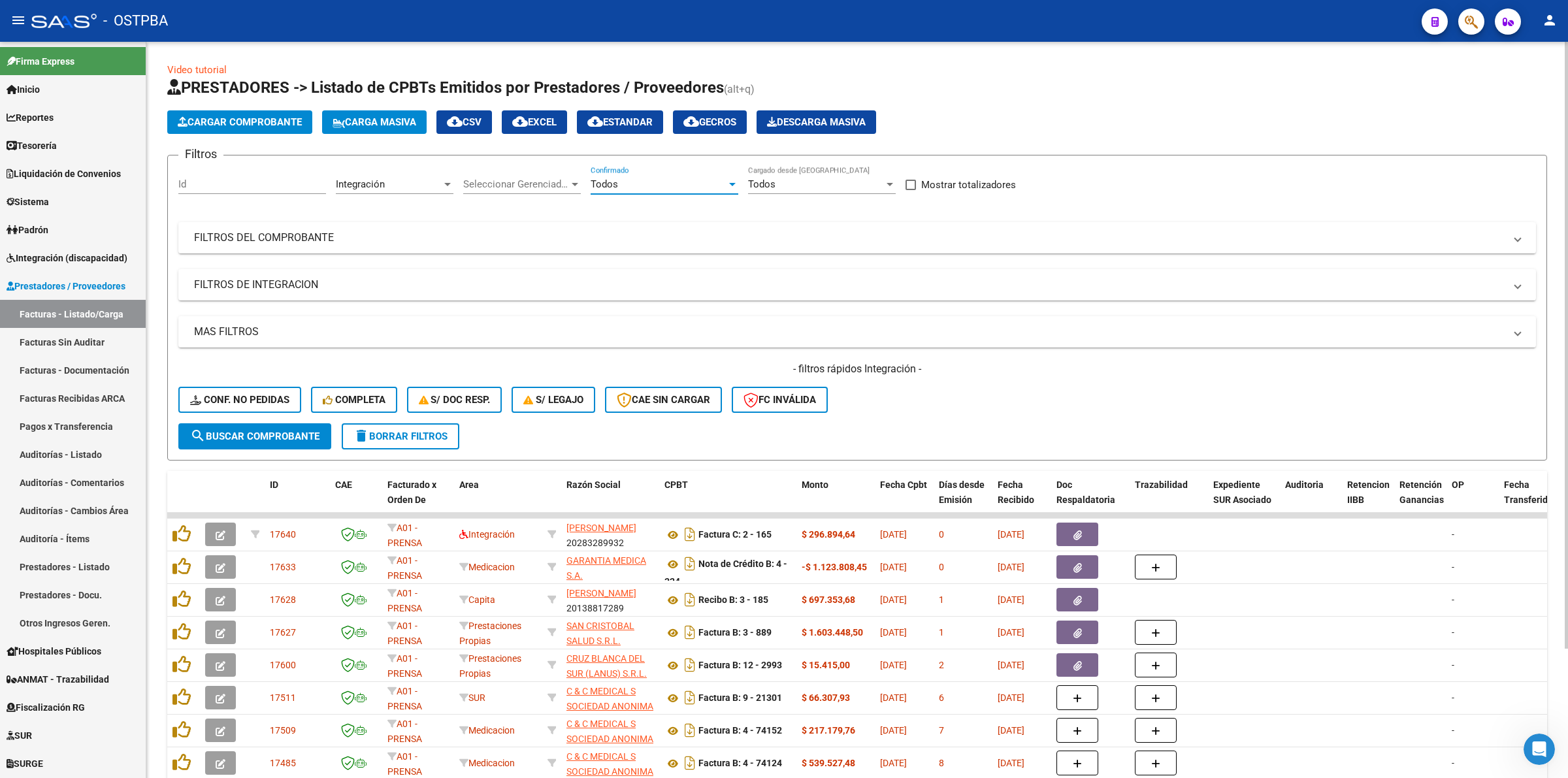
click at [294, 434] on span "search Buscar Comprobante" at bounding box center [255, 436] width 129 height 12
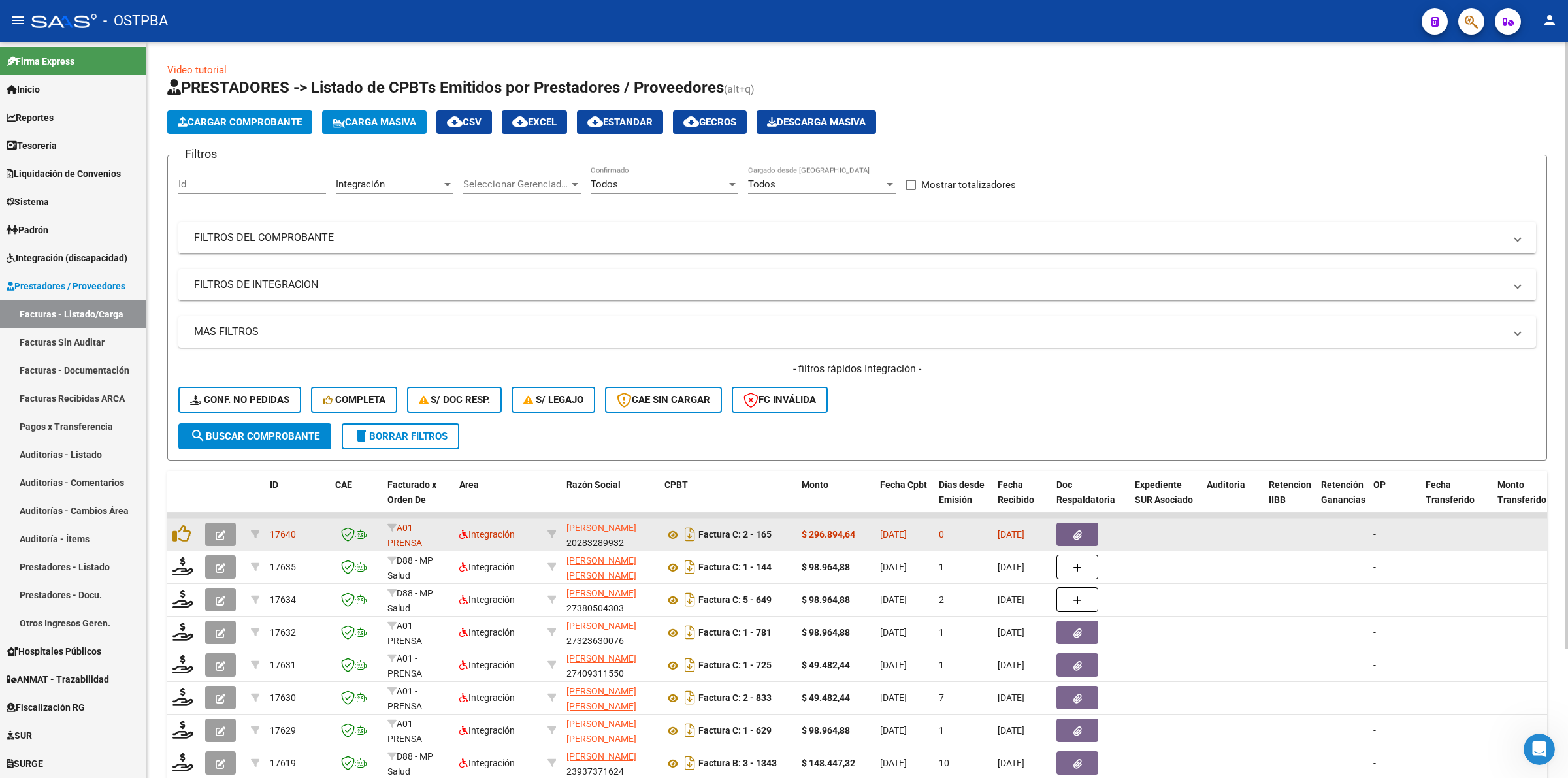
click at [227, 523] on button "button" at bounding box center [220, 534] width 31 height 24
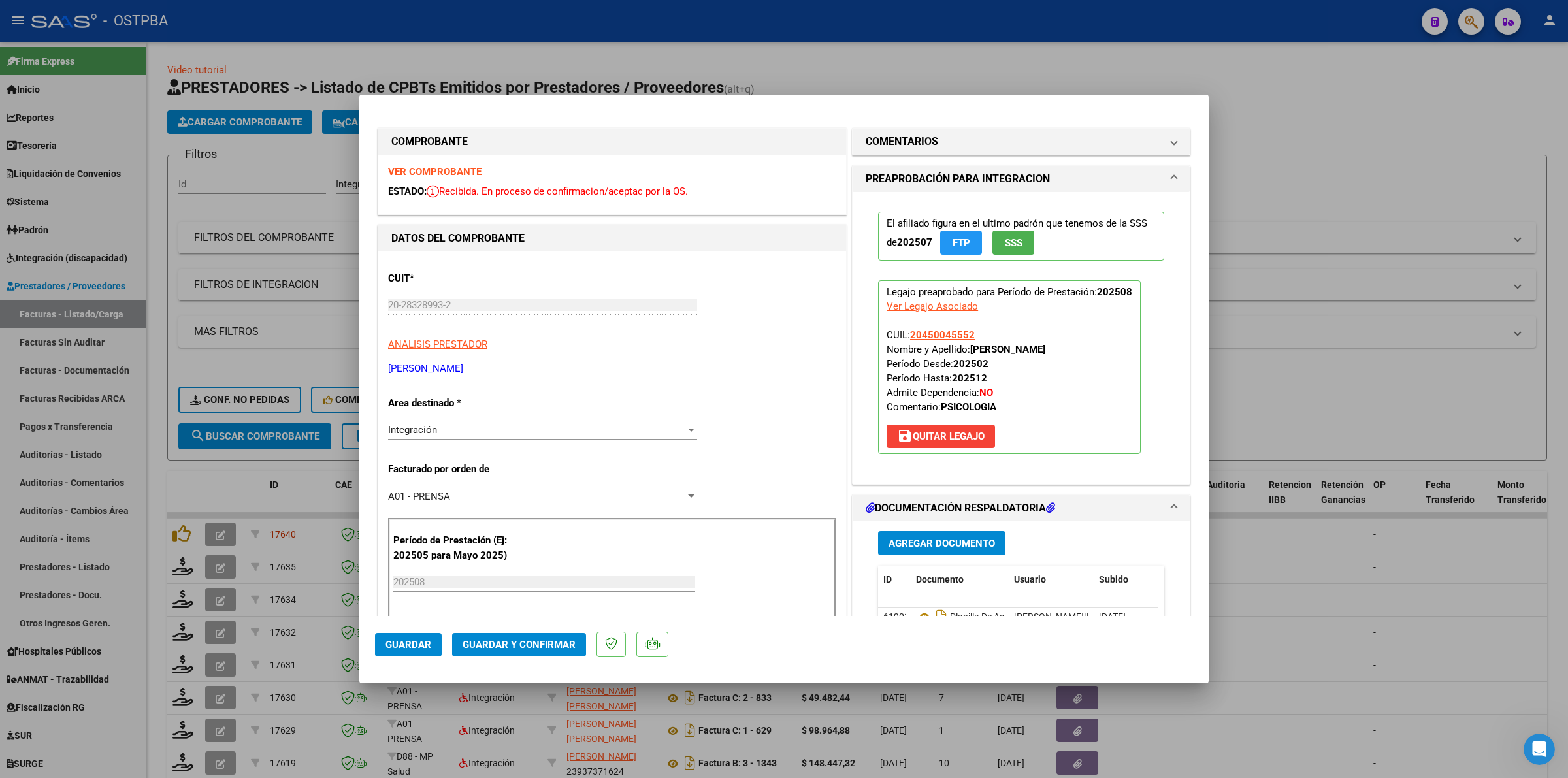
click at [435, 170] on strong "VER COMPROBANTE" at bounding box center [434, 172] width 94 height 12
click at [1404, 593] on div at bounding box center [784, 389] width 1568 height 778
type input "$ 0,00"
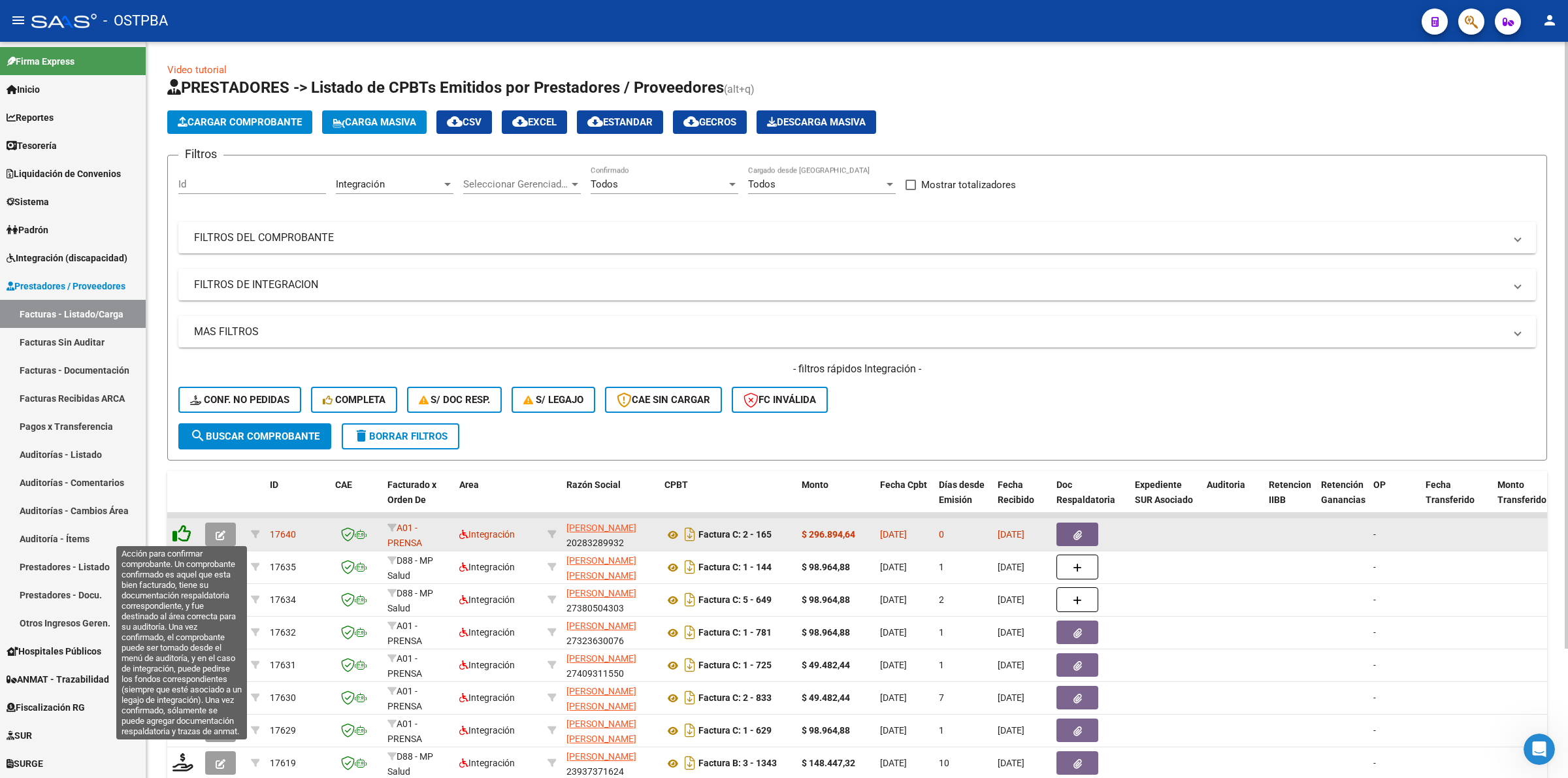
click at [181, 527] on icon at bounding box center [182, 533] width 19 height 19
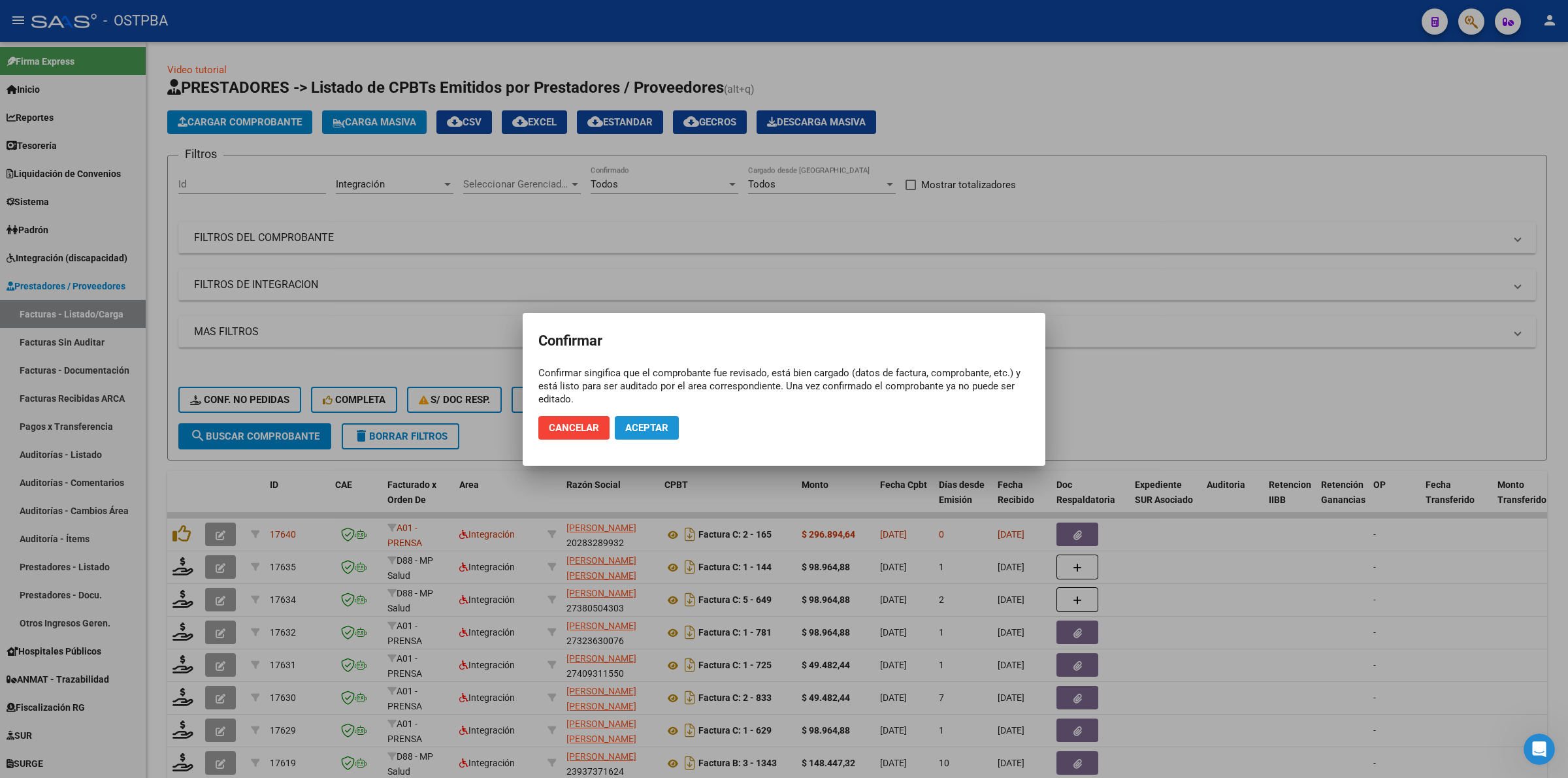
click at [647, 426] on span "Aceptar" at bounding box center [647, 428] width 43 height 12
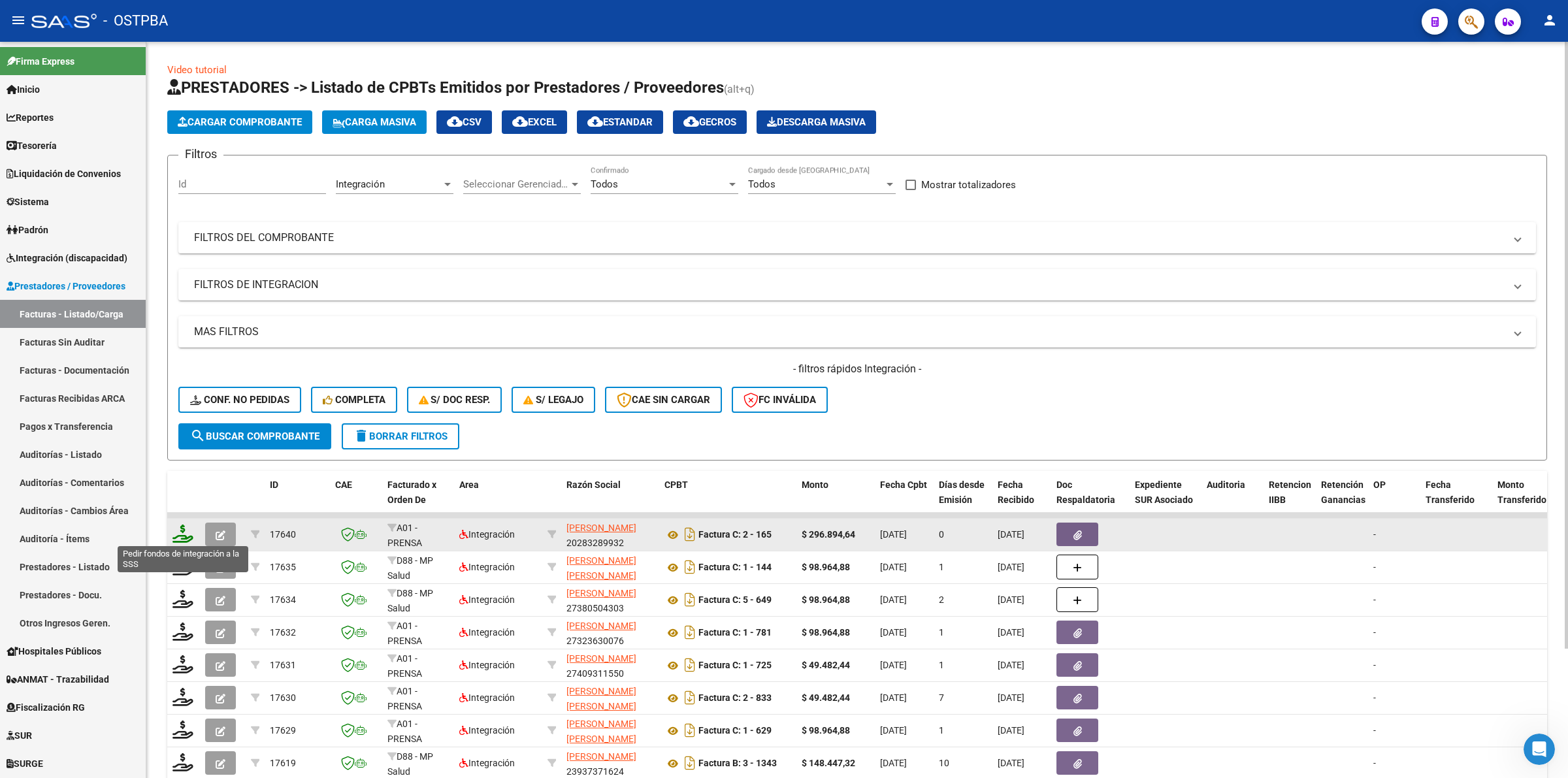
click at [187, 533] on icon at bounding box center [183, 533] width 21 height 19
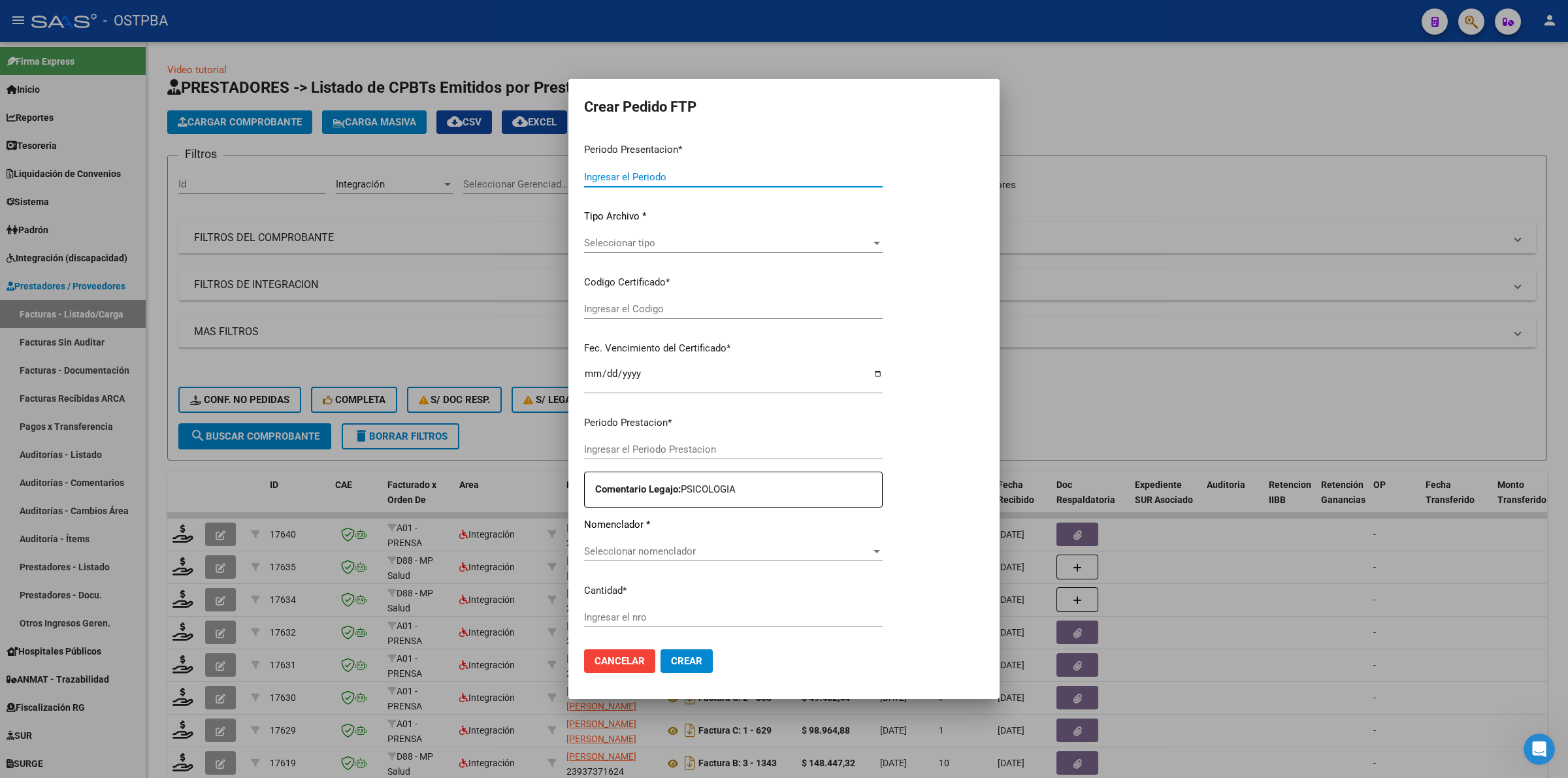
type input "202508"
type input "$ 296.894,64"
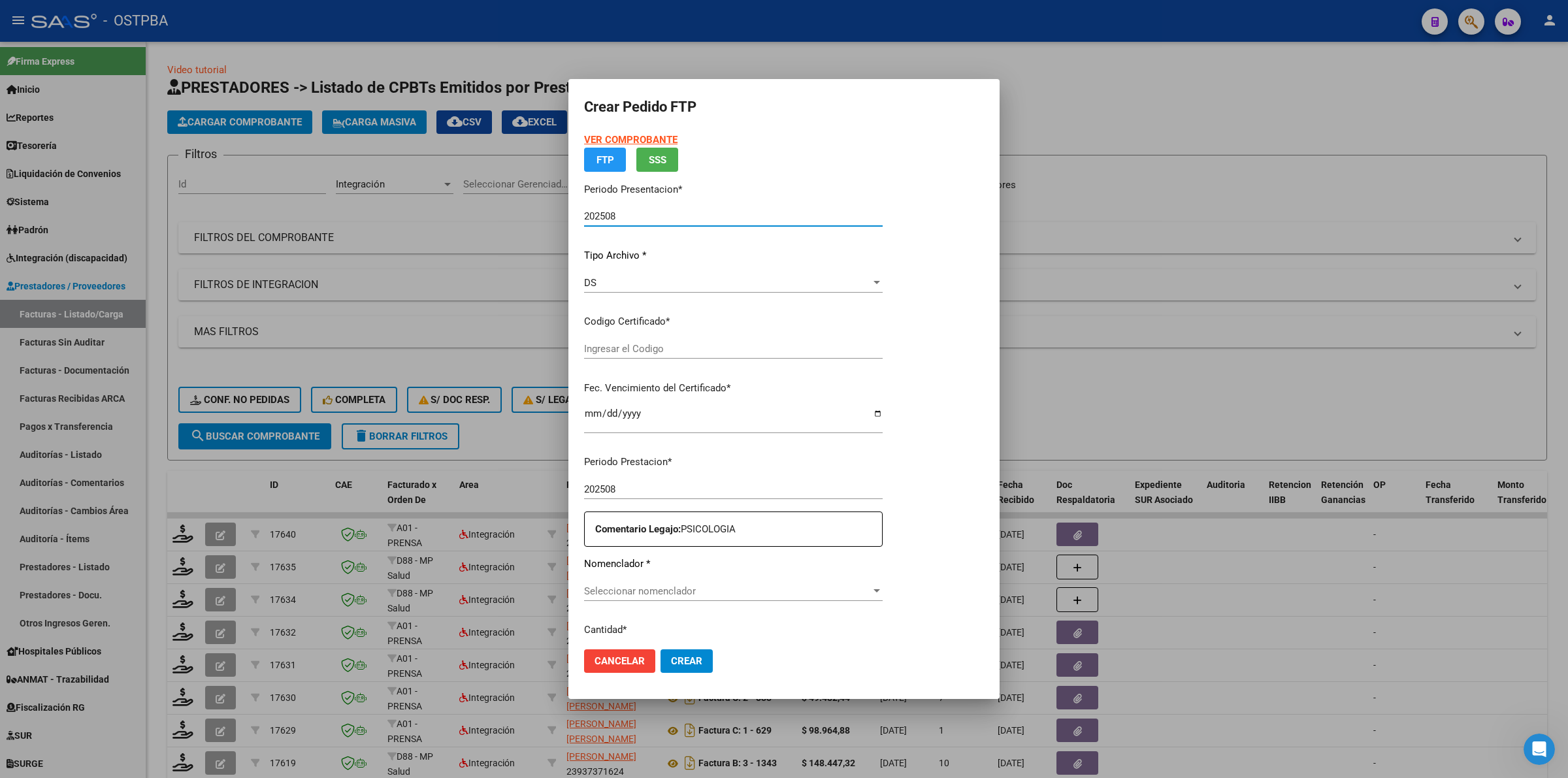
type input "00000000000000000000"
type input "[DATE]"
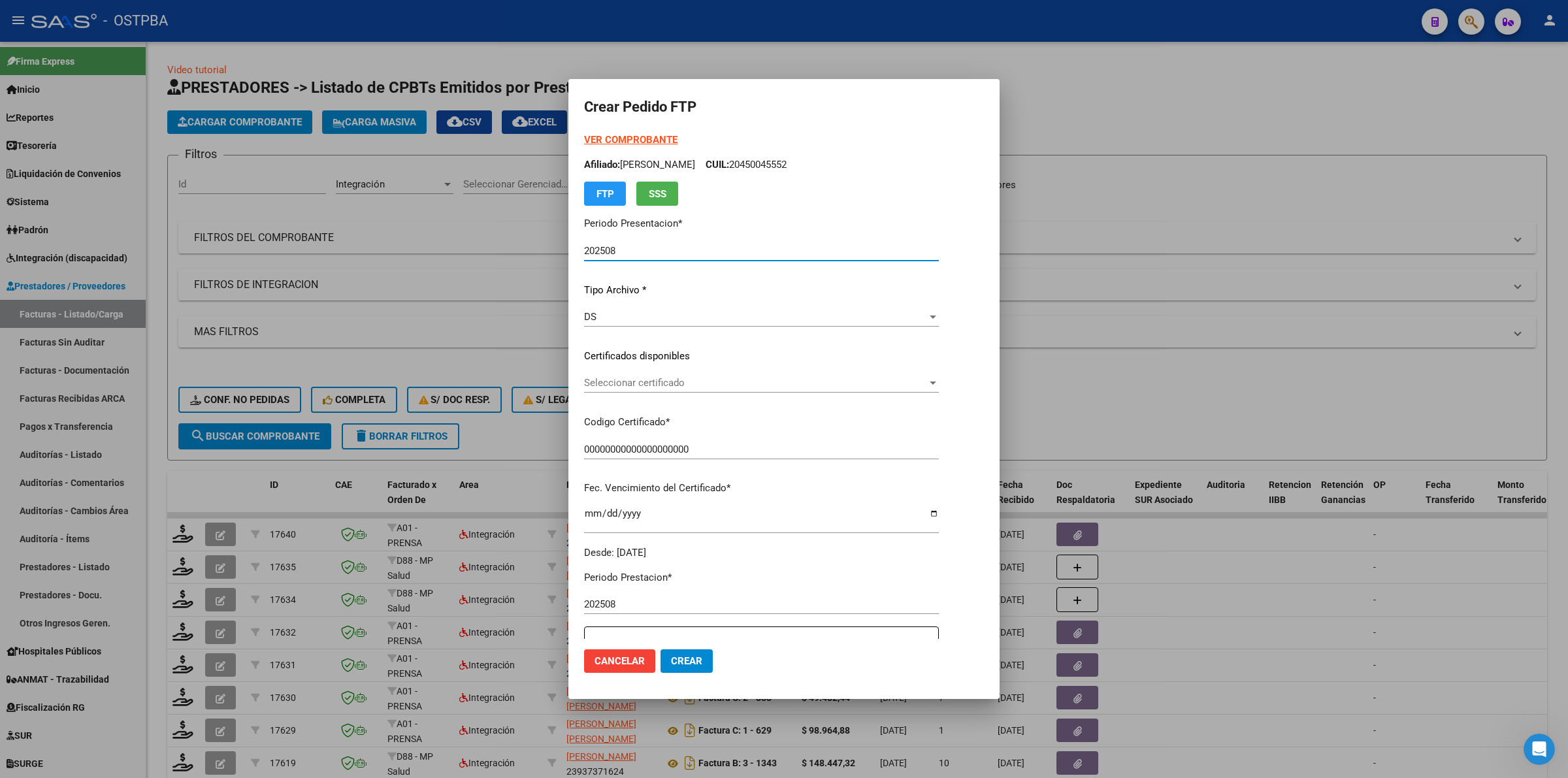
click at [939, 390] on div "Seleccionar certificado Seleccionar certificado" at bounding box center [760, 383] width 354 height 20
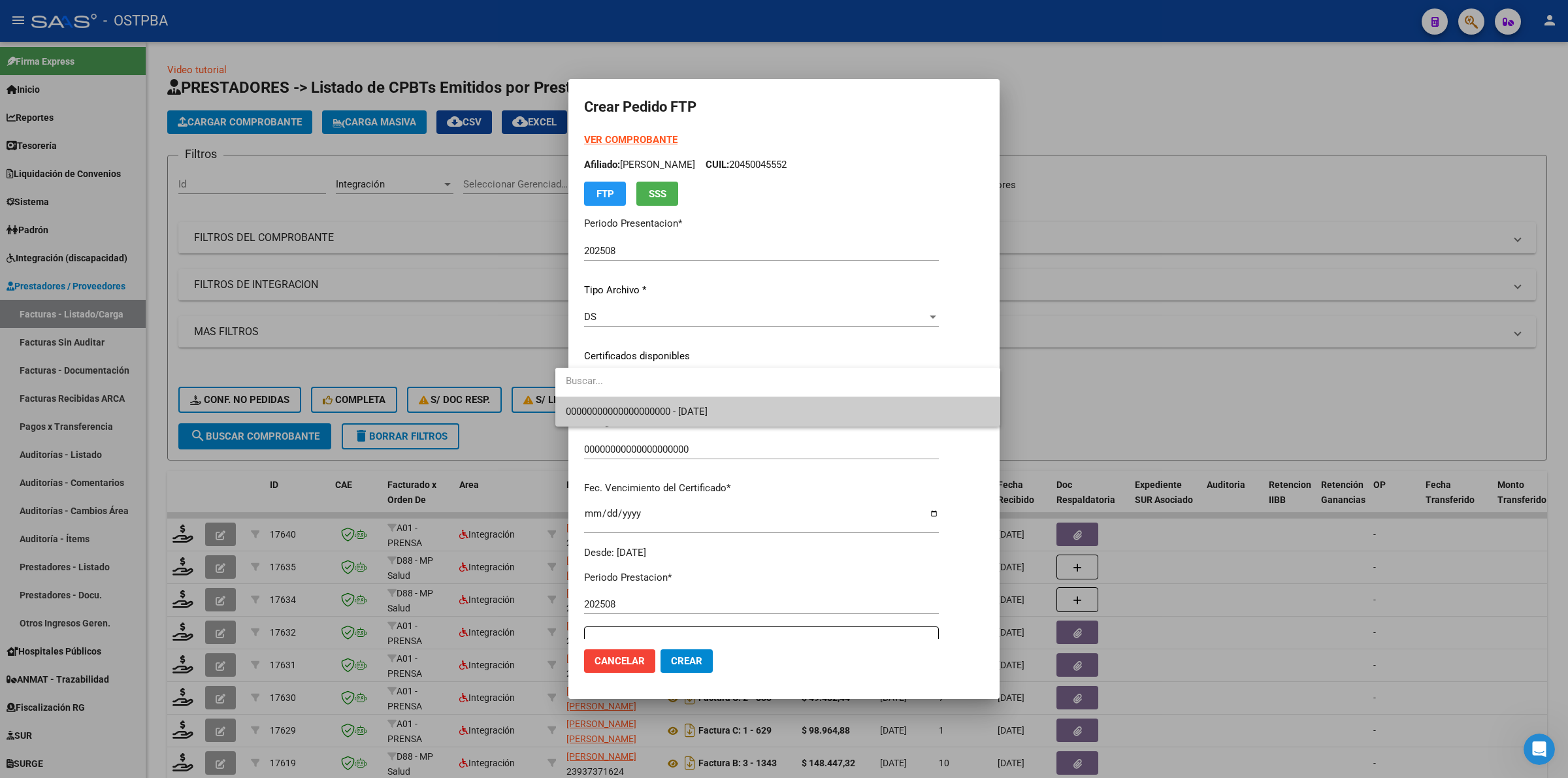
click at [899, 416] on span "00000000000000000000 - [DATE]" at bounding box center [777, 412] width 424 height 30
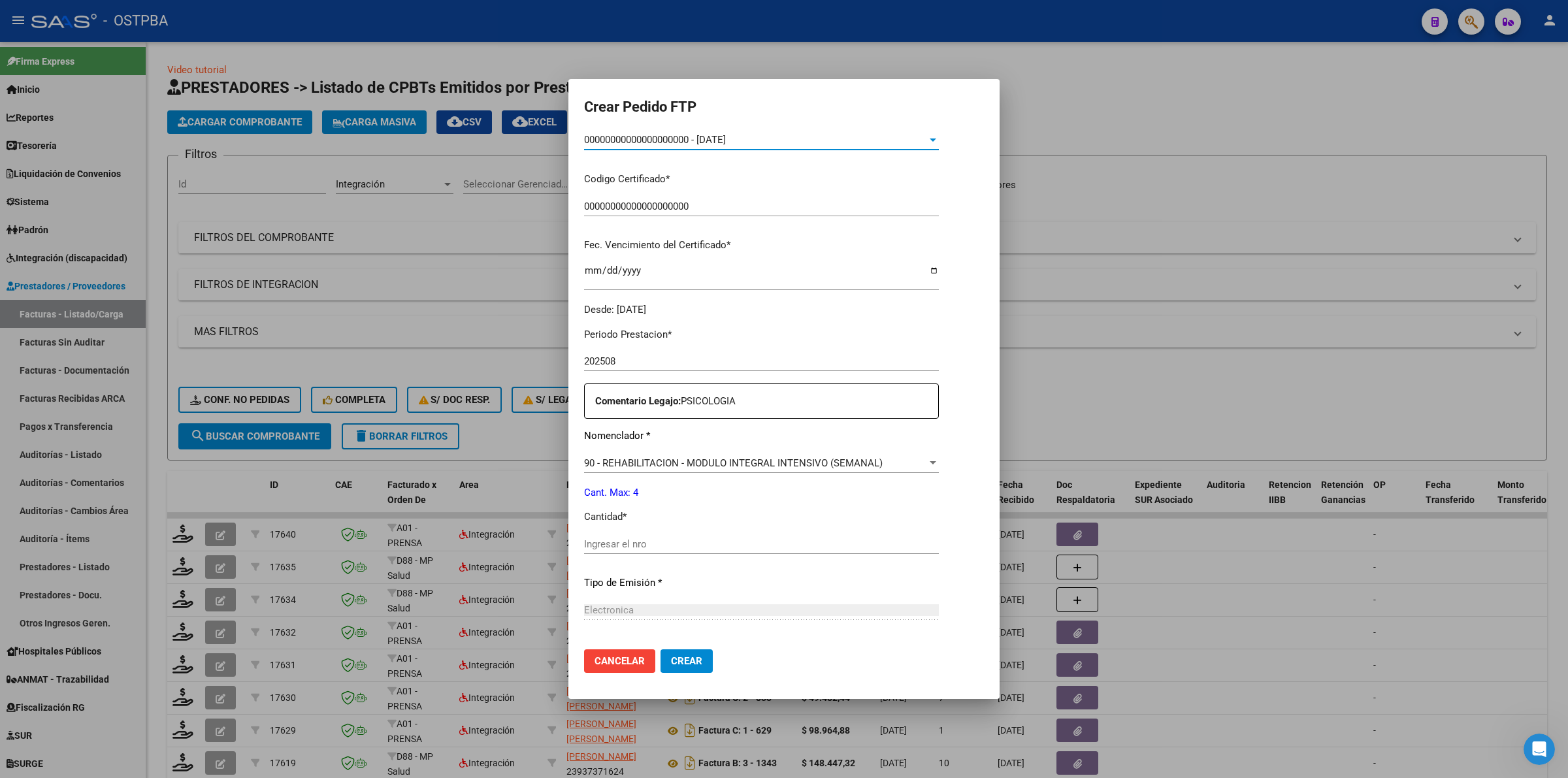
scroll to position [245, 0]
click at [672, 545] on input "Ingresar el nro" at bounding box center [760, 542] width 354 height 12
type input "4"
click at [670, 663] on span "Crear" at bounding box center [686, 661] width 32 height 12
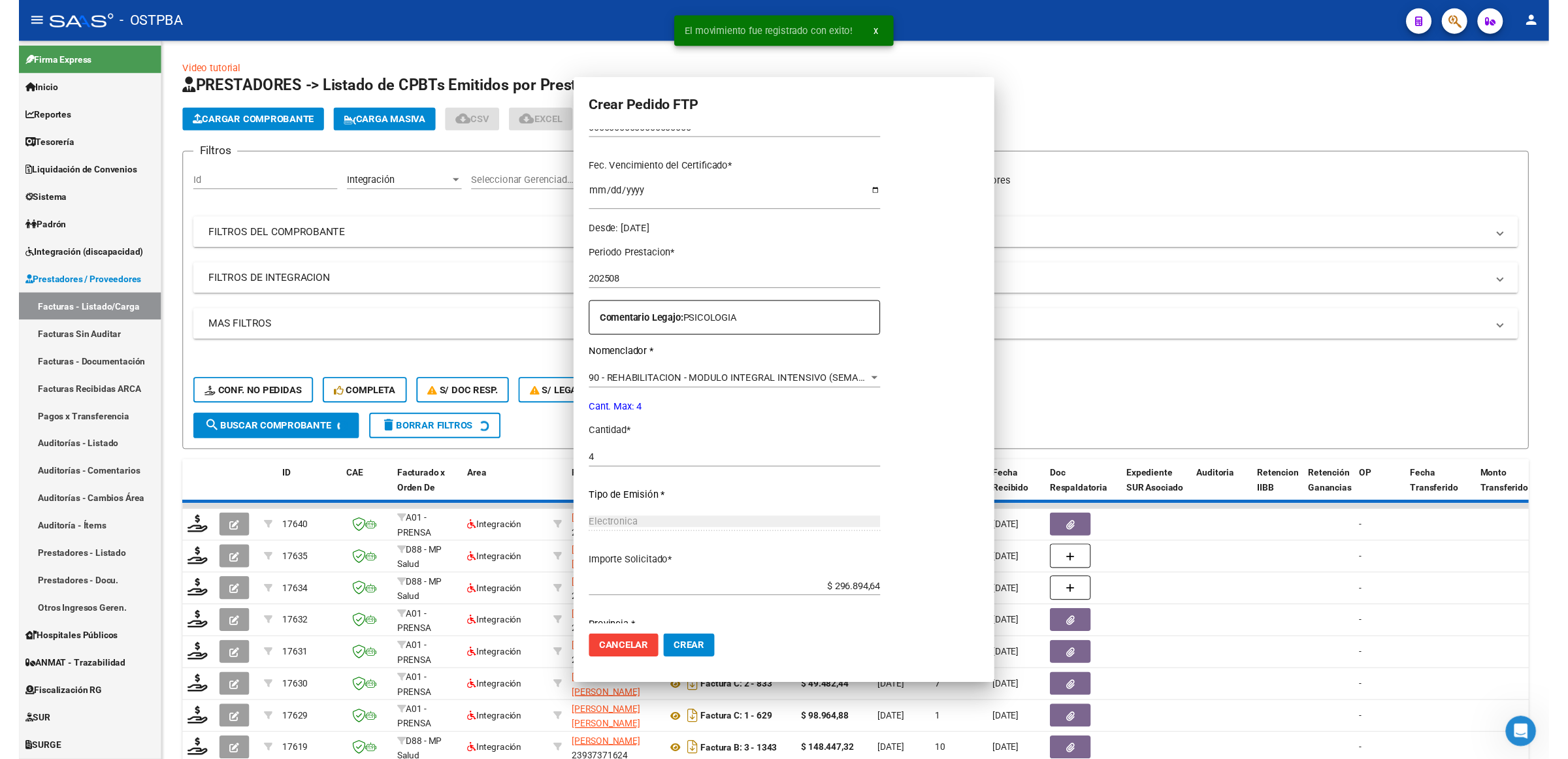
scroll to position [0, 0]
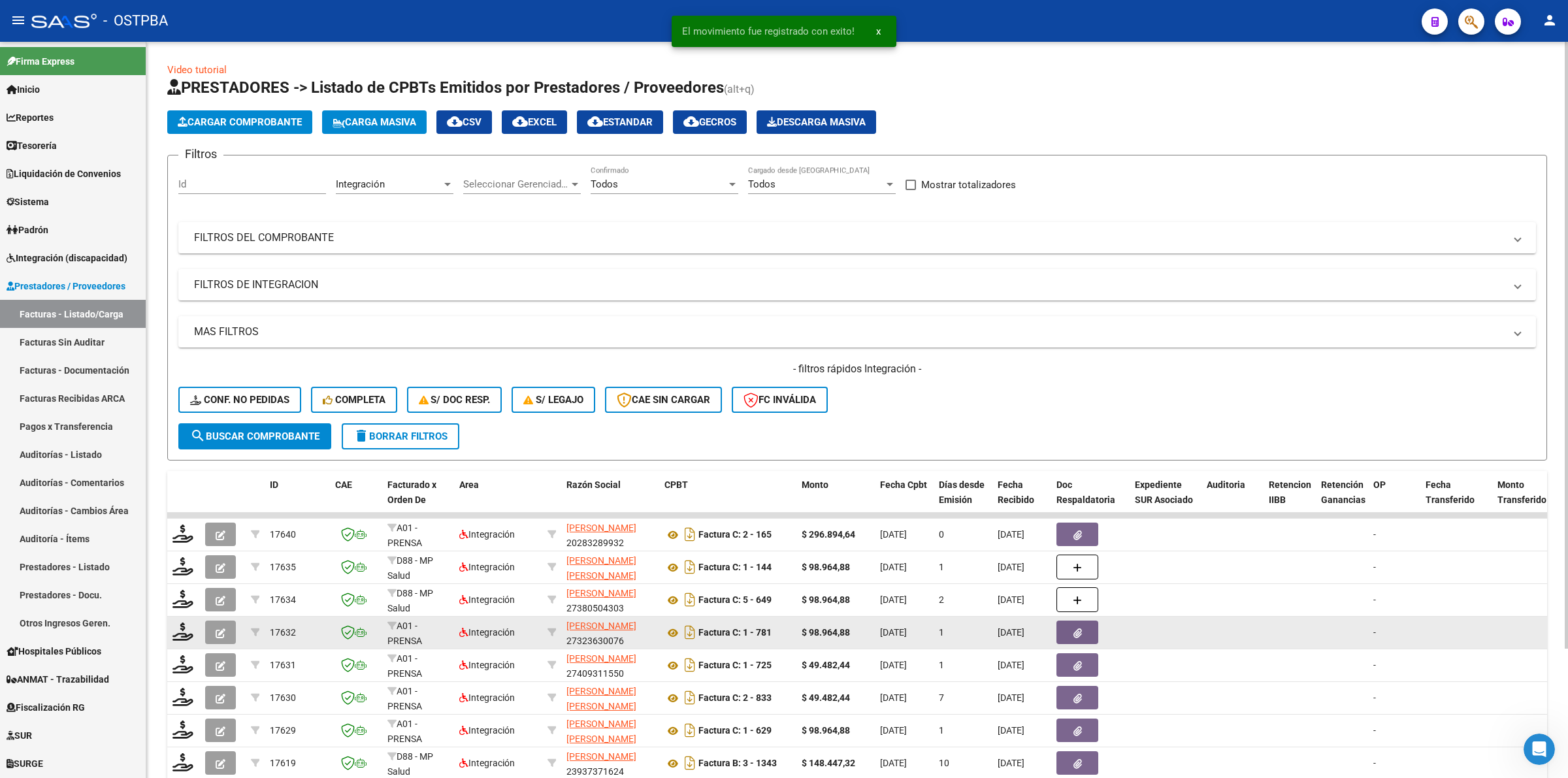
click at [1372, 629] on datatable-body-cell "-" at bounding box center [1393, 632] width 52 height 32
click at [1373, 639] on datatable-body-cell "-" at bounding box center [1393, 632] width 52 height 32
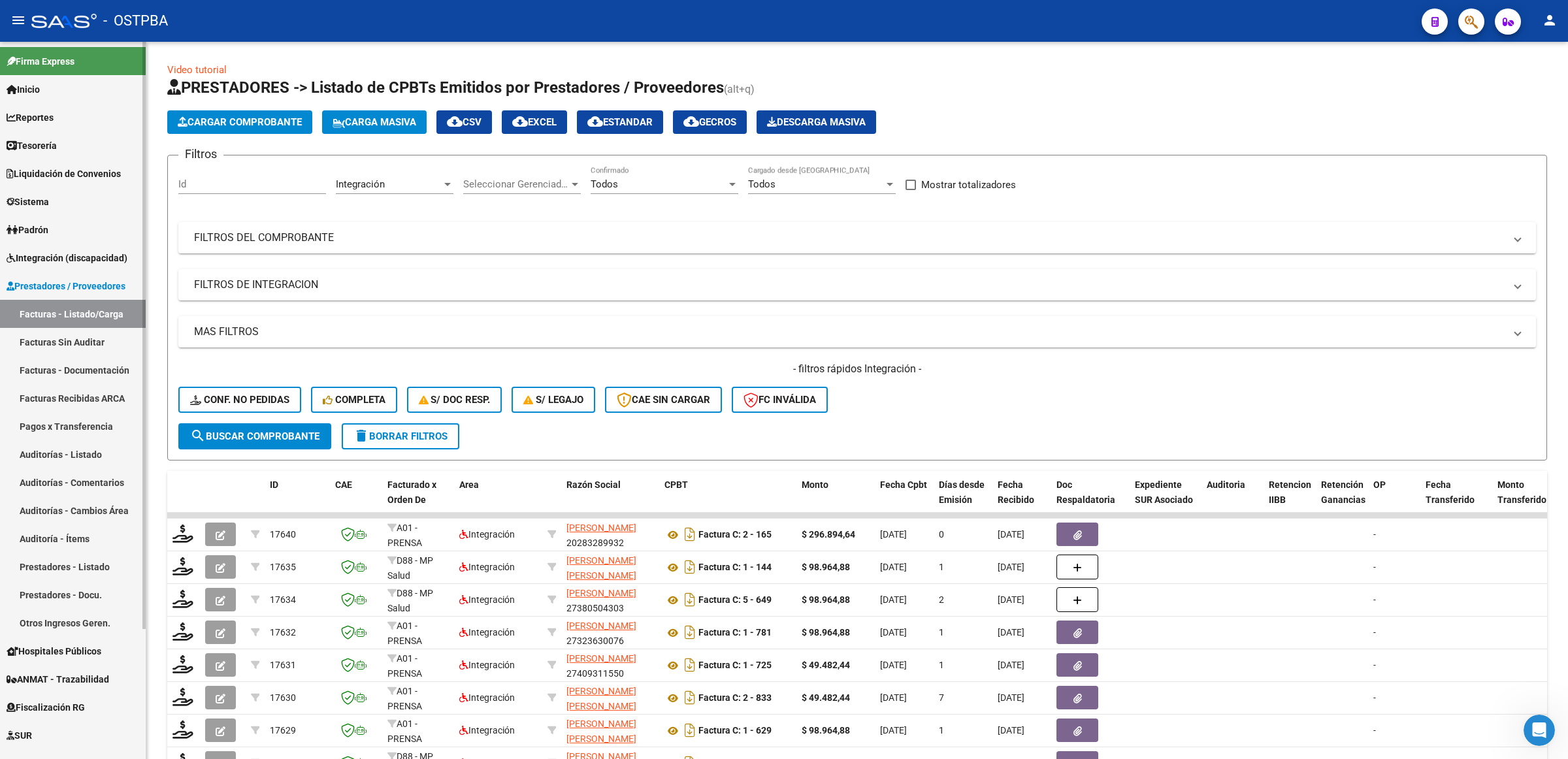
click at [57, 219] on link "Padrón" at bounding box center [73, 229] width 146 height 28
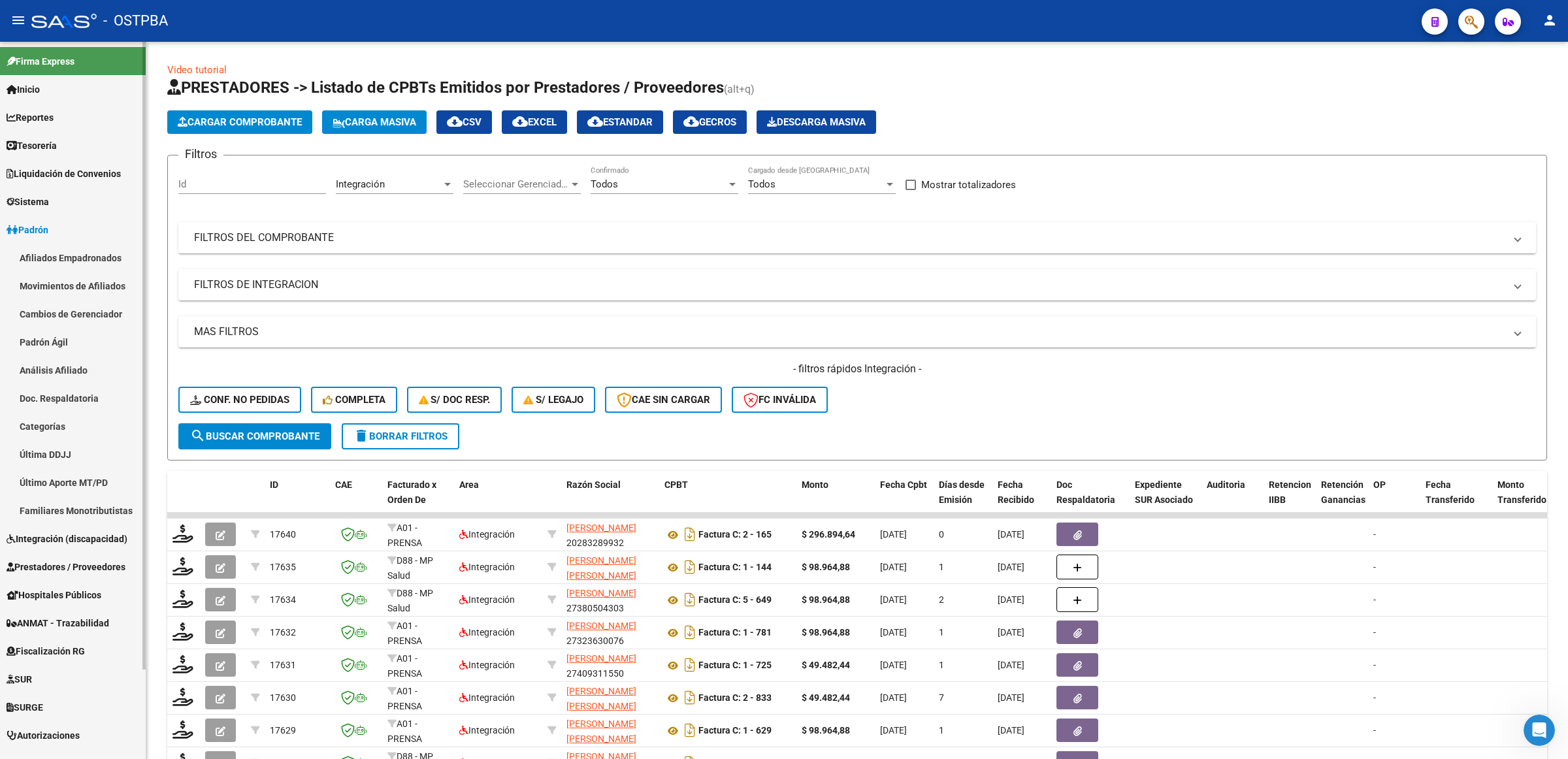
click at [56, 360] on link "Análisis Afiliado" at bounding box center [73, 370] width 146 height 28
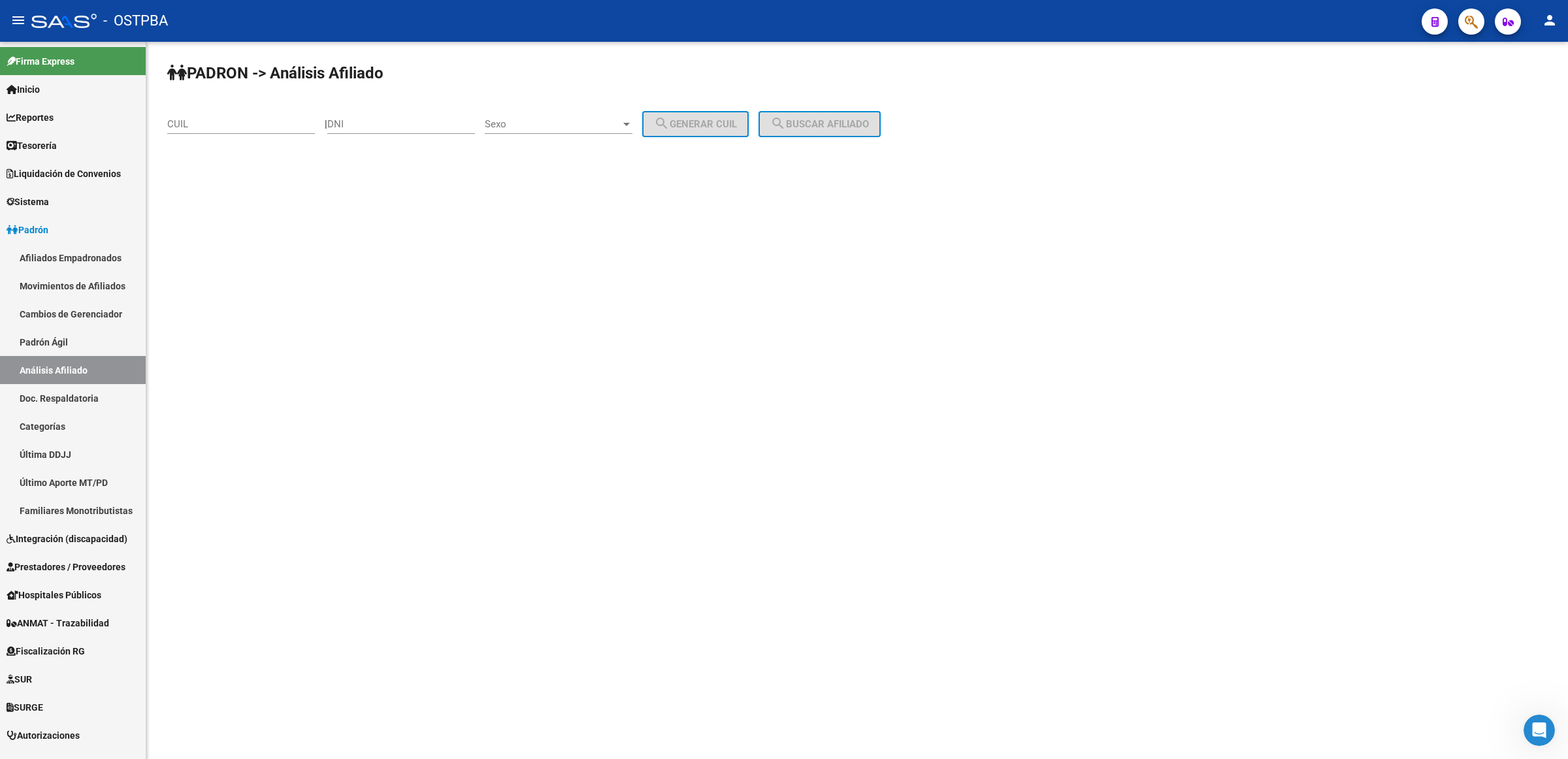
click at [372, 122] on input "DNI" at bounding box center [401, 124] width 148 height 12
type input "7"
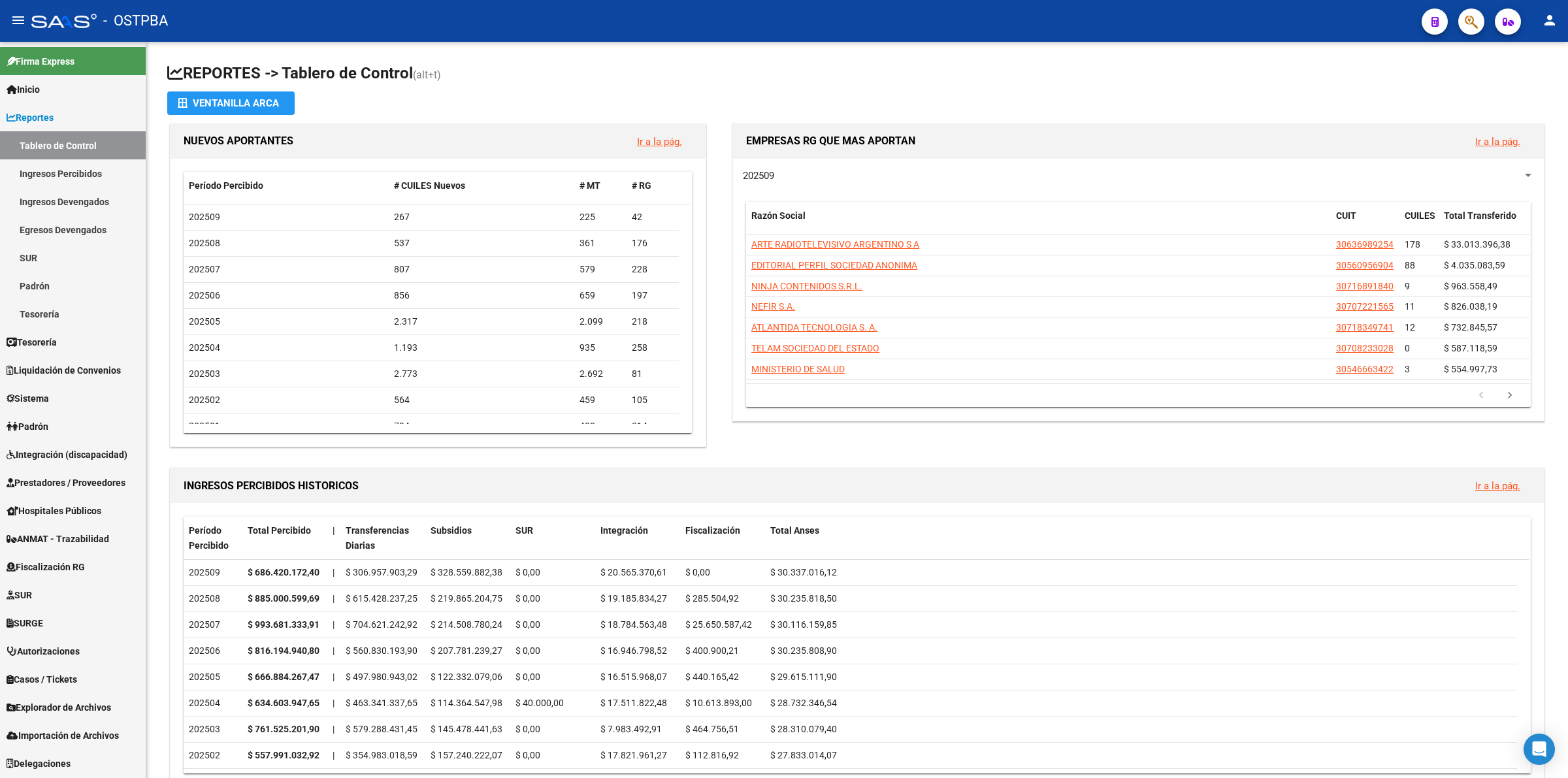
click at [48, 426] on span "Padrón" at bounding box center [28, 427] width 41 height 15
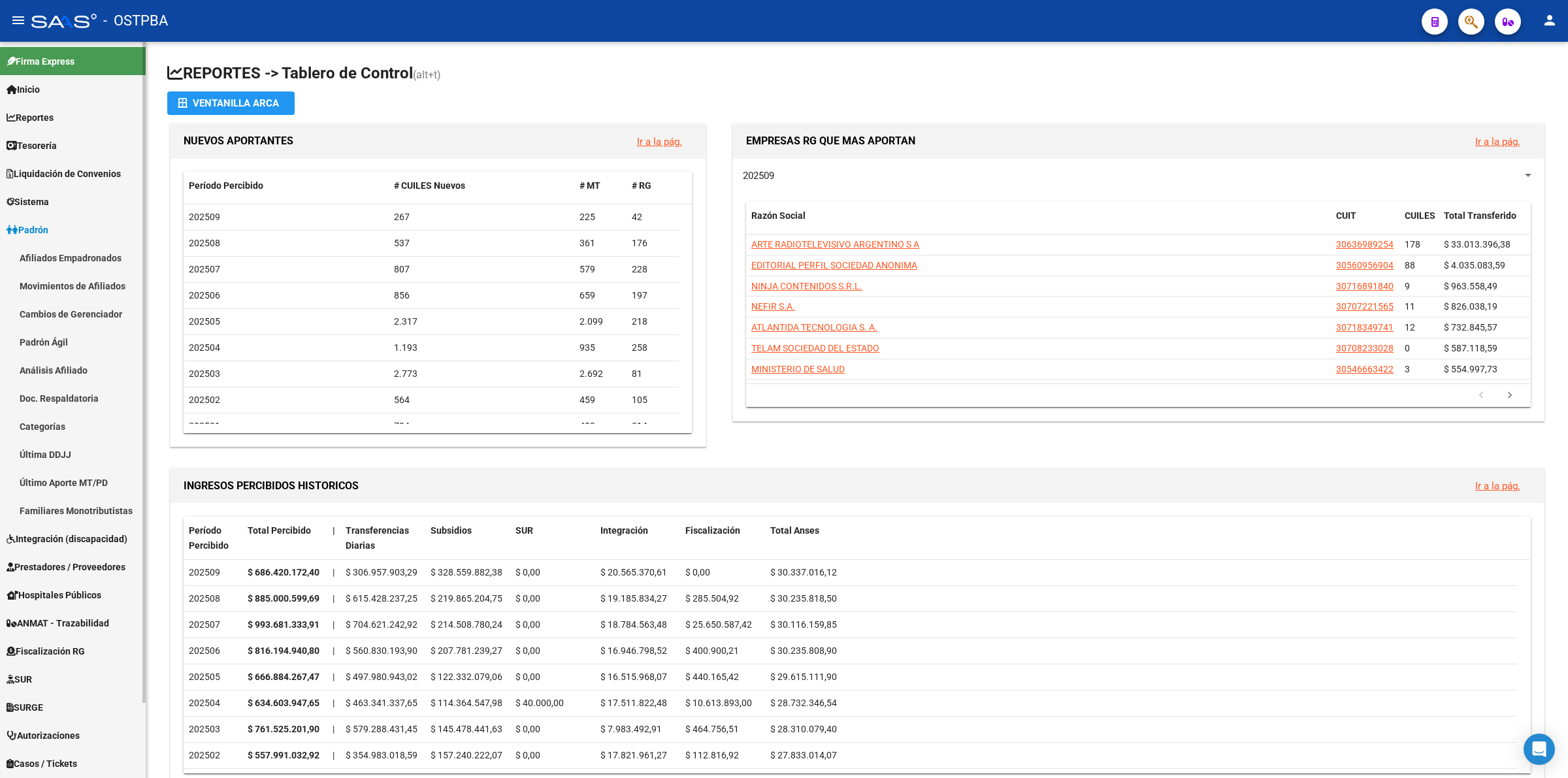
click at [47, 342] on link "Padrón Ágil" at bounding box center [73, 342] width 146 height 28
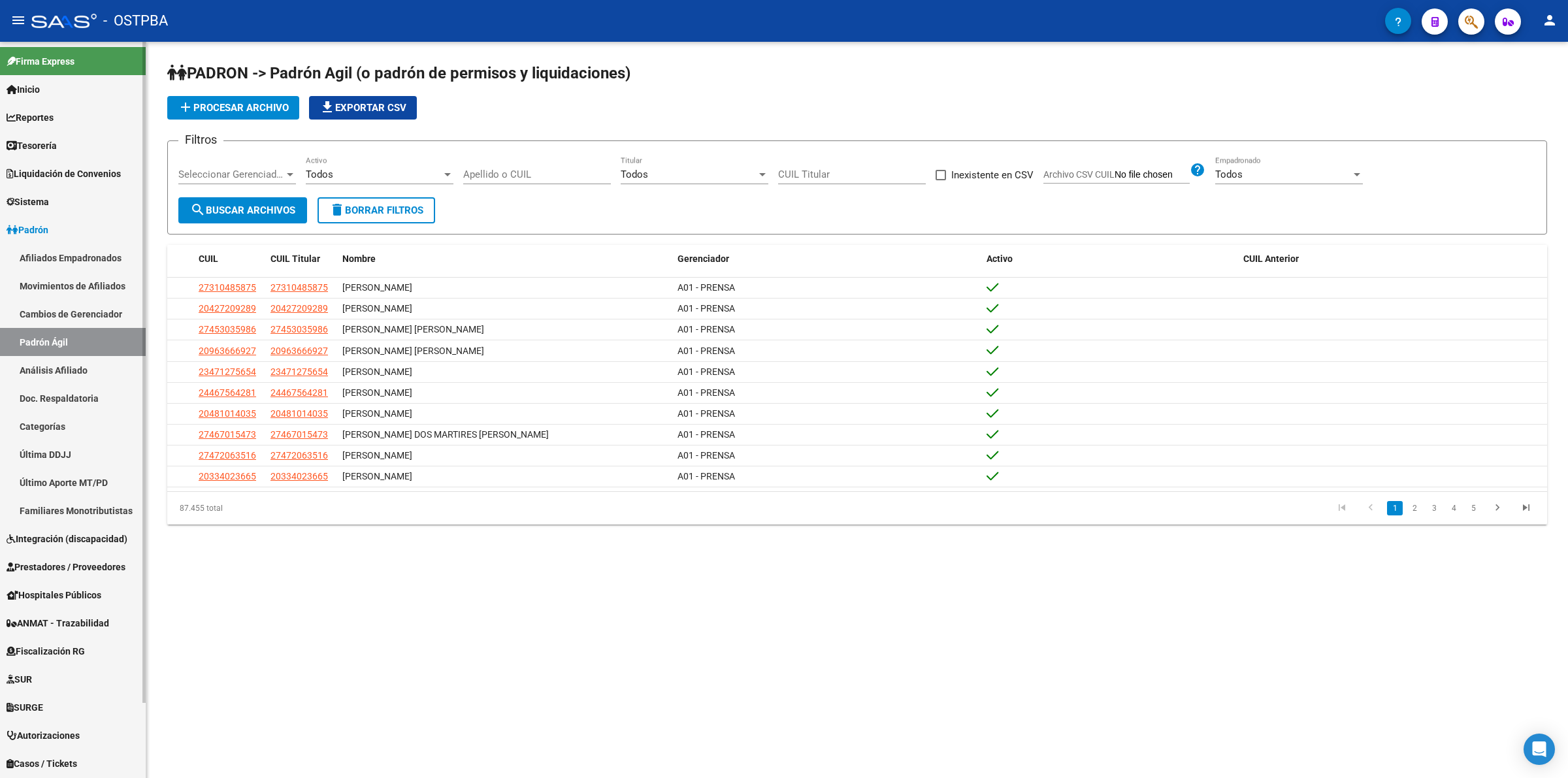
click at [63, 370] on link "Análisis Afiliado" at bounding box center [73, 370] width 146 height 28
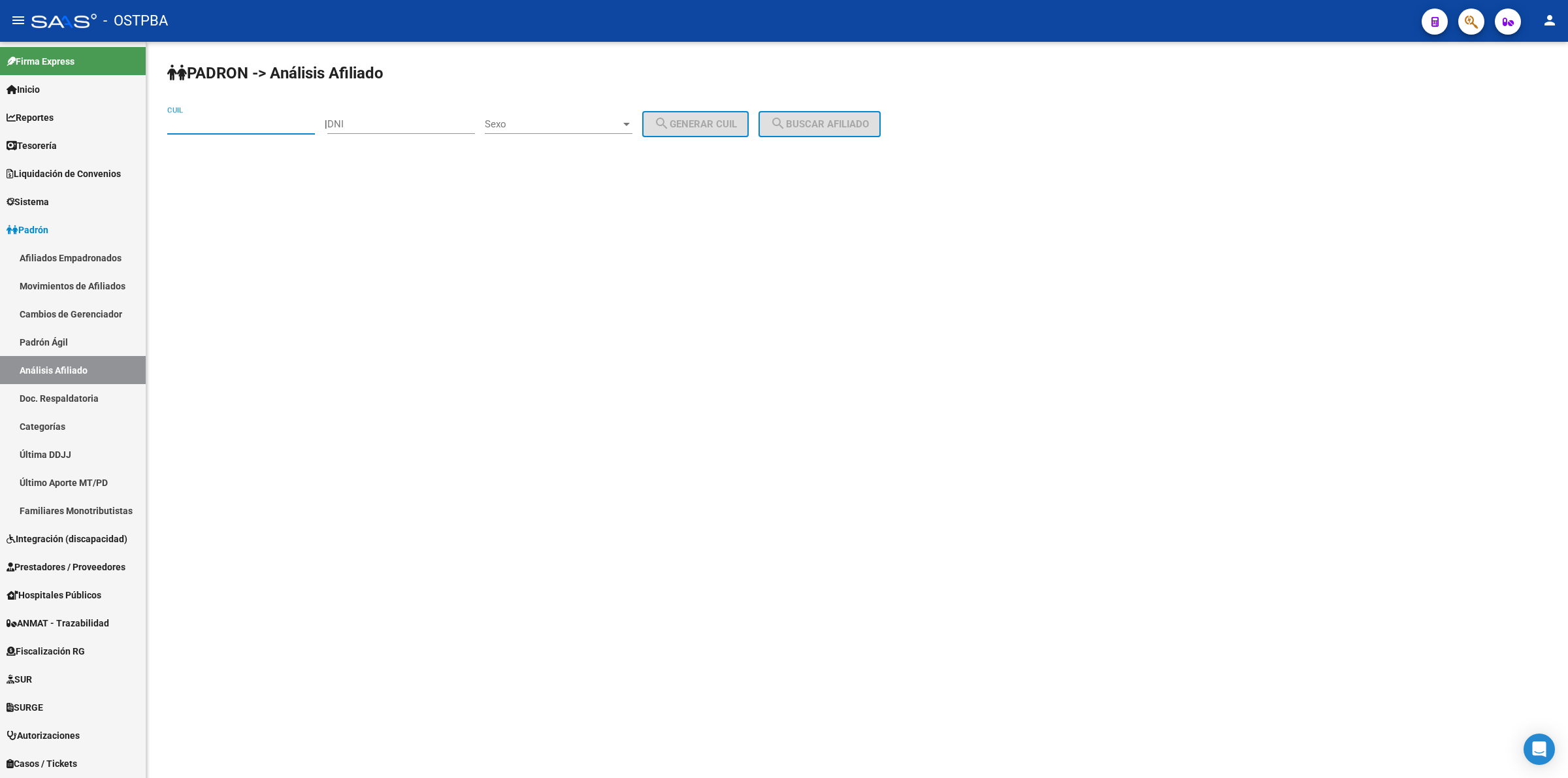
click at [276, 124] on input "CUIL" at bounding box center [241, 124] width 148 height 12
paste input "20-58898611-0"
type input "20-58898611-0"
click at [518, 124] on span "Sexo" at bounding box center [553, 124] width 136 height 12
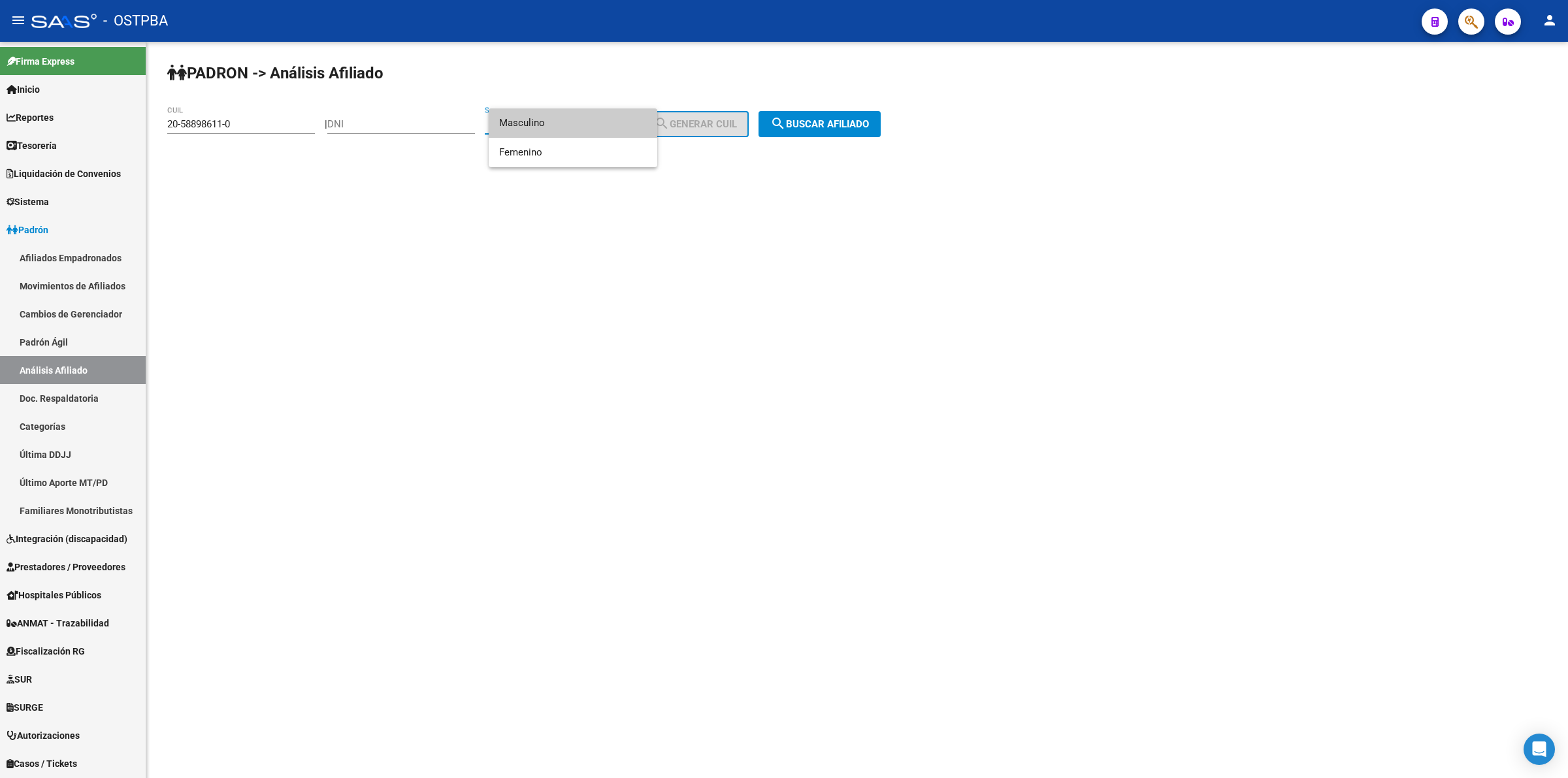
click at [844, 124] on div at bounding box center [784, 389] width 1568 height 778
click at [844, 124] on span "search Buscar afiliado" at bounding box center [820, 124] width 99 height 12
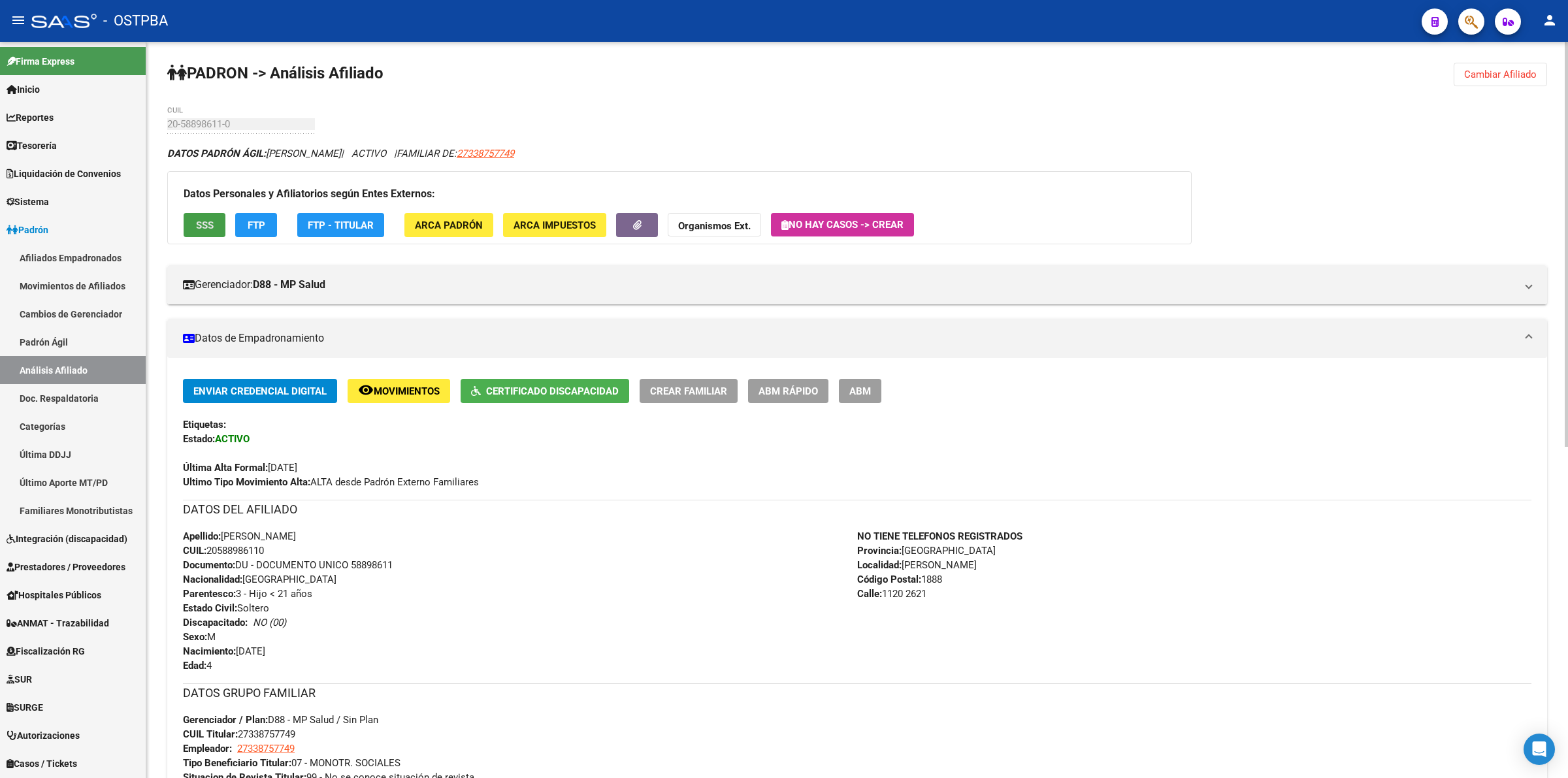
click at [217, 219] on button "SSS" at bounding box center [204, 225] width 41 height 24
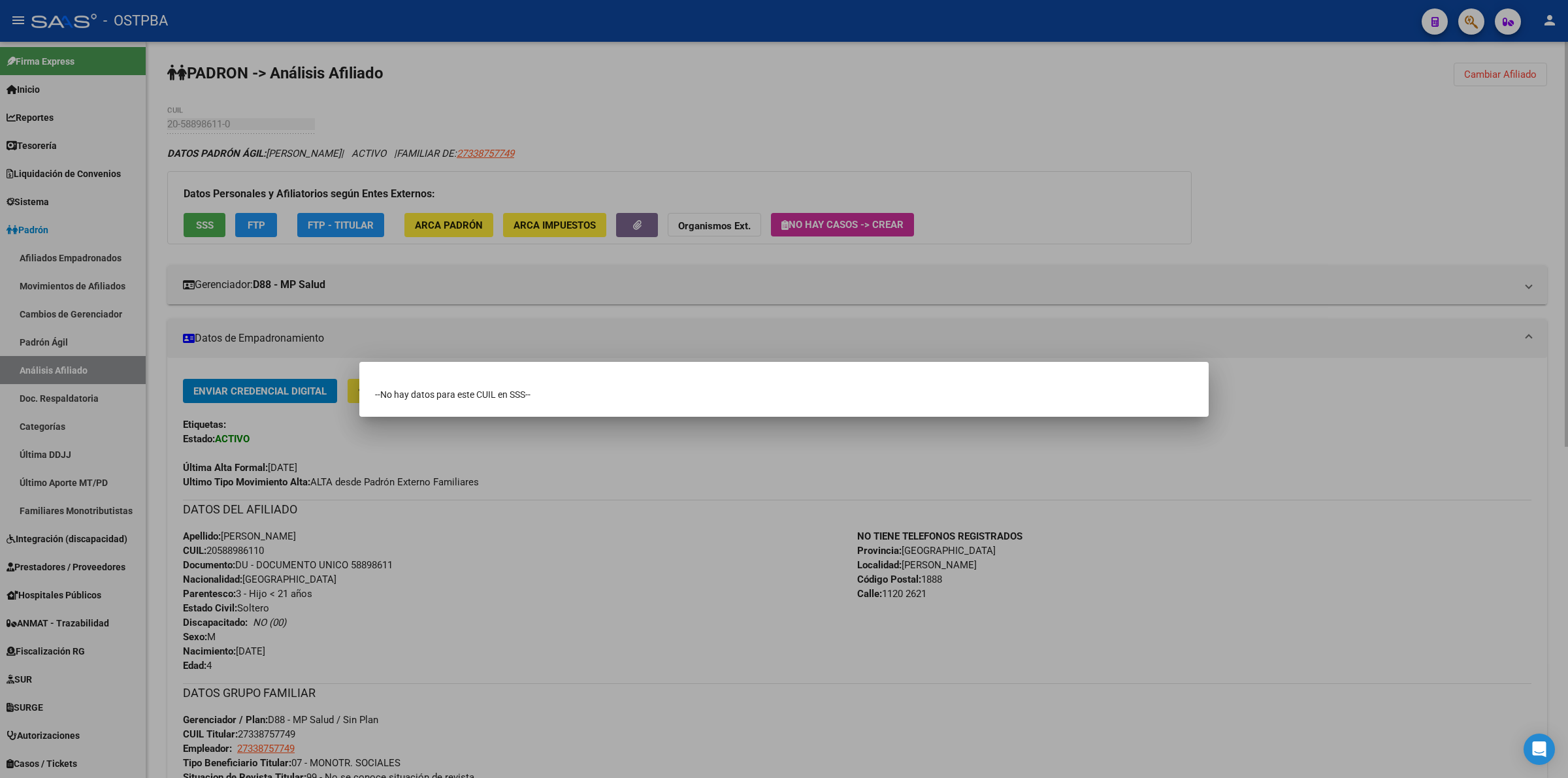
click at [1164, 199] on div at bounding box center [784, 389] width 1568 height 778
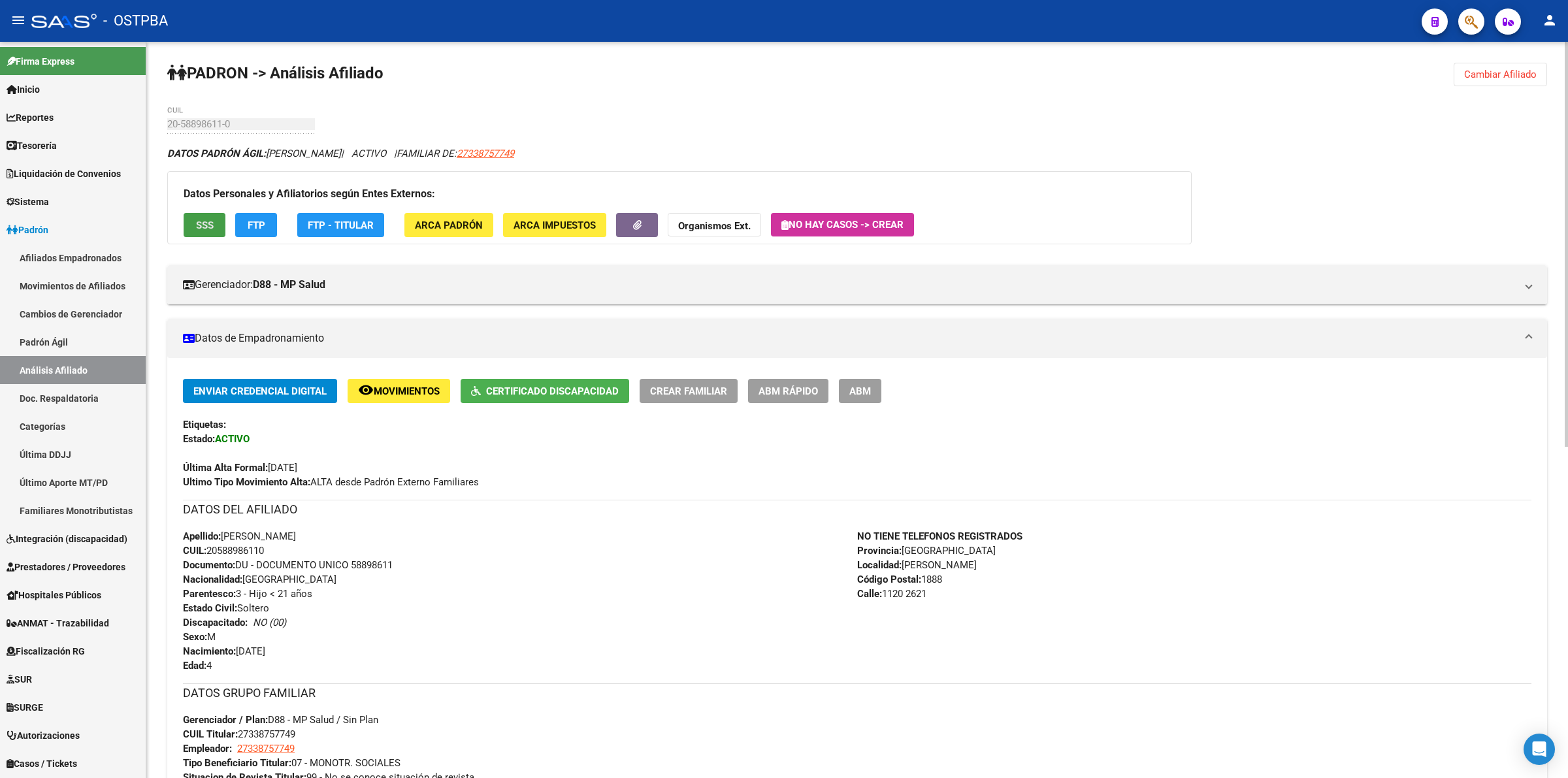
click at [209, 217] on button "SSS" at bounding box center [204, 225] width 41 height 24
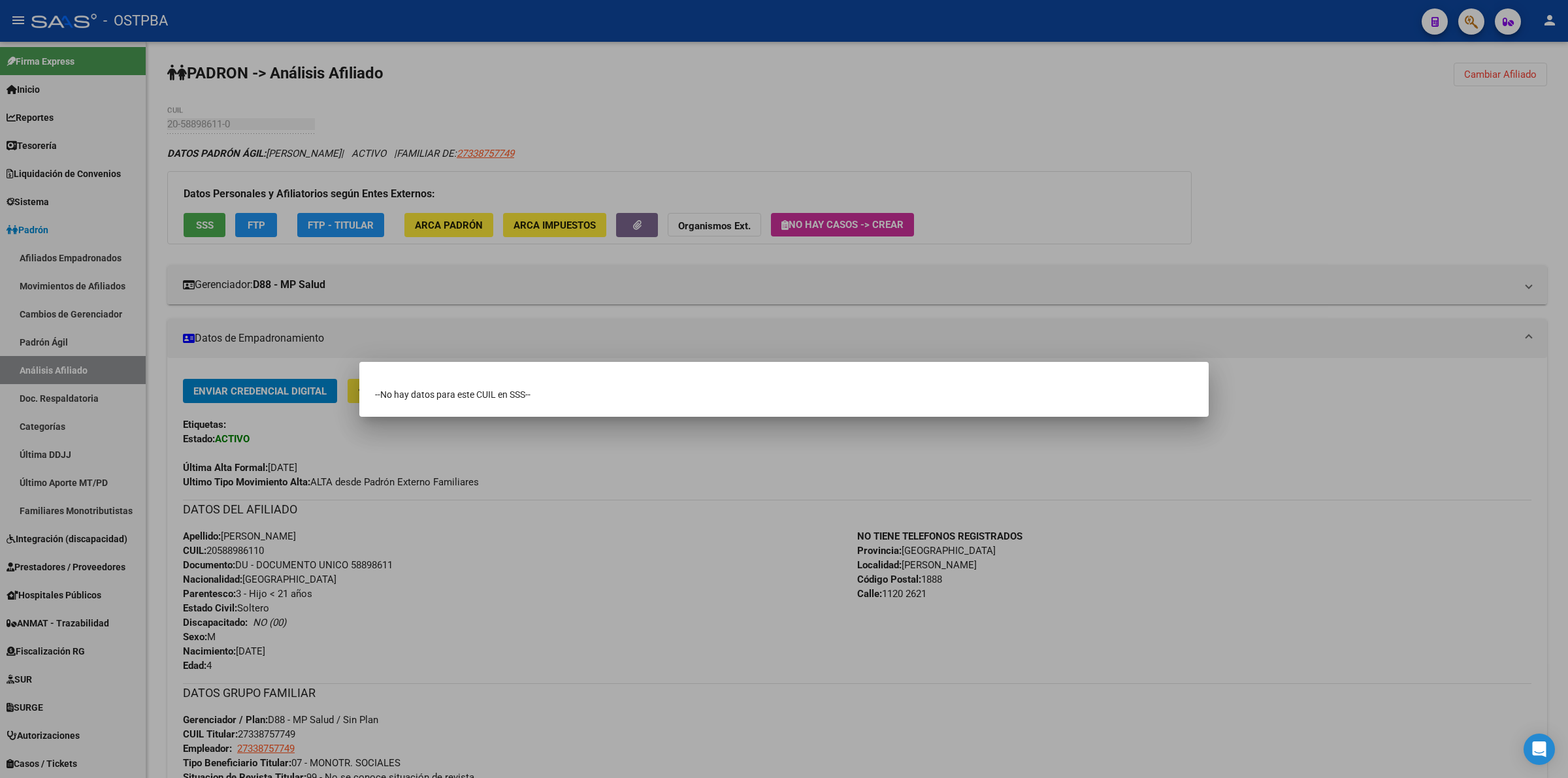
click at [201, 220] on div at bounding box center [784, 389] width 1568 height 778
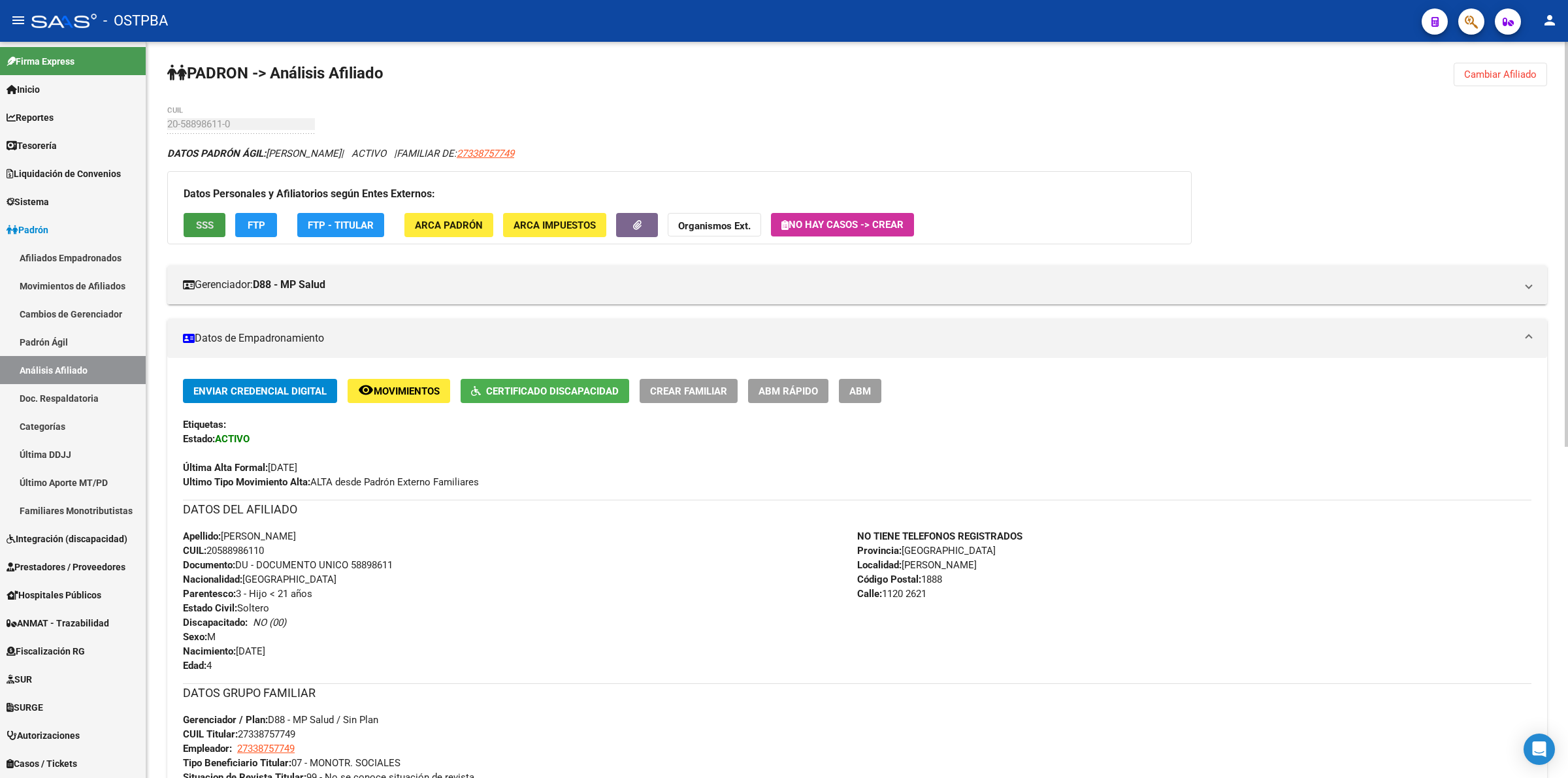
click at [201, 222] on span "SSS" at bounding box center [204, 225] width 18 height 12
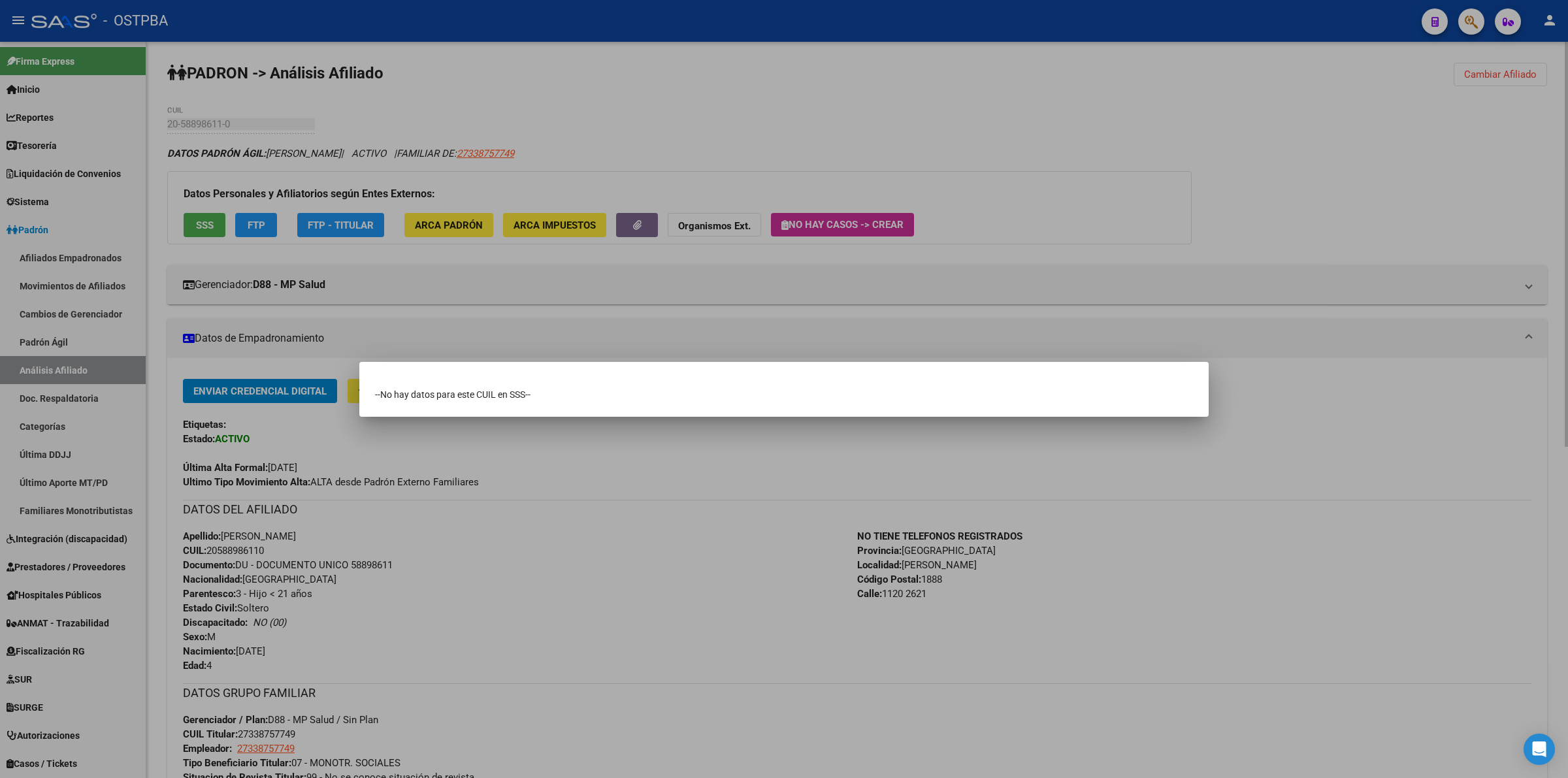
click at [201, 222] on div at bounding box center [784, 389] width 1568 height 778
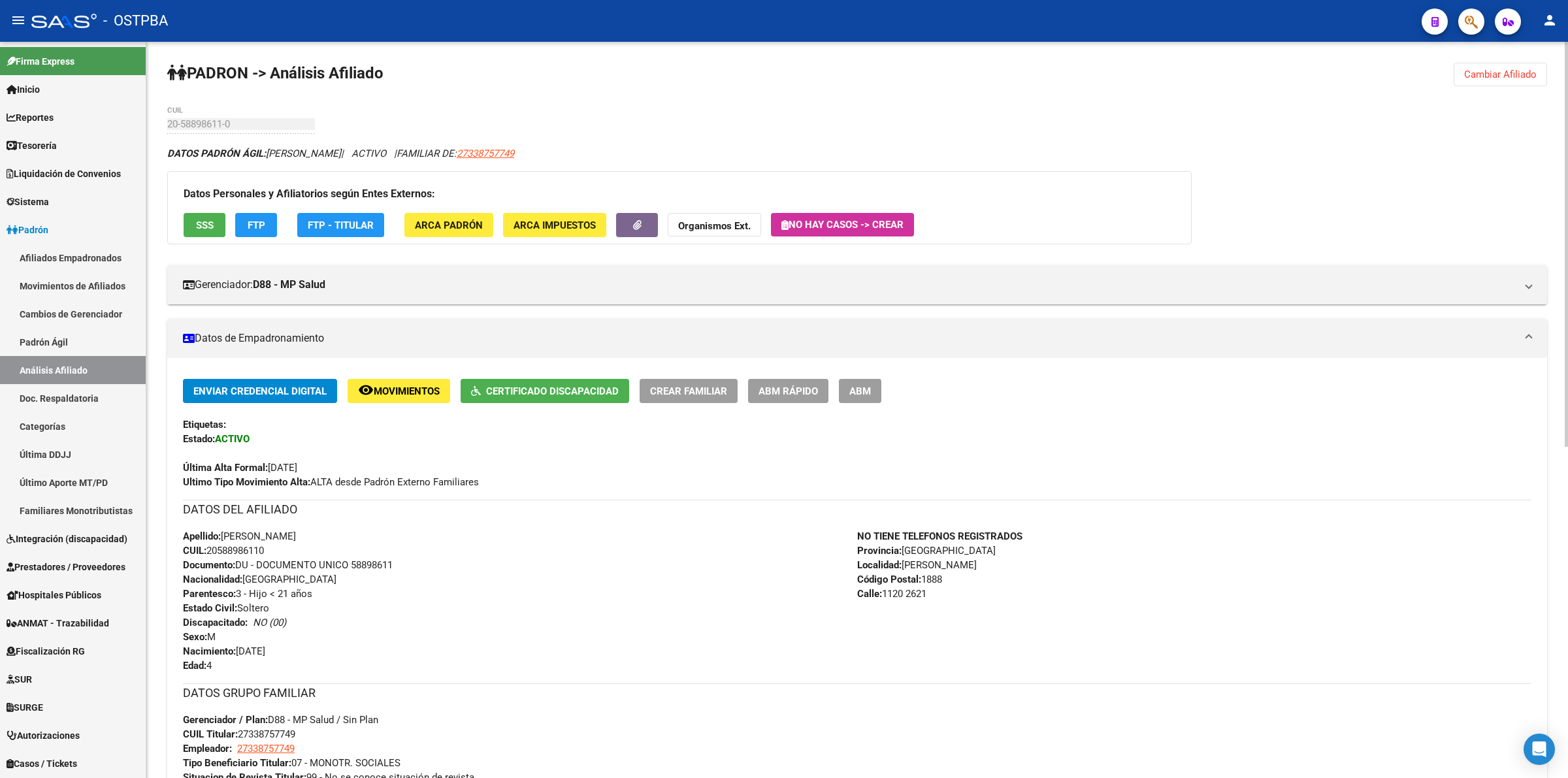
click at [202, 223] on span "SSS" at bounding box center [204, 225] width 18 height 12
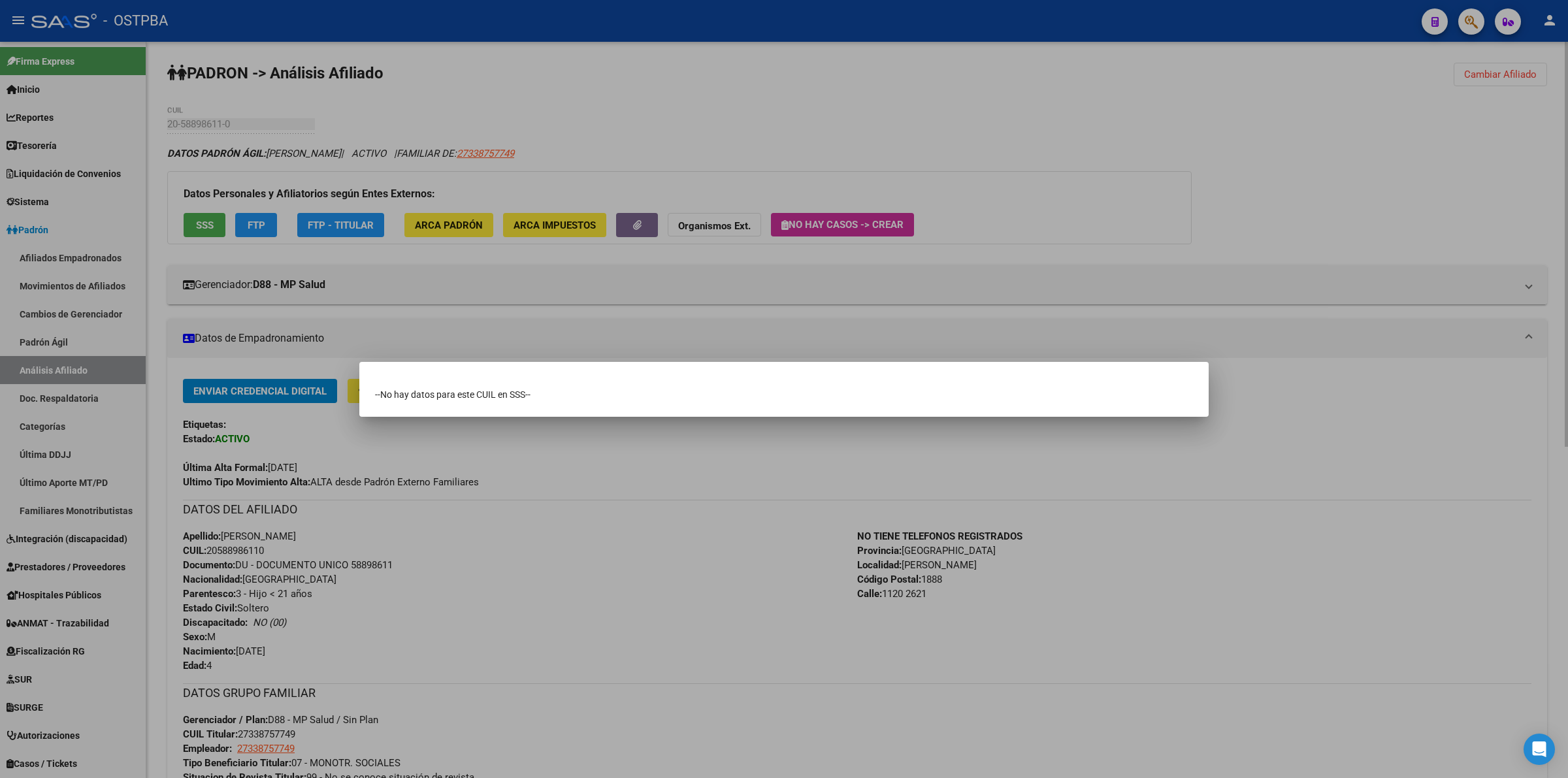
click at [202, 223] on div at bounding box center [784, 389] width 1568 height 778
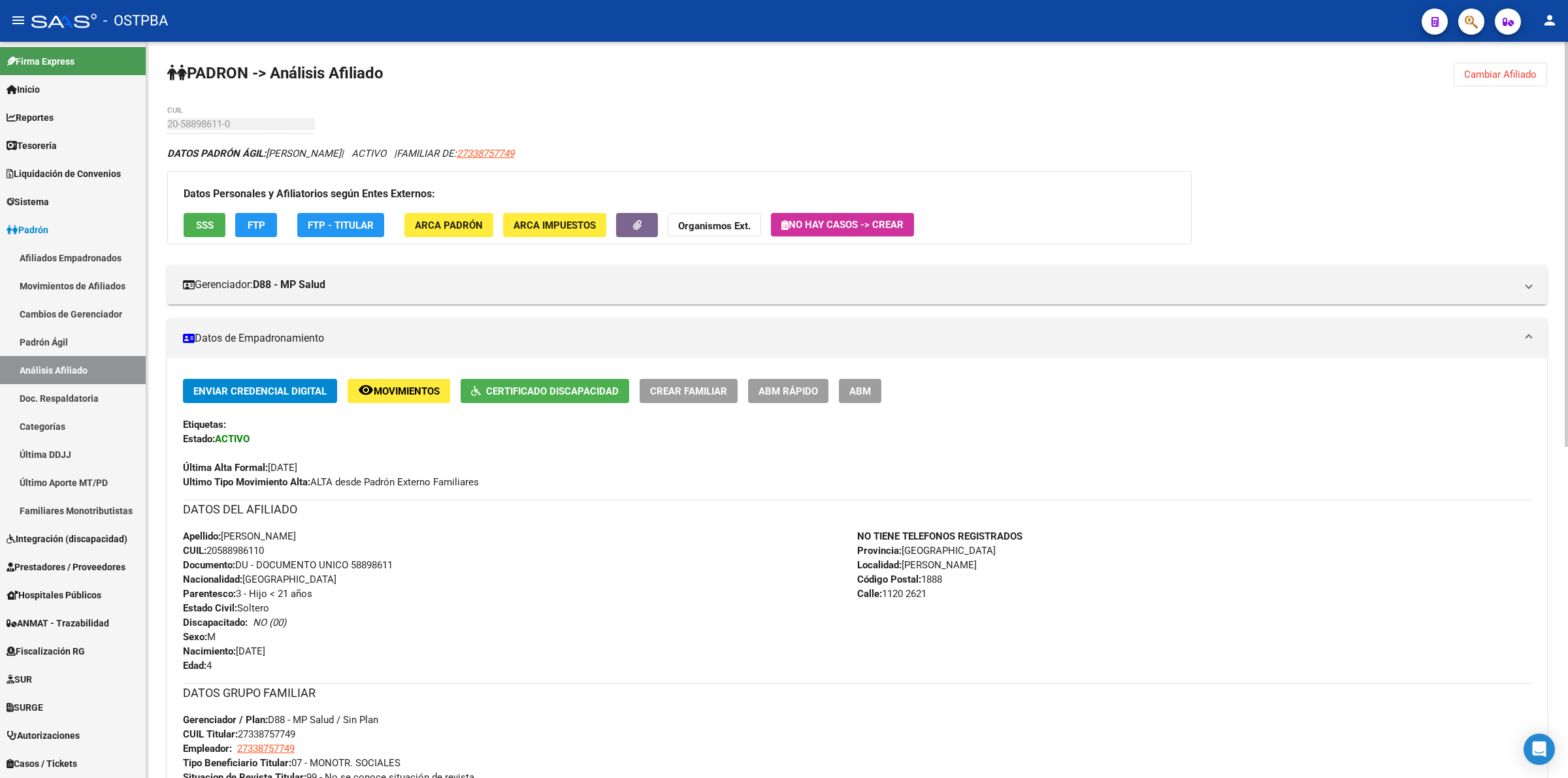
click at [202, 224] on span "SSS" at bounding box center [204, 225] width 18 height 12
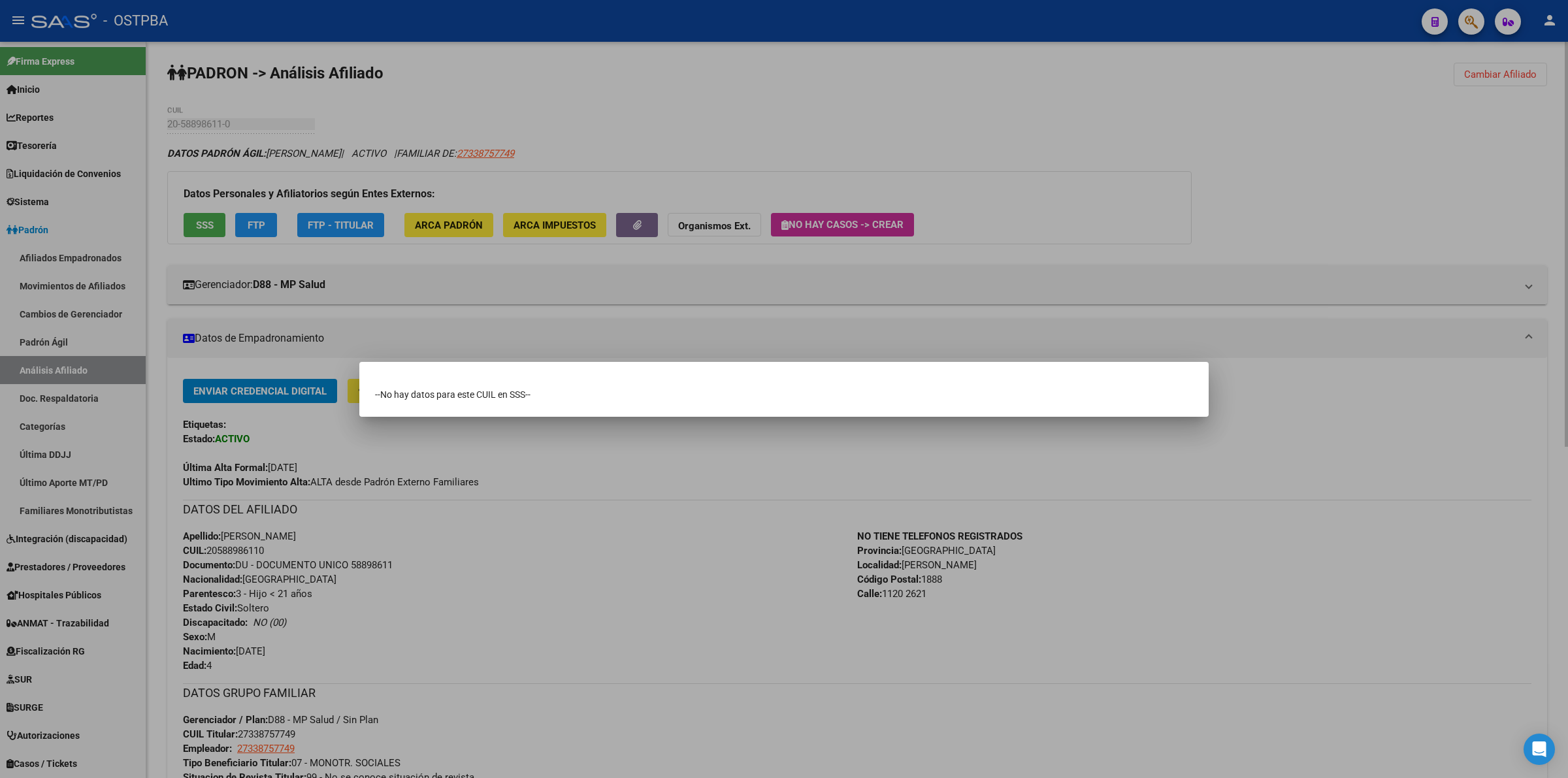
click at [202, 224] on div at bounding box center [784, 389] width 1568 height 778
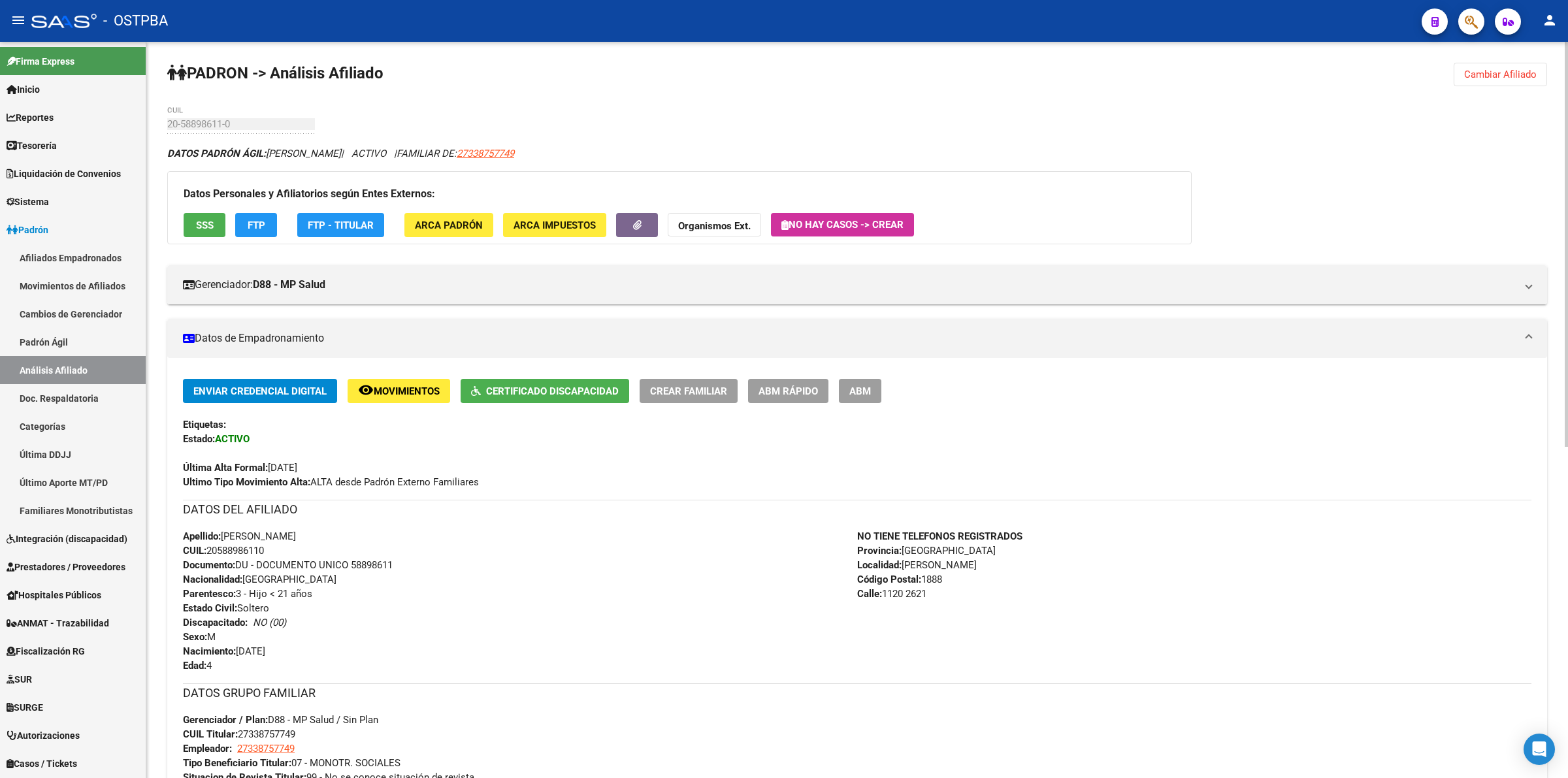
click at [202, 224] on span "SSS" at bounding box center [204, 225] width 18 height 12
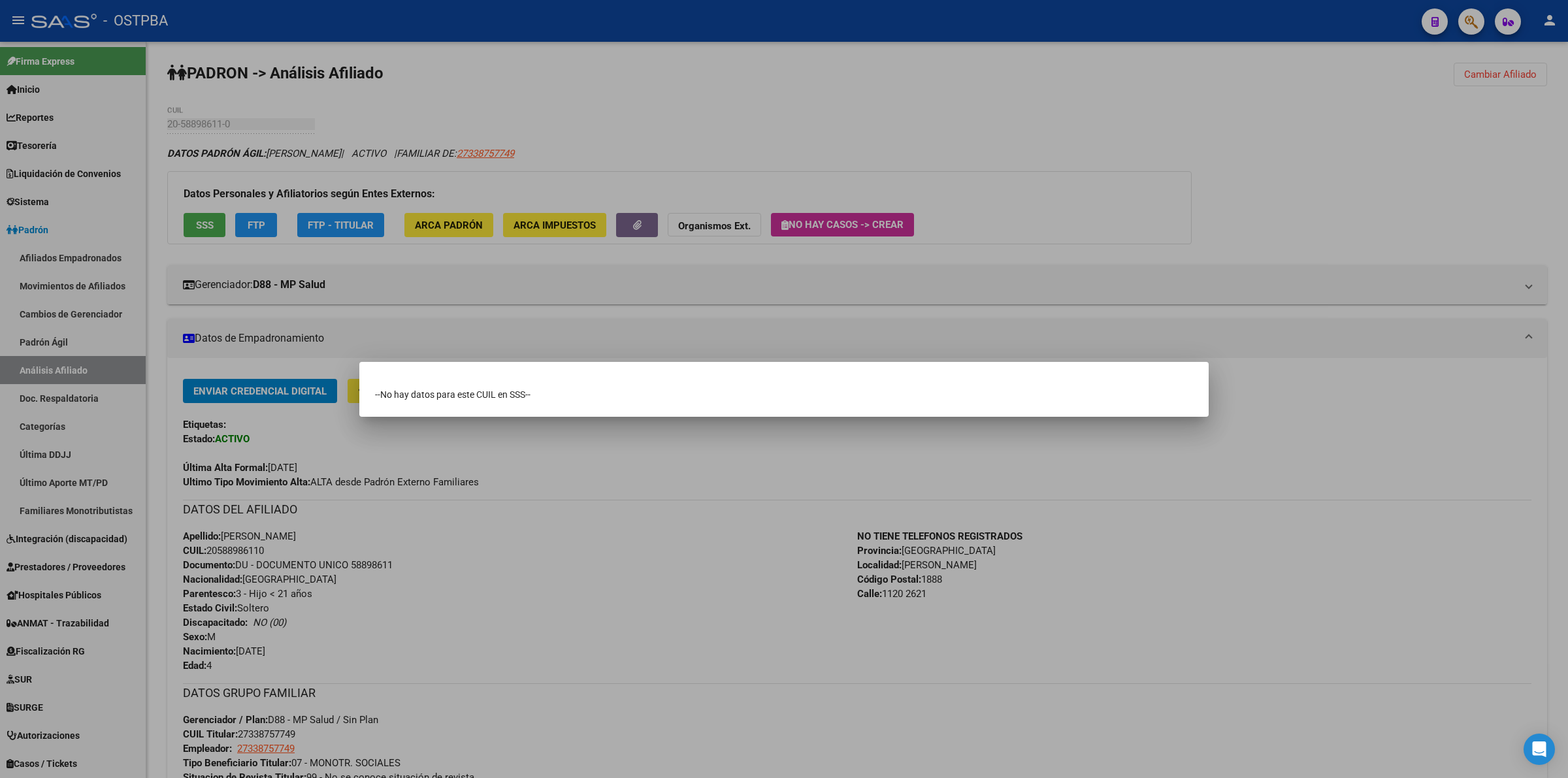
click at [1398, 616] on div at bounding box center [784, 389] width 1568 height 778
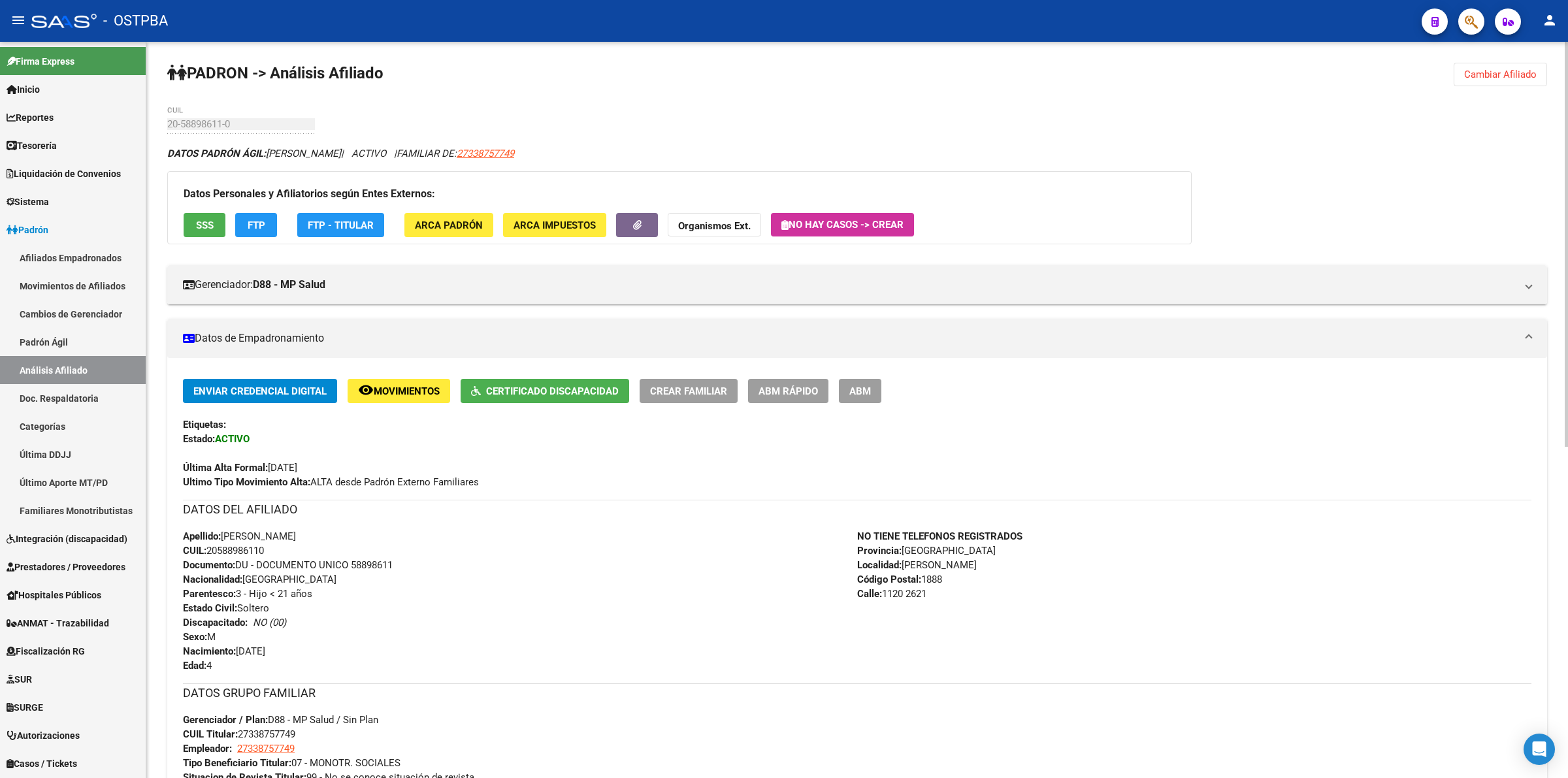
click at [1317, 157] on div "DATOS PADRÓN ÁGIL: IDALGO MATIAS OLIVER | ACTIVO | FAMILIAR DE: 27338757749" at bounding box center [856, 153] width 1379 height 15
click at [69, 539] on span "Integración (discapacidad)" at bounding box center [67, 538] width 120 height 15
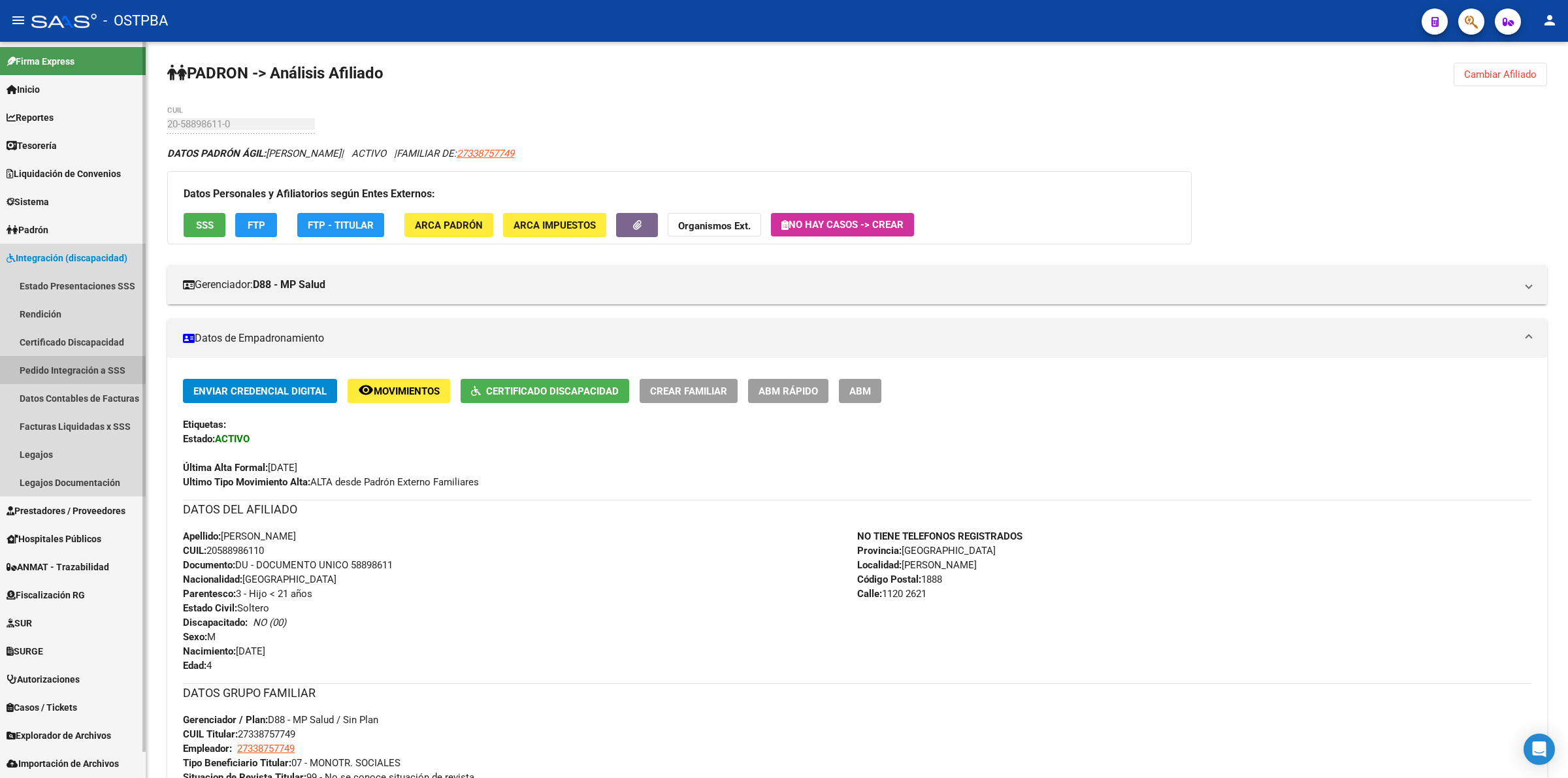
click at [62, 367] on link "Pedido Integración a SSS" at bounding box center [73, 370] width 146 height 28
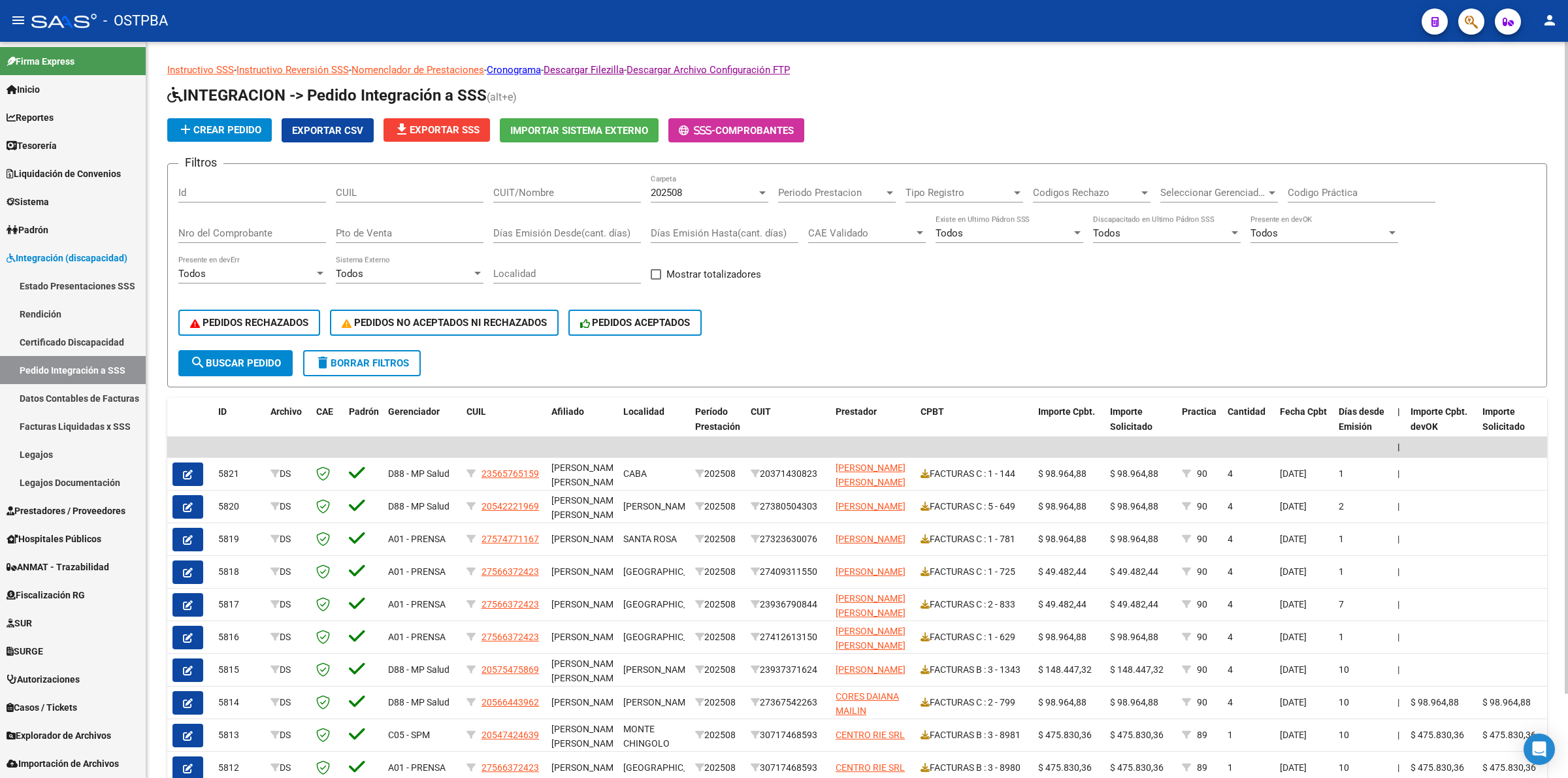
click at [255, 234] on div "Nro del Comprobante" at bounding box center [253, 229] width 148 height 28
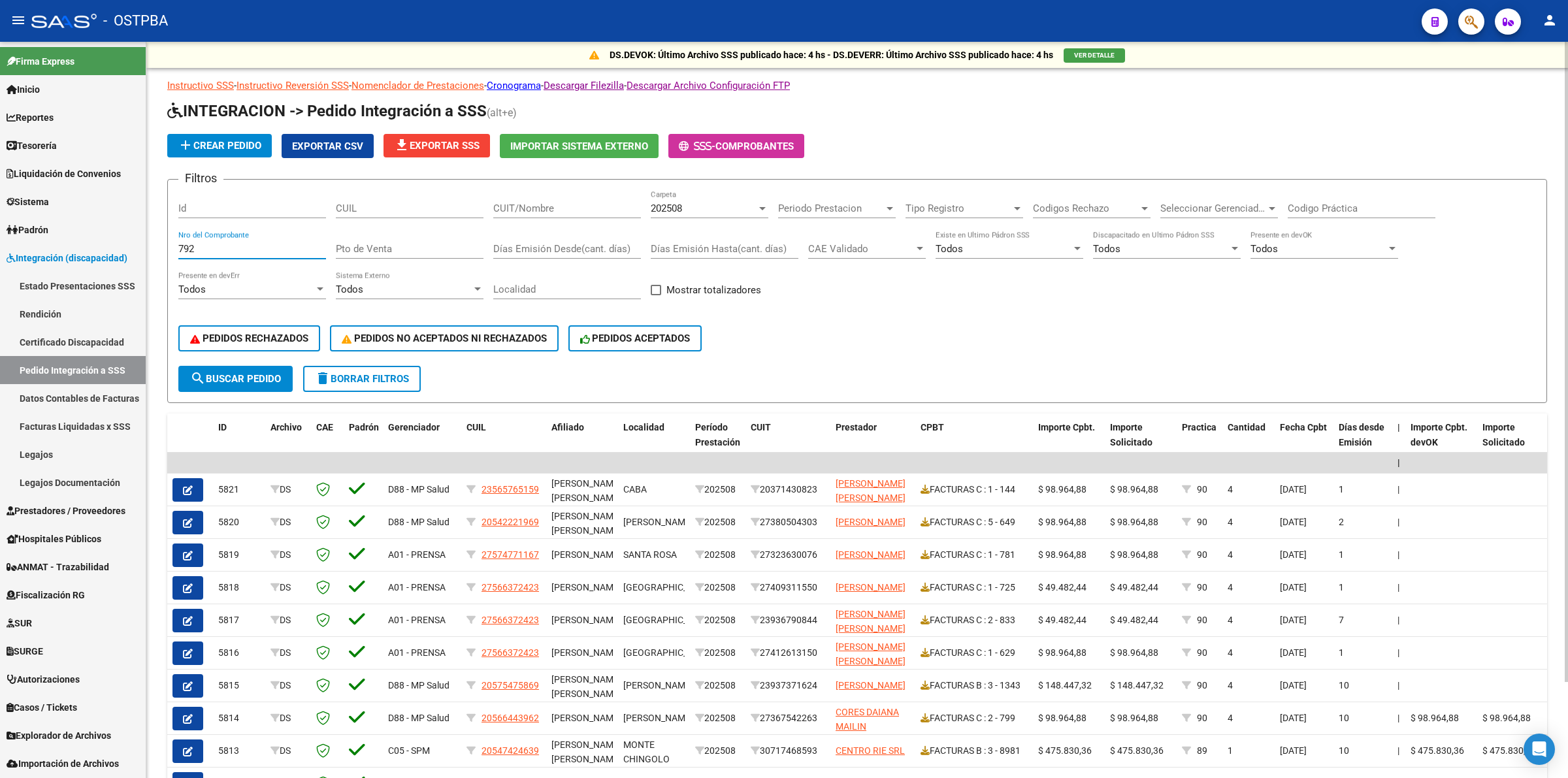
type input "792"
click at [210, 377] on span "search Buscar Pedido" at bounding box center [236, 379] width 91 height 12
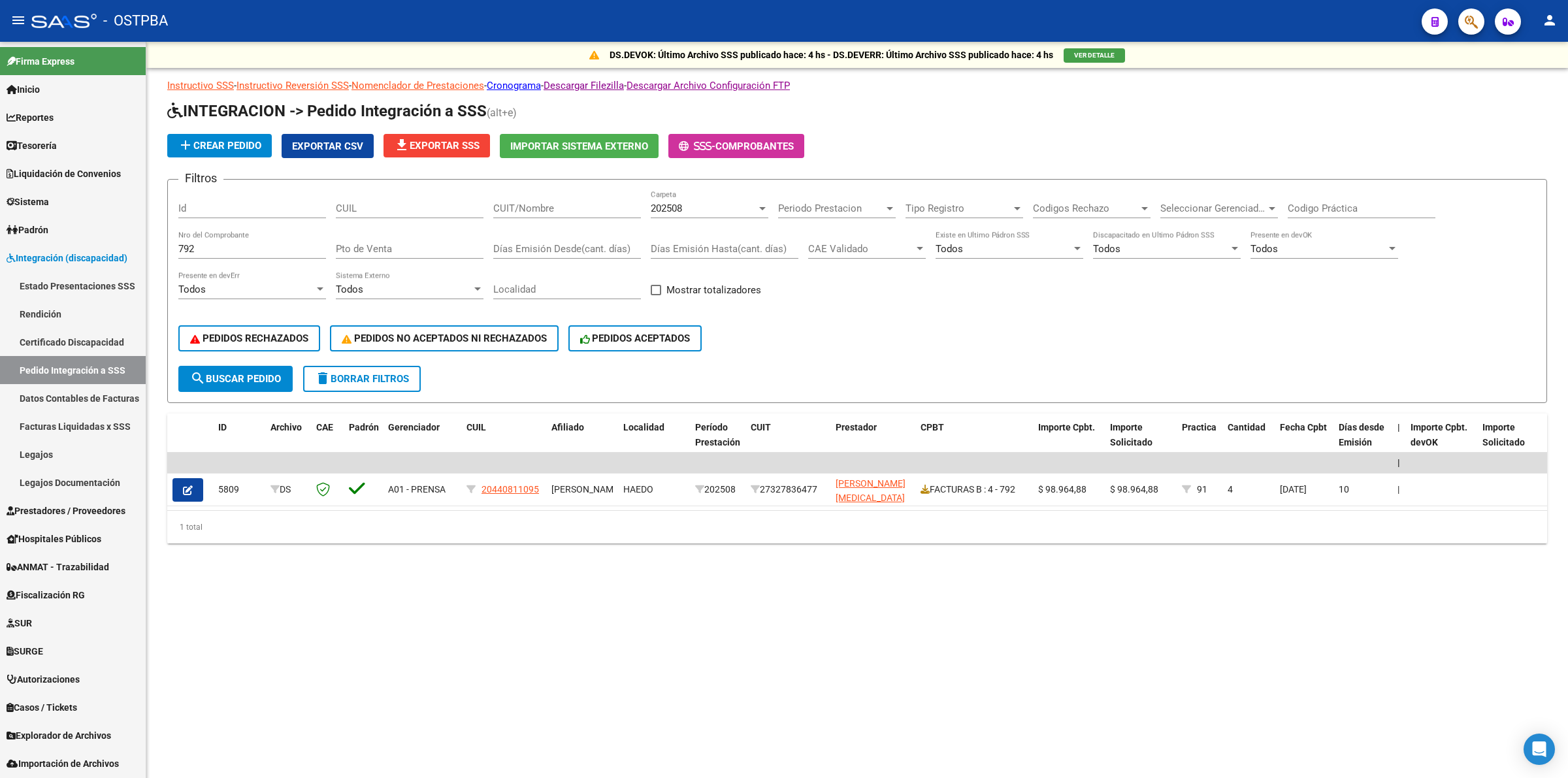
click at [193, 485] on button "button" at bounding box center [188, 490] width 31 height 24
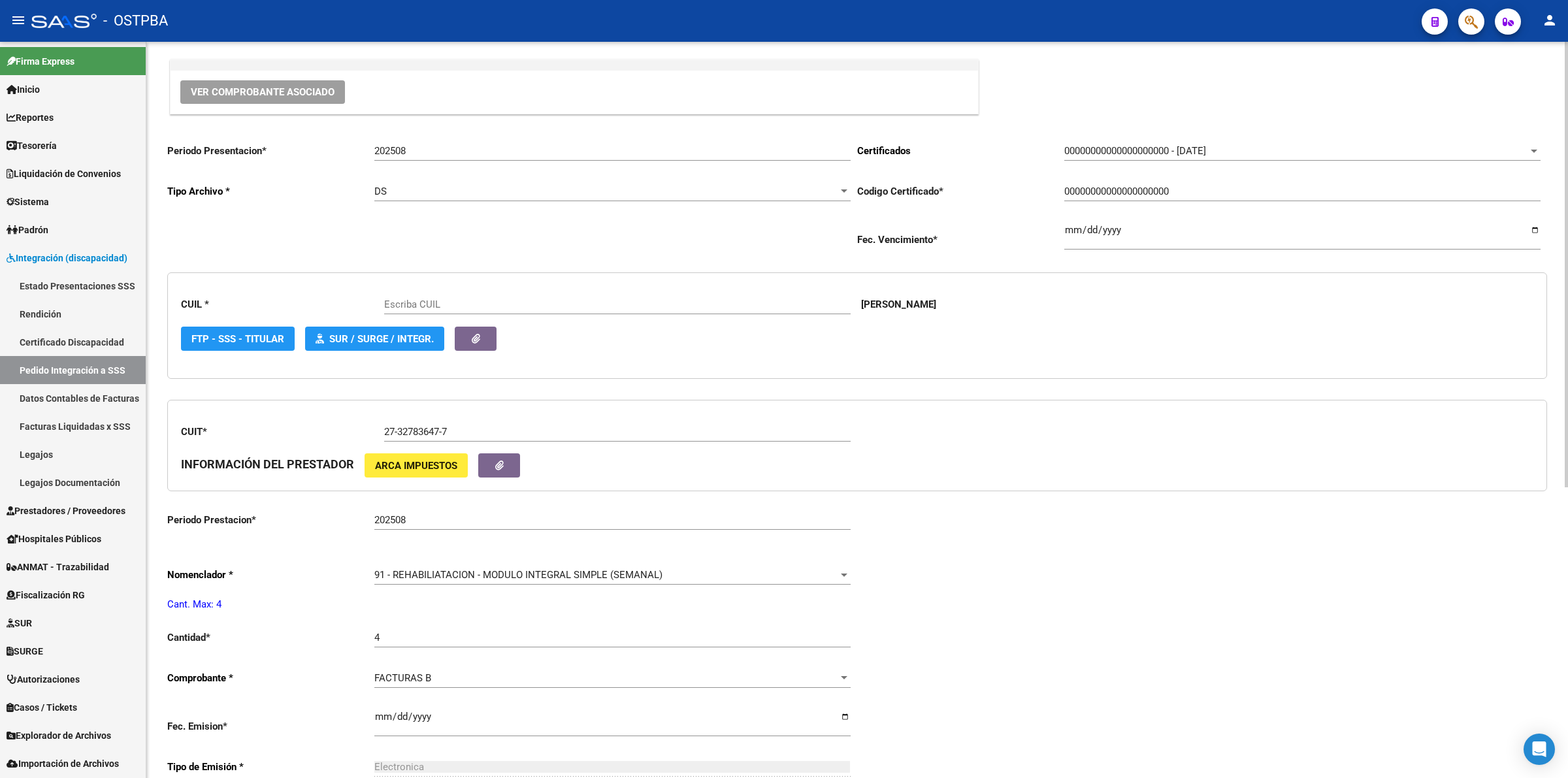
scroll to position [163, 0]
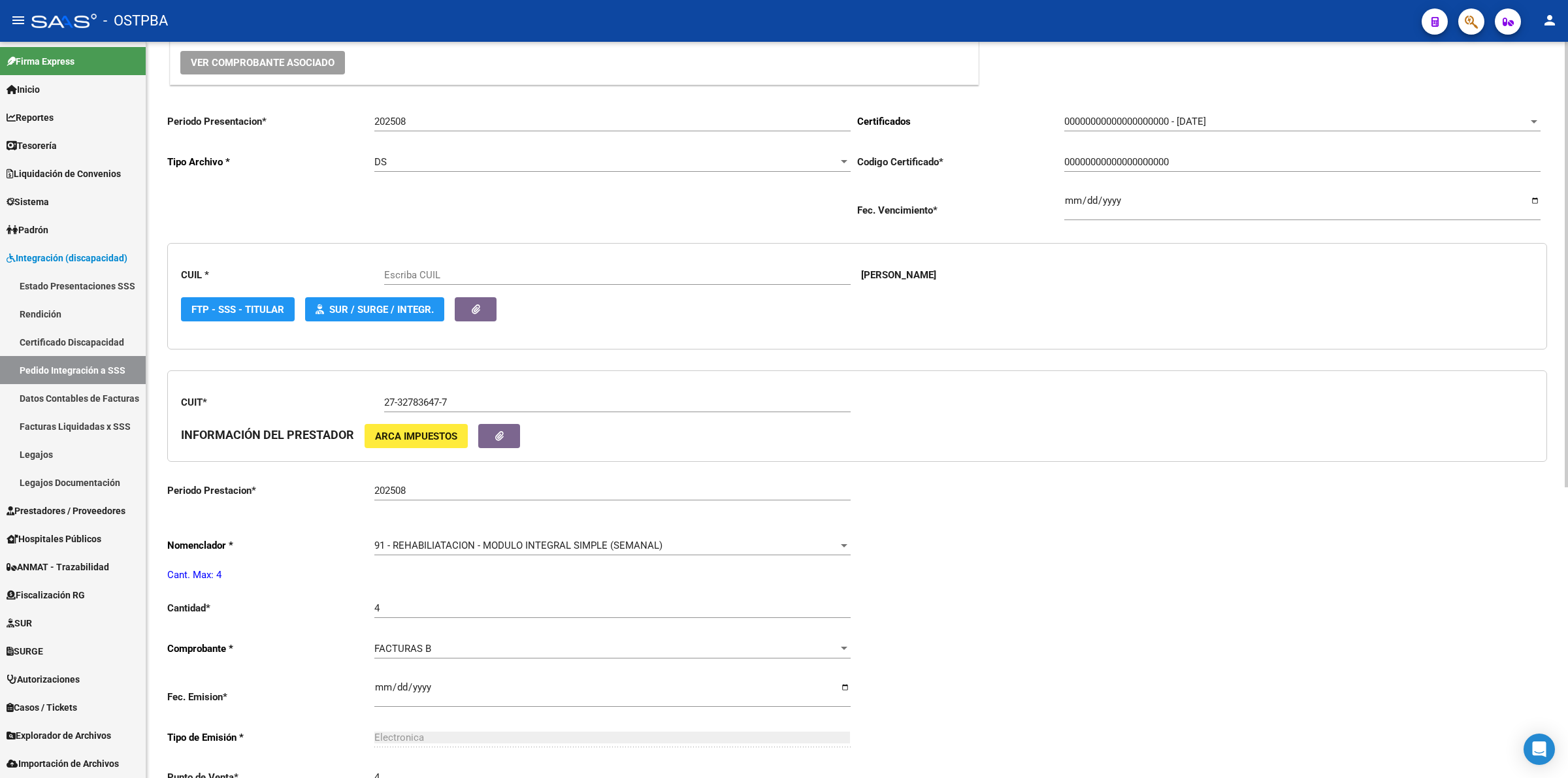
type input "20440811095"
click at [842, 545] on div at bounding box center [844, 545] width 12 height 11
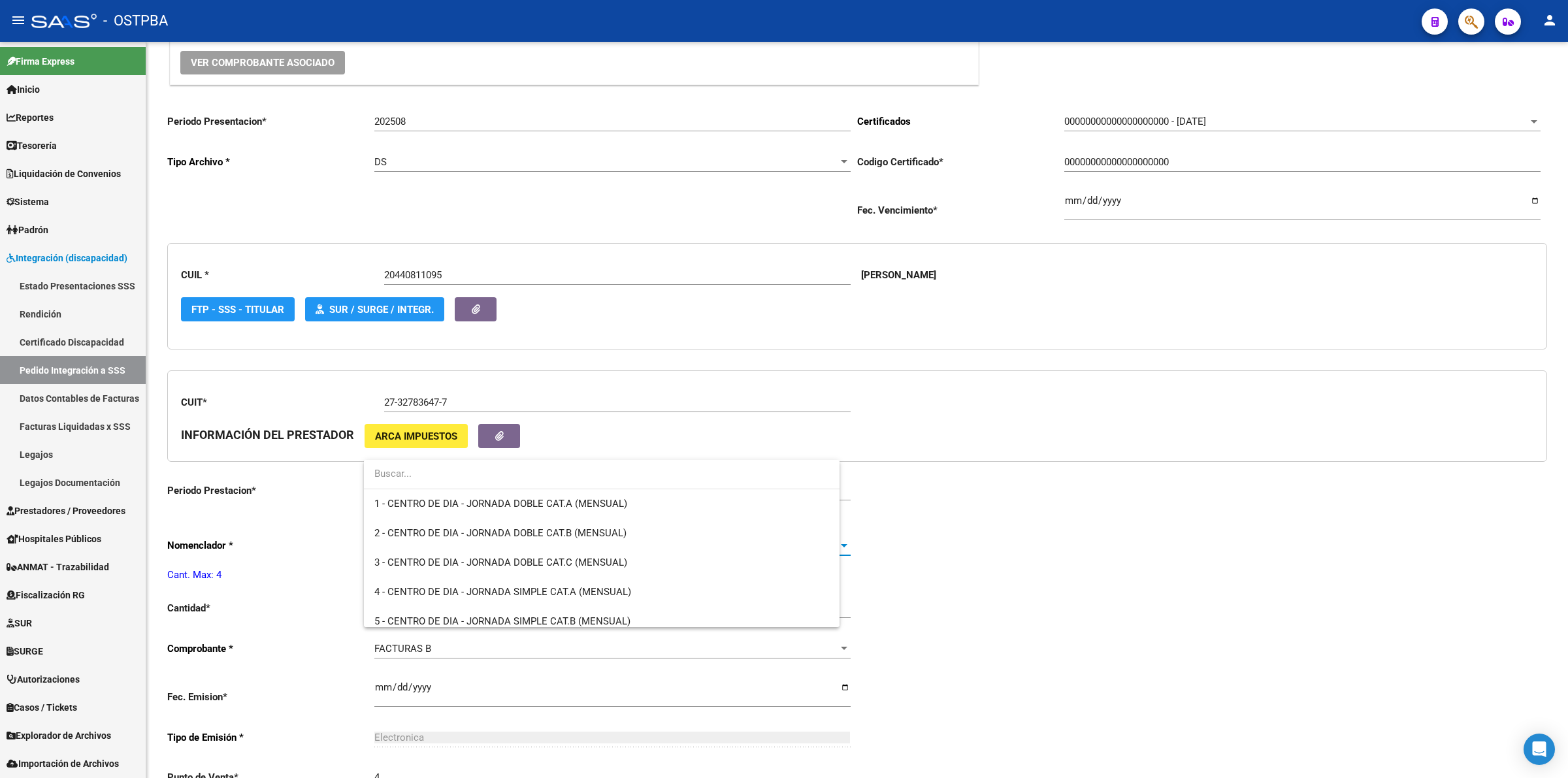
scroll to position [2606, 0]
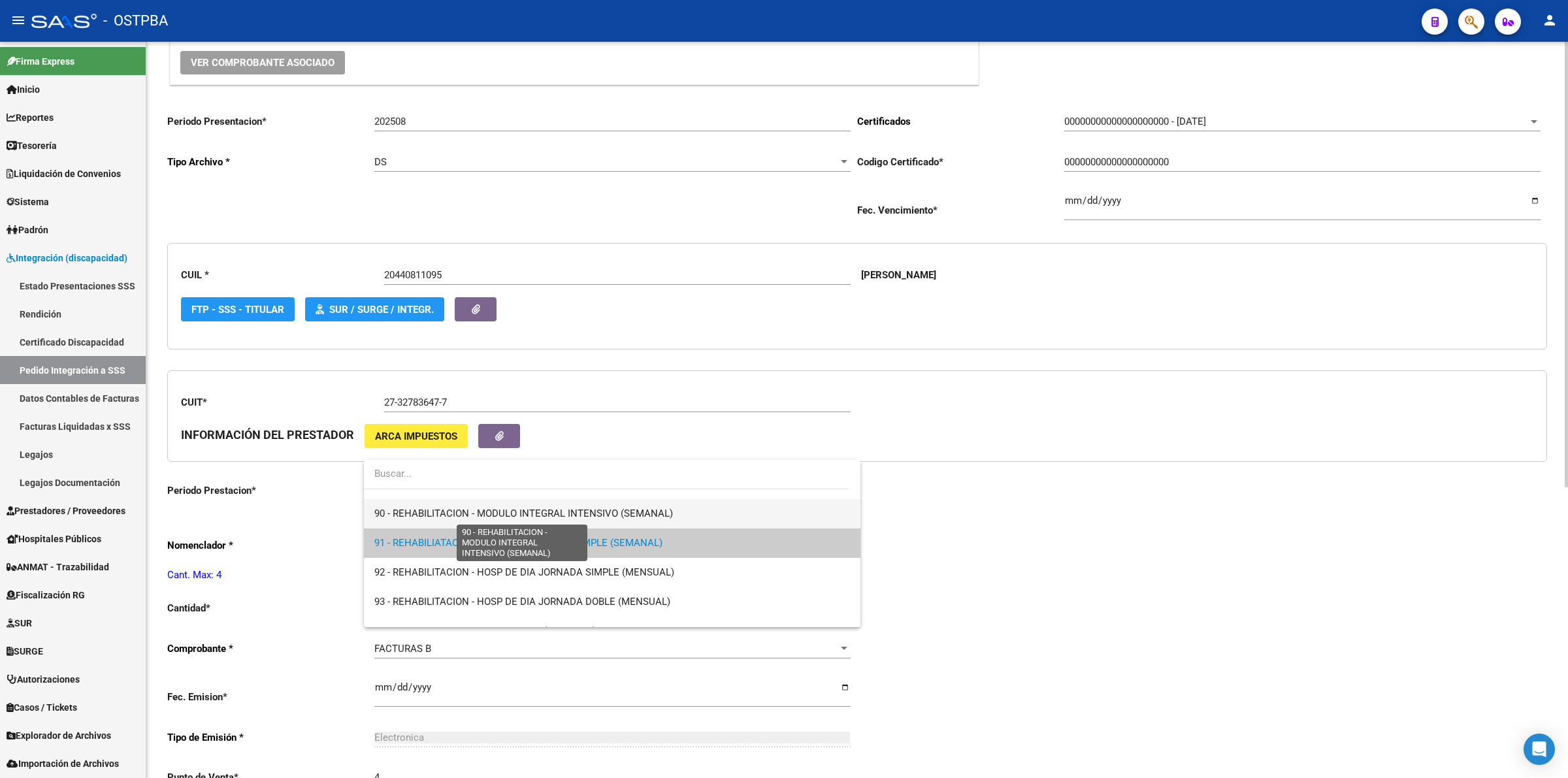
drag, startPoint x: 565, startPoint y: 511, endPoint x: 556, endPoint y: 519, distance: 12.0
click at [566, 511] on span "90 - REHABILITACION - MODULO INTEGRAL INTENSIVO (SEMANAL)" at bounding box center [523, 513] width 298 height 12
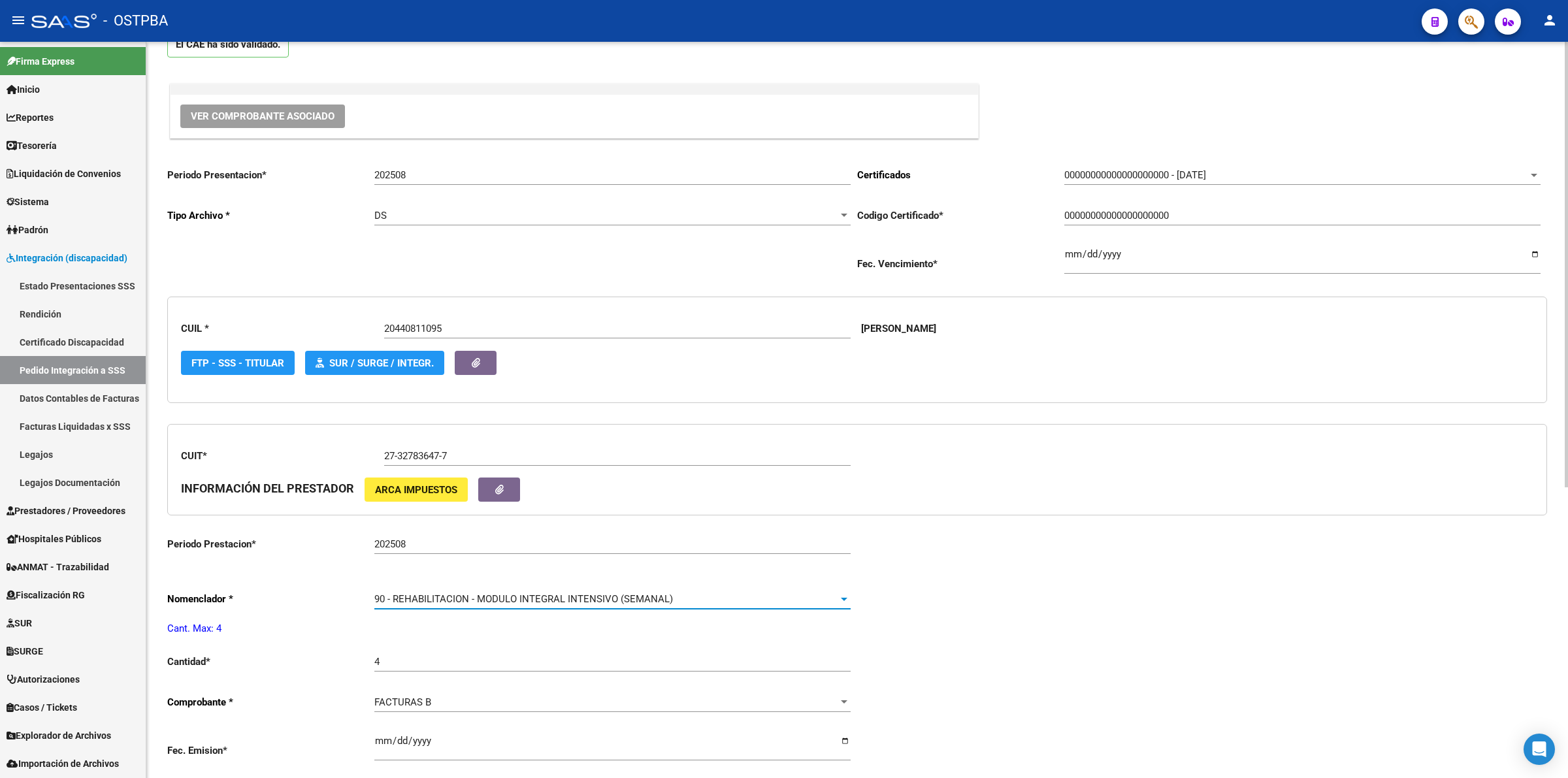
scroll to position [0, 0]
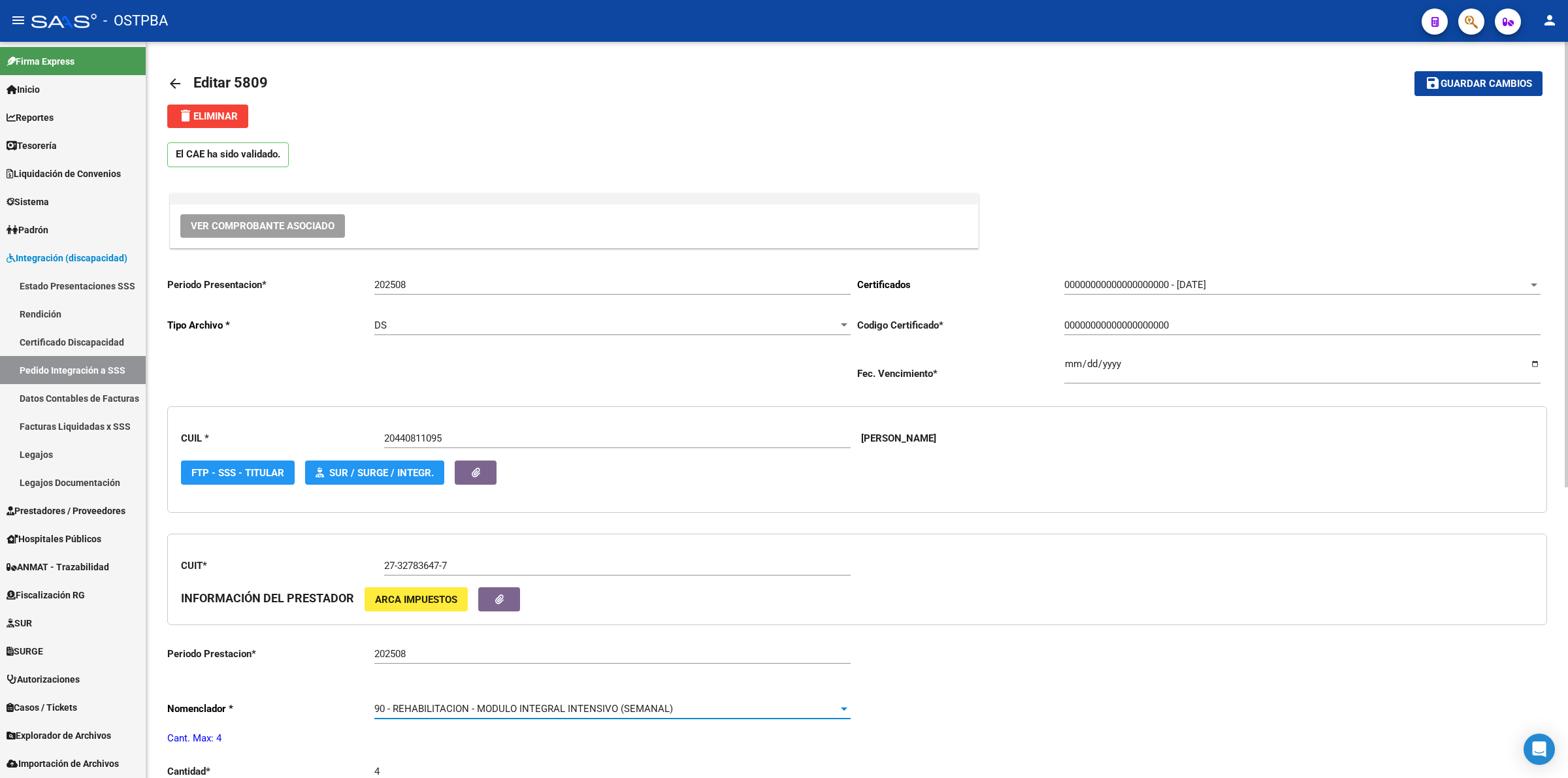
click at [1516, 78] on span "Guardar cambios" at bounding box center [1486, 84] width 92 height 12
click at [1494, 94] on button "save Guardar cambios" at bounding box center [1478, 83] width 128 height 24
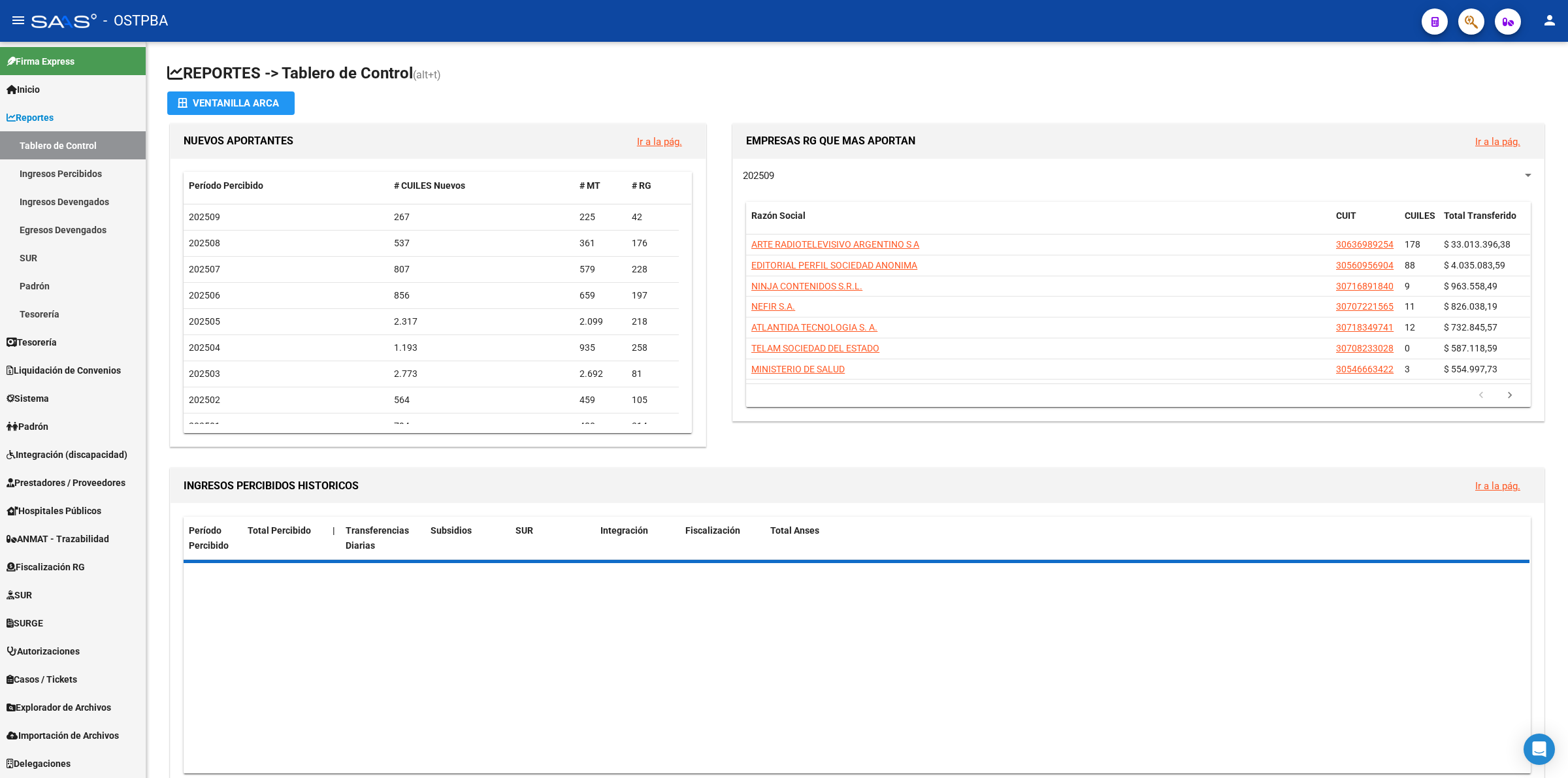
click at [74, 458] on span "Integración (discapacidad)" at bounding box center [67, 454] width 120 height 15
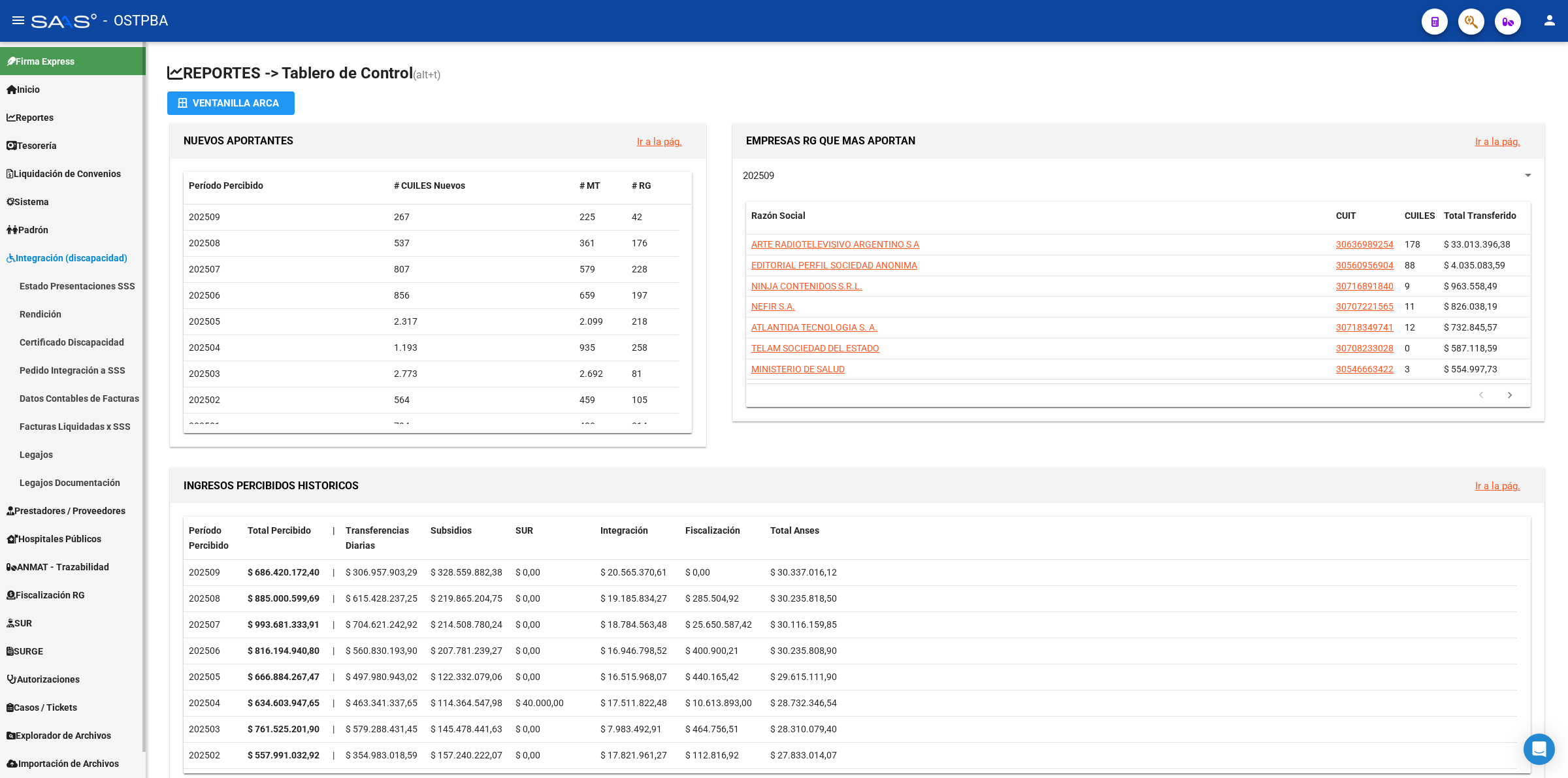
click at [68, 369] on link "Pedido Integración a SSS" at bounding box center [73, 370] width 146 height 28
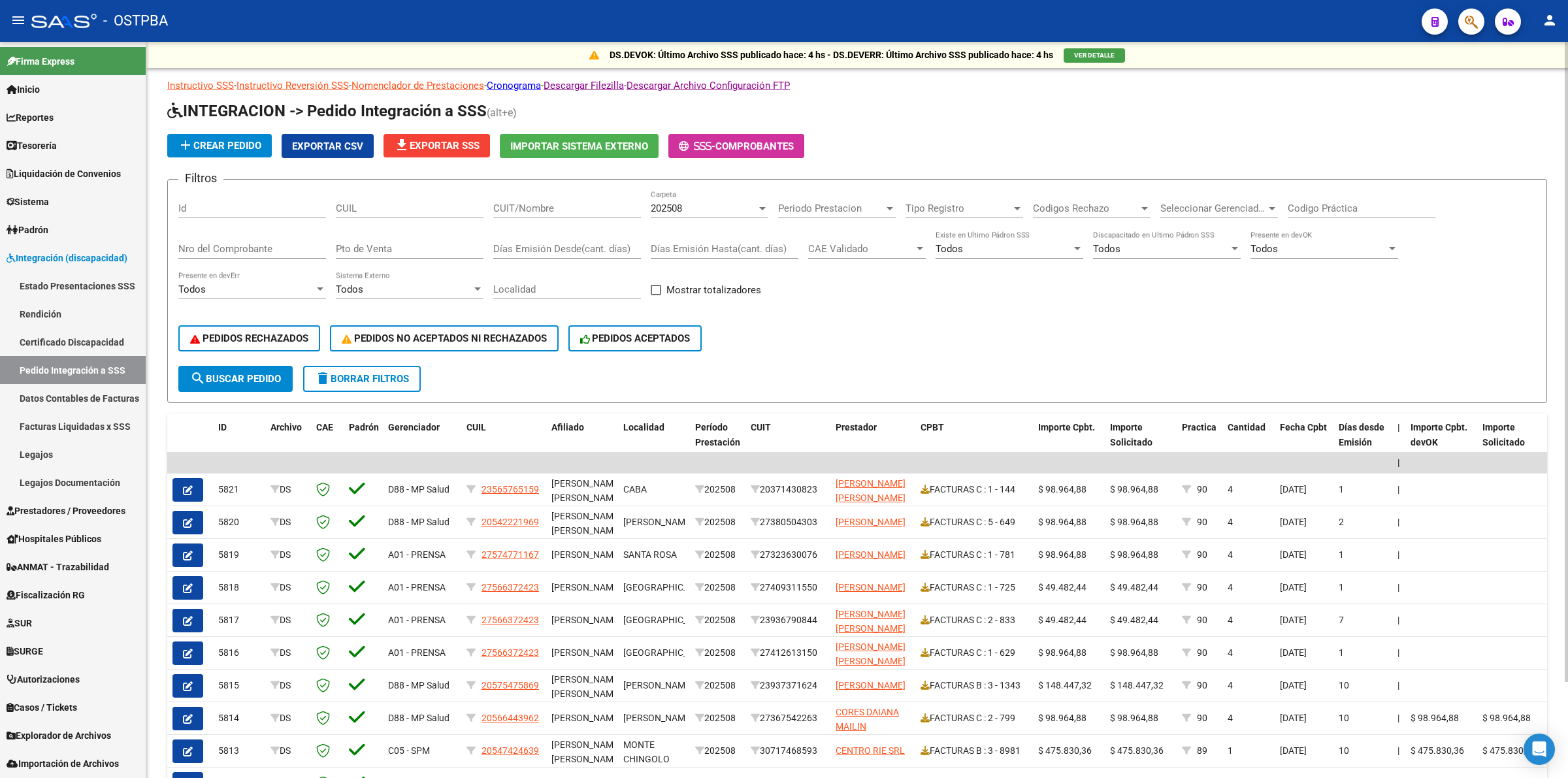
click at [433, 142] on span "file_download Exportar SSS" at bounding box center [436, 146] width 86 height 12
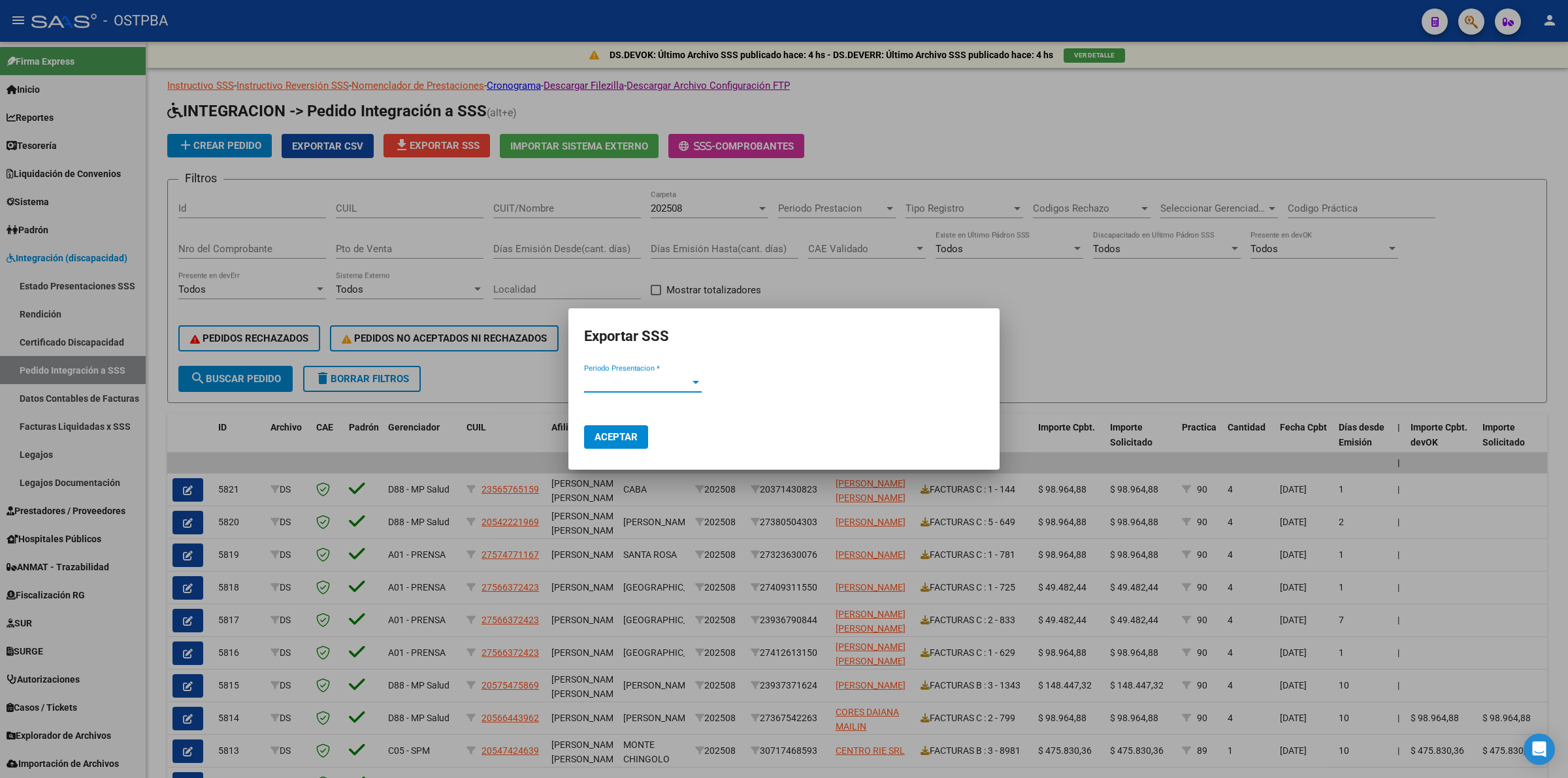
click at [639, 384] on span "Periodo Presentacion *" at bounding box center [636, 382] width 106 height 12
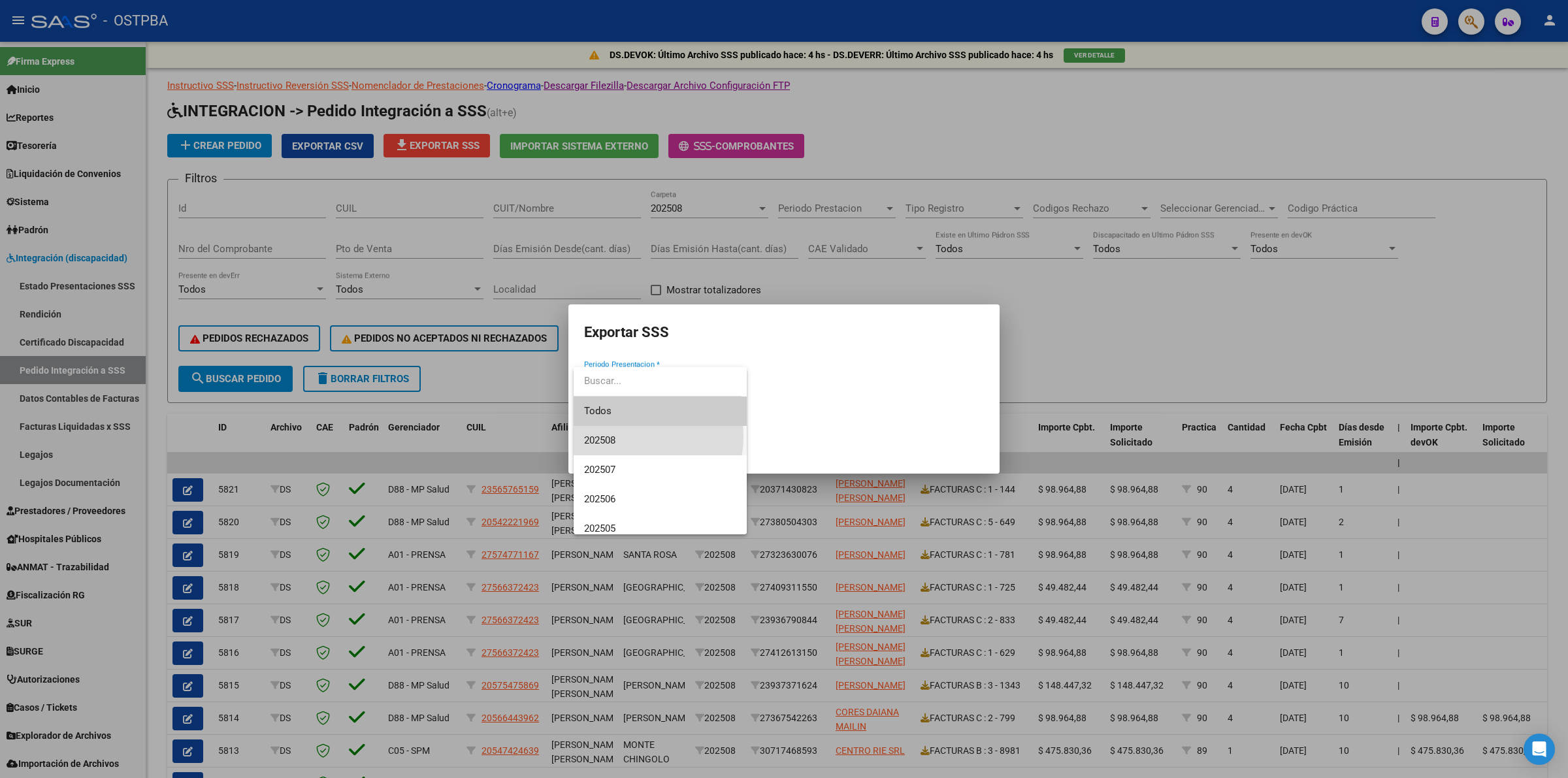
click at [634, 436] on span "202508" at bounding box center [660, 440] width 152 height 30
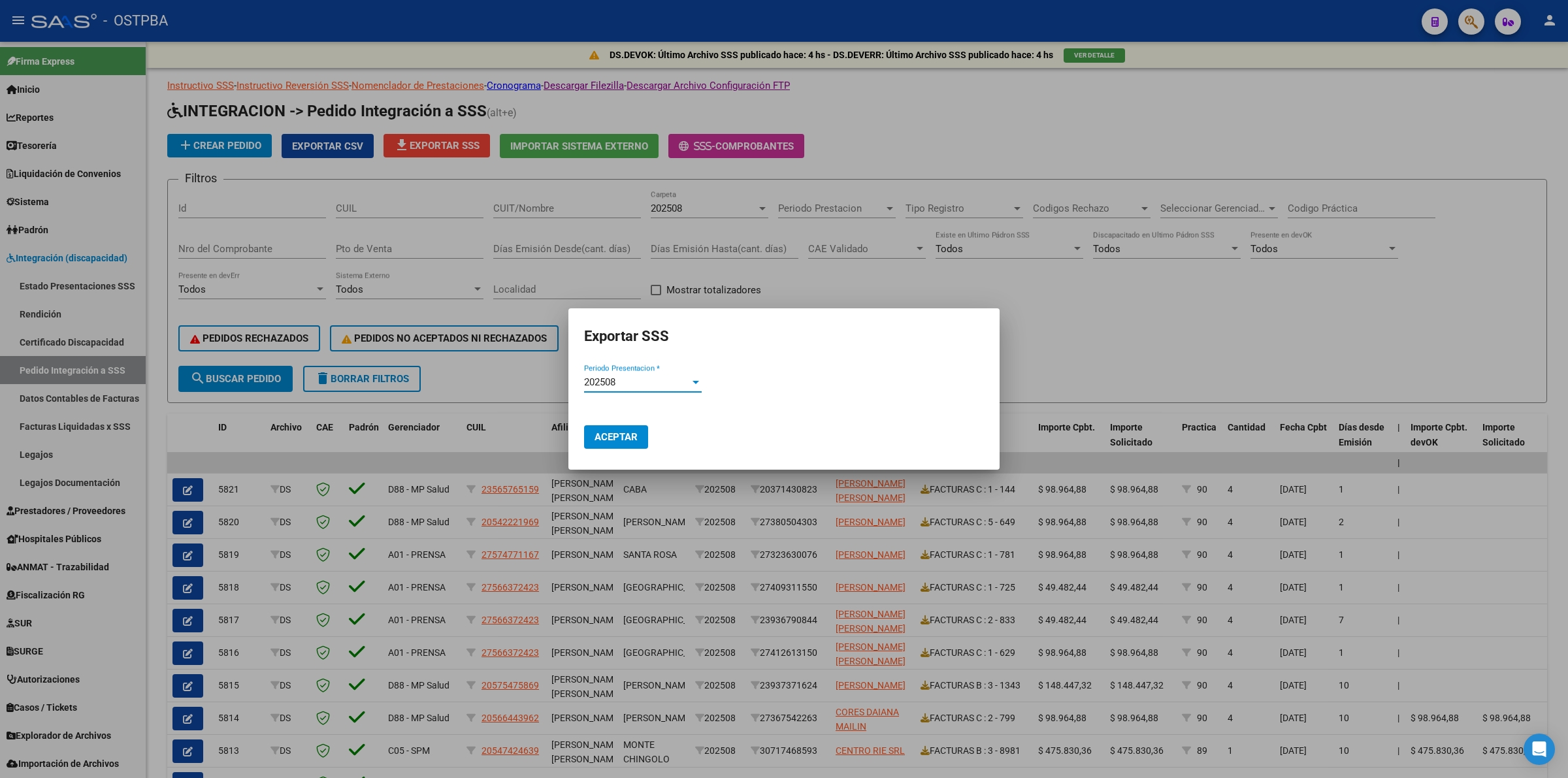
click at [613, 434] on span "Aceptar" at bounding box center [616, 437] width 43 height 12
